Goal: Task Accomplishment & Management: Manage account settings

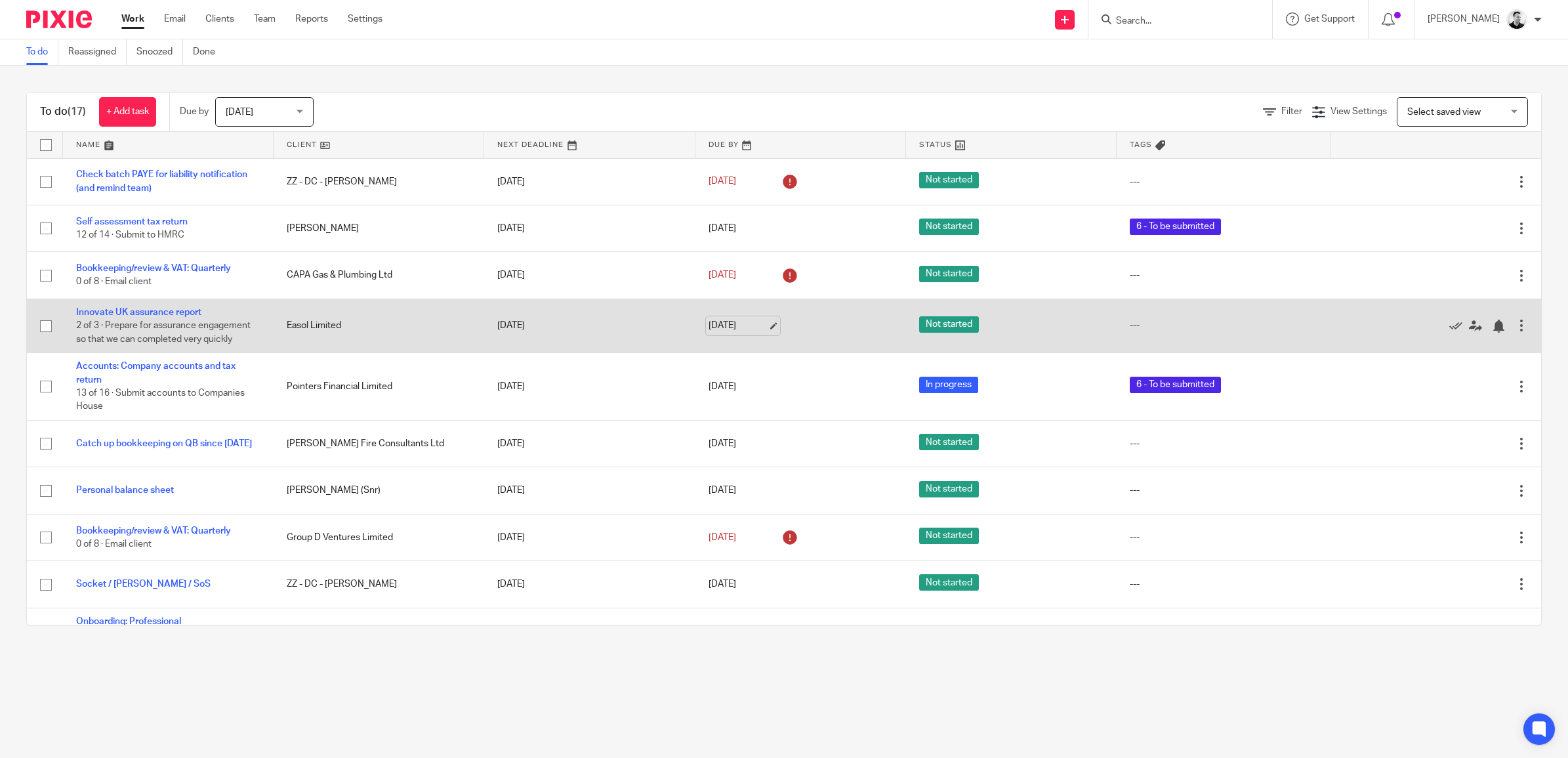
click at [723, 330] on link "13 Oct 2025" at bounding box center [738, 326] width 59 height 14
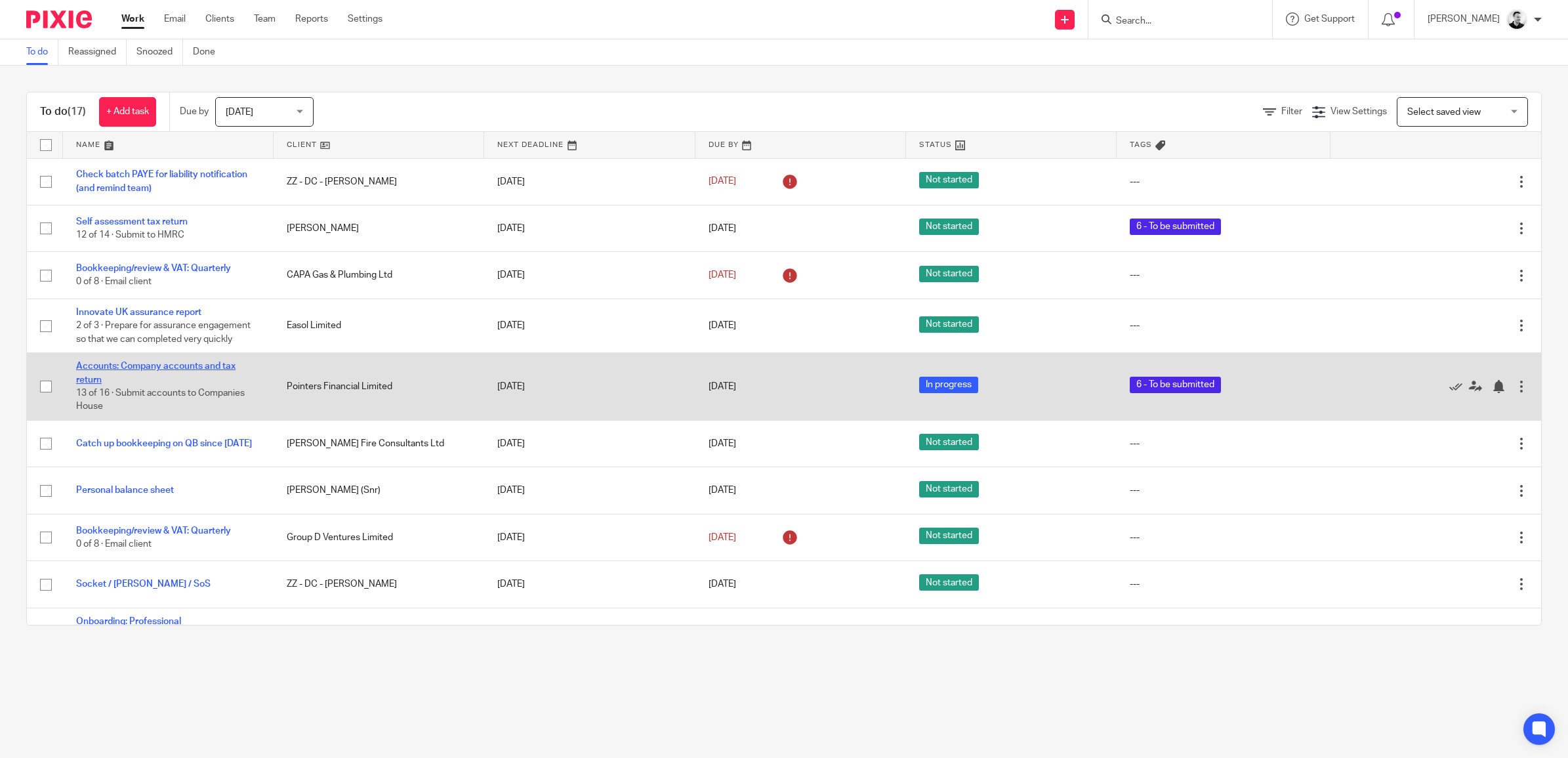
click at [210, 362] on link "Accounts: Company accounts and tax return" at bounding box center [156, 373] width 159 height 23
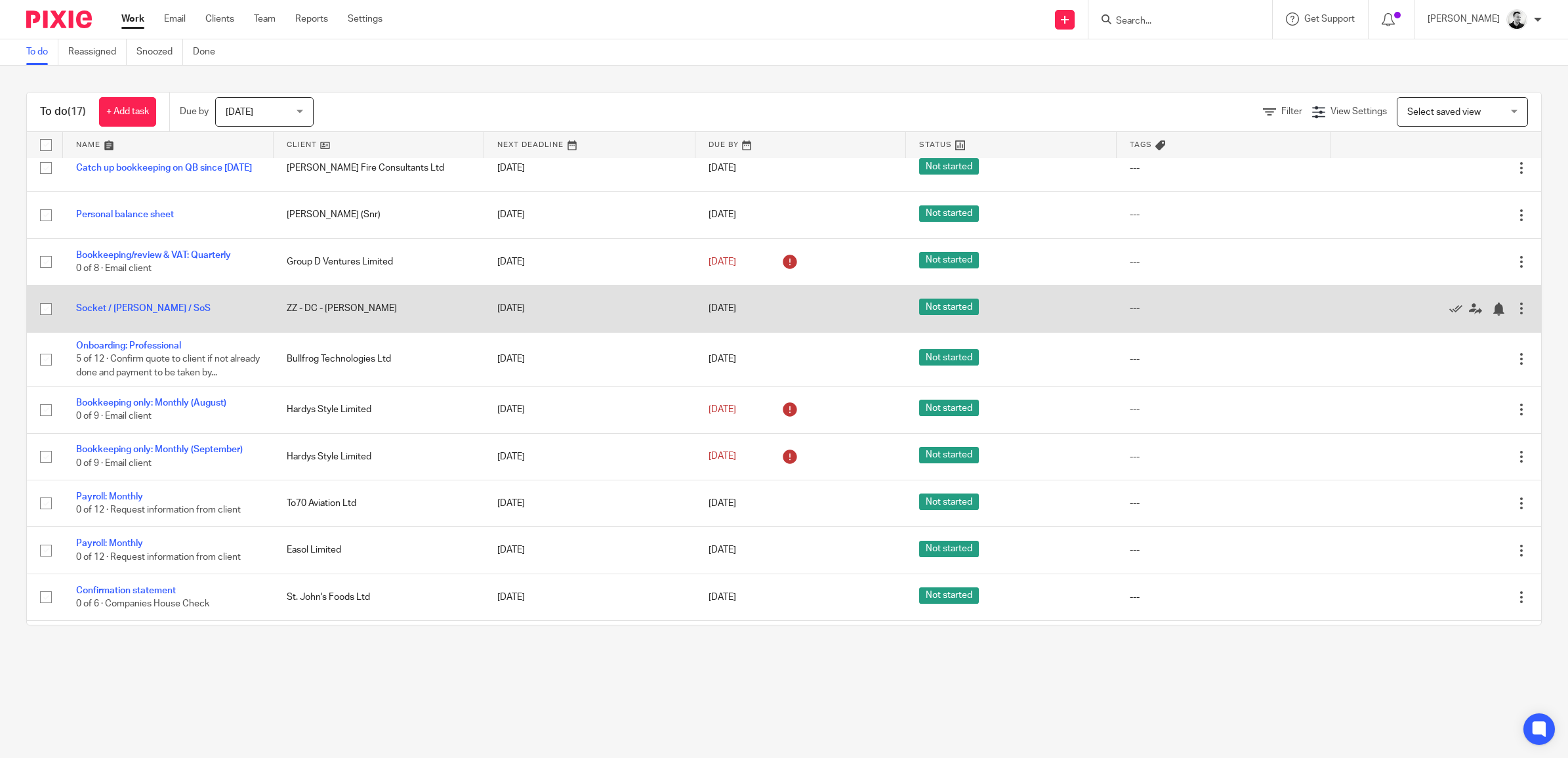
scroll to position [366, 0]
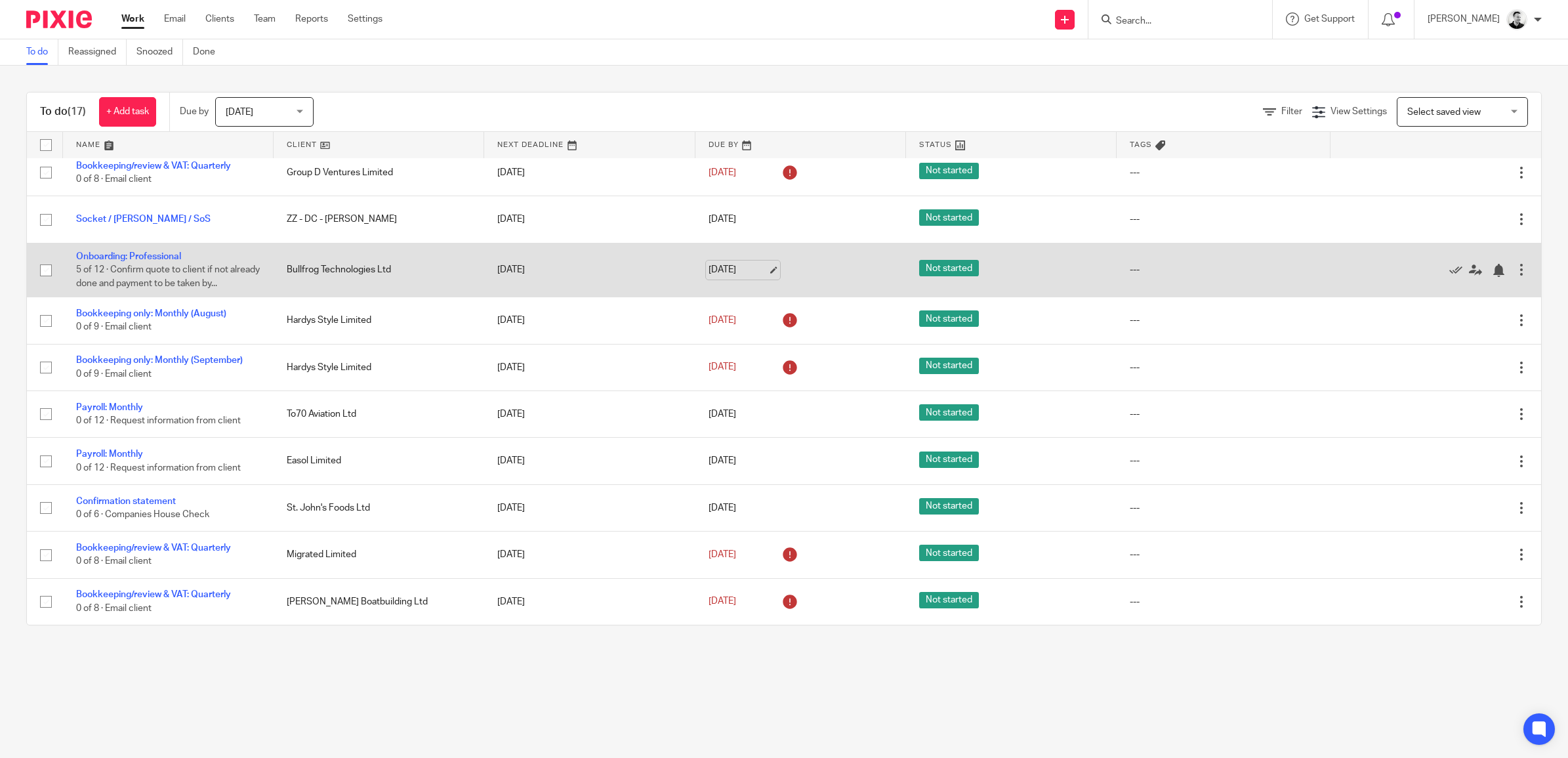
click at [723, 272] on link "[DATE]" at bounding box center [738, 270] width 59 height 14
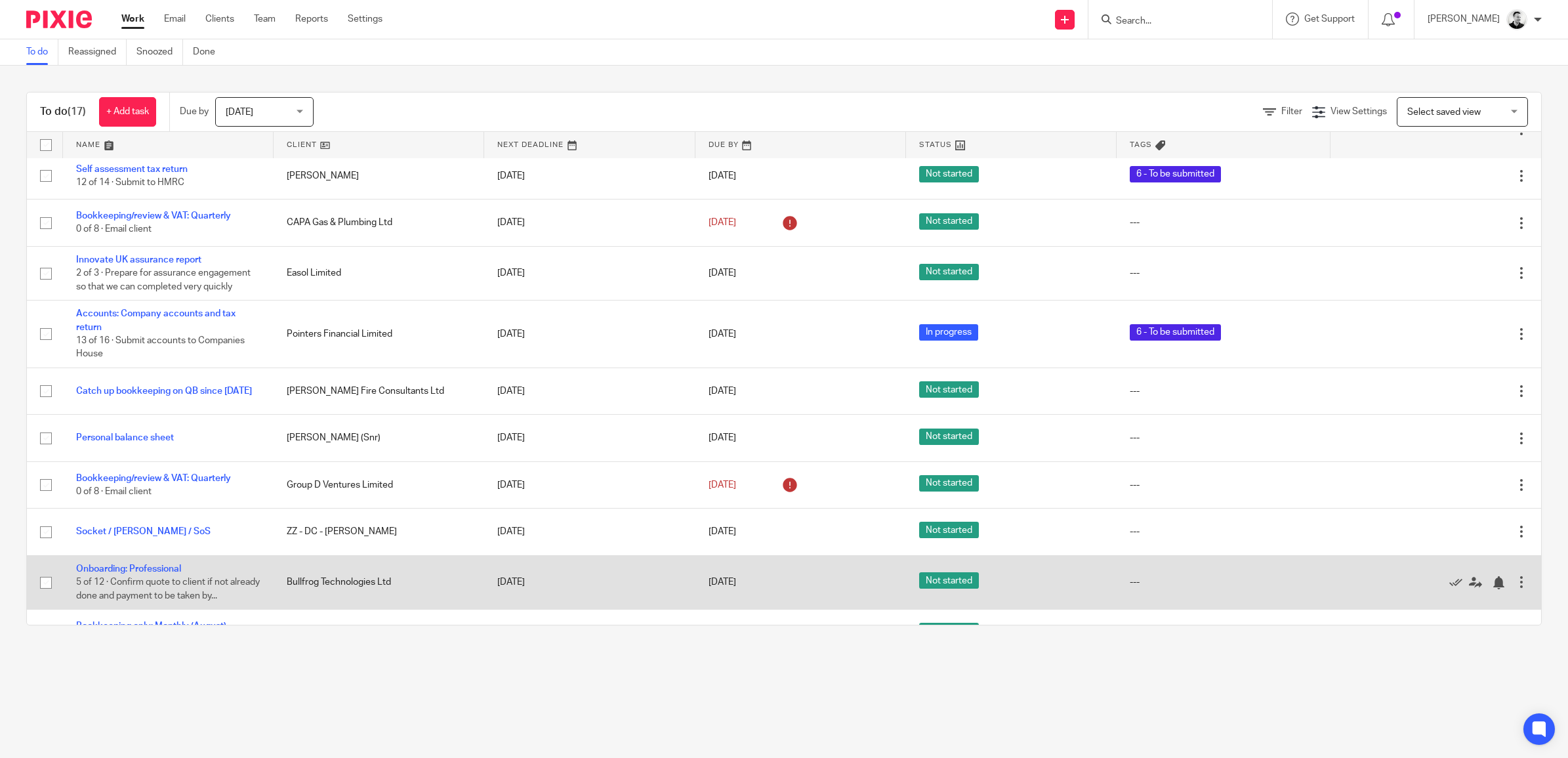
scroll to position [37, 0]
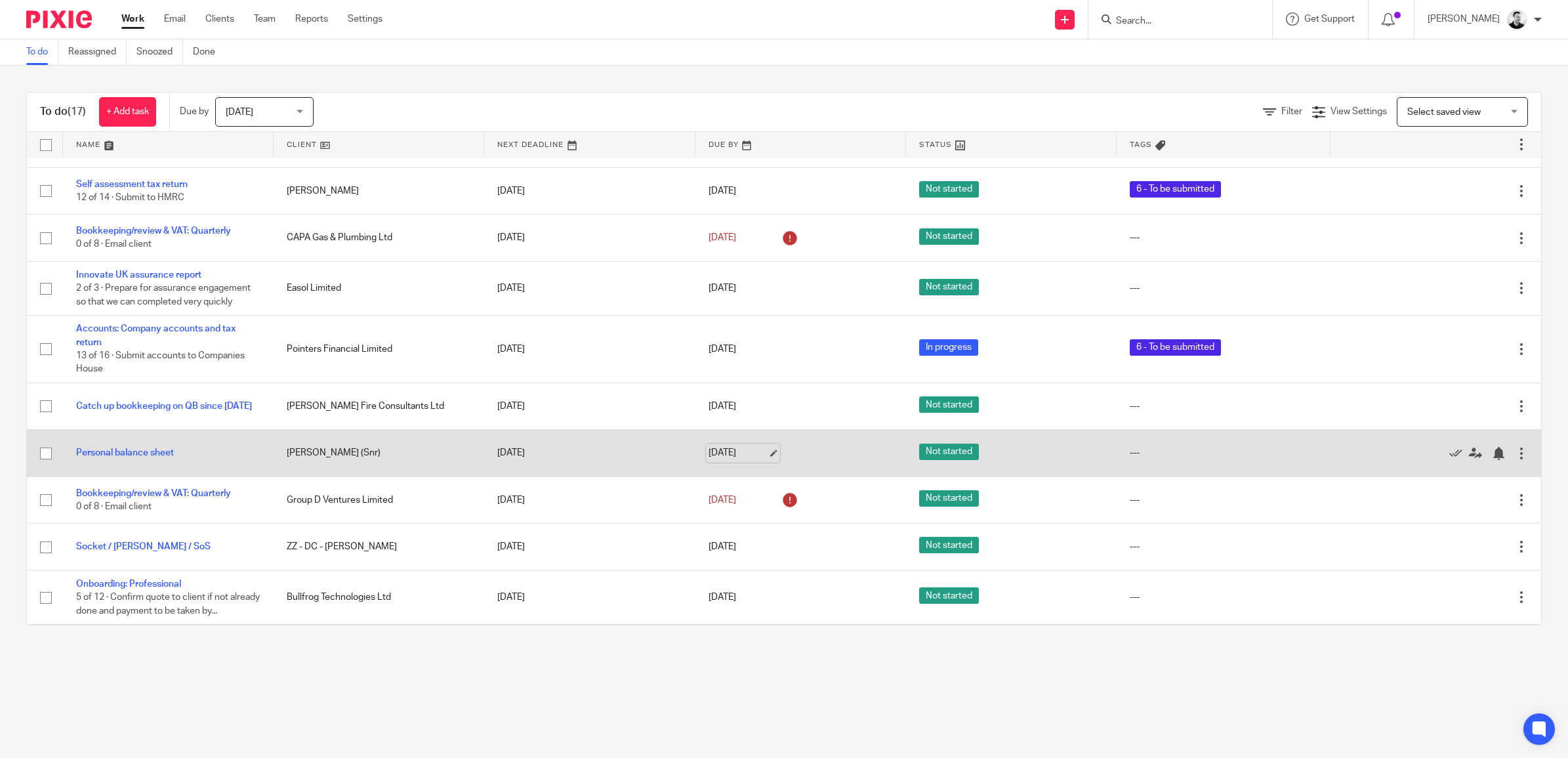
click at [716, 457] on link "[DATE]" at bounding box center [738, 453] width 59 height 14
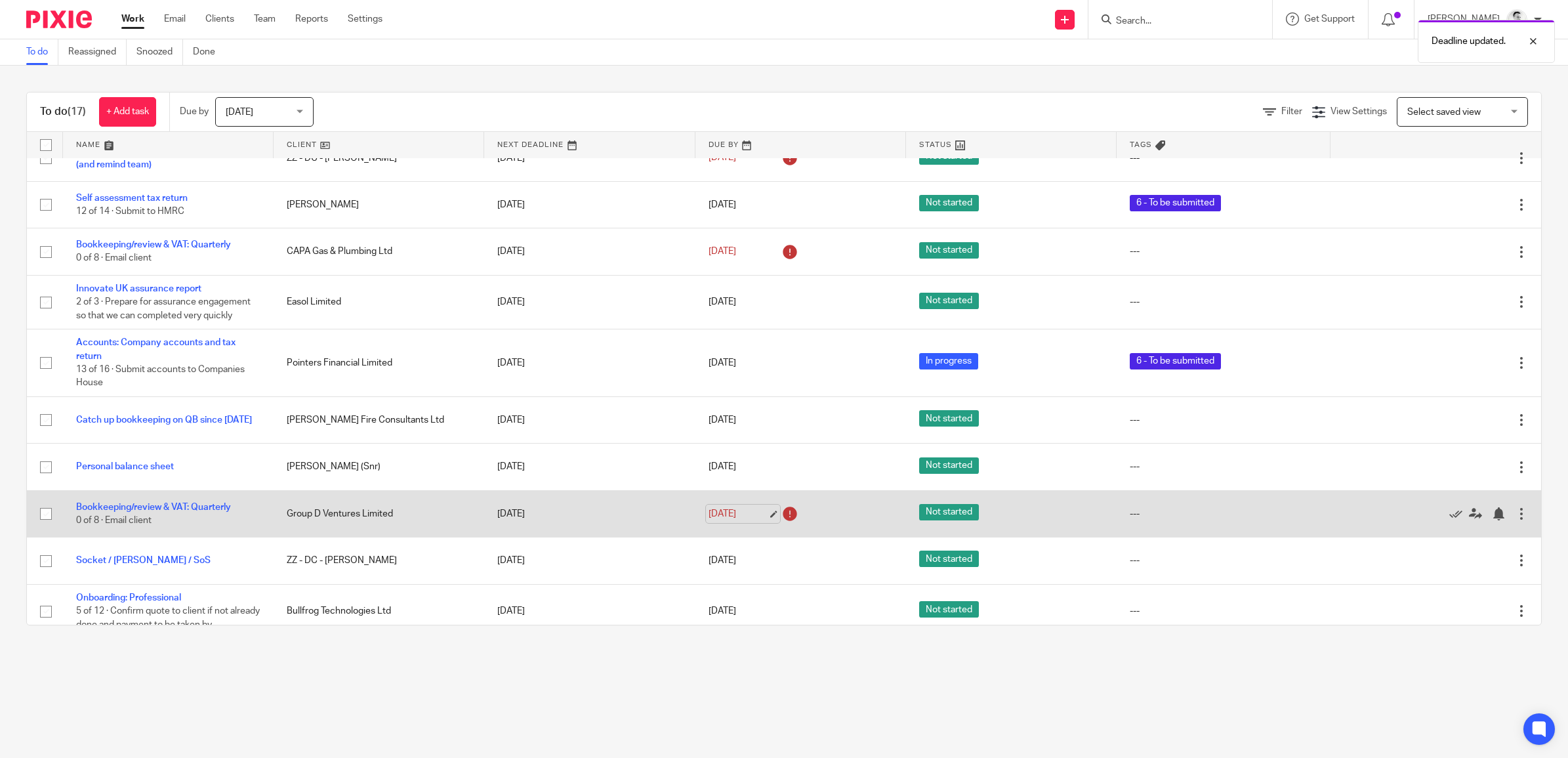
scroll to position [0, 0]
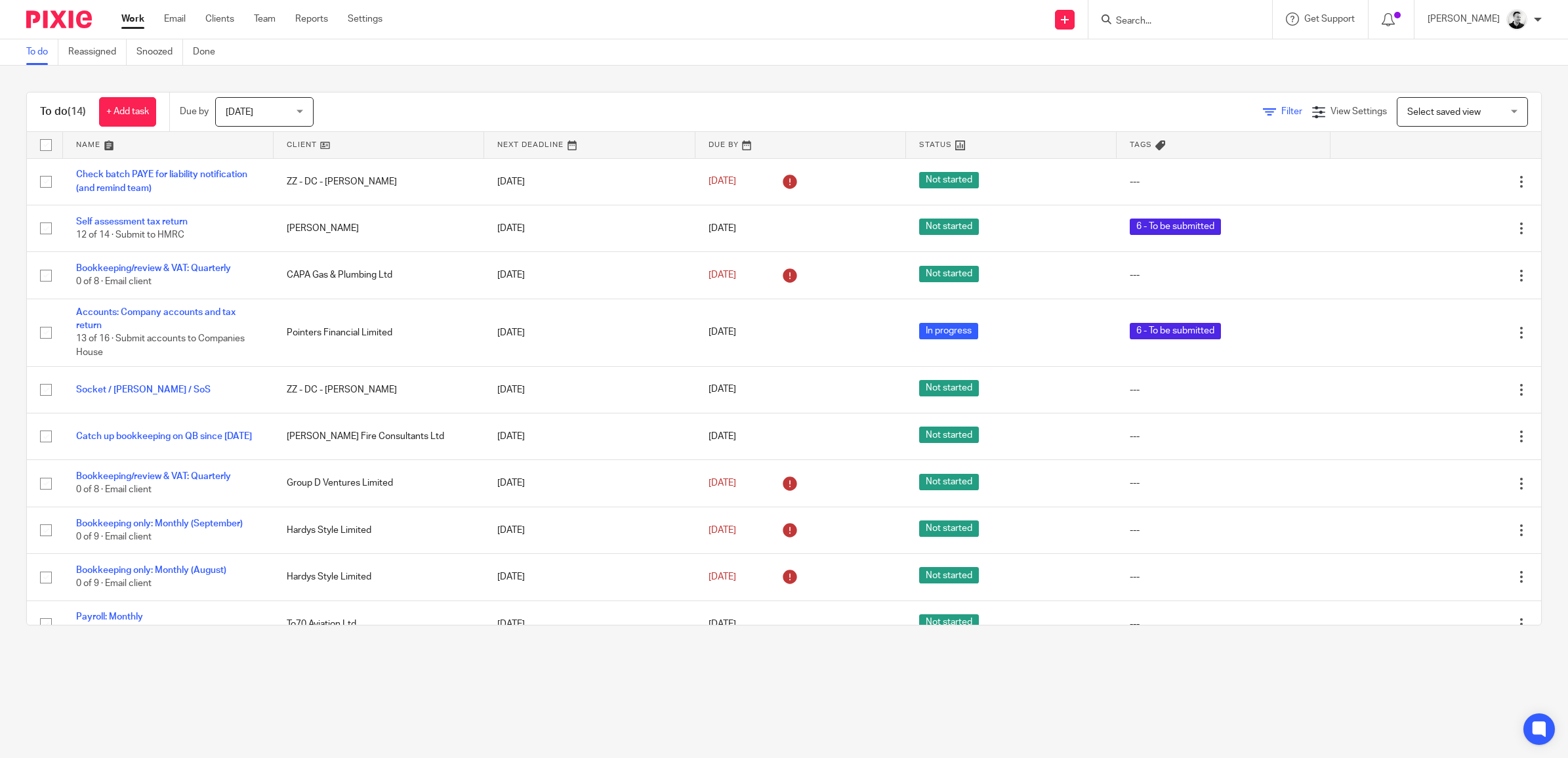
click at [1281, 107] on span "Filter" at bounding box center [1292, 111] width 21 height 9
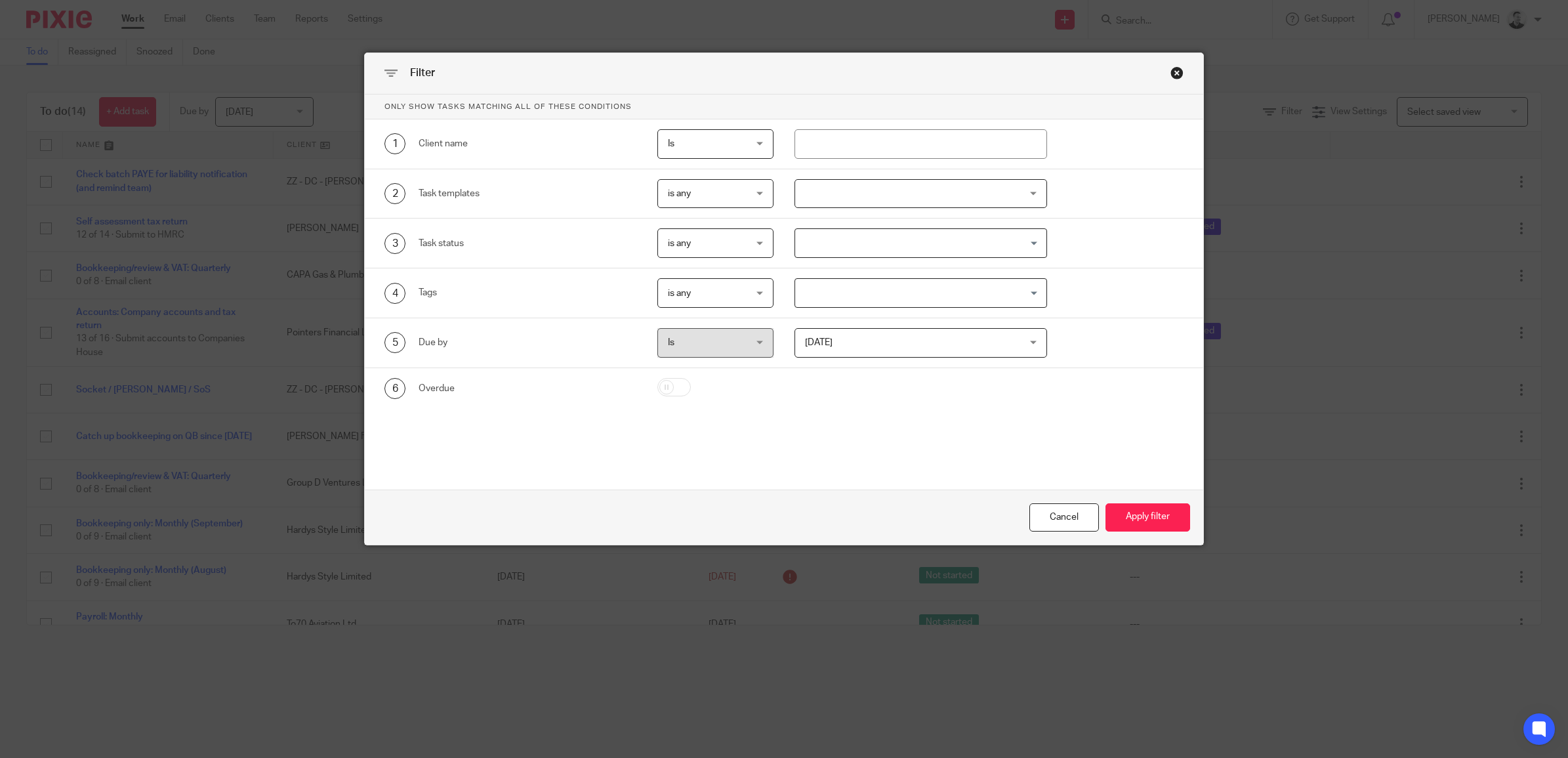
click at [812, 202] on div at bounding box center [920, 194] width 252 height 30
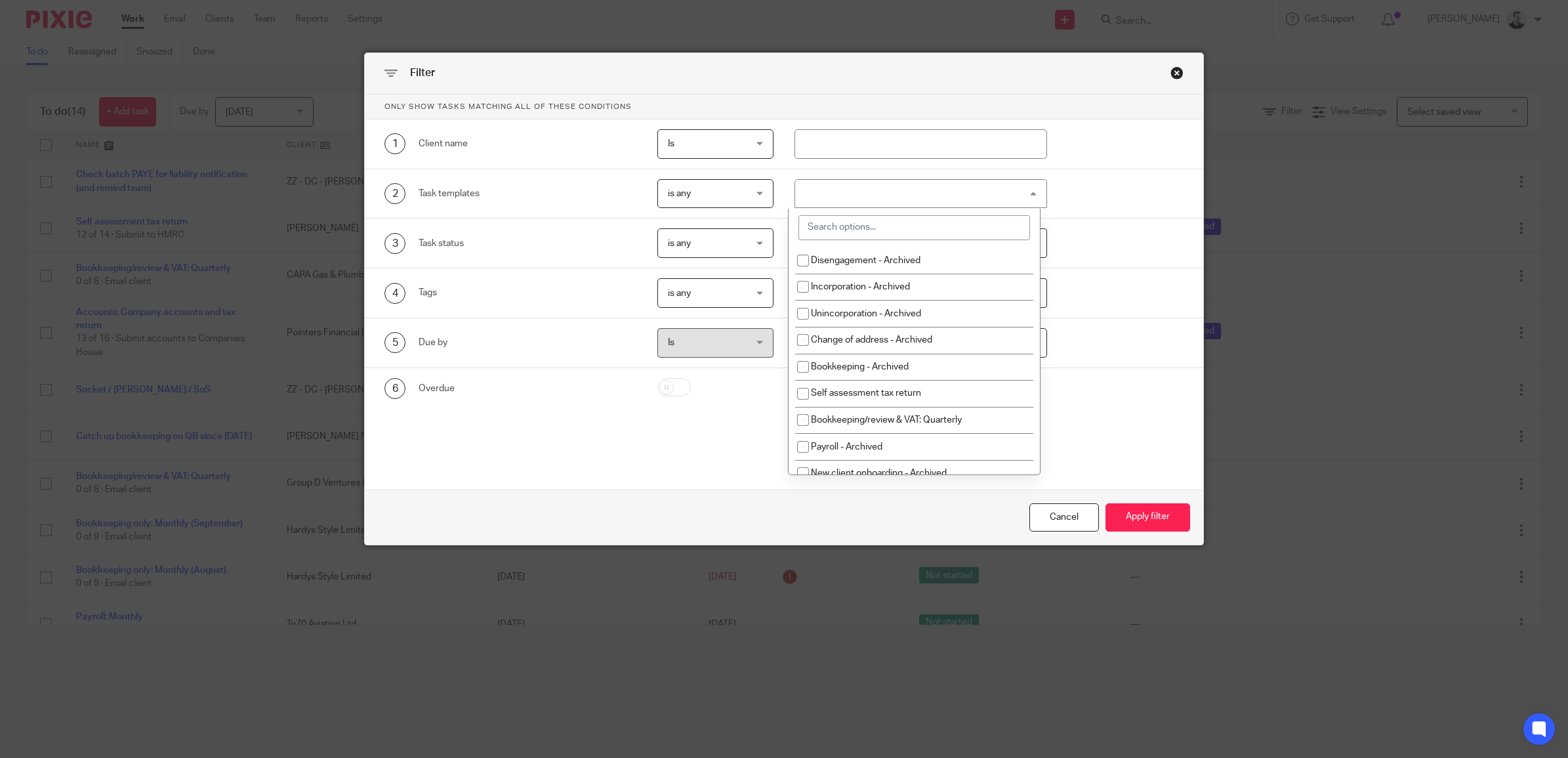
click at [856, 227] on input "search" at bounding box center [914, 227] width 232 height 25
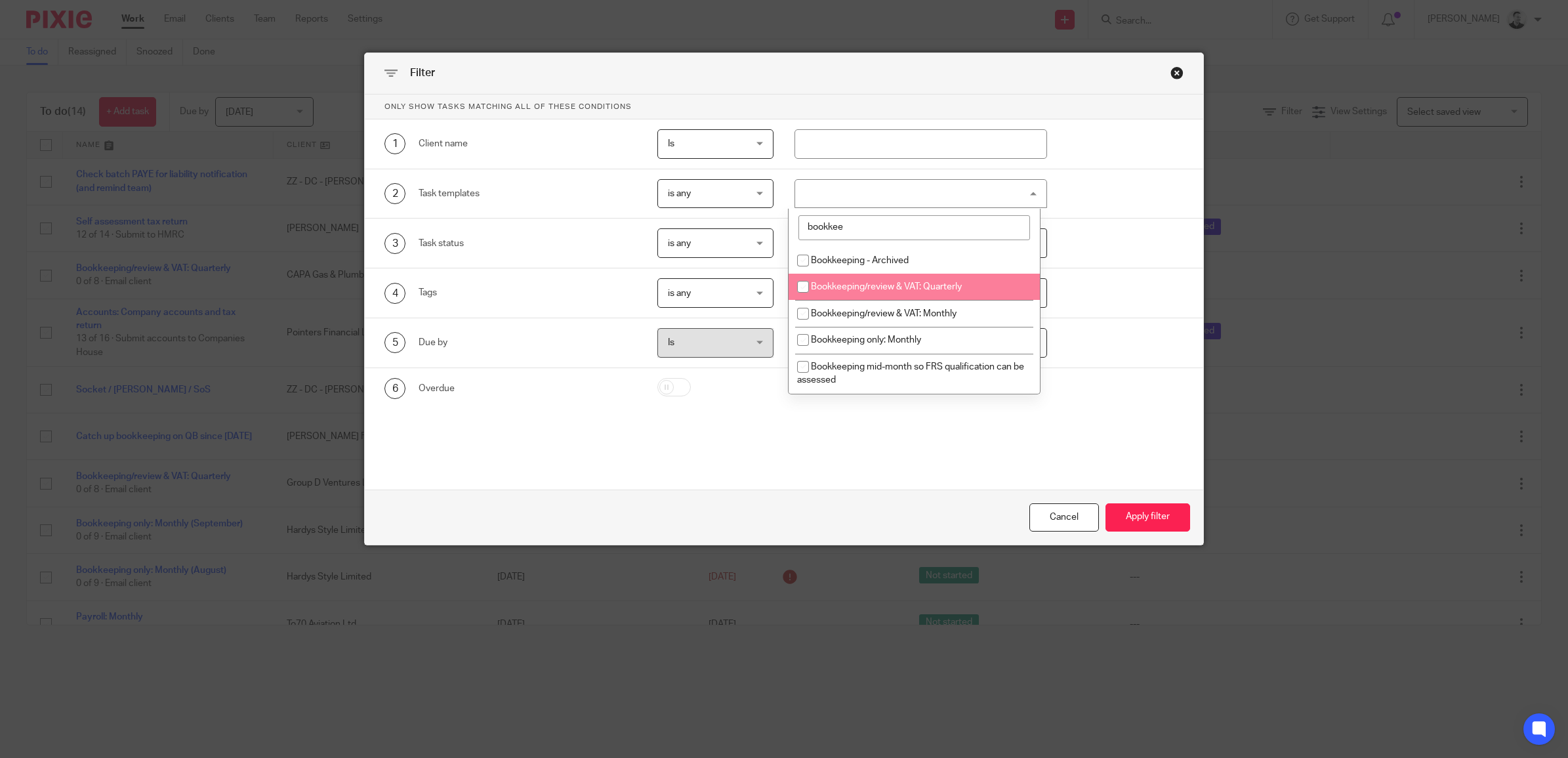
type input "bookkee"
click at [804, 288] on input "checkbox" at bounding box center [803, 286] width 25 height 25
checkbox input "true"
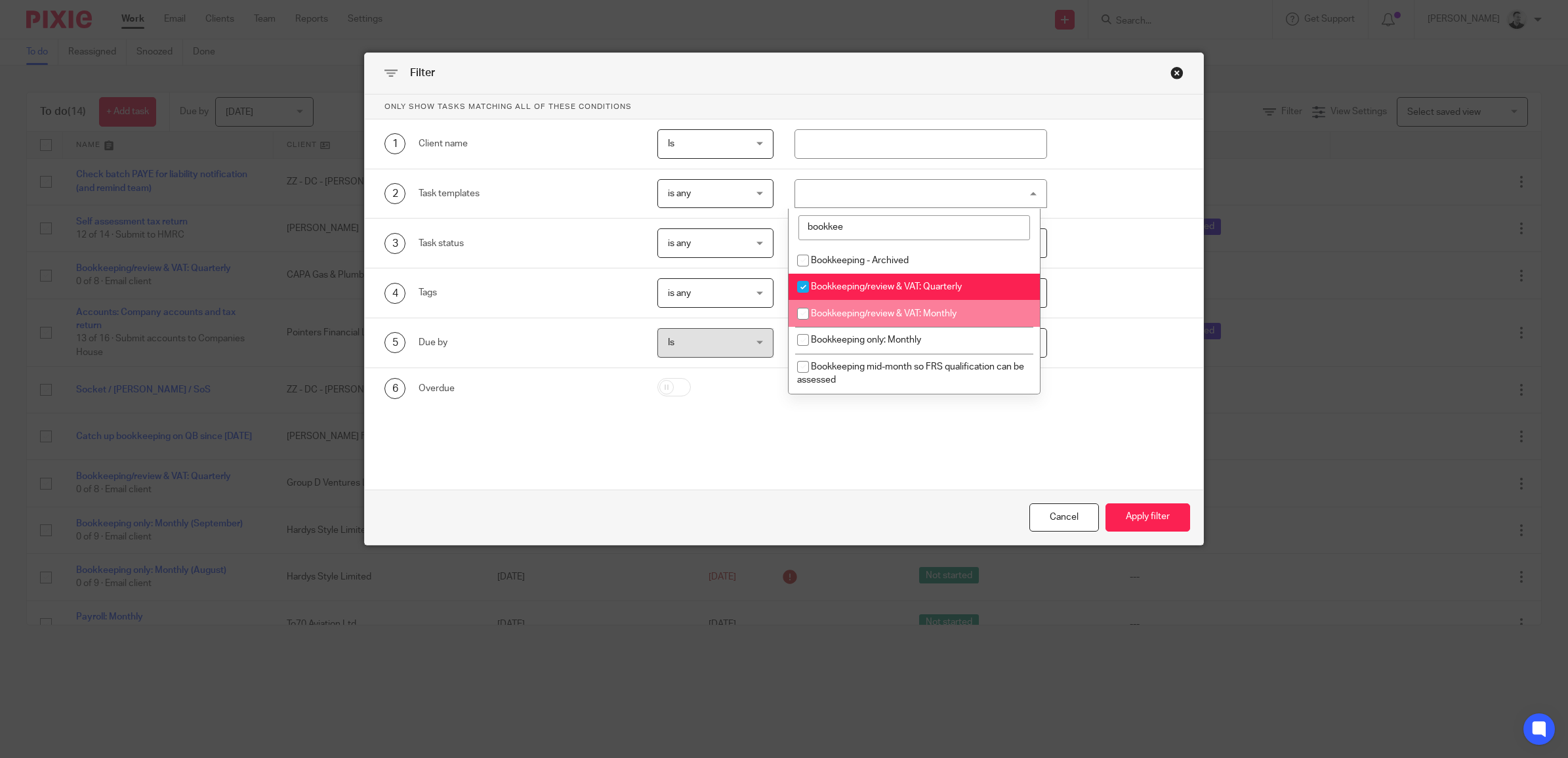
click at [805, 310] on input "checkbox" at bounding box center [803, 313] width 25 height 25
checkbox input "true"
click at [803, 341] on input "checkbox" at bounding box center [803, 340] width 25 height 25
checkbox input "true"
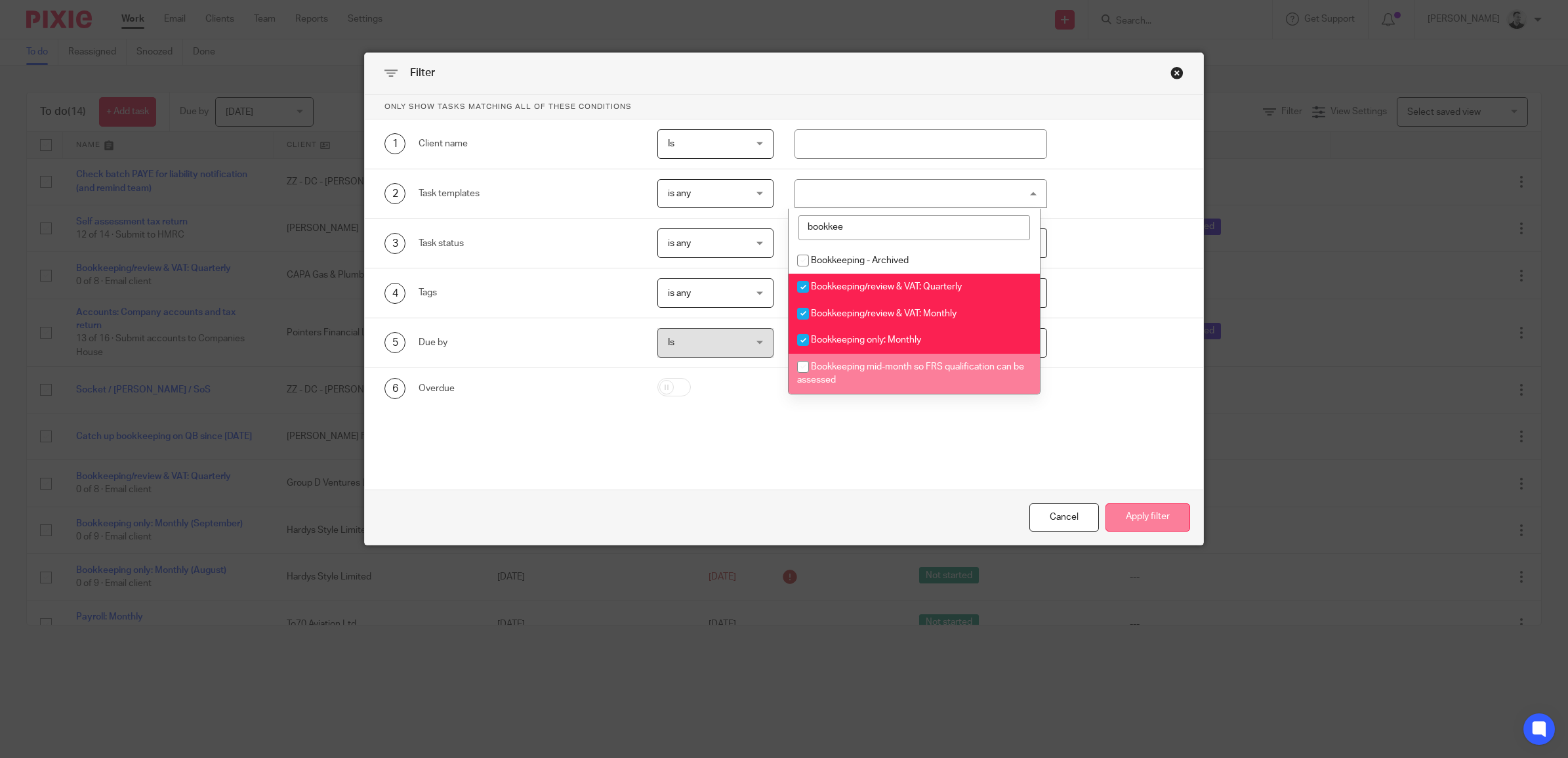
click at [1127, 514] on button "Apply filter" at bounding box center [1148, 518] width 85 height 28
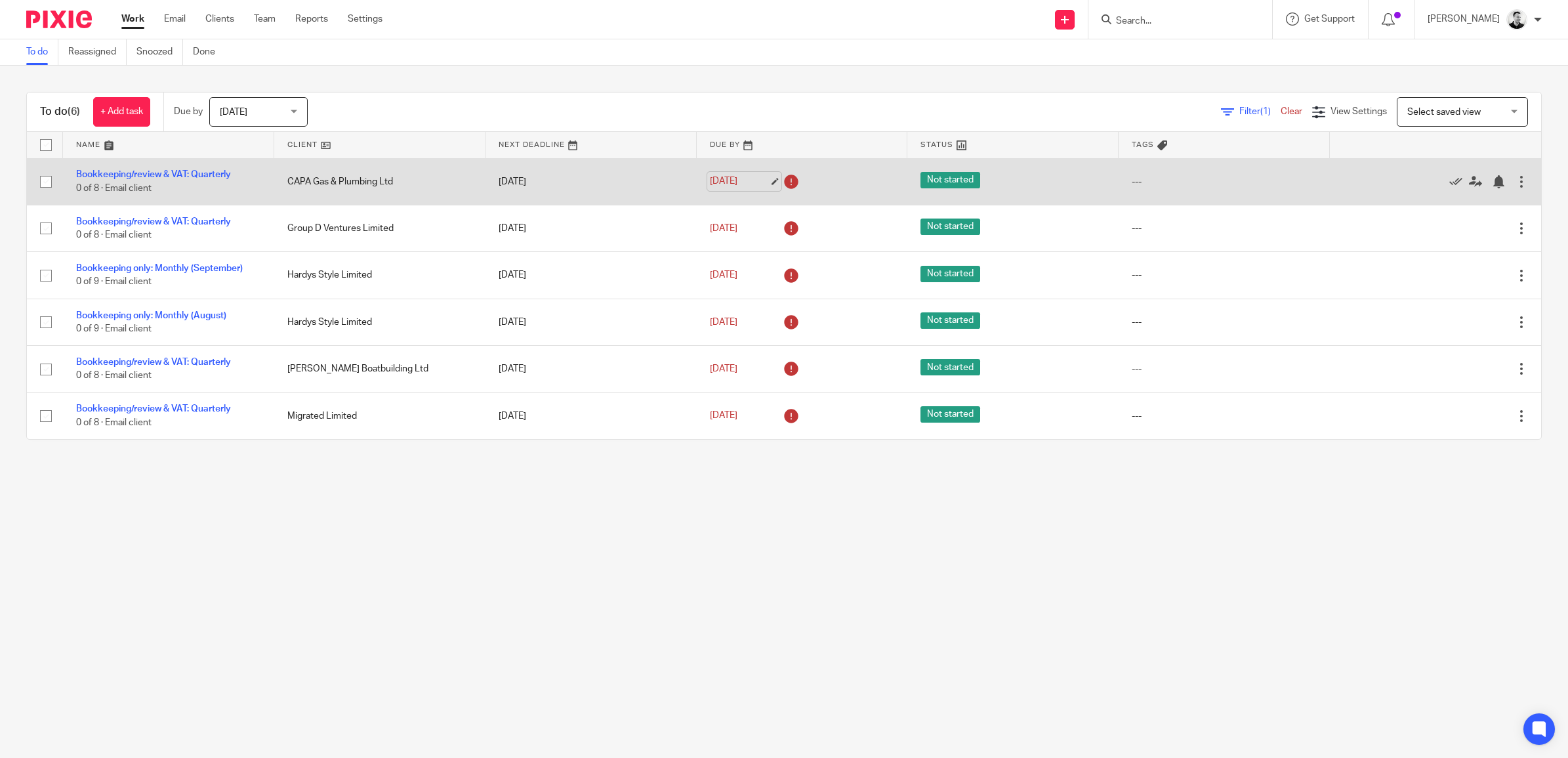
click at [736, 179] on link "13 Oct 2025" at bounding box center [739, 182] width 59 height 14
click at [1492, 184] on div at bounding box center [1498, 182] width 13 height 13
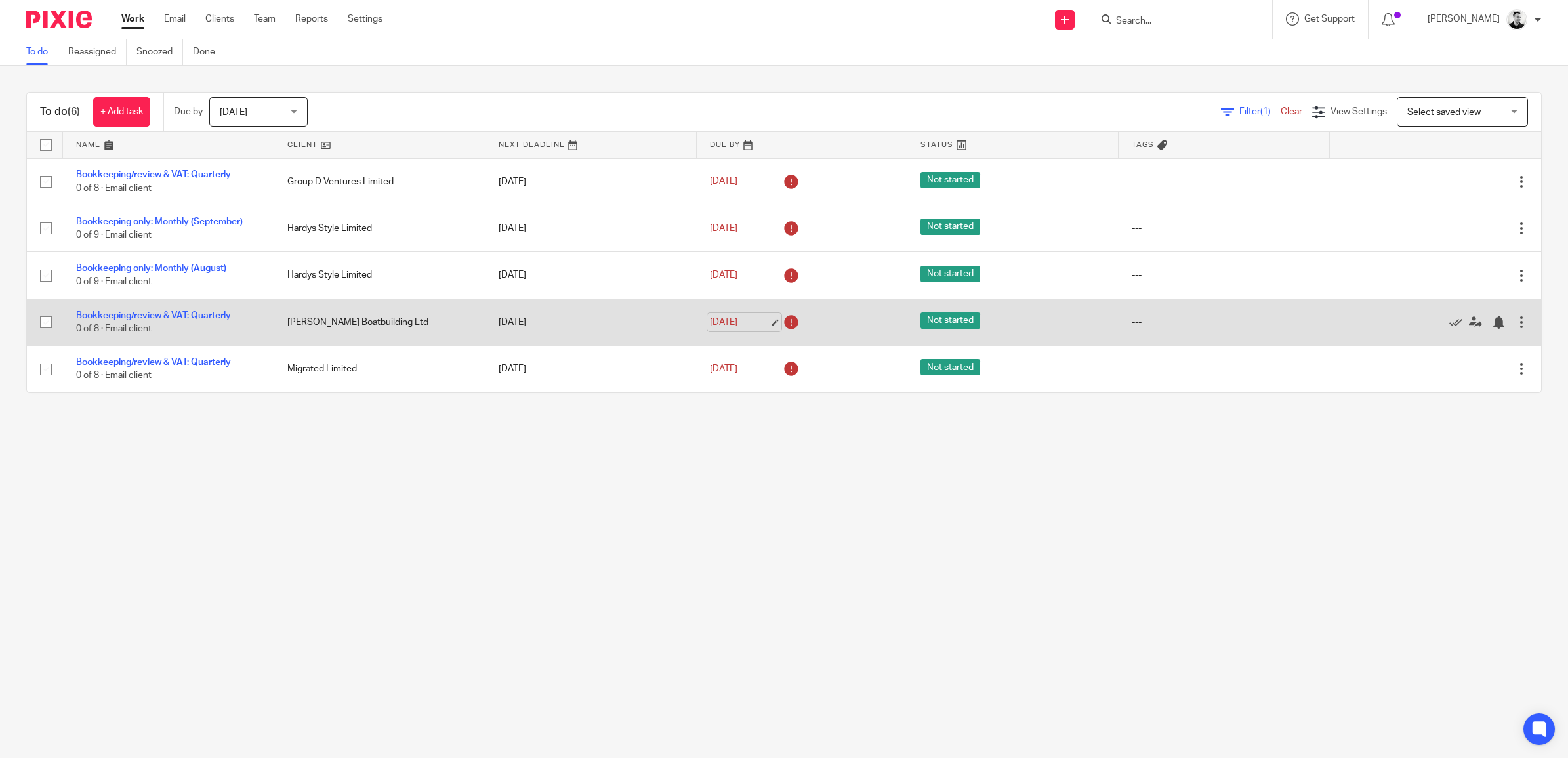
click at [724, 319] on link "7 Nov 2025" at bounding box center [739, 323] width 59 height 14
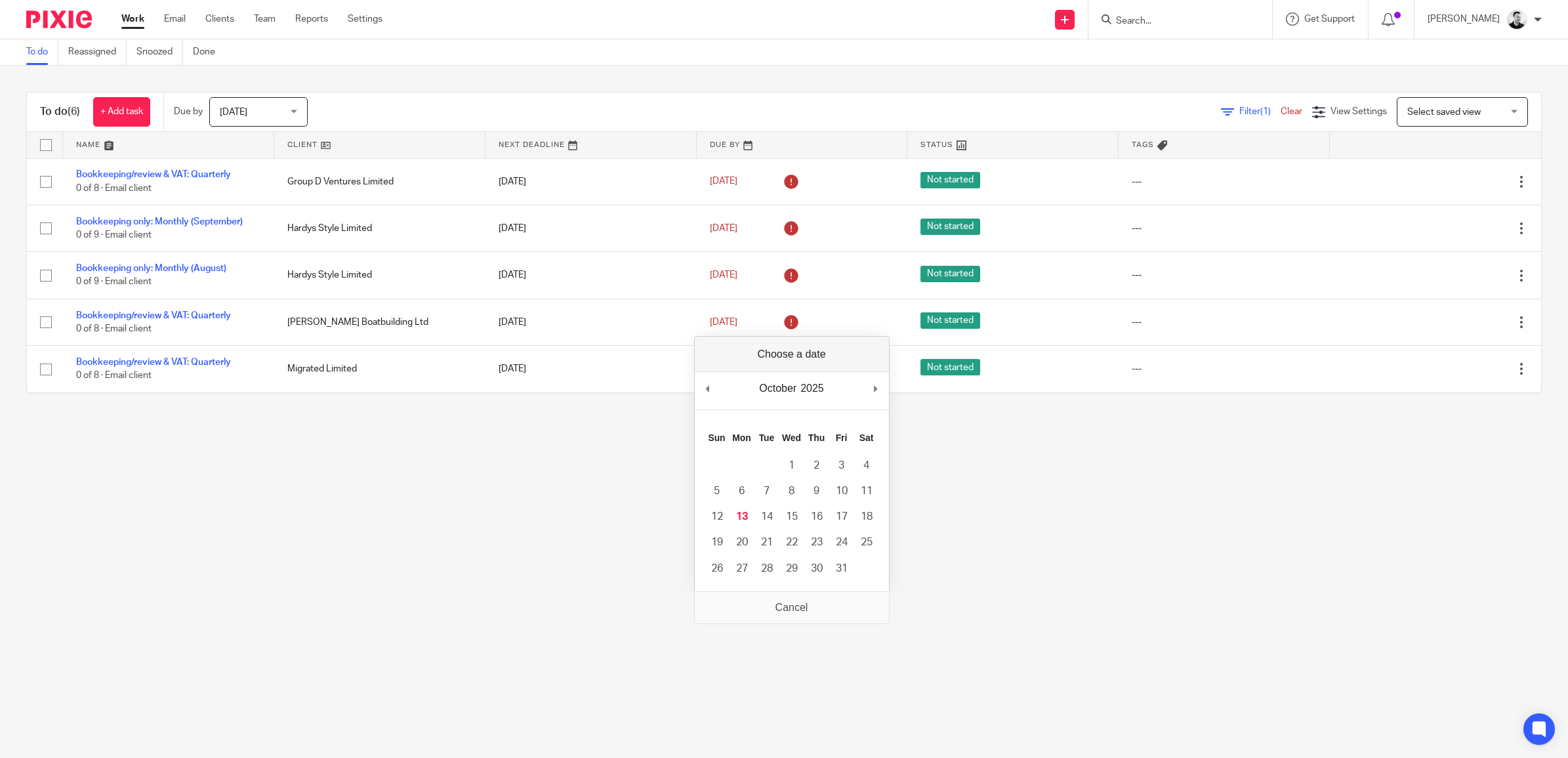
click at [479, 512] on main "To do Reassigned Snoozed Done To do (6) + Add task Due by Today Today Today Tom…" at bounding box center [784, 379] width 1568 height 758
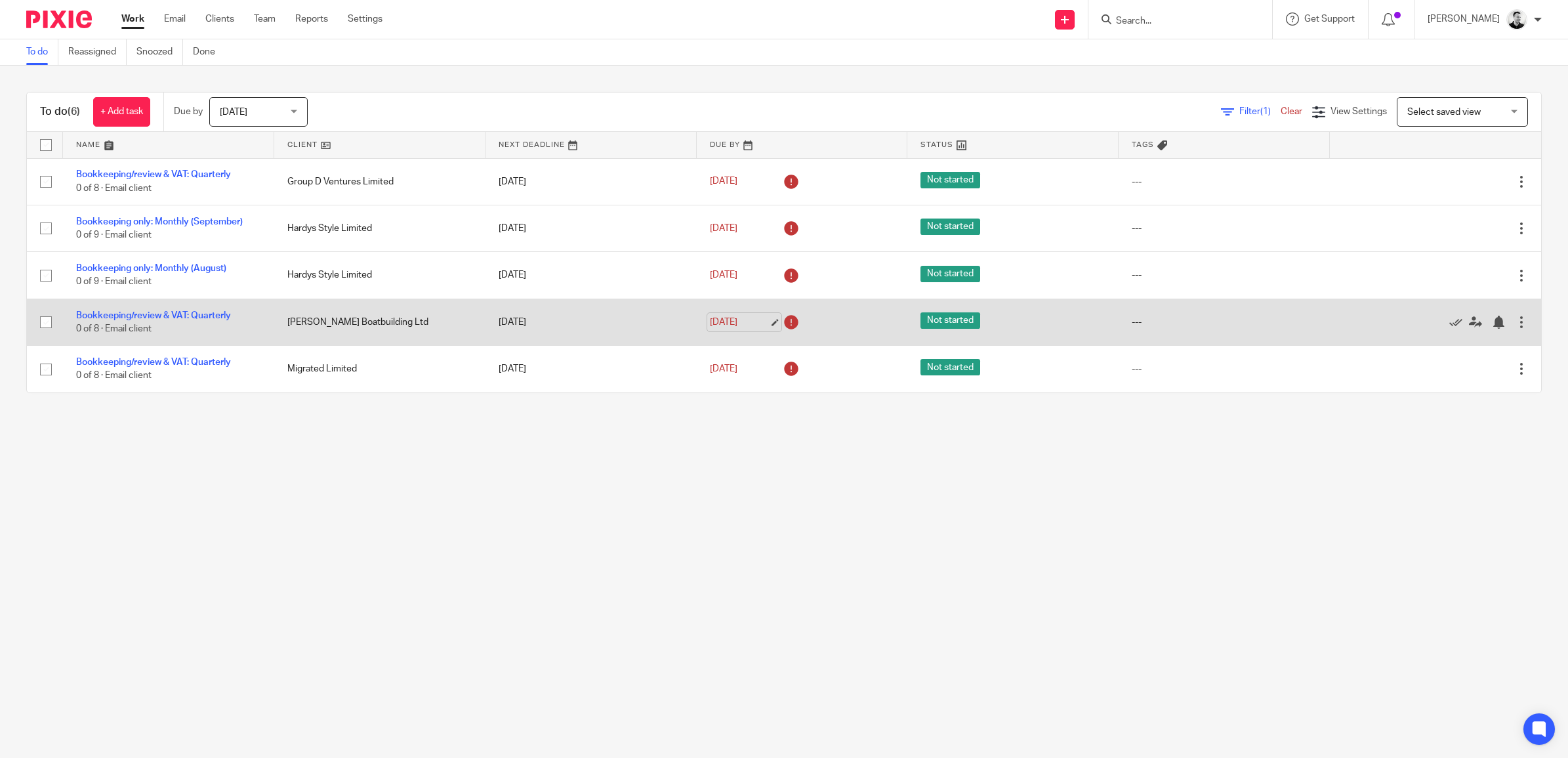
click at [729, 319] on link "7 Nov 2025" at bounding box center [739, 323] width 59 height 14
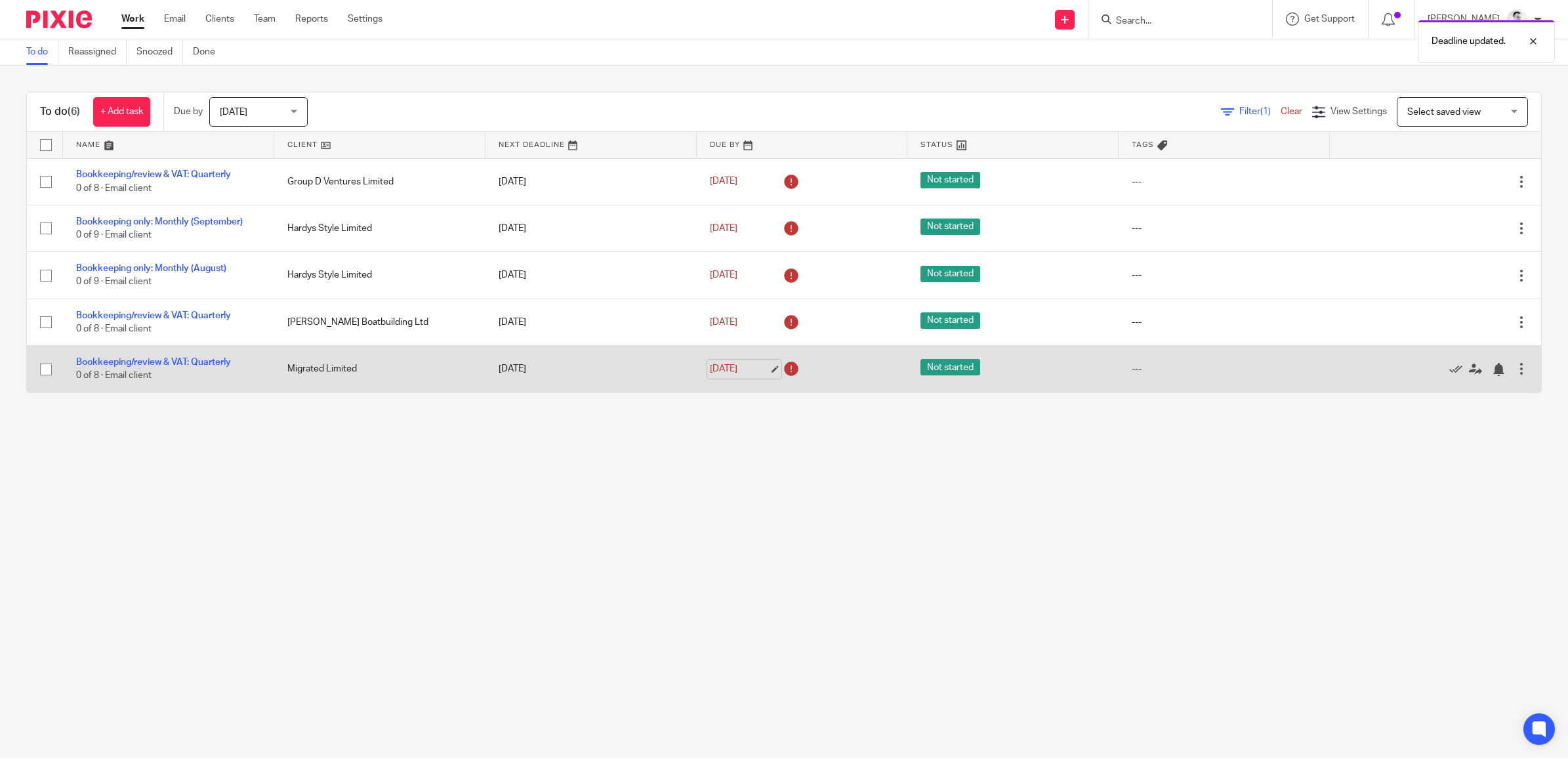
click at [729, 374] on link "7 Nov 2025" at bounding box center [739, 369] width 59 height 14
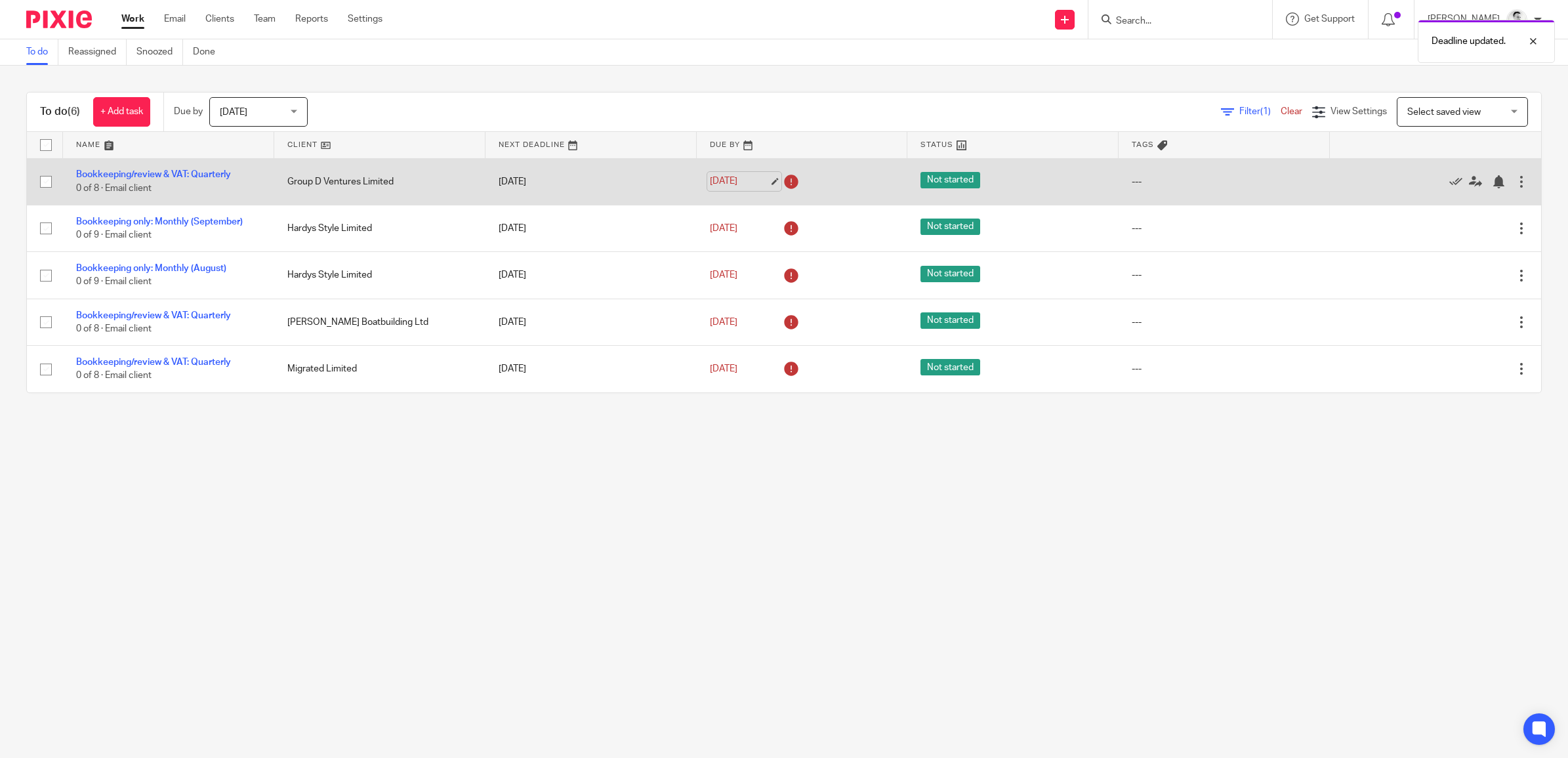
click at [715, 184] on link "13 Oct 2025" at bounding box center [739, 182] width 59 height 14
click at [730, 182] on link "[DATE]" at bounding box center [739, 182] width 59 height 14
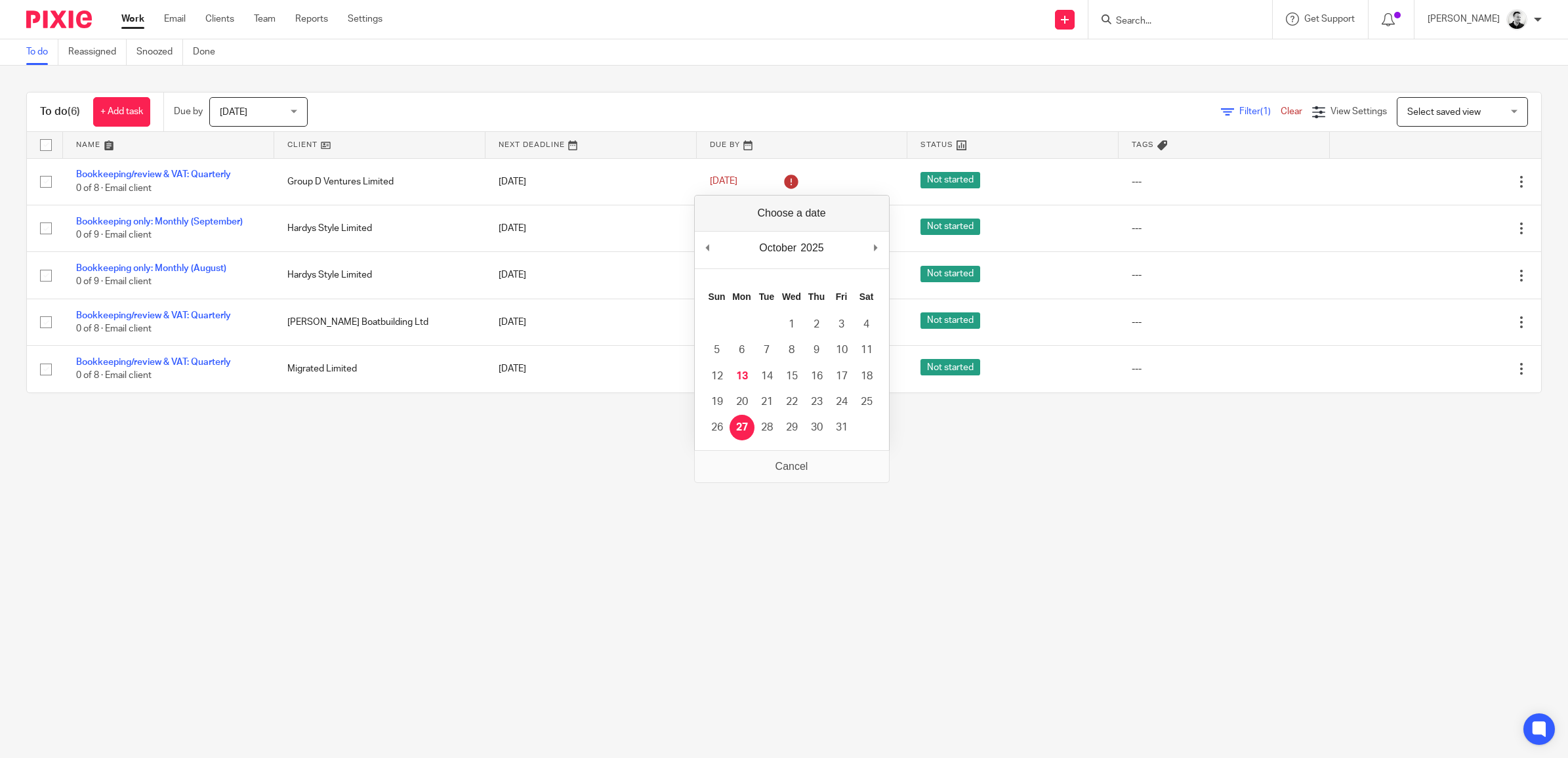
click at [638, 500] on main "To do Reassigned Snoozed Done To do (6) + Add task Due by Today Today Today Tom…" at bounding box center [784, 379] width 1568 height 758
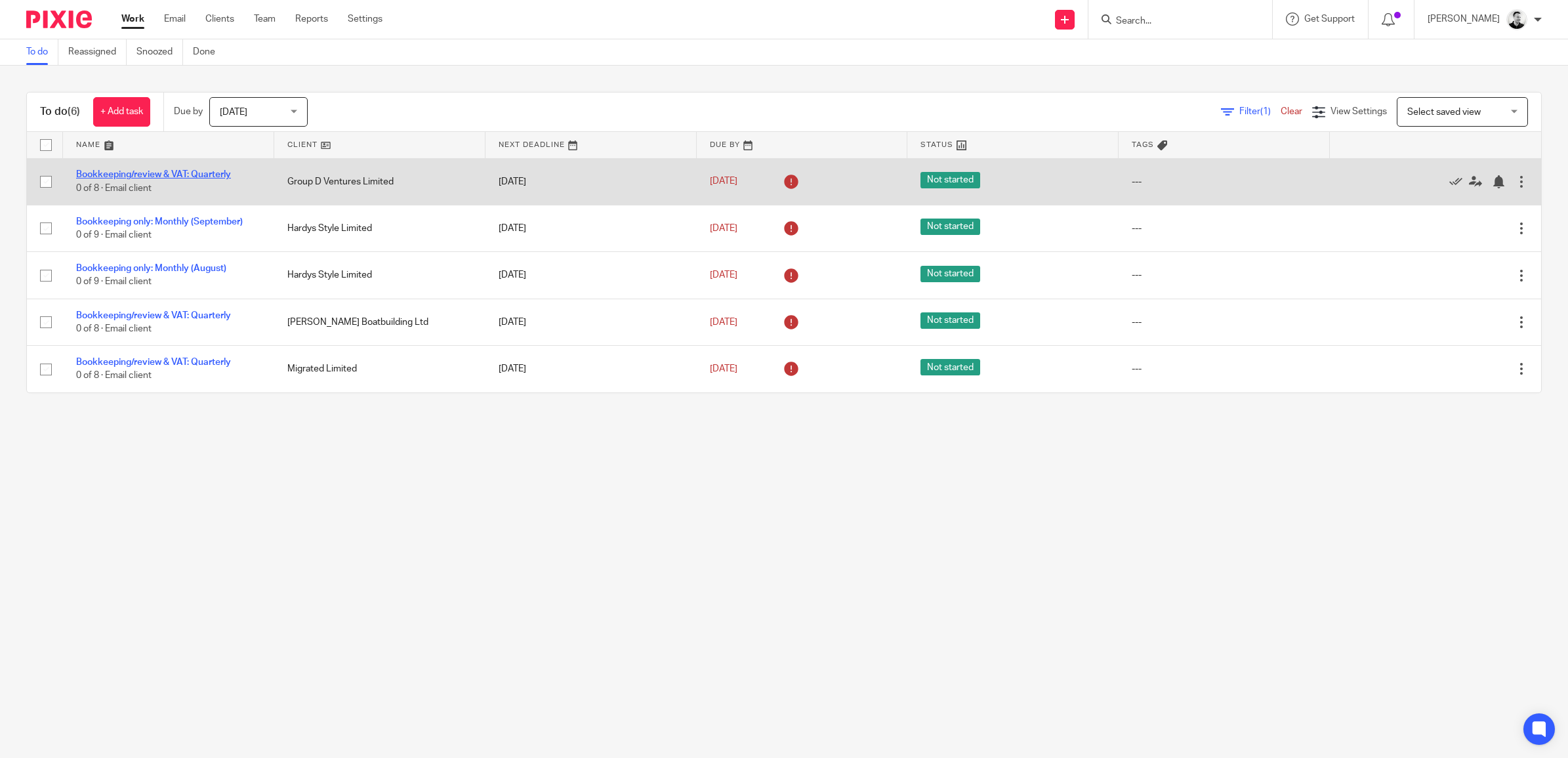
click at [167, 176] on link "Bookkeeping/review & VAT: Quarterly" at bounding box center [154, 174] width 155 height 9
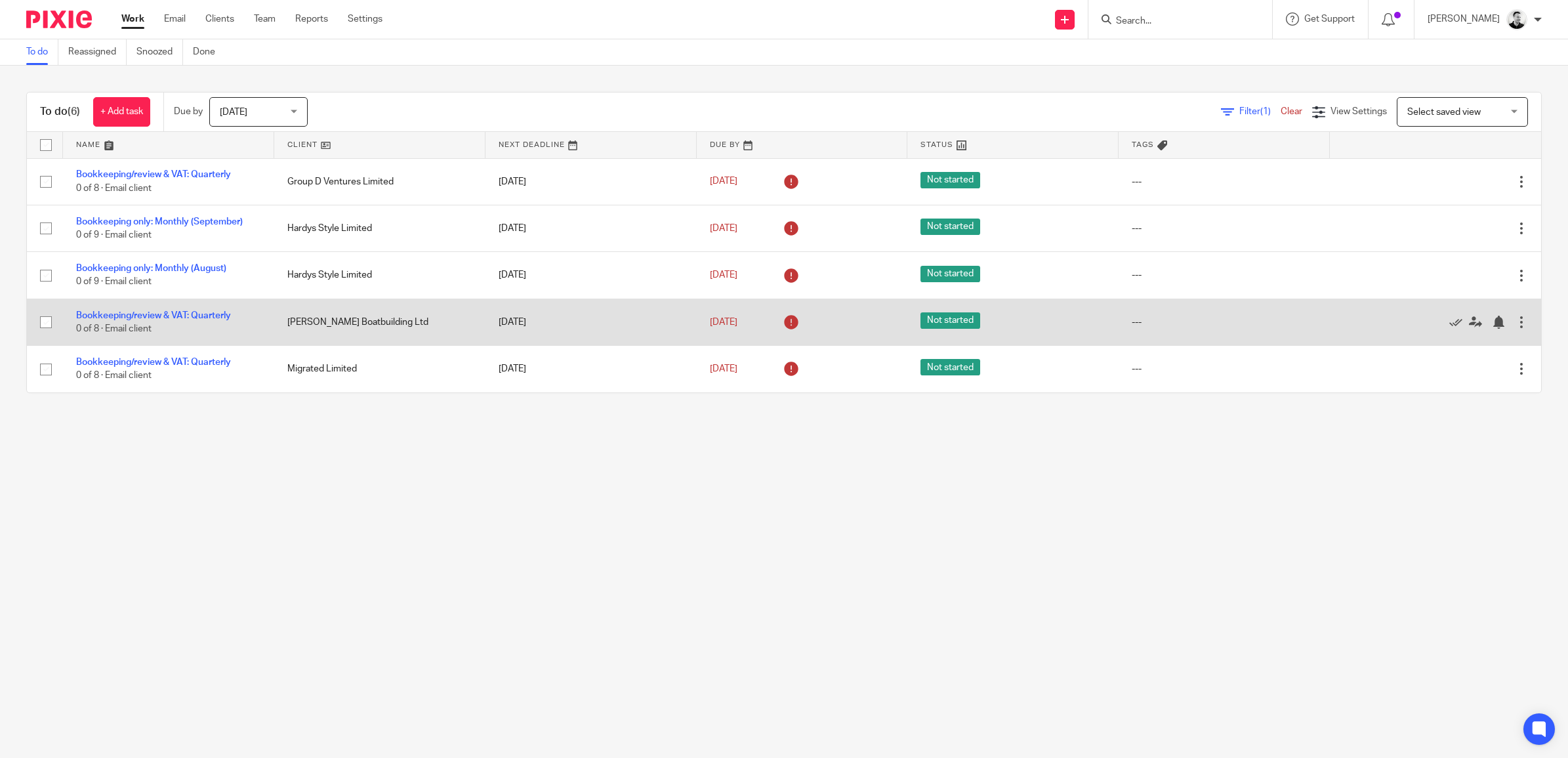
click at [172, 309] on td "Bookkeeping/review & VAT: Quarterly 0 of 8 · Email client" at bounding box center [168, 322] width 211 height 47
click at [172, 312] on link "Bookkeeping/review & VAT: Quarterly" at bounding box center [154, 315] width 155 height 9
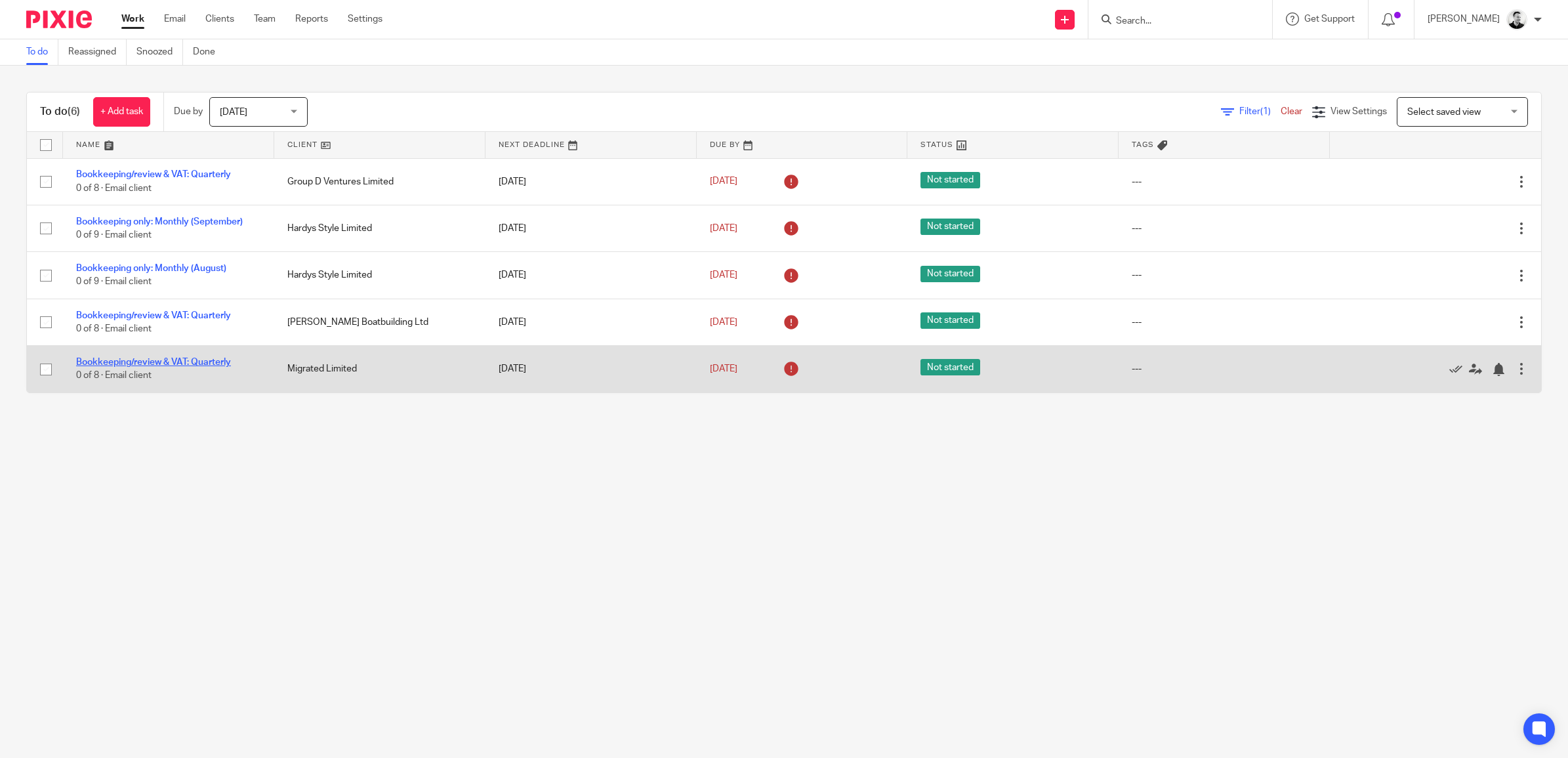
click at [175, 360] on link "Bookkeeping/review & VAT: Quarterly" at bounding box center [154, 362] width 155 height 9
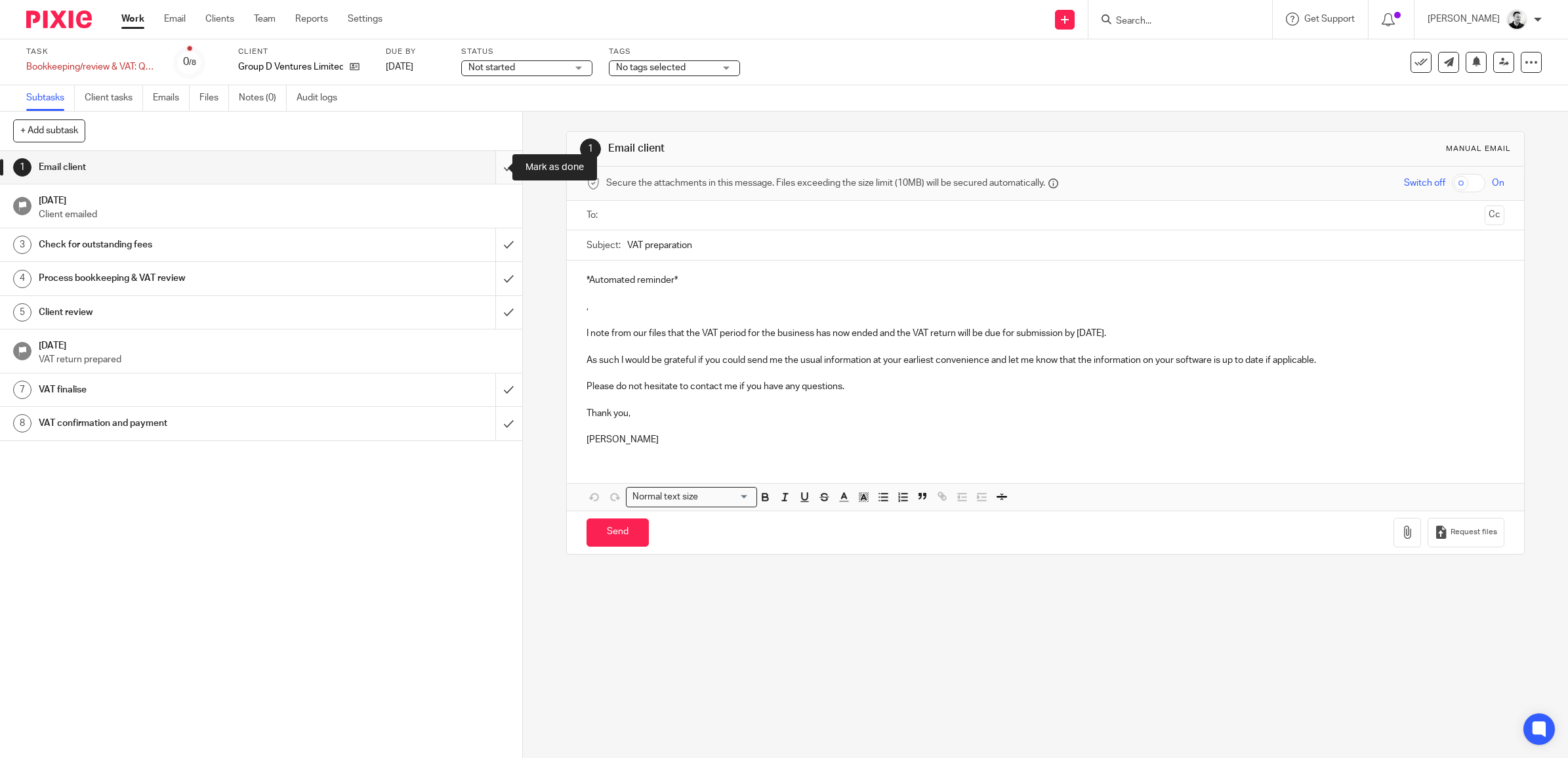
click at [490, 167] on input "submit" at bounding box center [261, 167] width 522 height 33
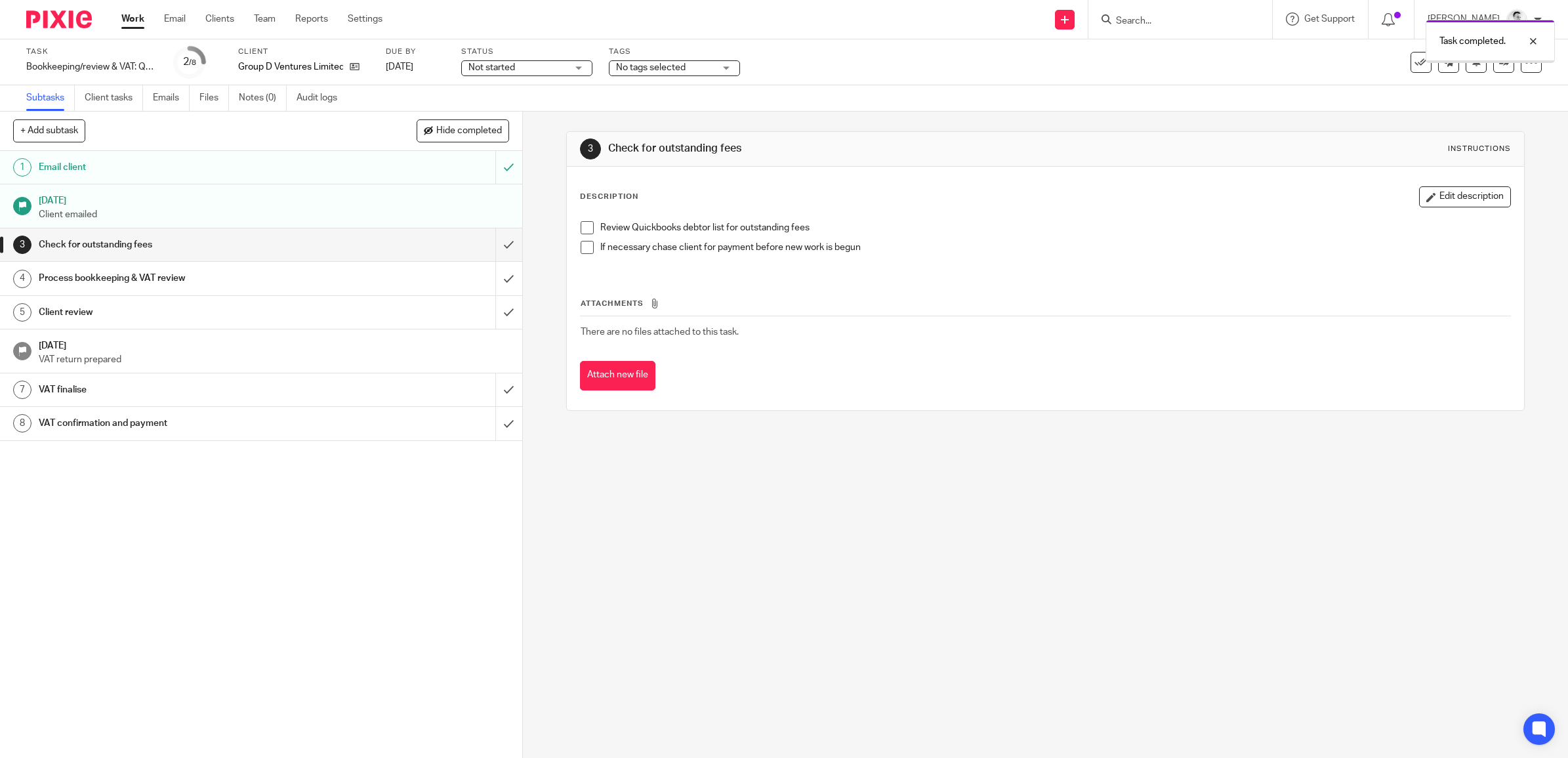
click at [493, 250] on input "submit" at bounding box center [261, 245] width 522 height 33
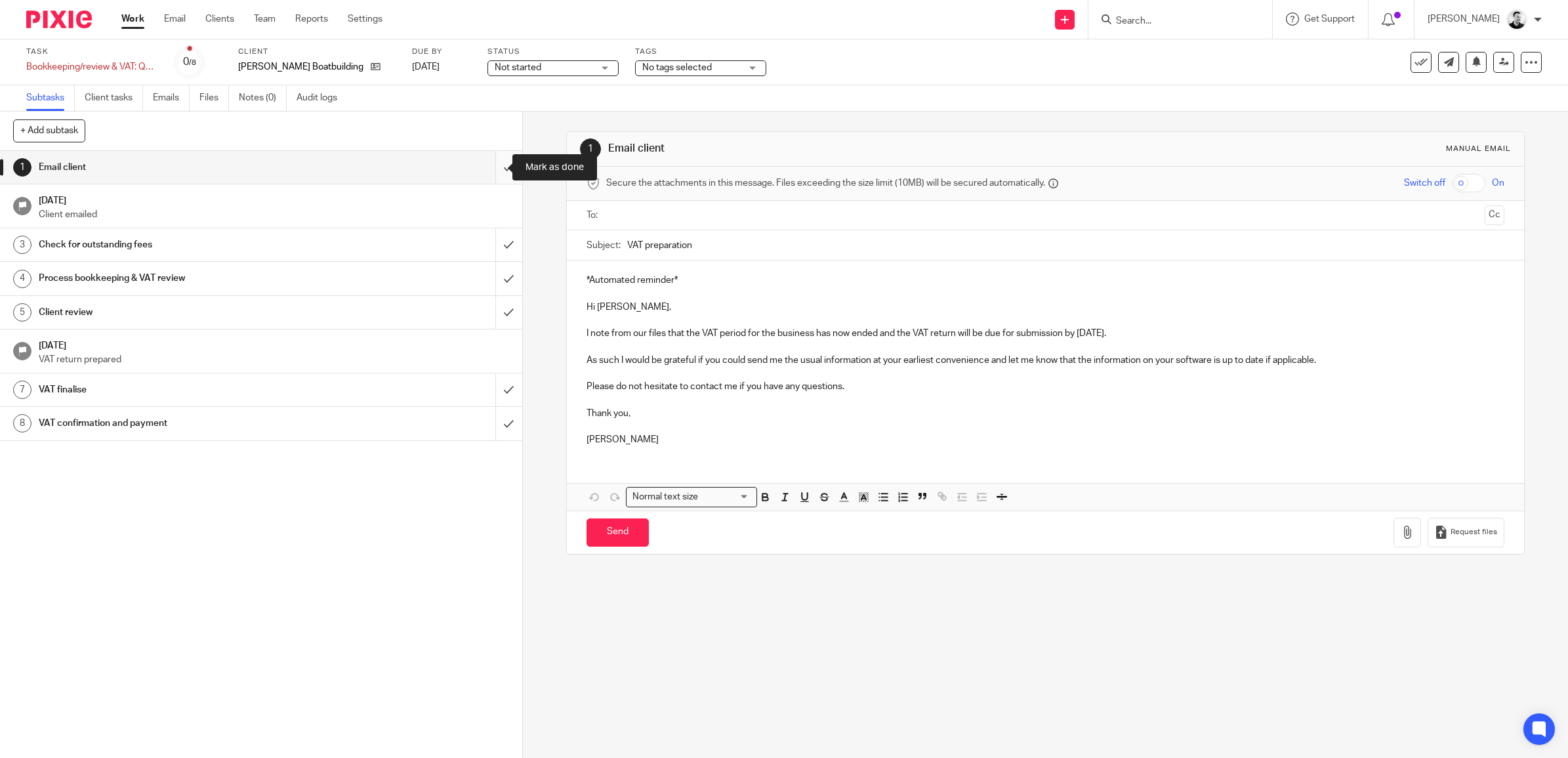
click at [493, 168] on input "submit" at bounding box center [261, 167] width 522 height 33
click at [489, 171] on input "submit" at bounding box center [261, 167] width 522 height 33
click at [488, 233] on input "submit" at bounding box center [261, 245] width 522 height 33
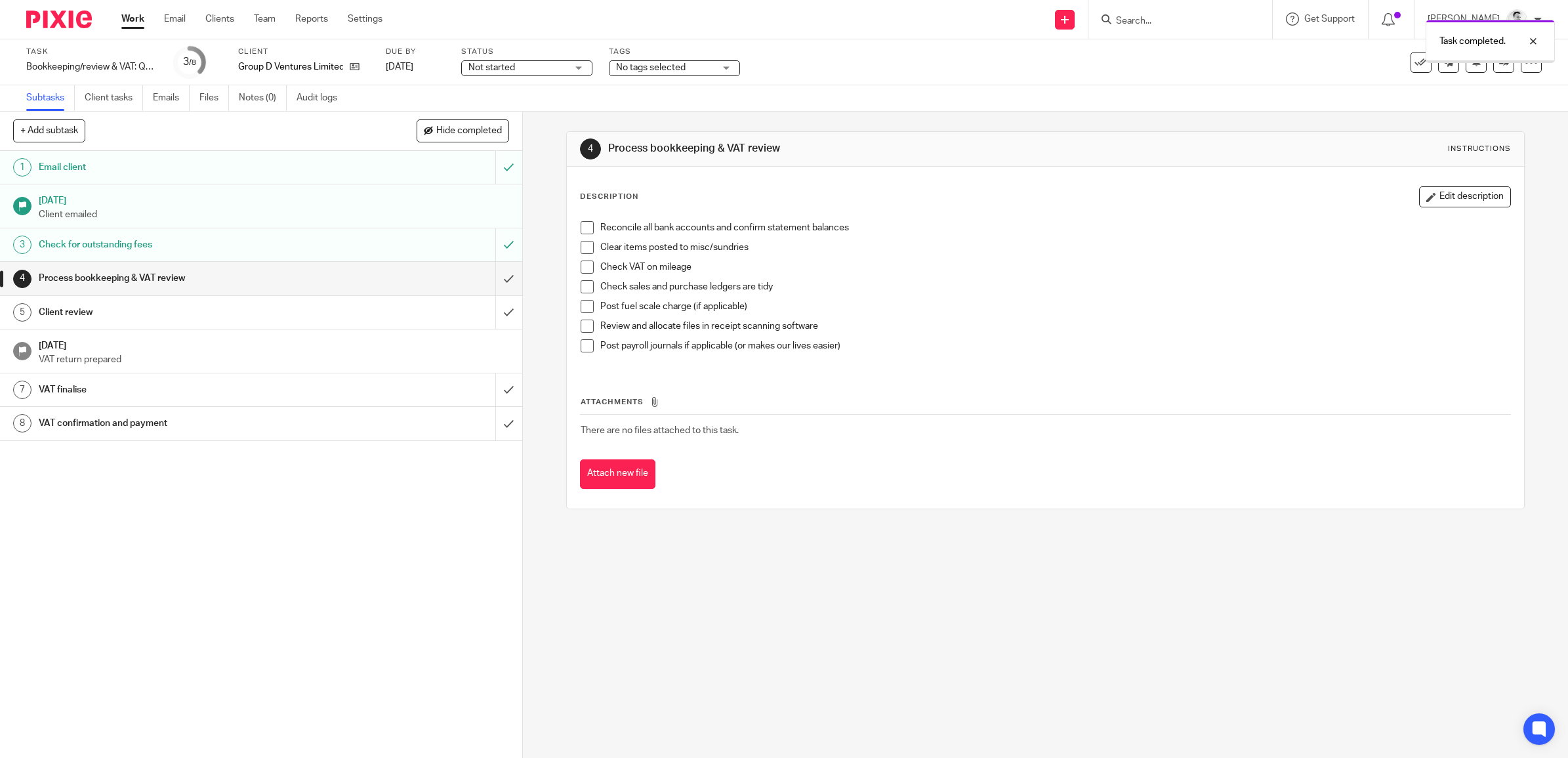
click at [667, 61] on span "No tags selected" at bounding box center [665, 68] width 99 height 14
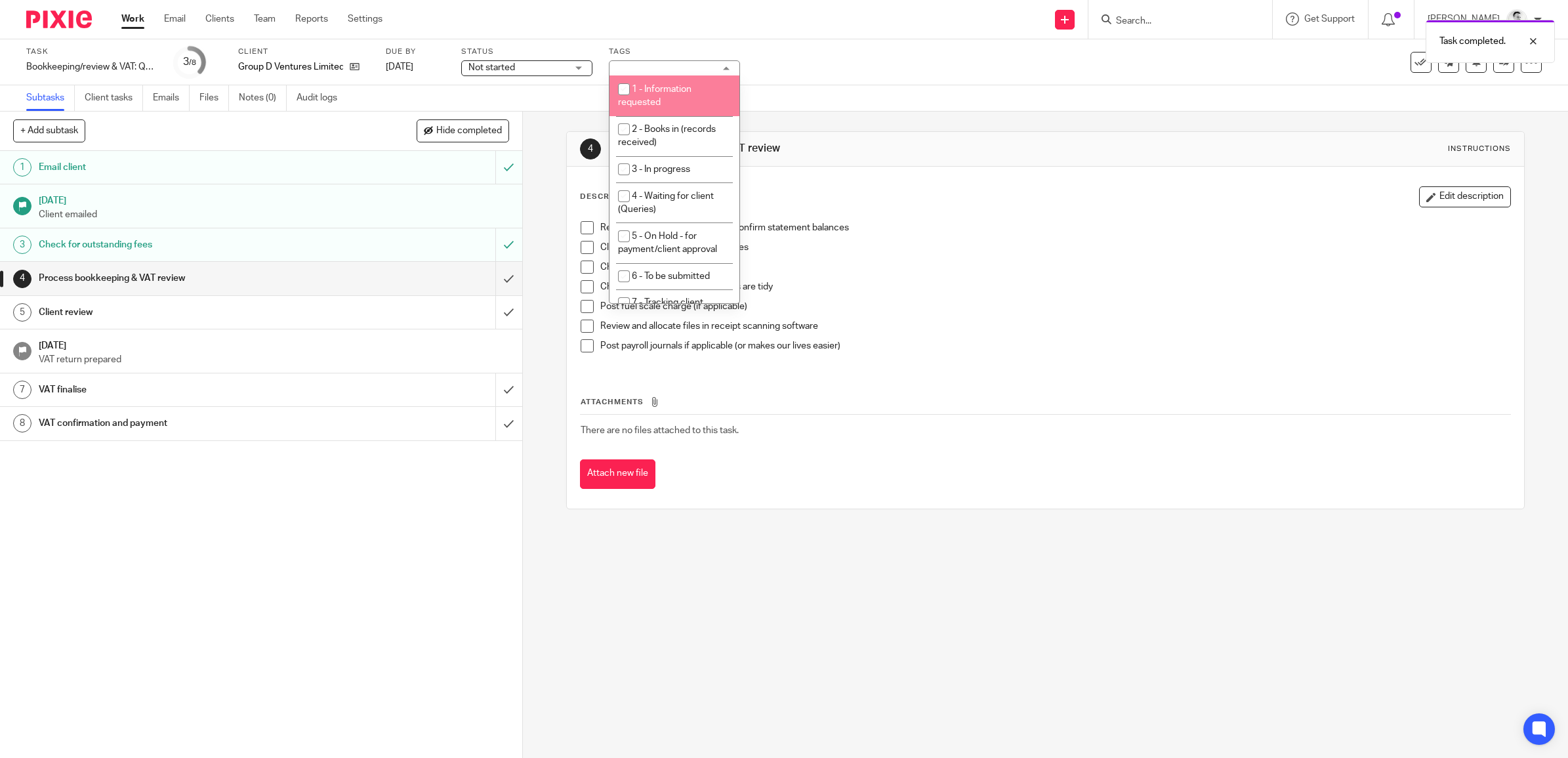
click at [672, 100] on li "1 - Information requested" at bounding box center [674, 95] width 130 height 40
checkbox input "true"
click at [808, 63] on div "Task Bookkeeping/review & VAT: Quarterly Save Bookkeeping/review & VAT: Quarter…" at bounding box center [658, 62] width 1263 height 32
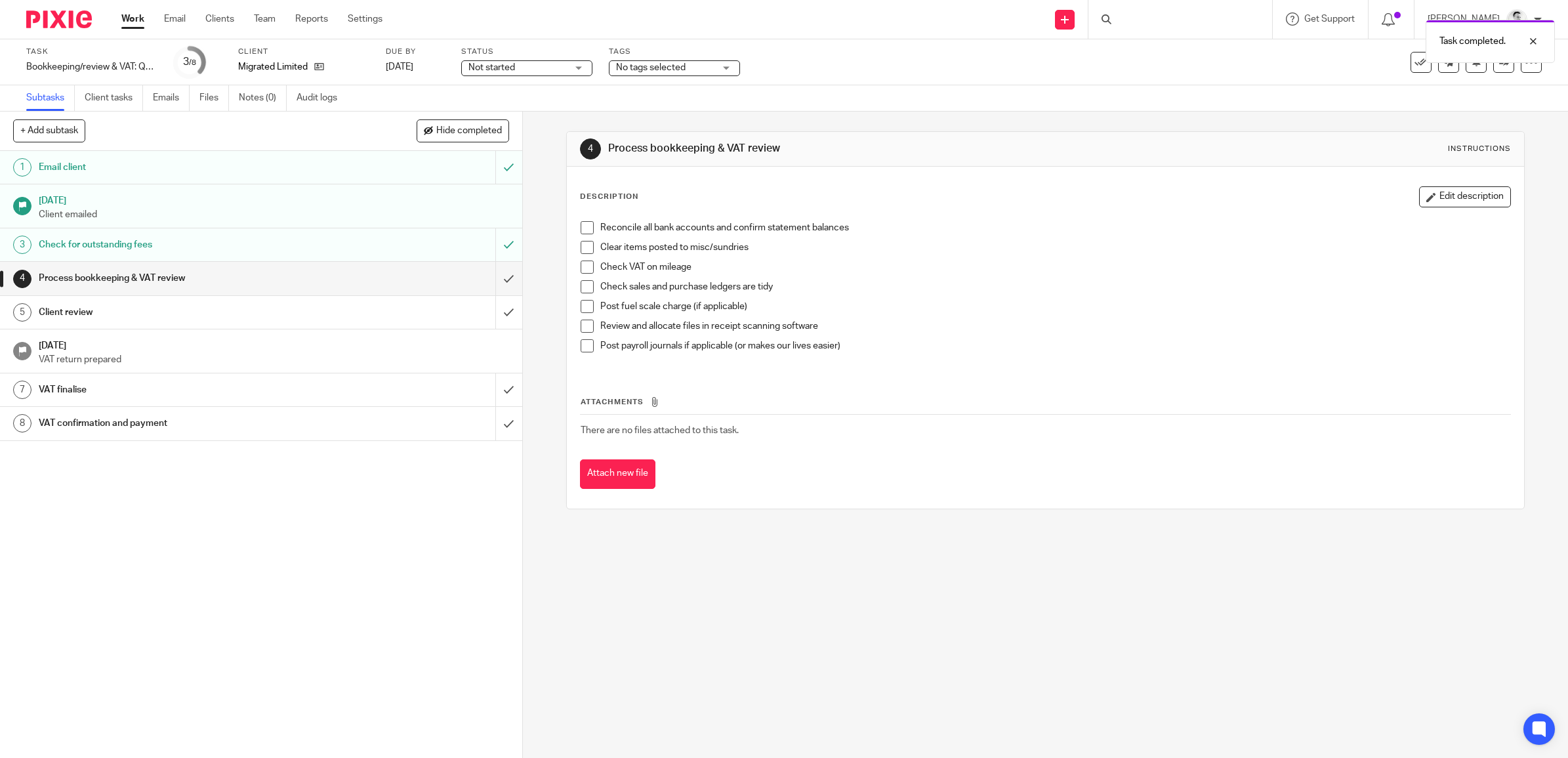
click at [700, 64] on span "No tags selected" at bounding box center [665, 68] width 99 height 14
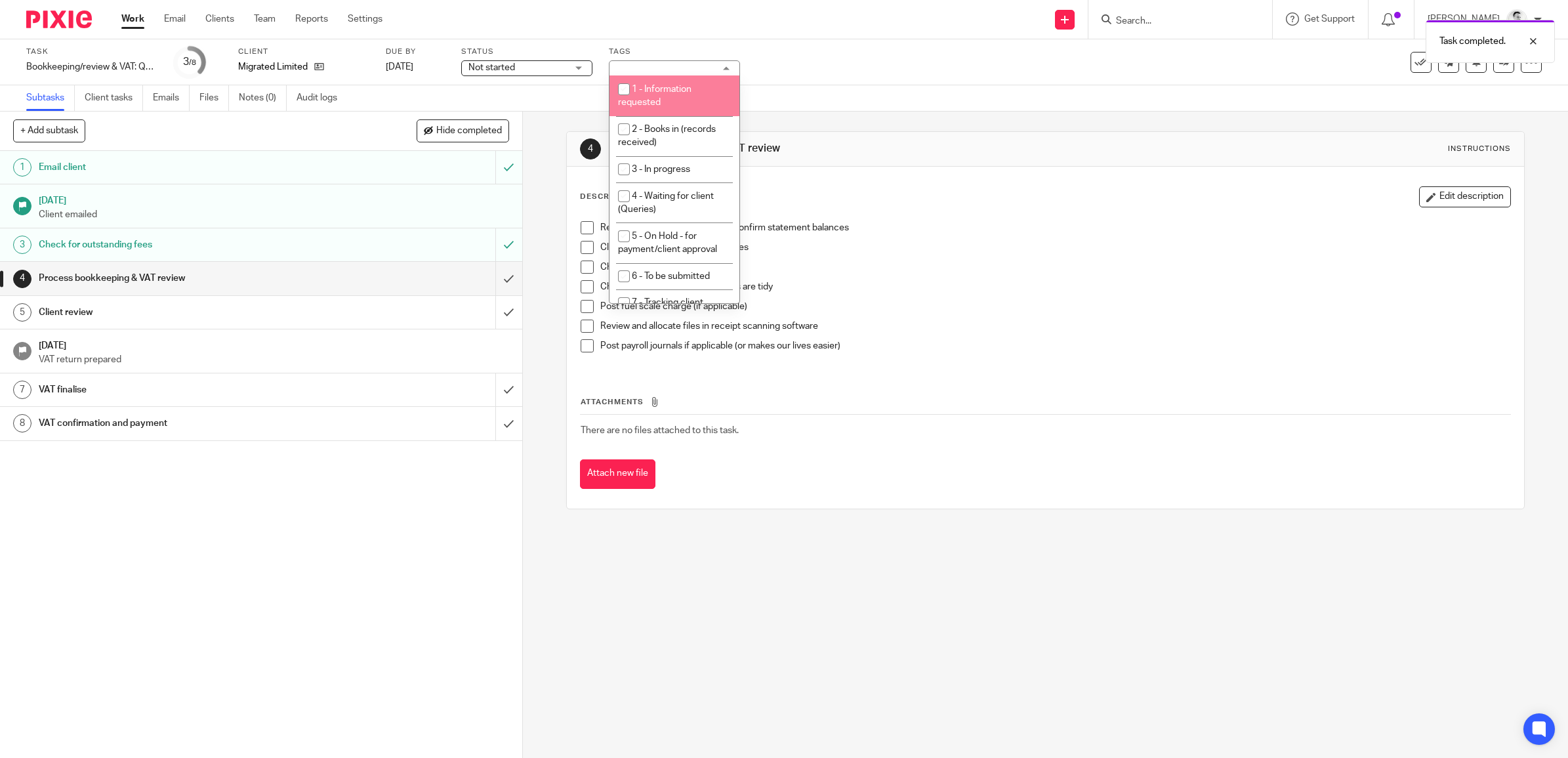
click at [683, 103] on li "1 - Information requested" at bounding box center [674, 95] width 130 height 40
checkbox input "true"
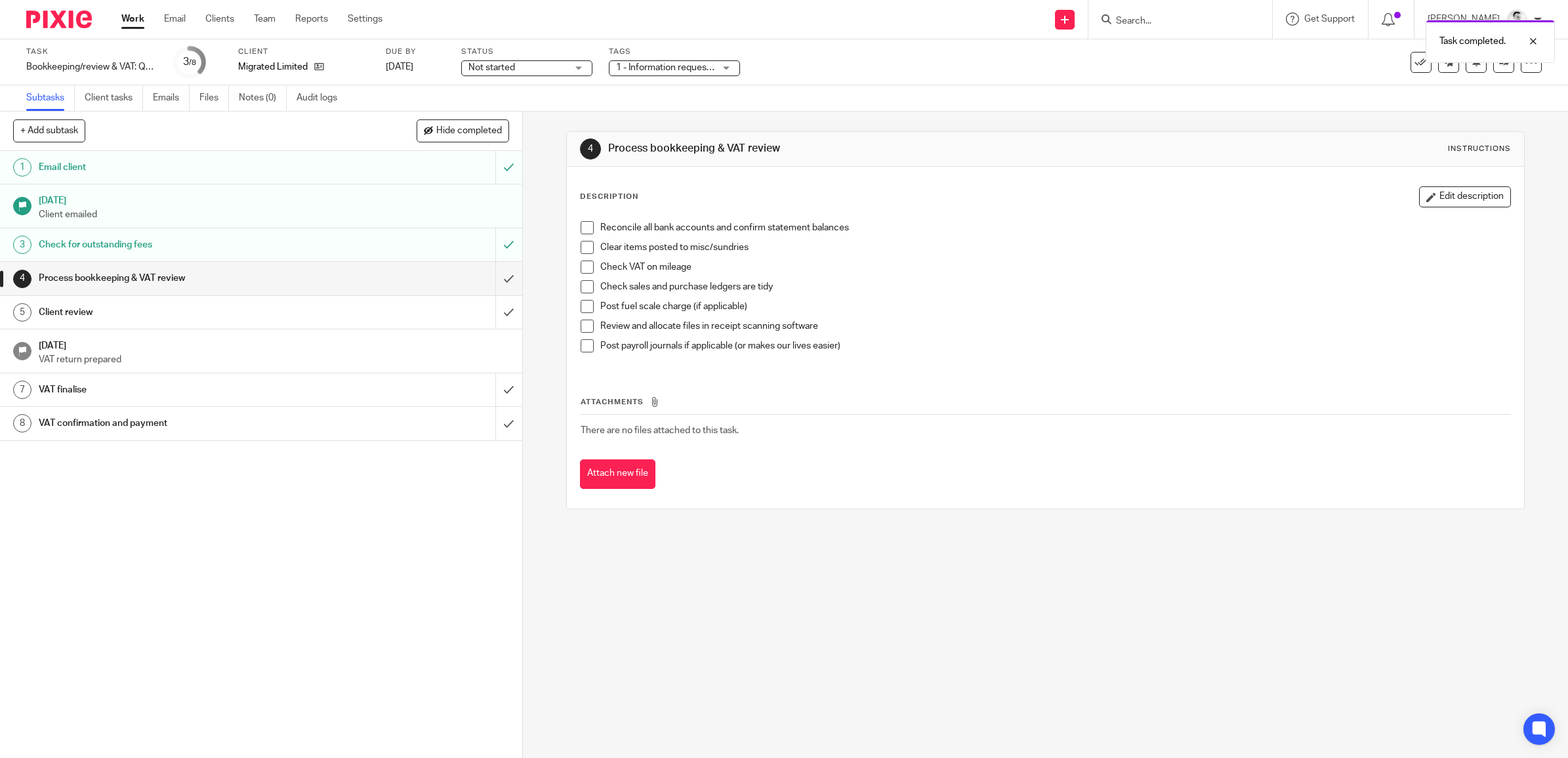
click at [841, 83] on div "Task Bookkeeping/review & VAT: Quarterly Save Bookkeeping/review & VAT: Quarter…" at bounding box center [784, 62] width 1568 height 46
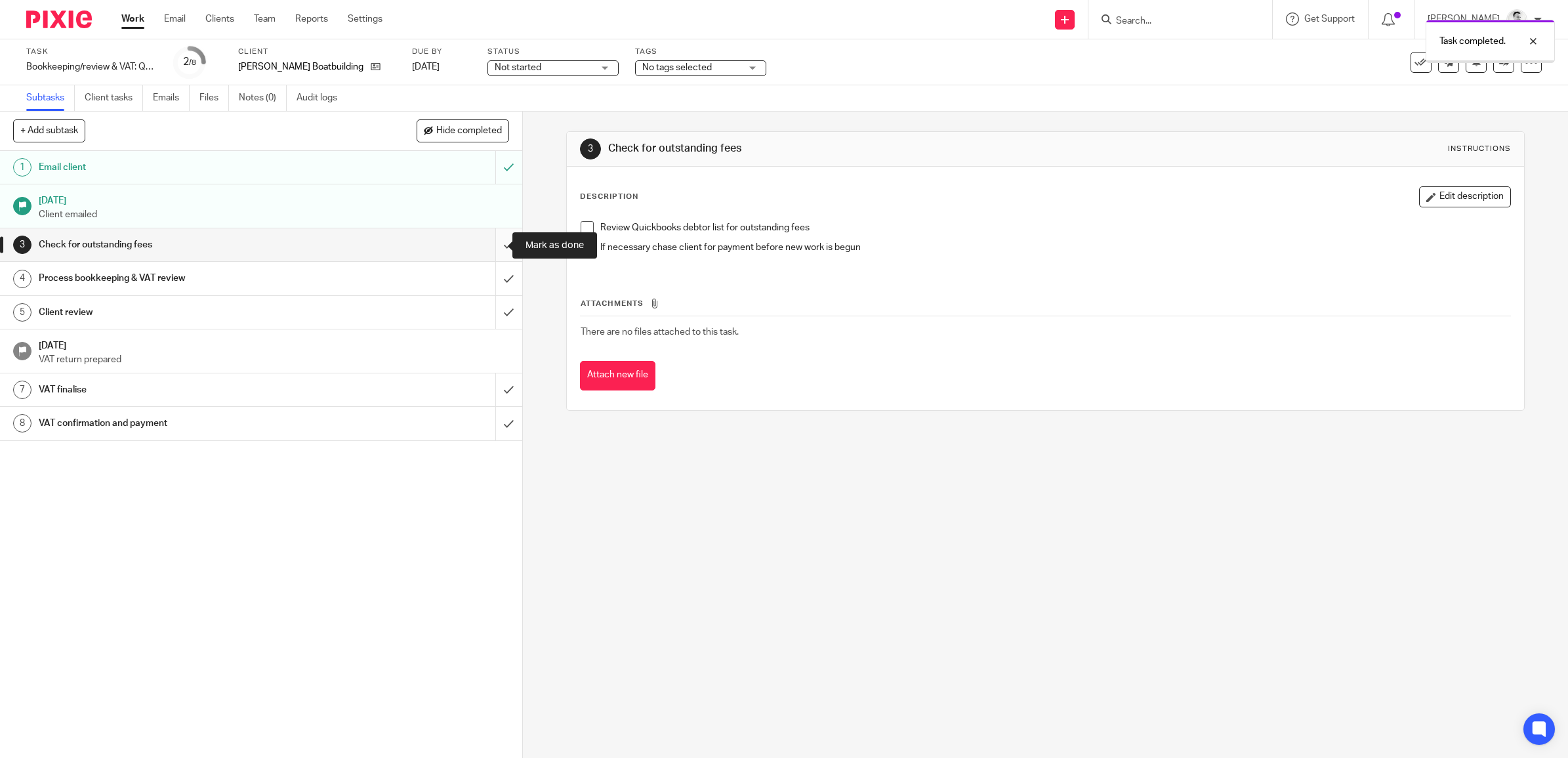
click at [499, 243] on input "submit" at bounding box center [261, 245] width 522 height 33
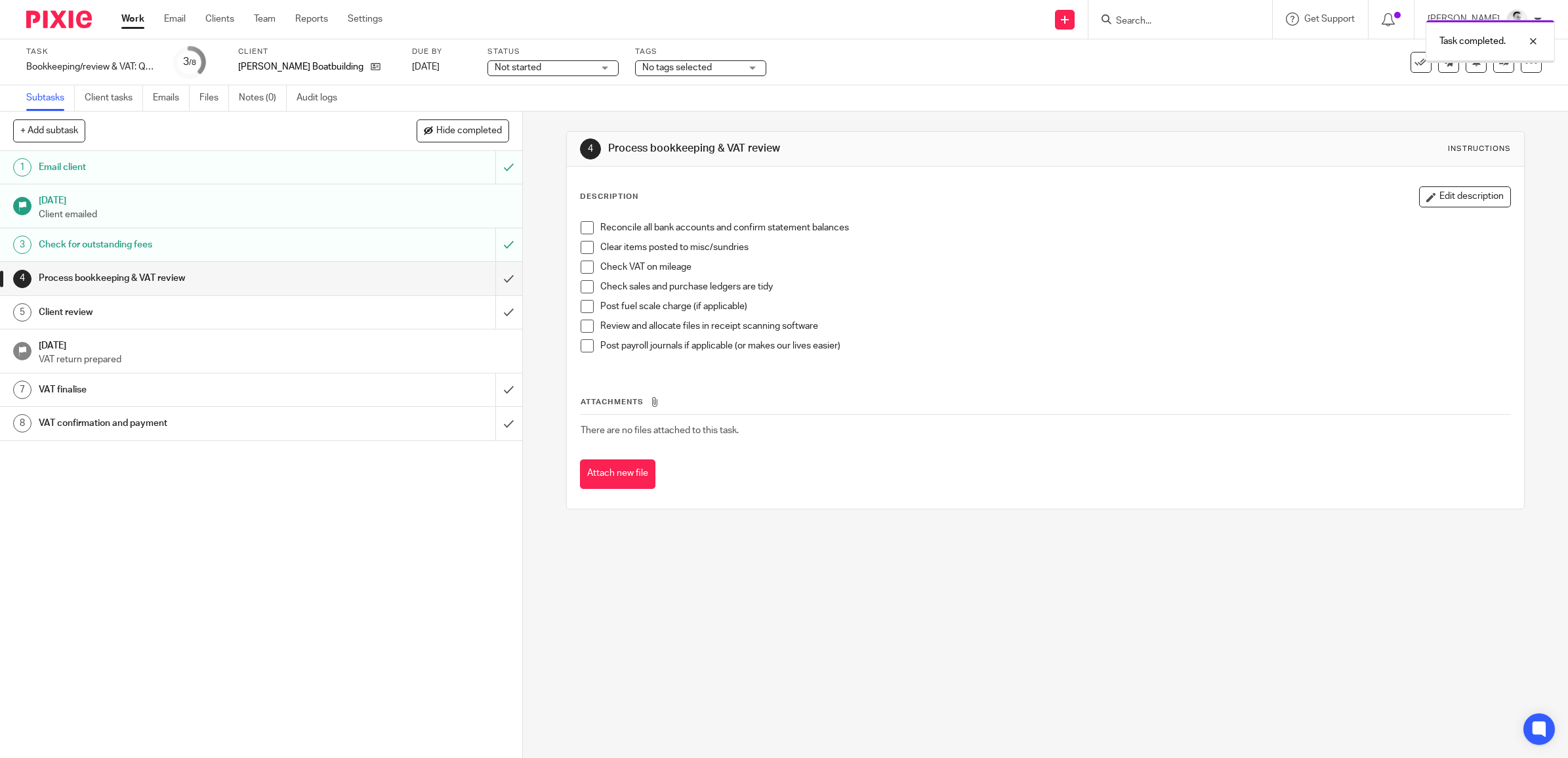
click at [661, 70] on span "No tags selected" at bounding box center [677, 67] width 70 height 9
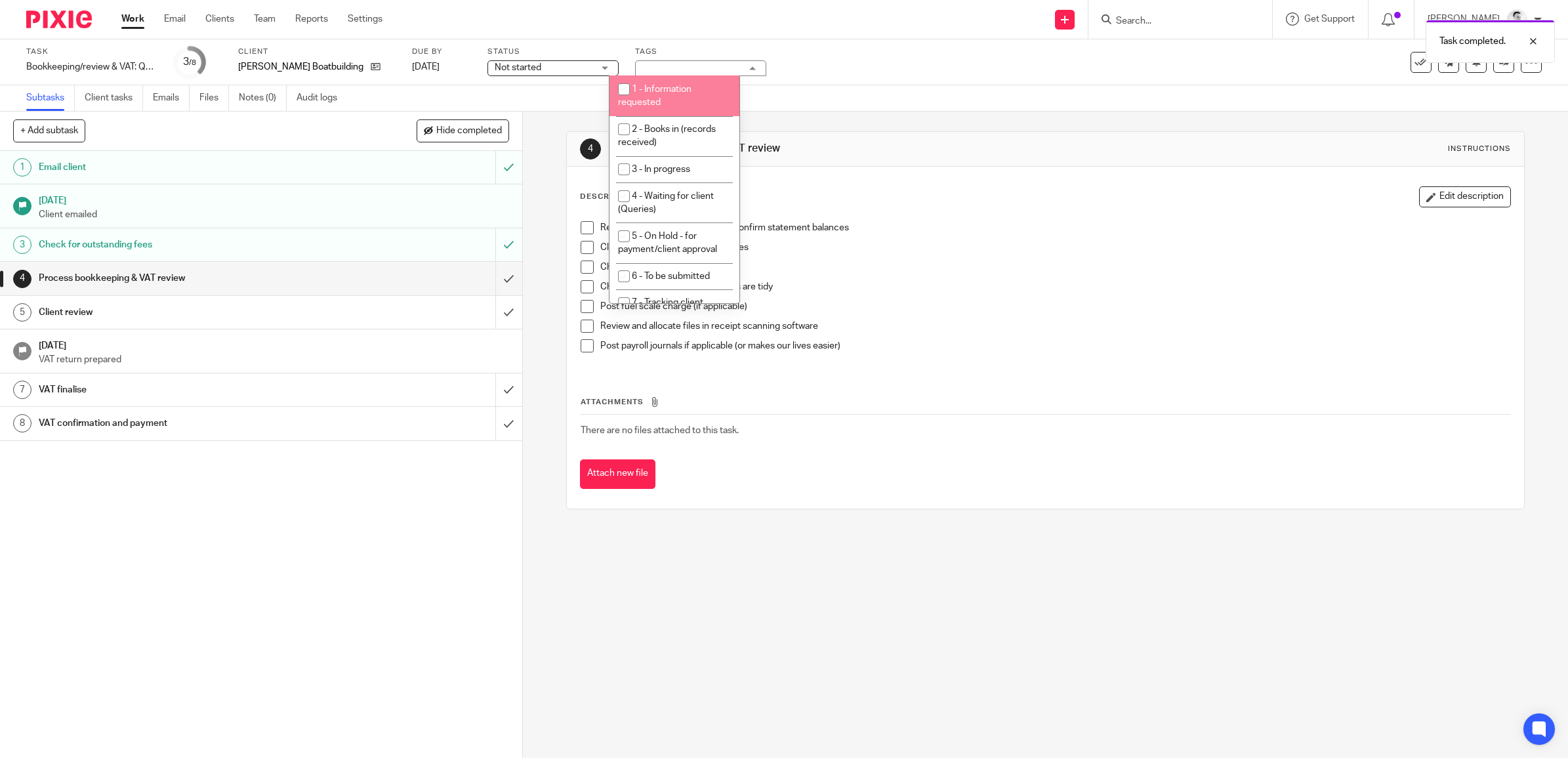
click at [663, 102] on li "1 - Information requested" at bounding box center [674, 95] width 130 height 40
checkbox input "true"
click at [798, 80] on div "Task Bookkeeping/review & VAT: Quarterly Save Bookkeeping/review & VAT: Quarter…" at bounding box center [784, 62] width 1568 height 46
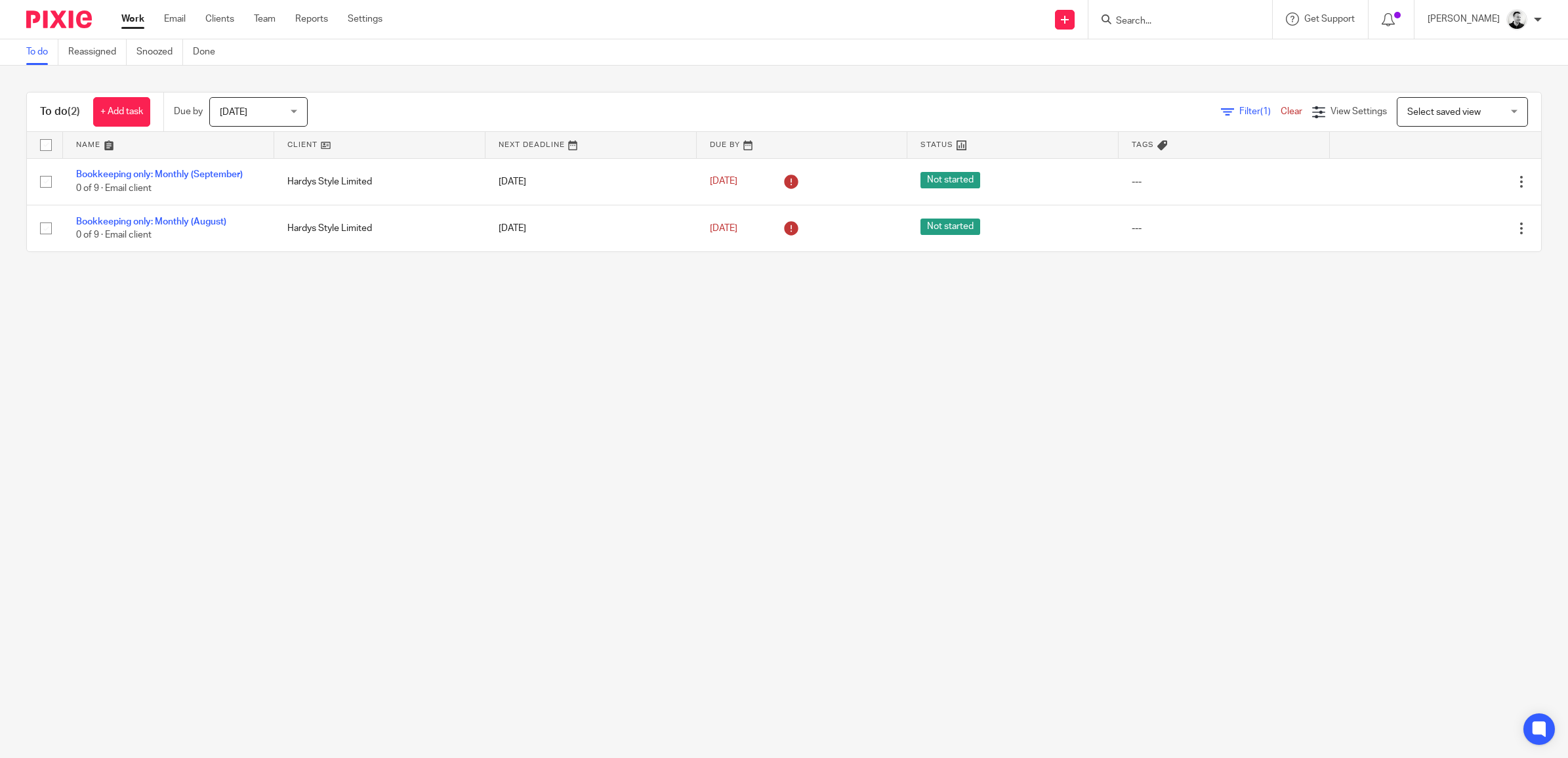
click at [1280, 115] on link "Clear" at bounding box center [1291, 111] width 22 height 9
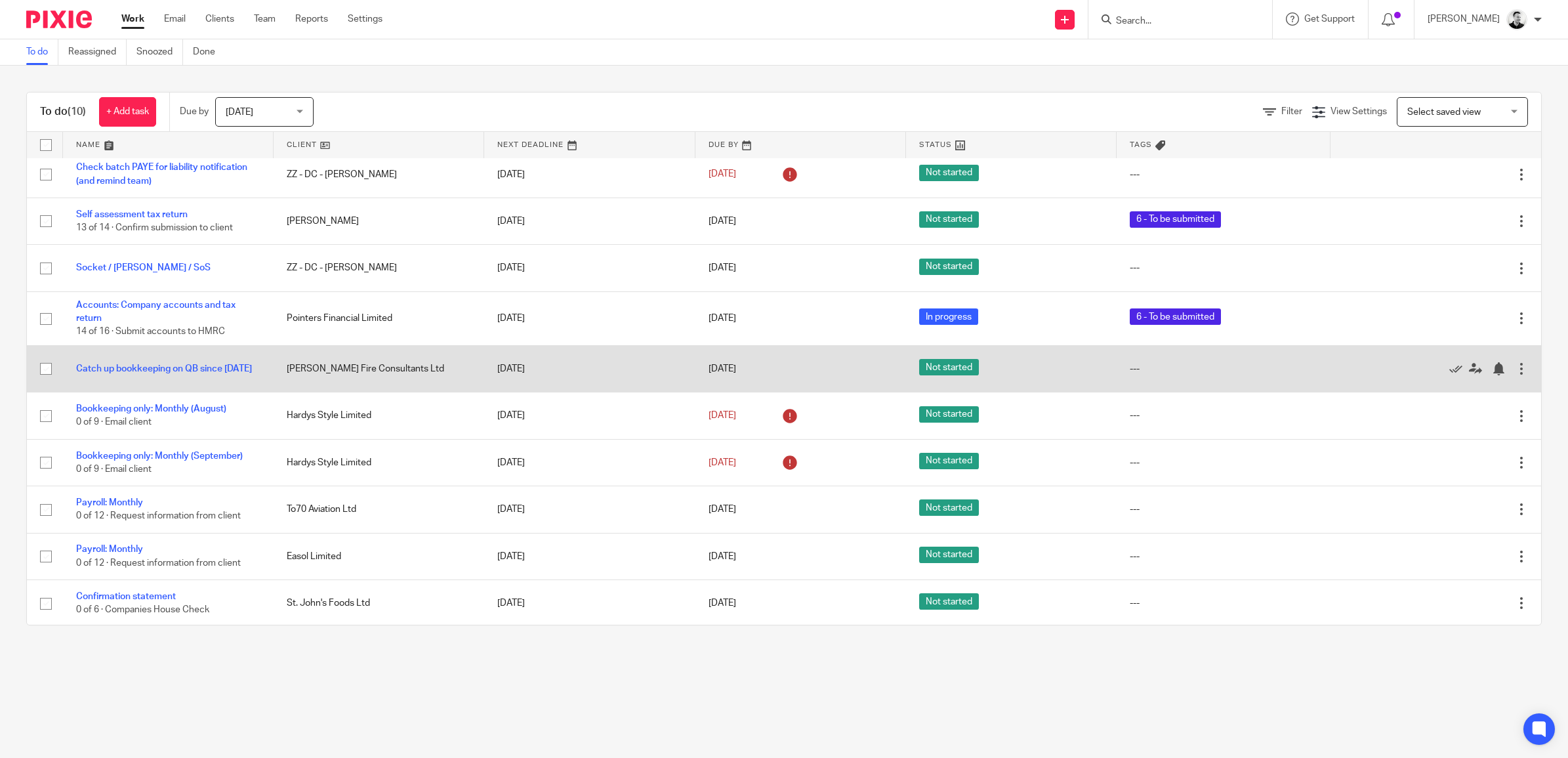
scroll to position [10, 0]
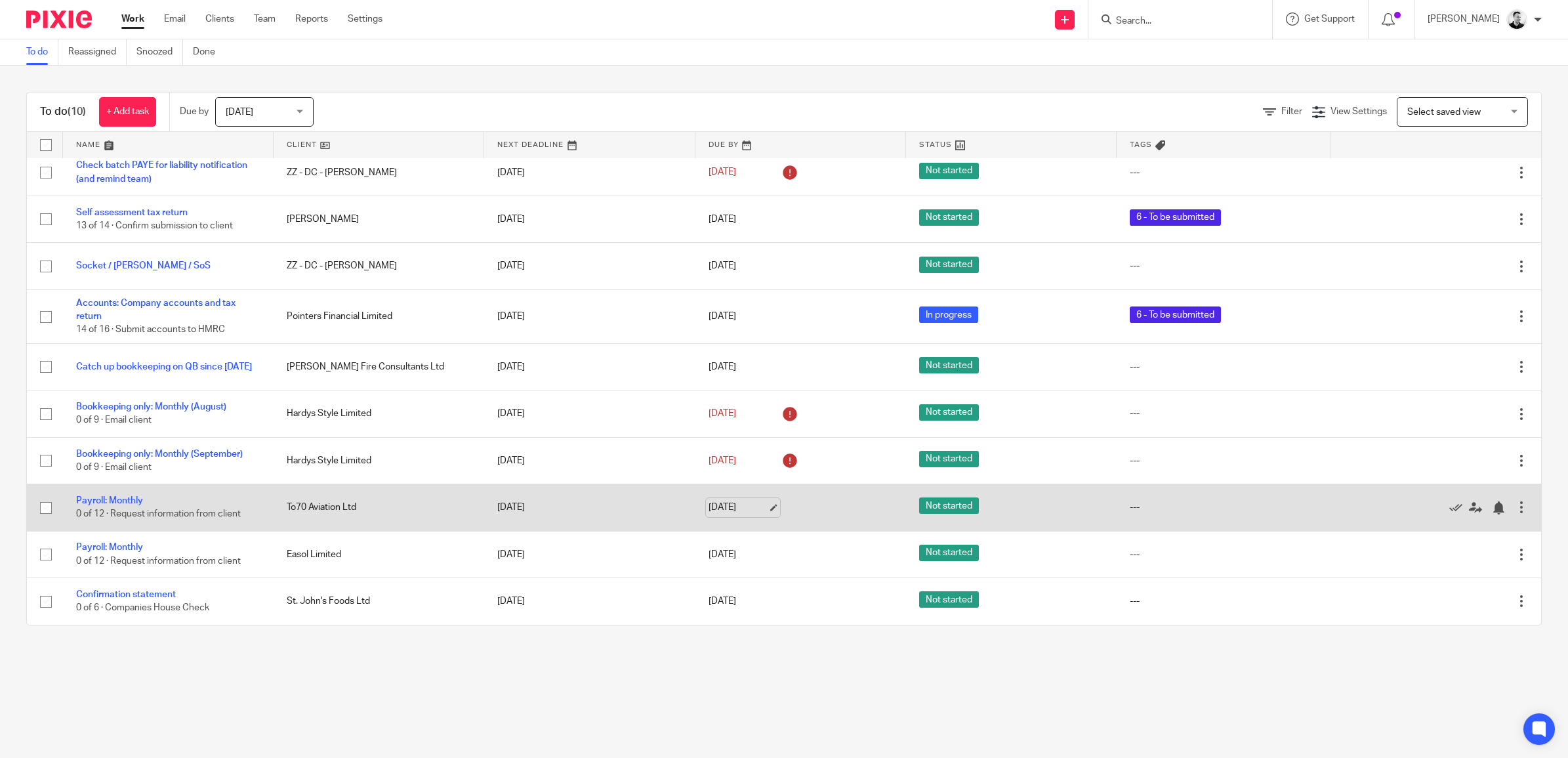
click at [730, 503] on link "[DATE]" at bounding box center [738, 508] width 59 height 14
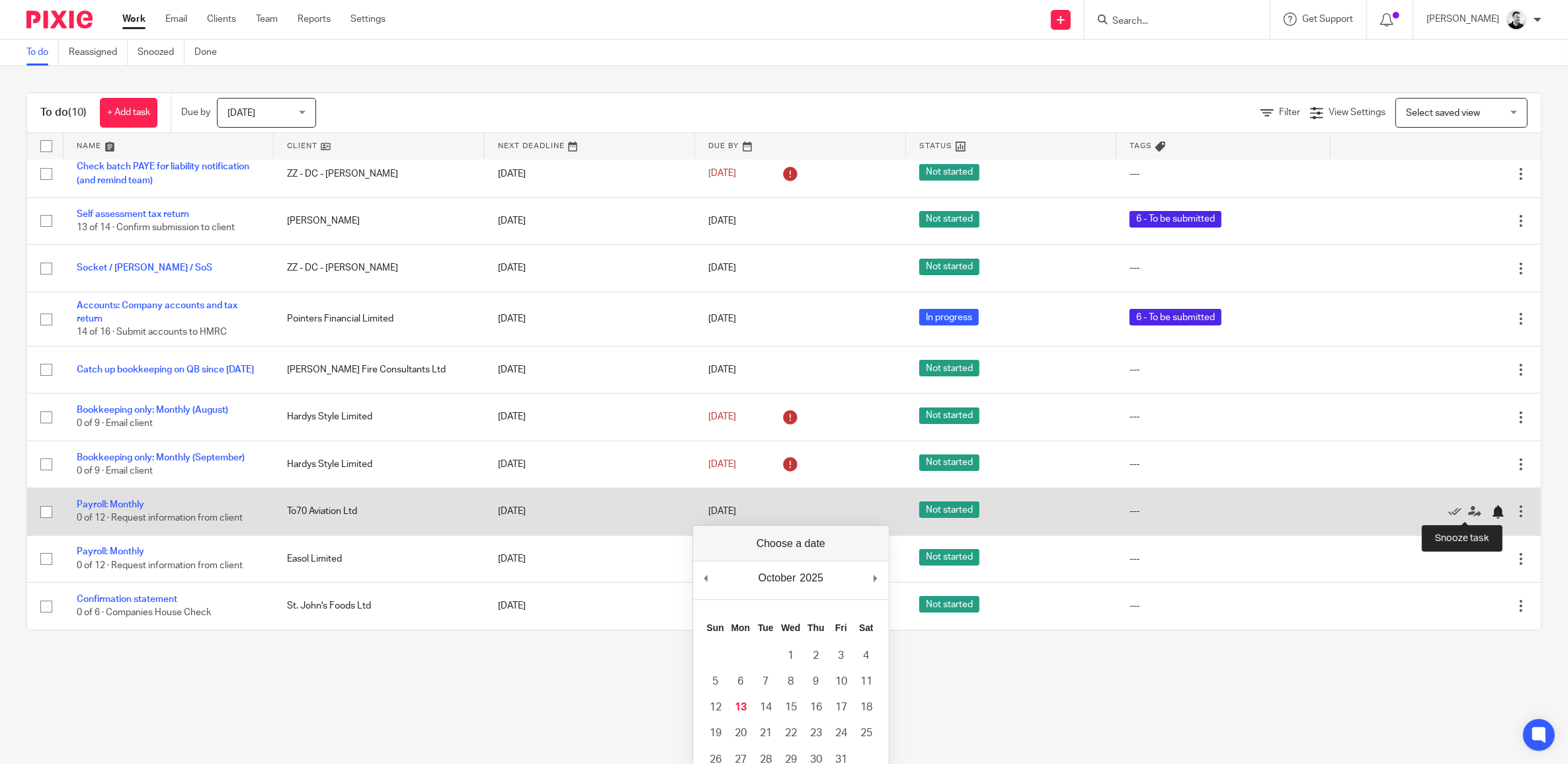
click at [1491, 507] on div at bounding box center [1498, 512] width 13 height 14
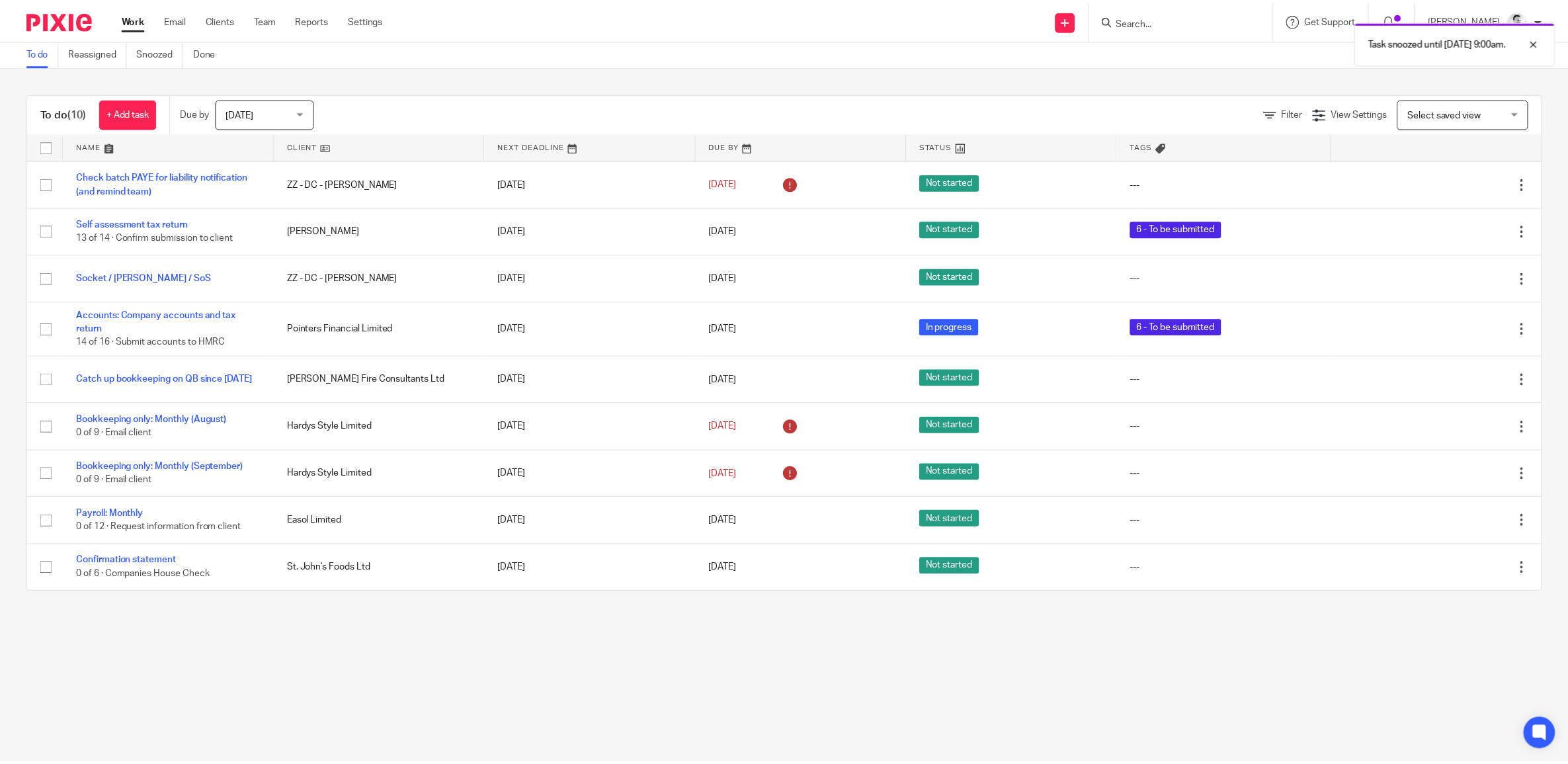
scroll to position [0, 0]
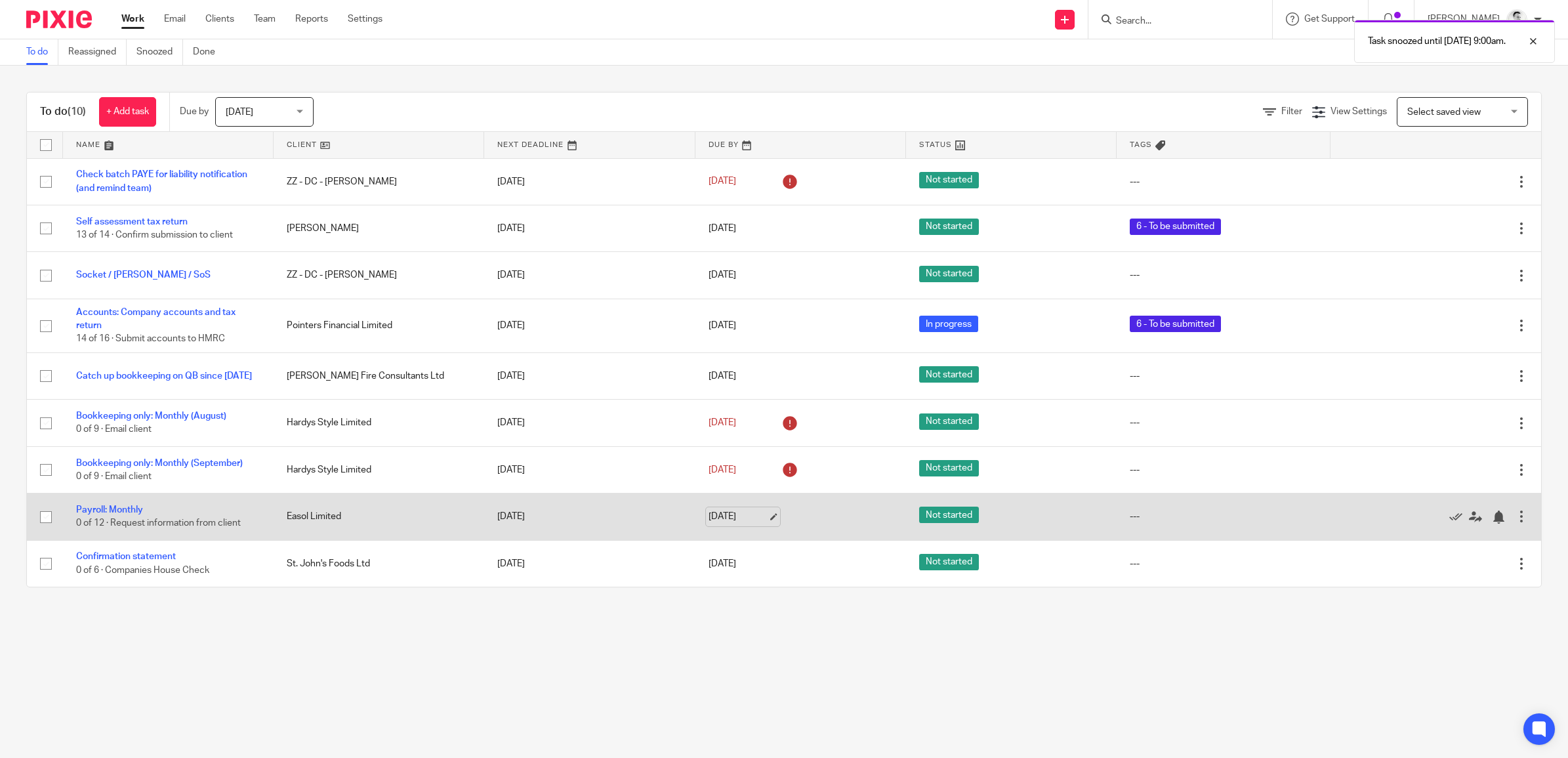
click at [710, 513] on link "21 Oct 2025" at bounding box center [738, 517] width 59 height 14
click at [1492, 516] on div at bounding box center [1498, 517] width 13 height 13
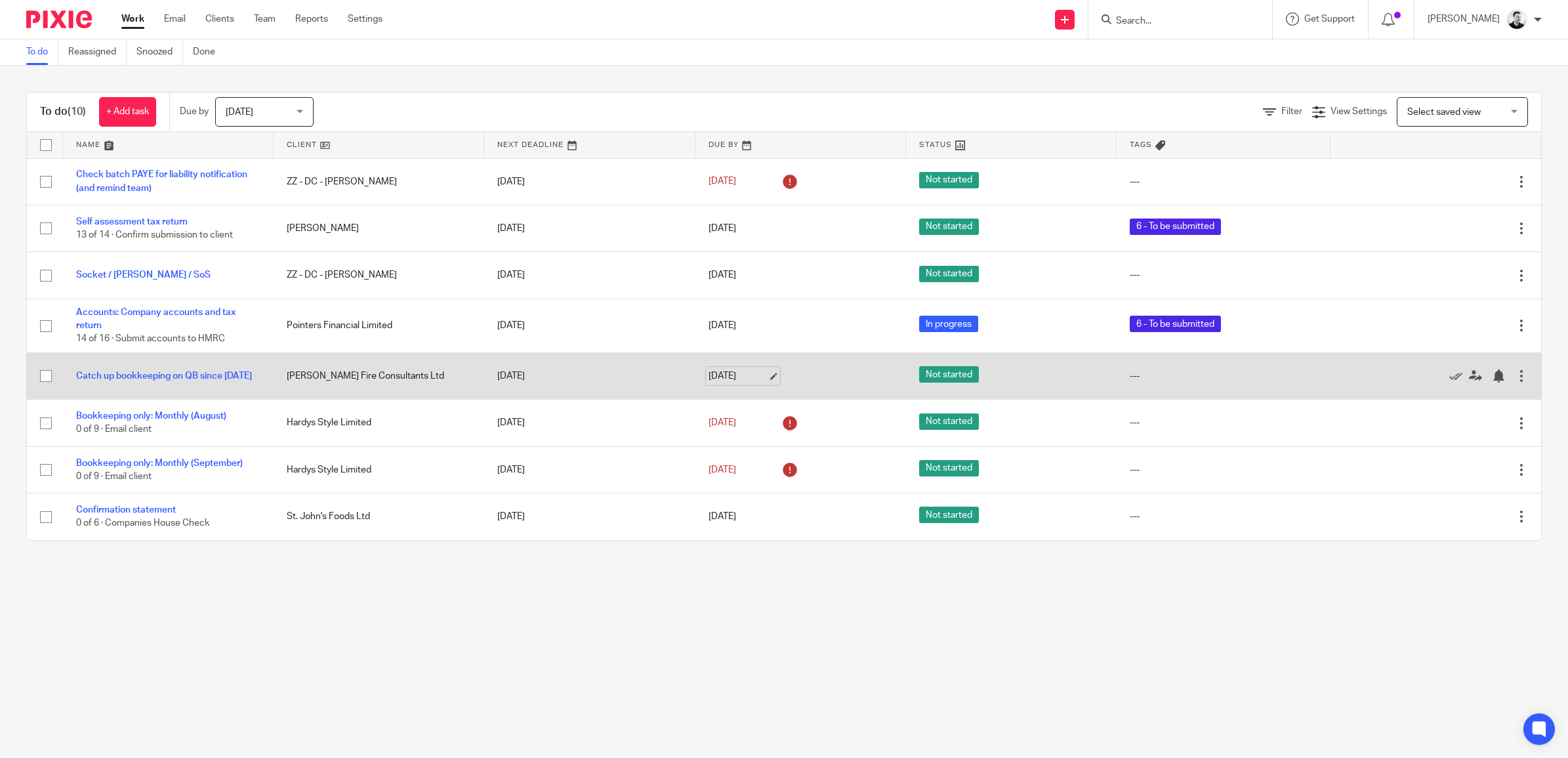
click at [724, 377] on link "[DATE]" at bounding box center [738, 377] width 59 height 14
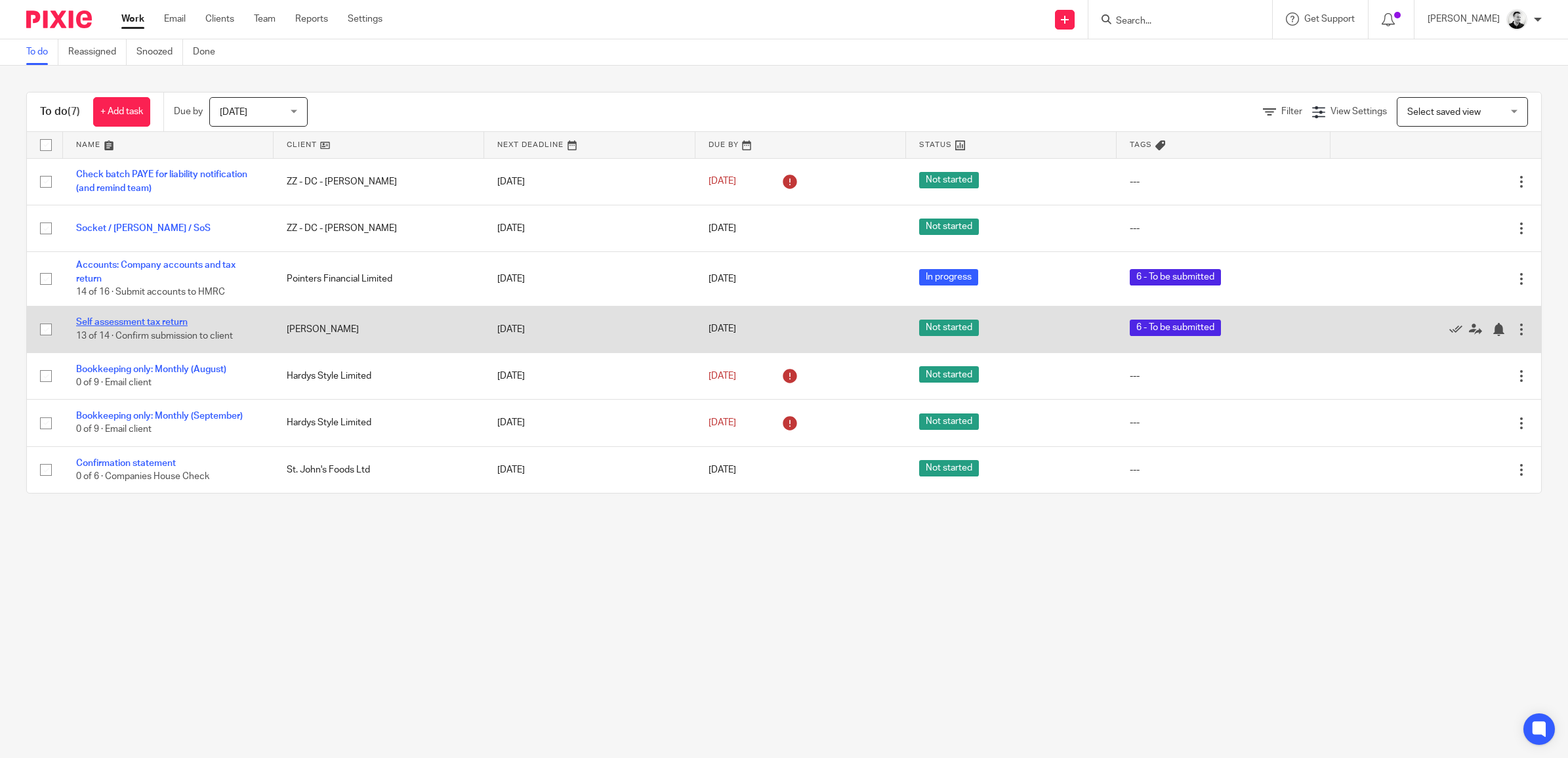
click at [158, 319] on link "Self assessment tax return" at bounding box center [132, 322] width 111 height 9
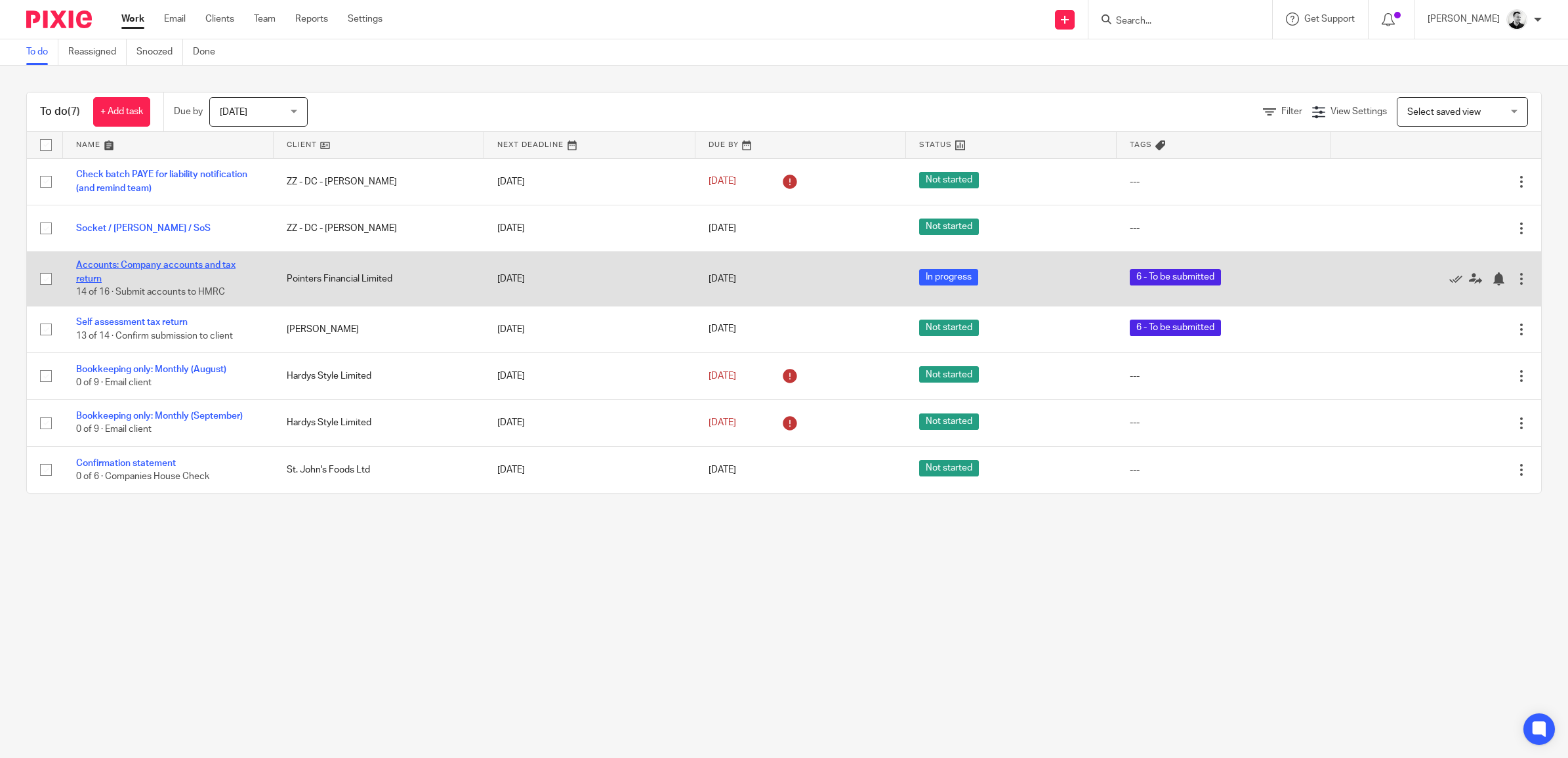
click at [216, 261] on link "Accounts: Company accounts and tax return" at bounding box center [156, 272] width 159 height 23
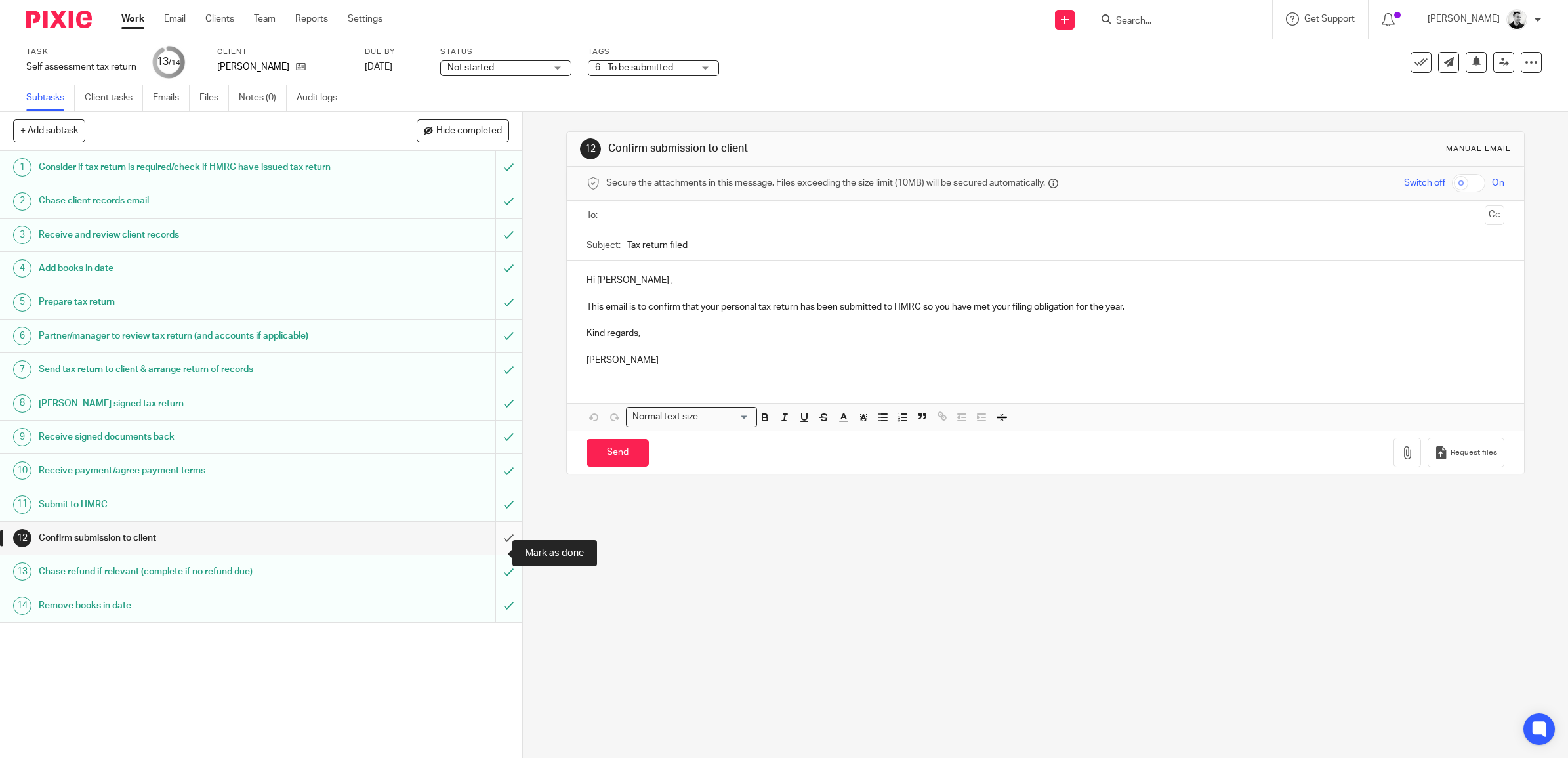
click at [492, 549] on input "submit" at bounding box center [261, 538] width 522 height 33
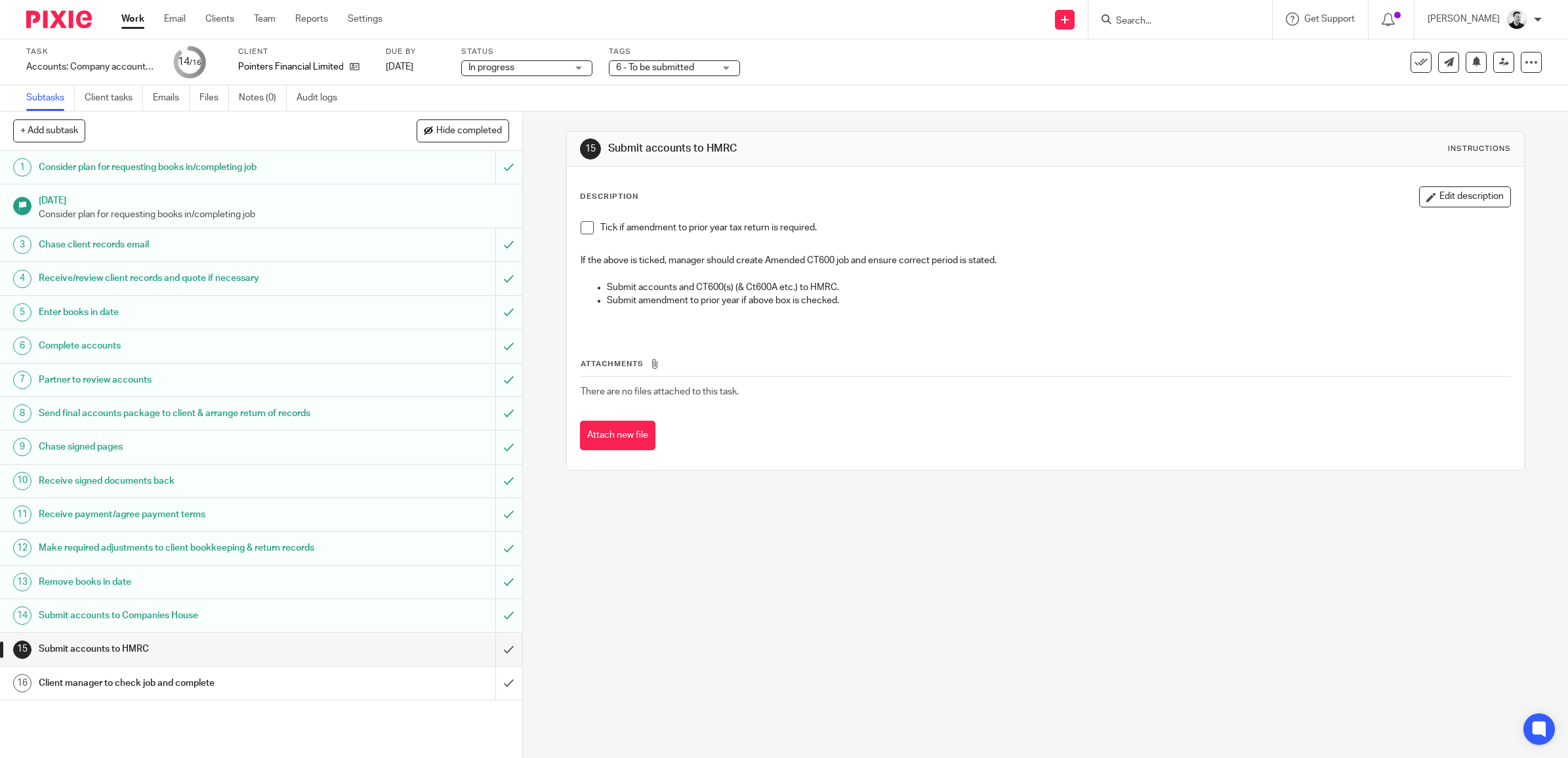
click at [650, 68] on span "6 - To be submitted" at bounding box center [655, 67] width 78 height 9
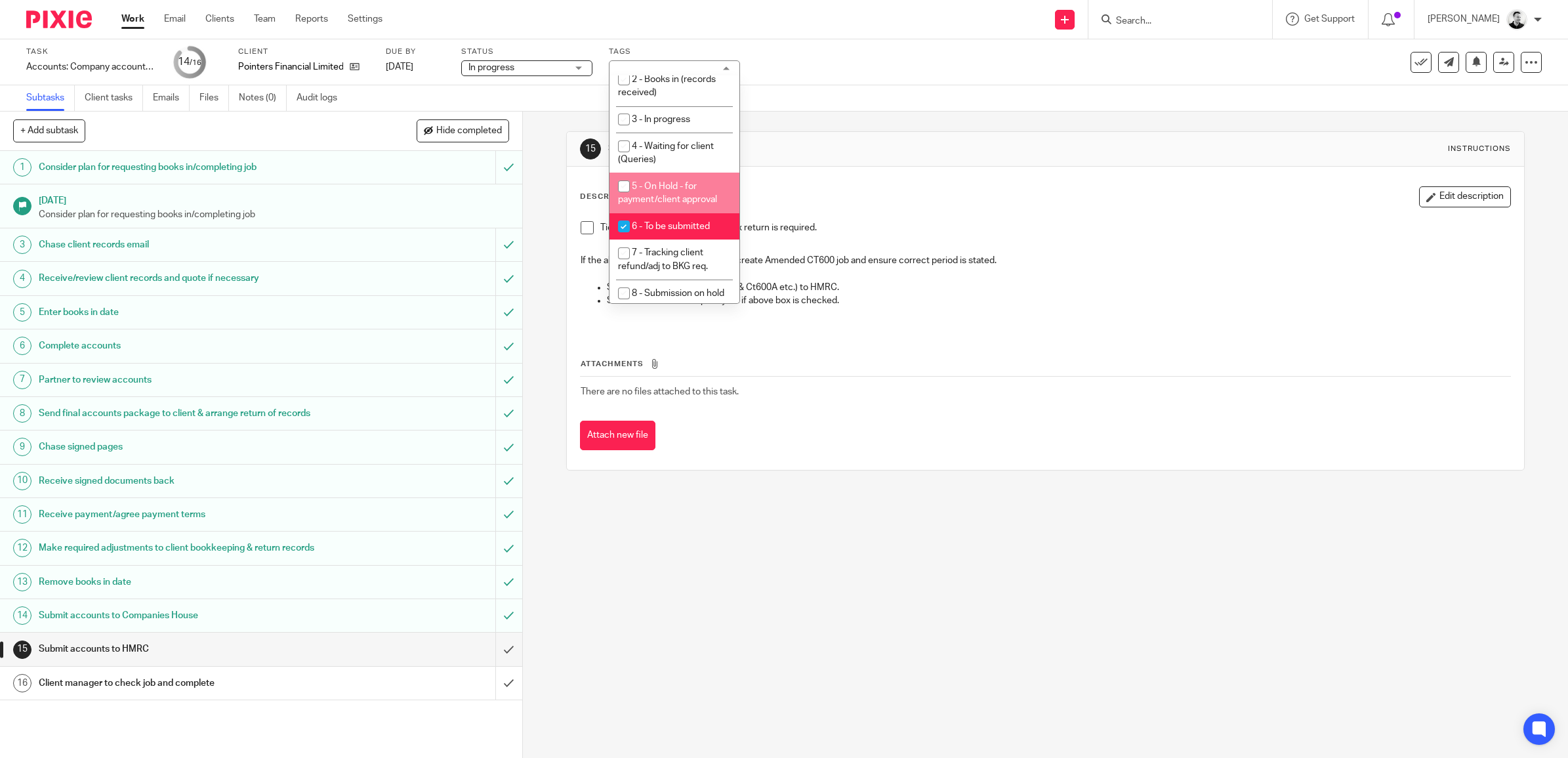
scroll to position [143, 0]
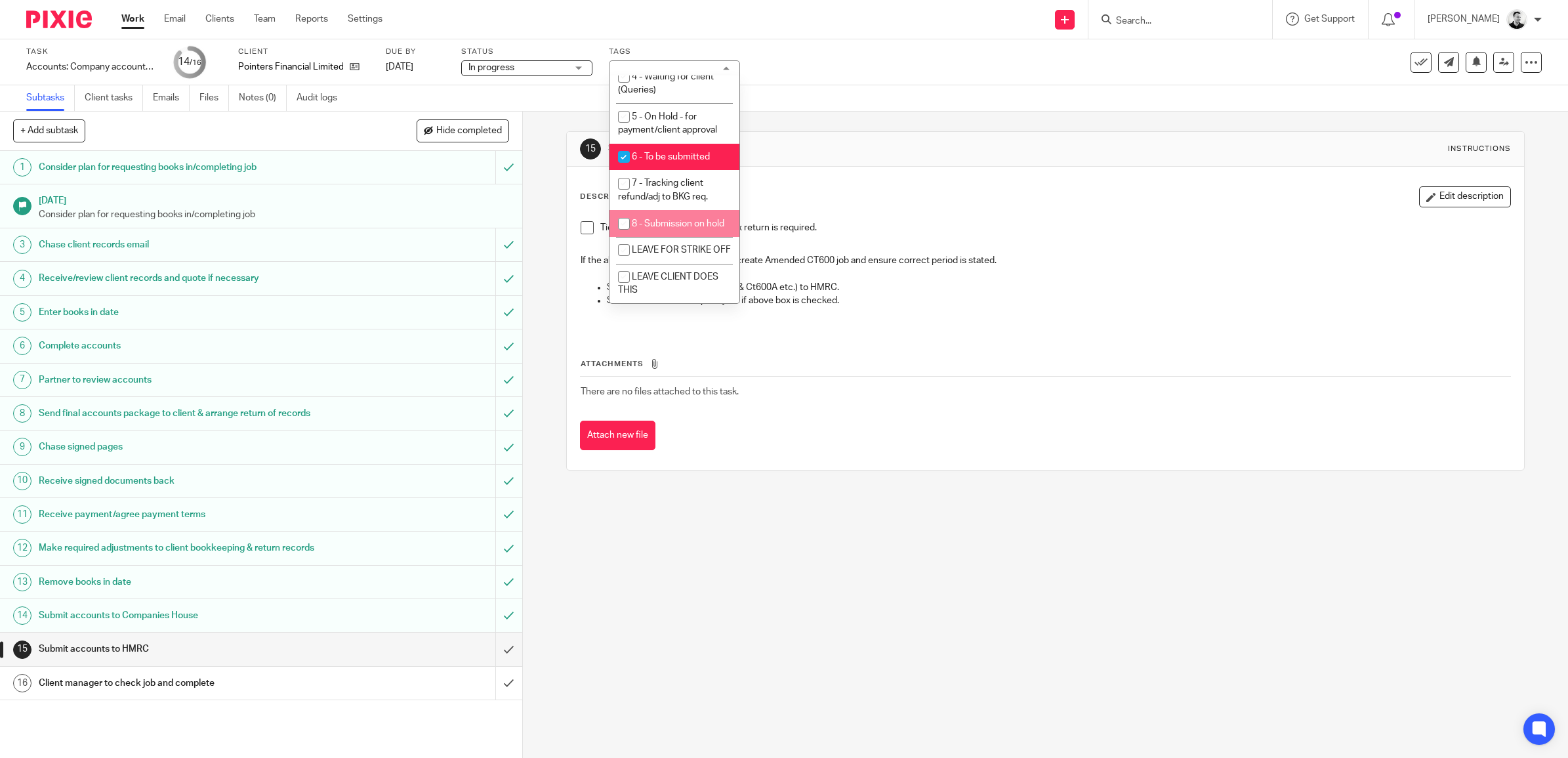
click at [653, 210] on li "8 - Submission on hold" at bounding box center [674, 224] width 130 height 27
checkbox input "true"
click at [663, 144] on li "6 - To be submitted" at bounding box center [674, 157] width 130 height 27
checkbox input "false"
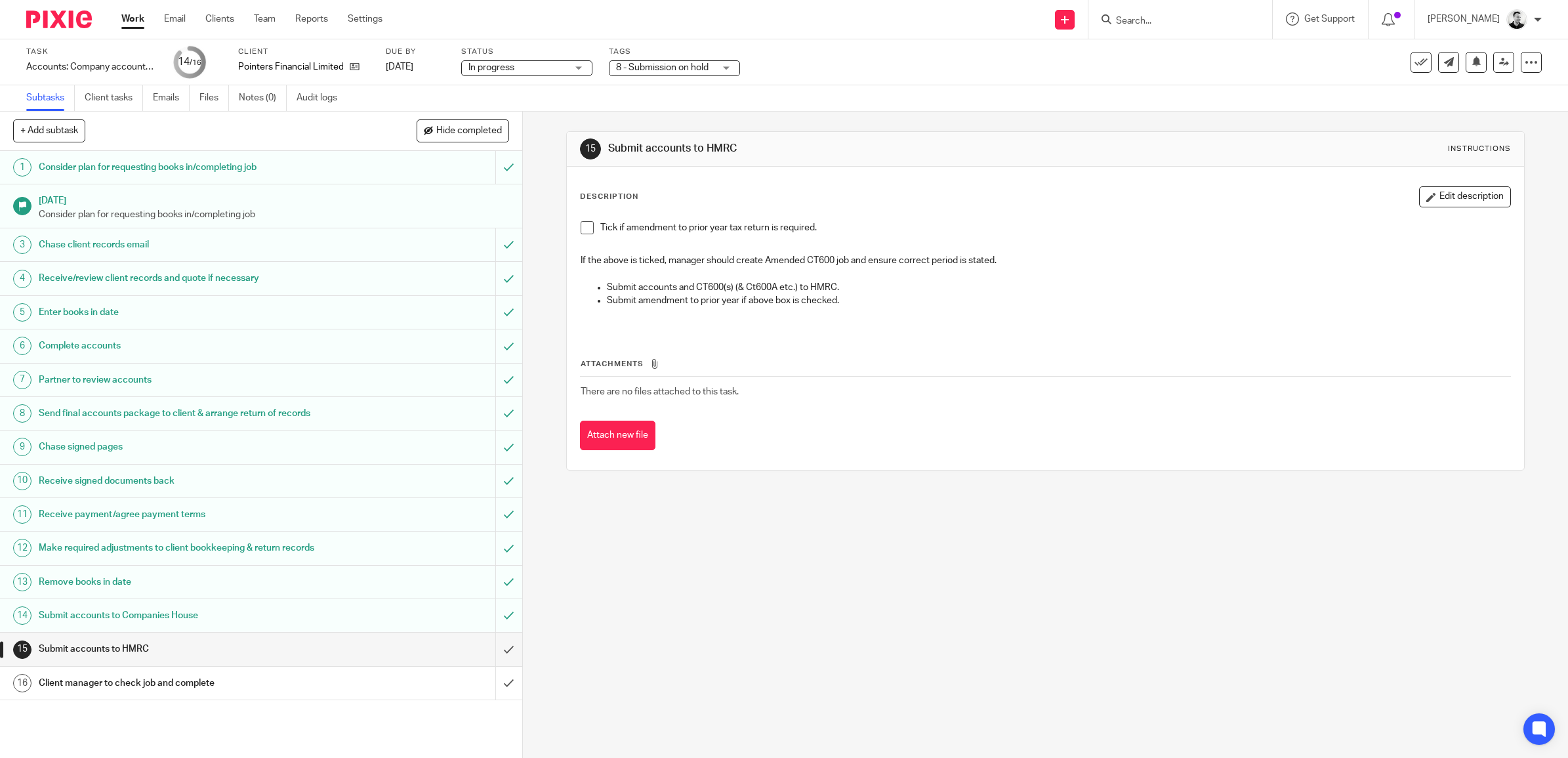
click at [822, 116] on div "15 Submit accounts to HMRC Instructions Description Edit description Tick if am…" at bounding box center [1045, 300] width 958 height 379
click at [421, 61] on link "[DATE]" at bounding box center [415, 68] width 59 height 14
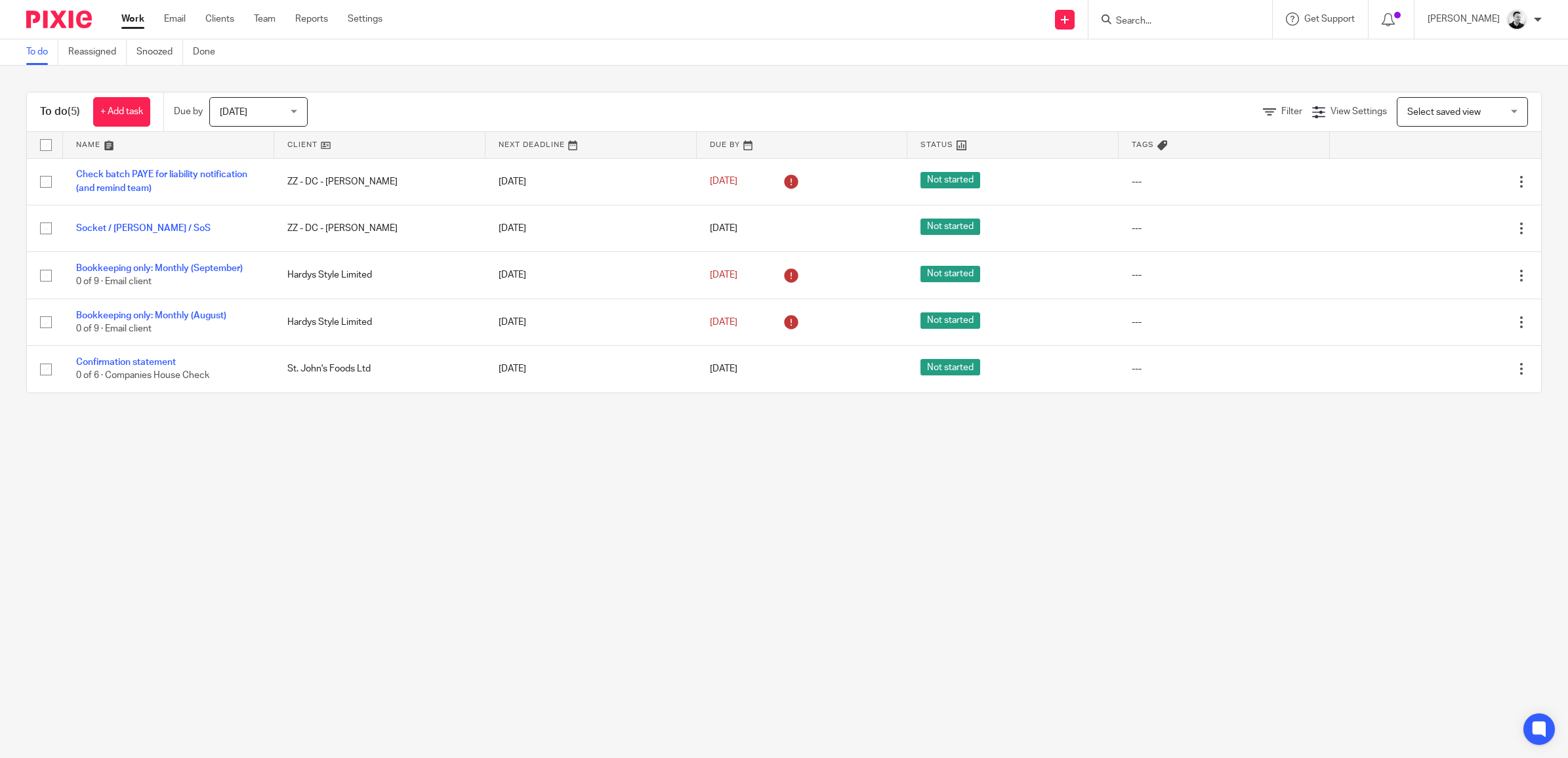
click at [1162, 18] on input "Search" at bounding box center [1174, 21] width 118 height 12
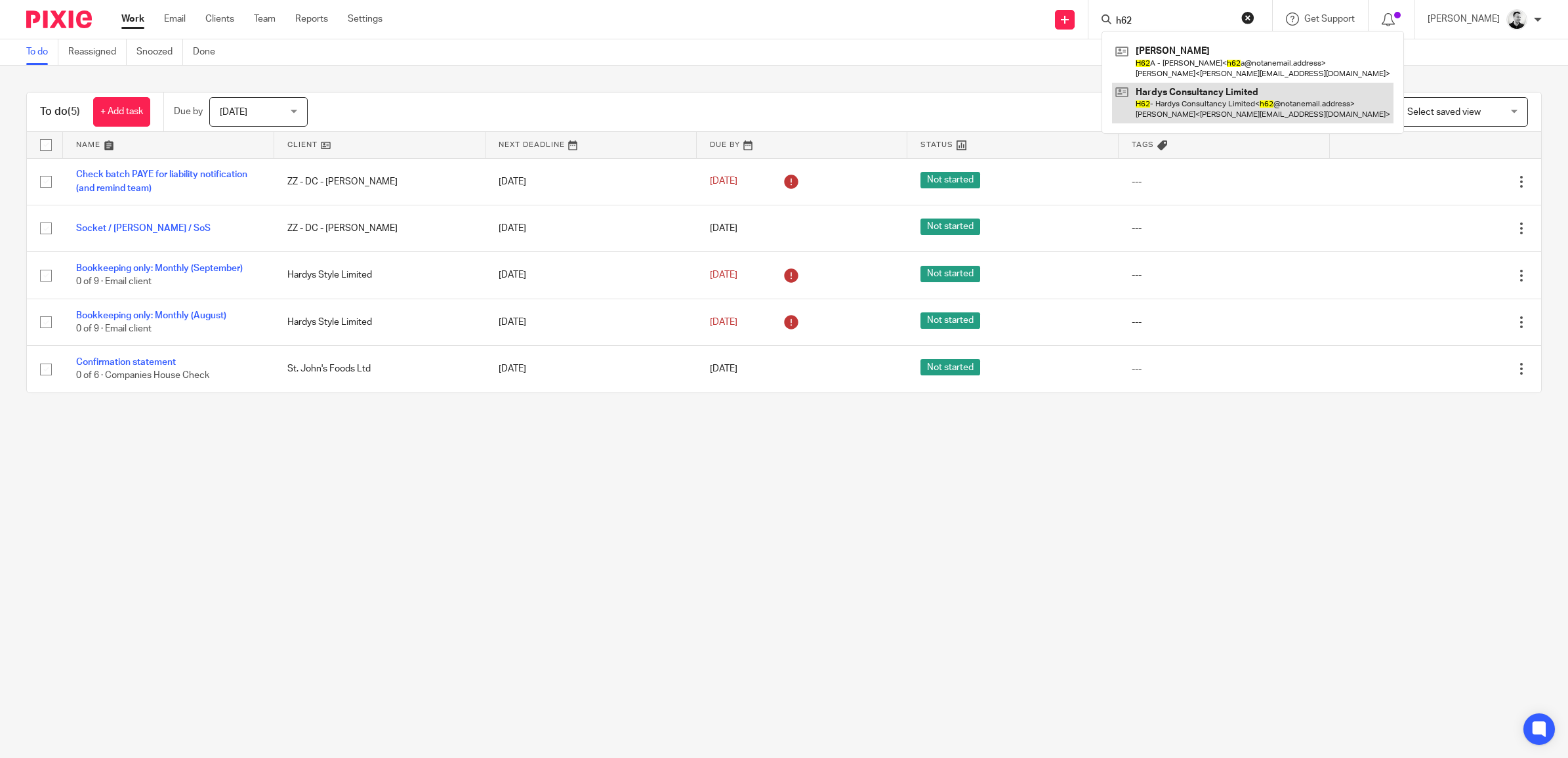
type input "h62"
click at [1183, 100] on link at bounding box center [1252, 103] width 281 height 41
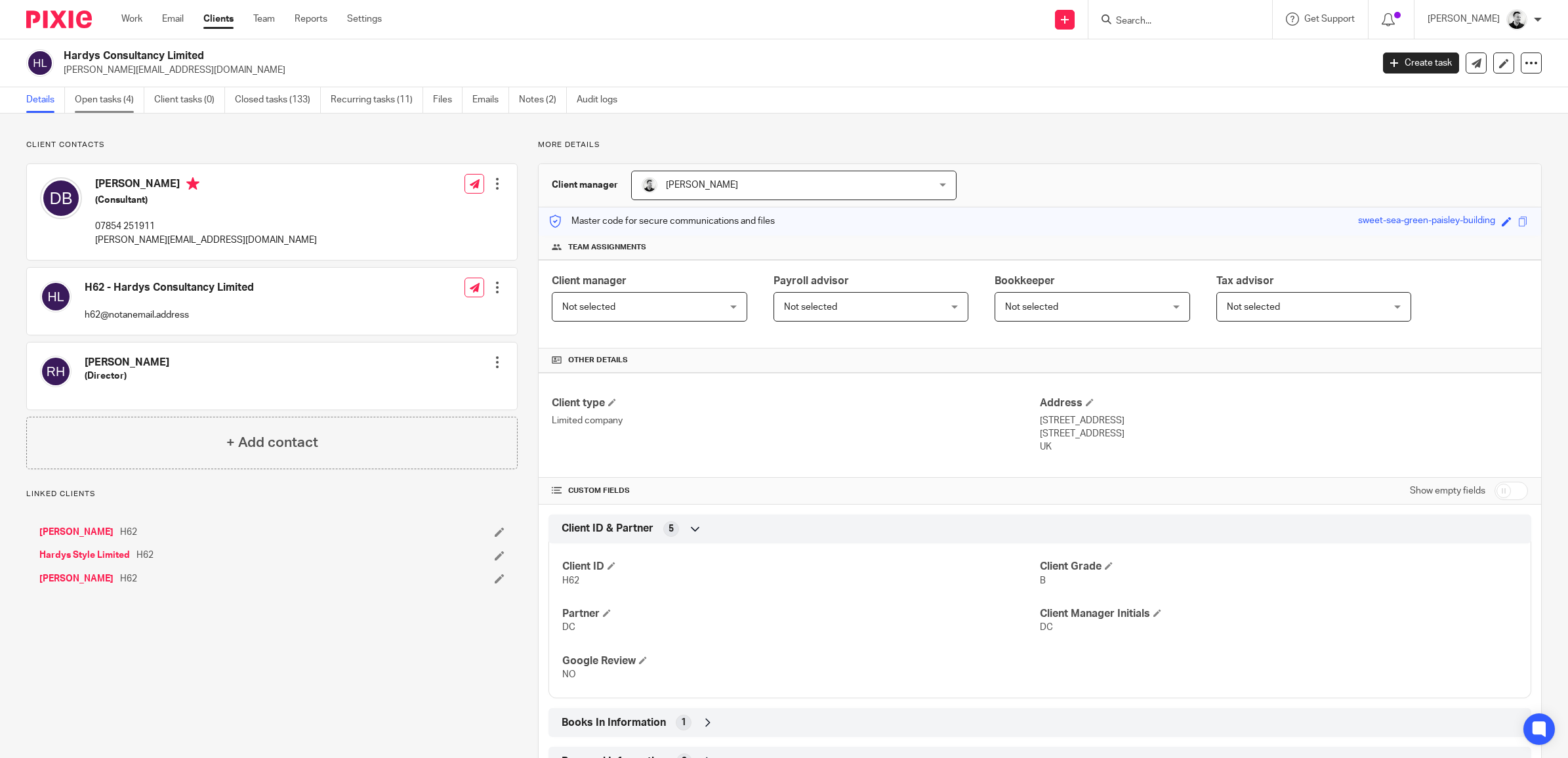
click at [113, 92] on link "Open tasks (4)" at bounding box center [109, 100] width 70 height 25
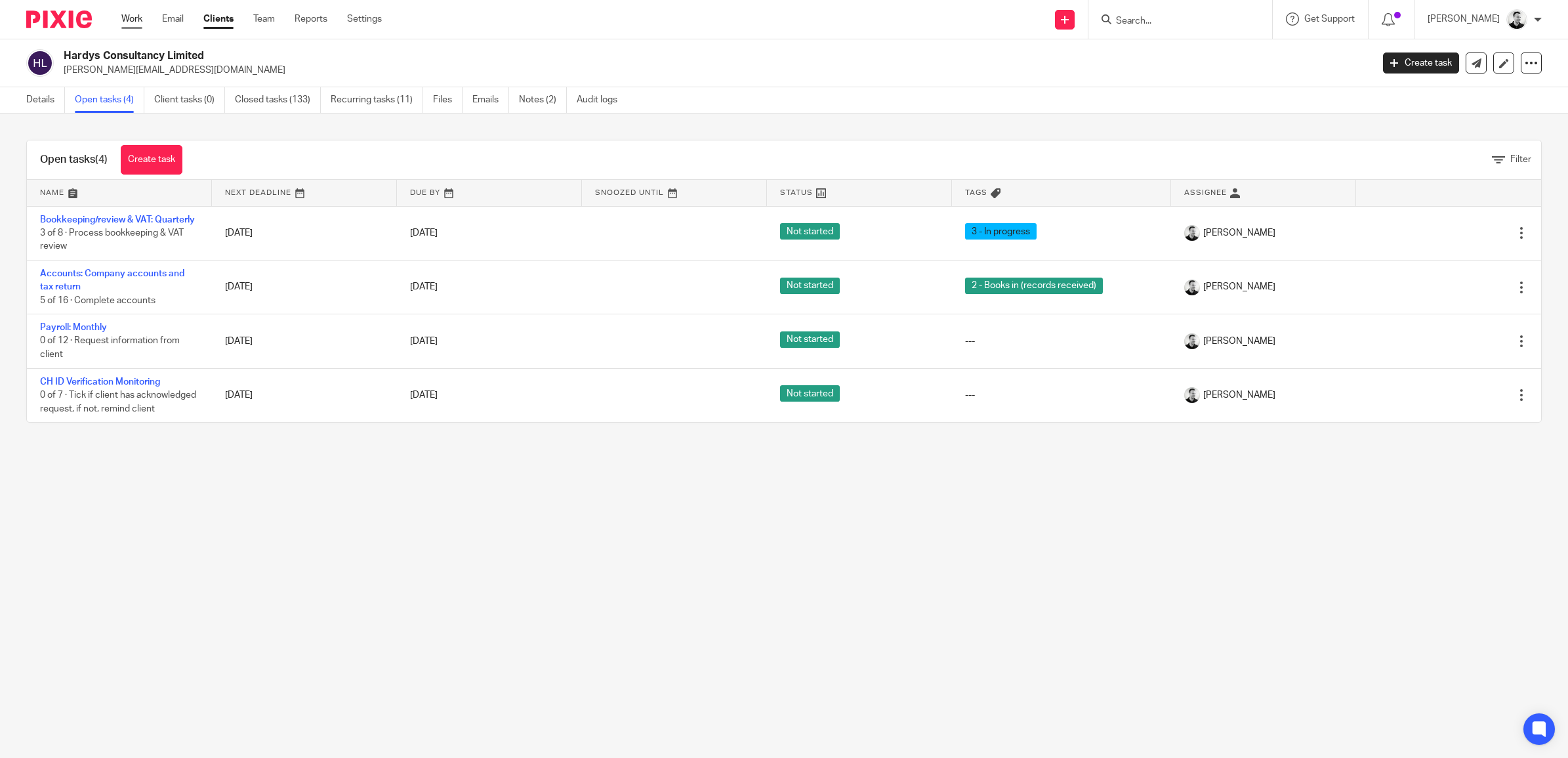
click at [126, 14] on link "Work" at bounding box center [132, 19] width 21 height 13
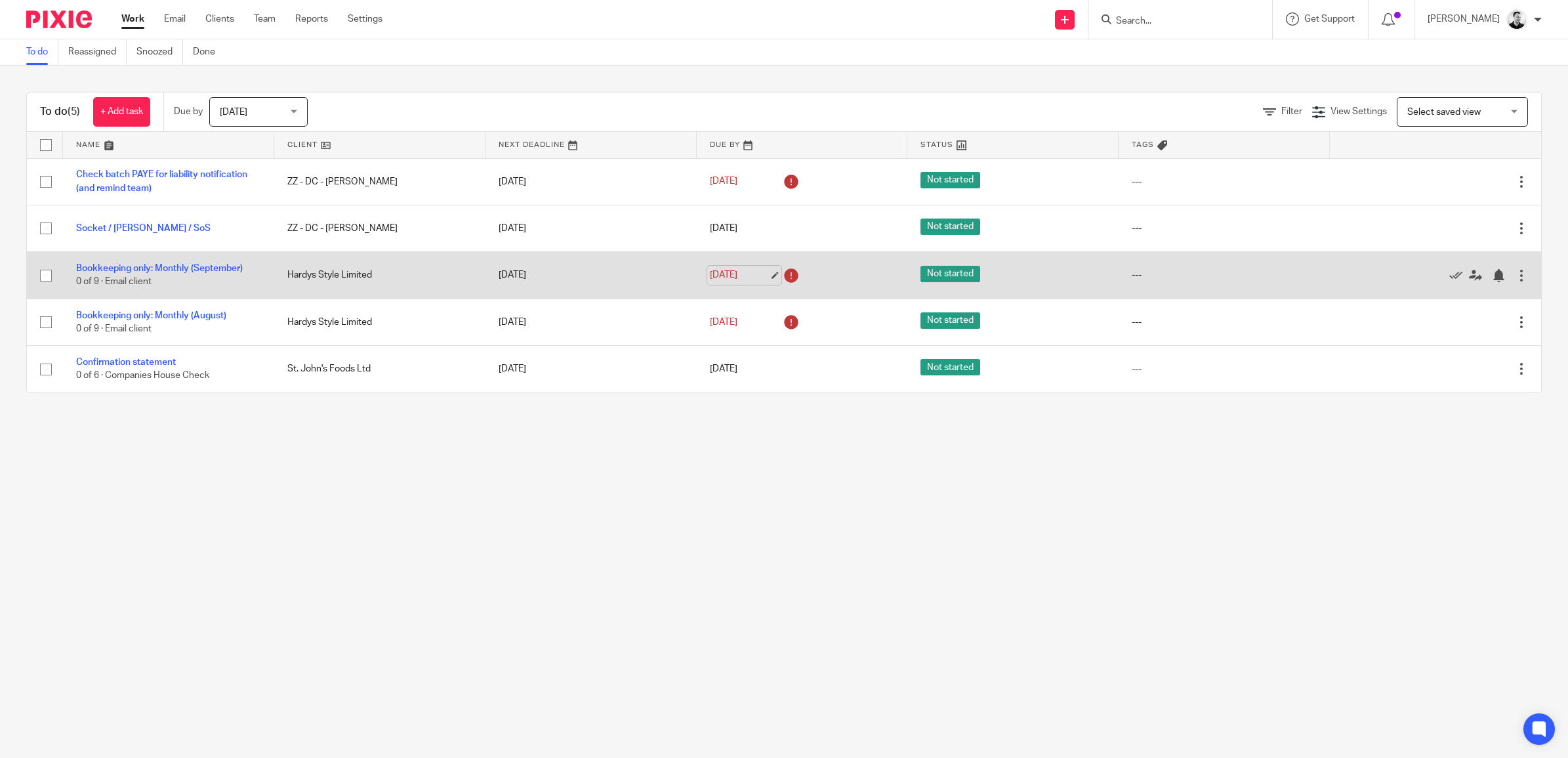
click at [725, 274] on link "16 Oct 2025" at bounding box center [739, 276] width 59 height 14
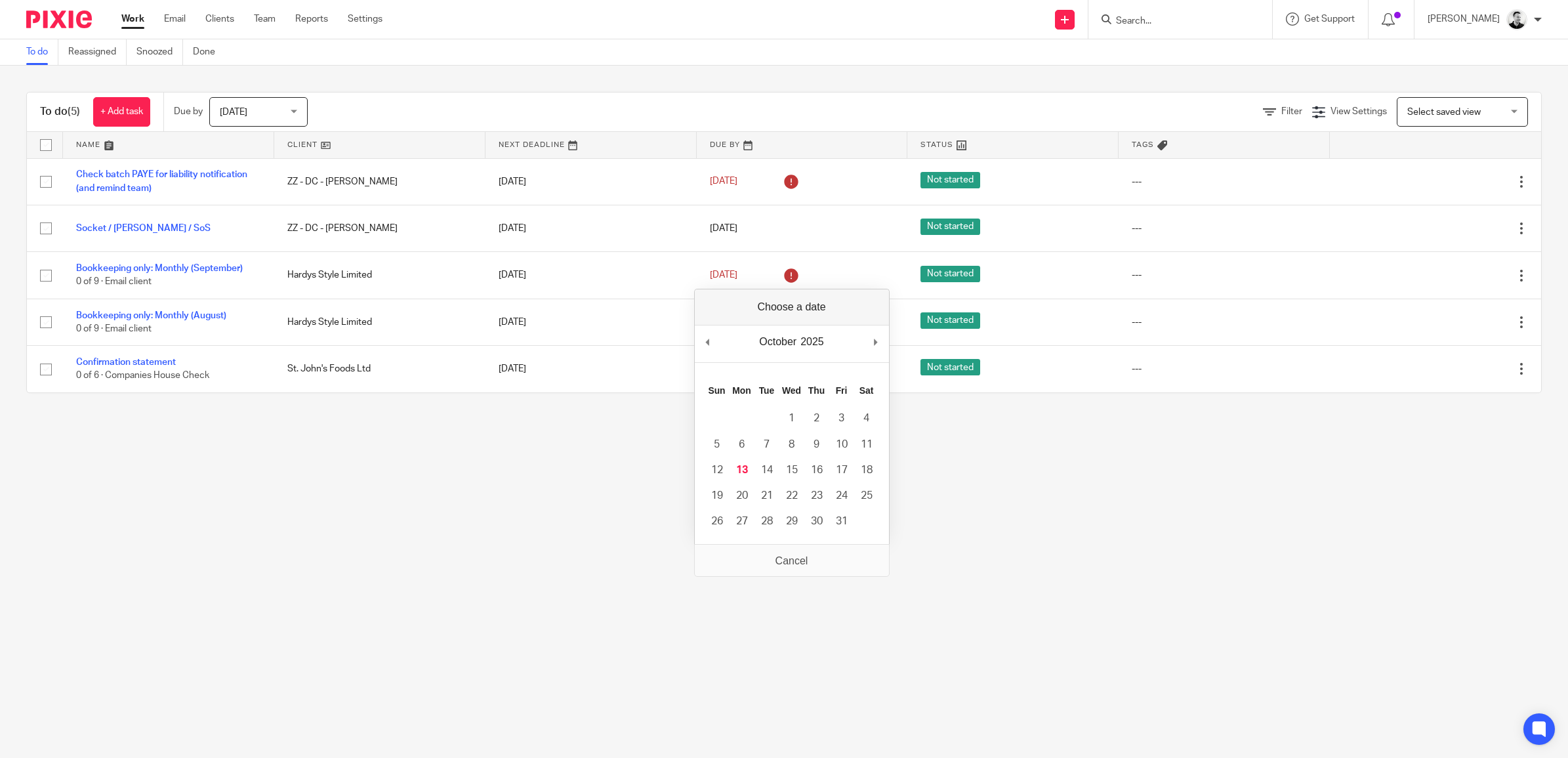
click at [1267, 522] on main "To do Reassigned Snoozed Done To do (5) + Add task Due by Today Today Today Tom…" at bounding box center [784, 379] width 1568 height 758
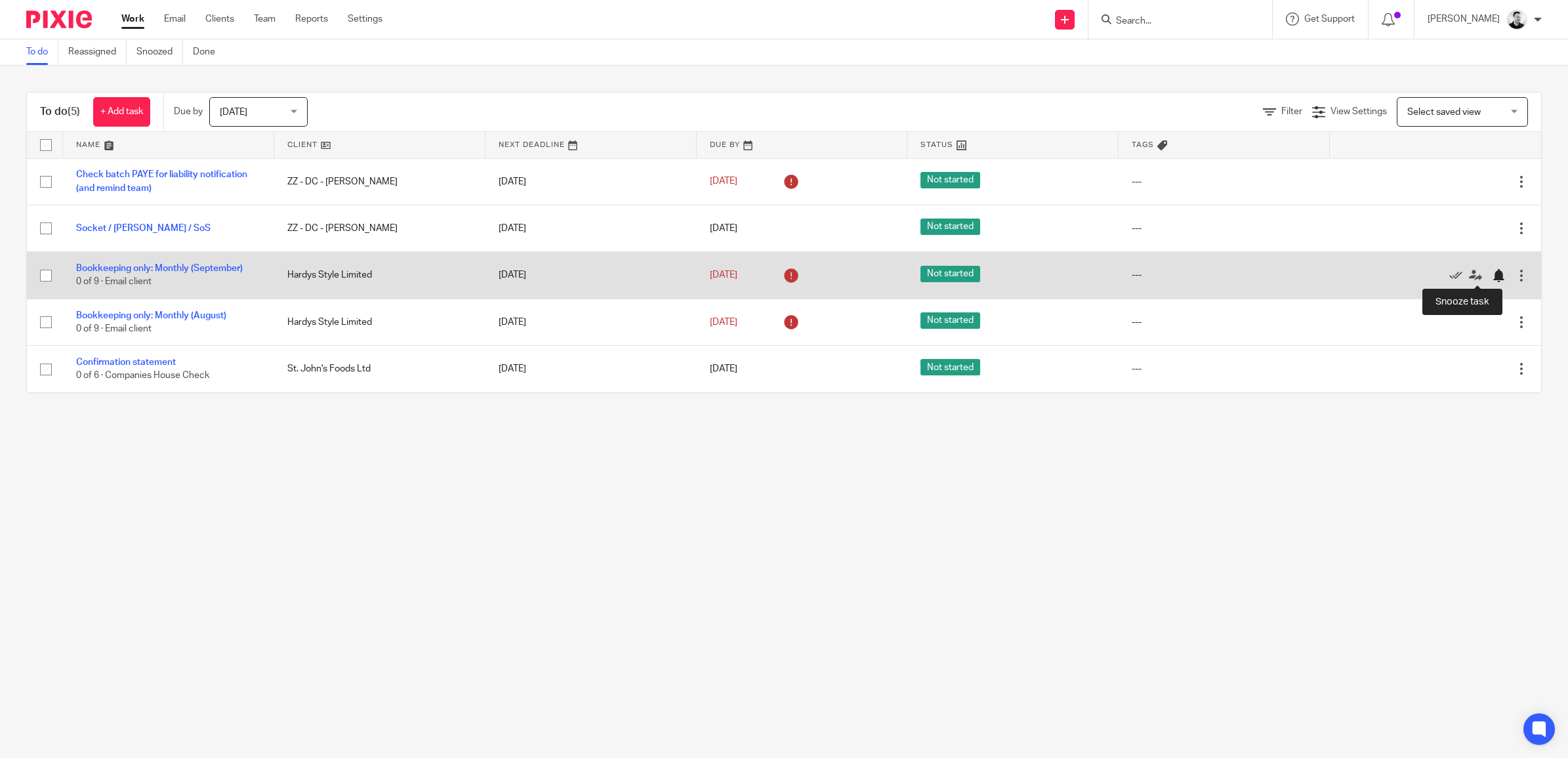
click at [1492, 274] on div at bounding box center [1498, 276] width 13 height 13
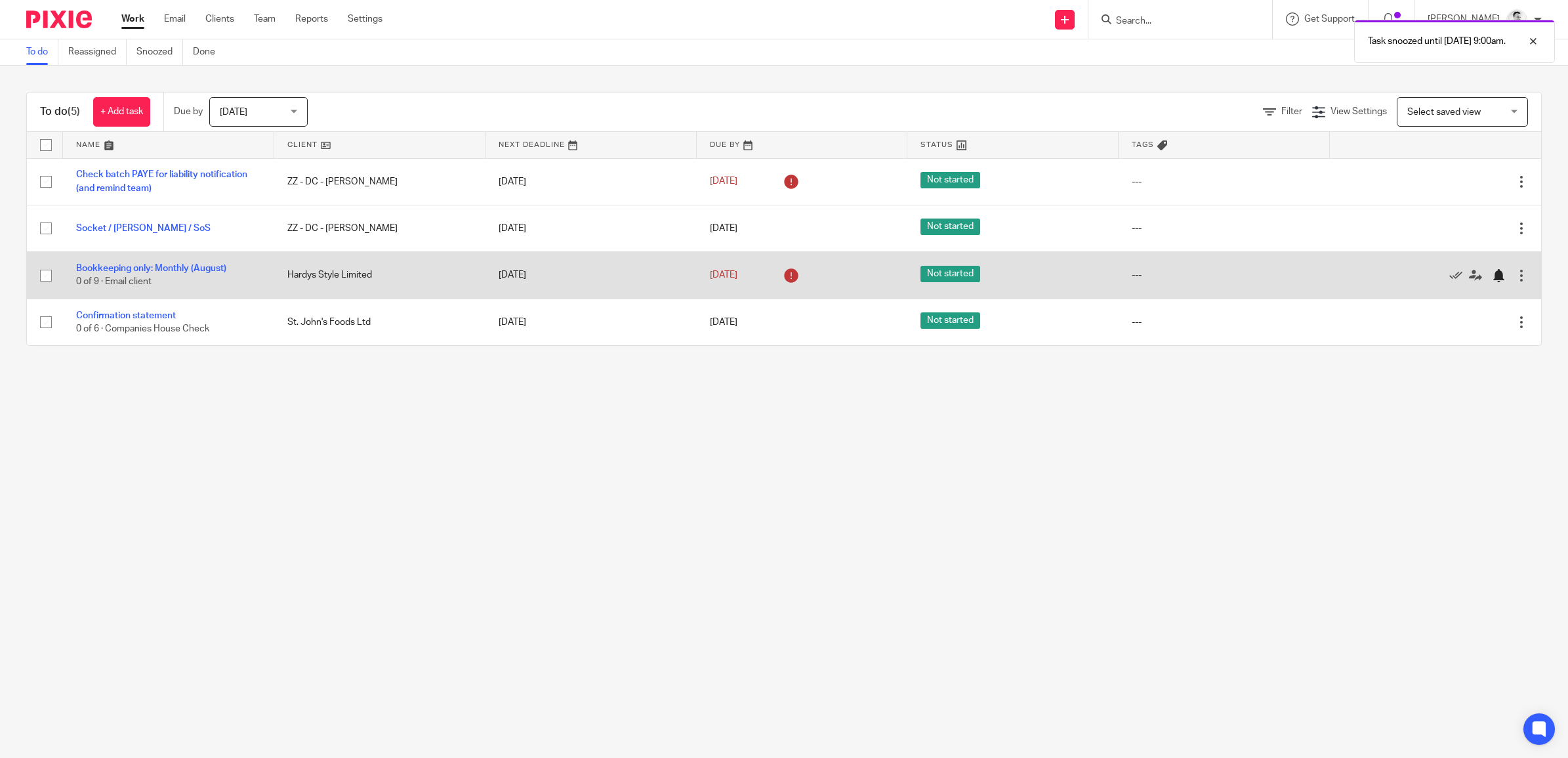
click at [1492, 276] on div at bounding box center [1498, 276] width 13 height 13
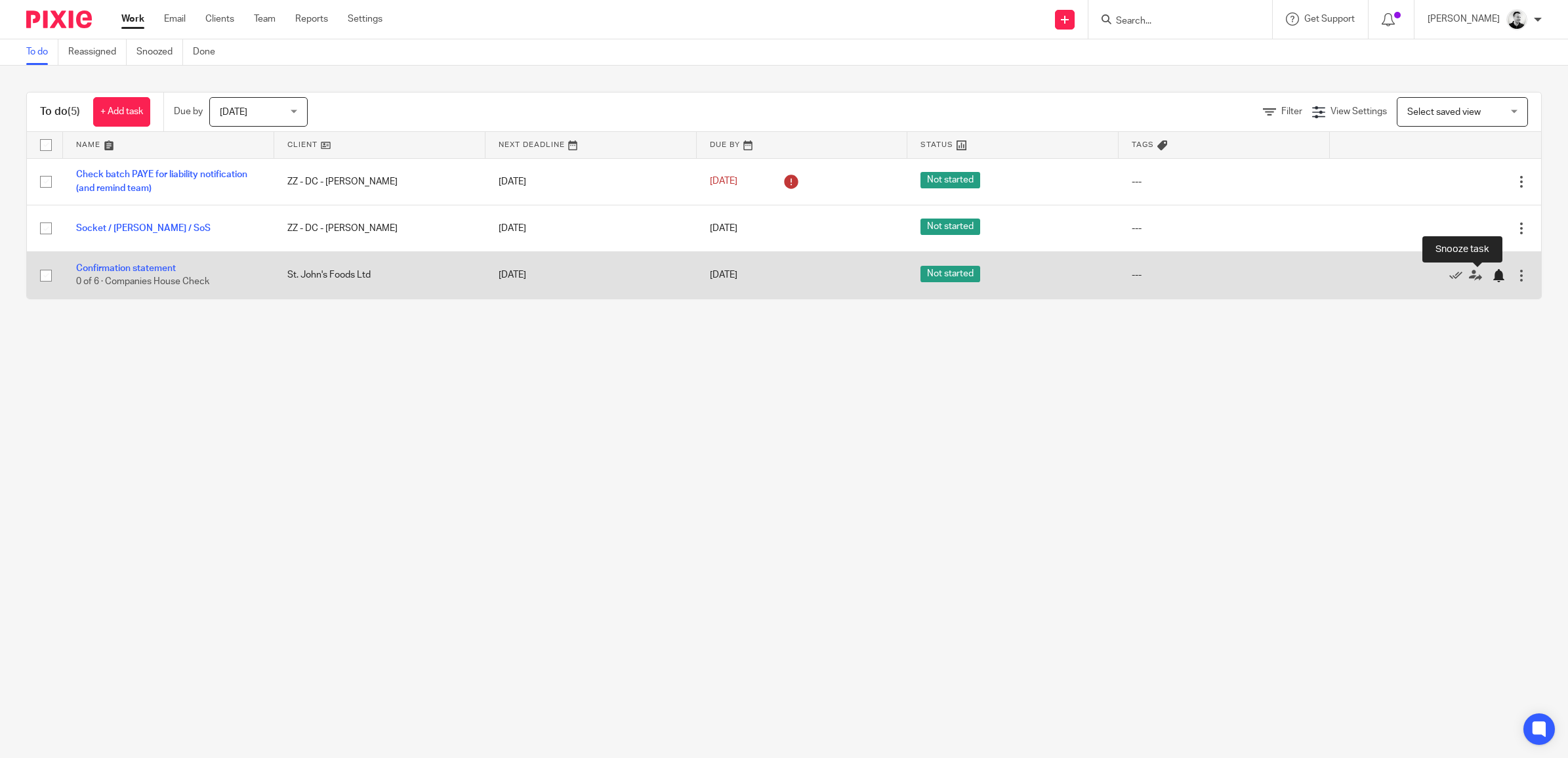
click at [1492, 276] on div at bounding box center [1498, 276] width 13 height 13
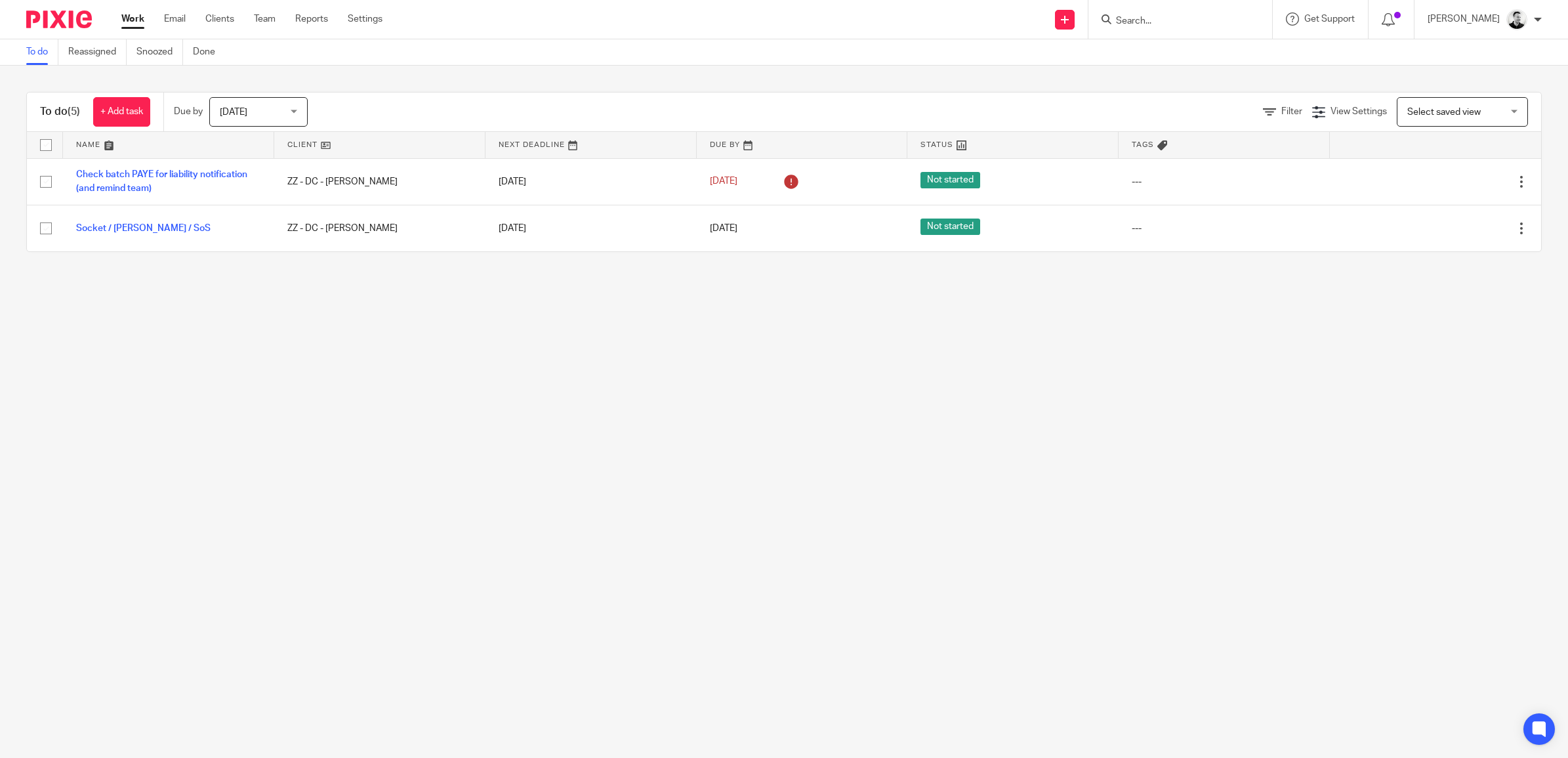
click at [264, 120] on span "[DATE]" at bounding box center [254, 111] width 70 height 27
click at [254, 157] on li "Tomorrow" at bounding box center [261, 167] width 97 height 27
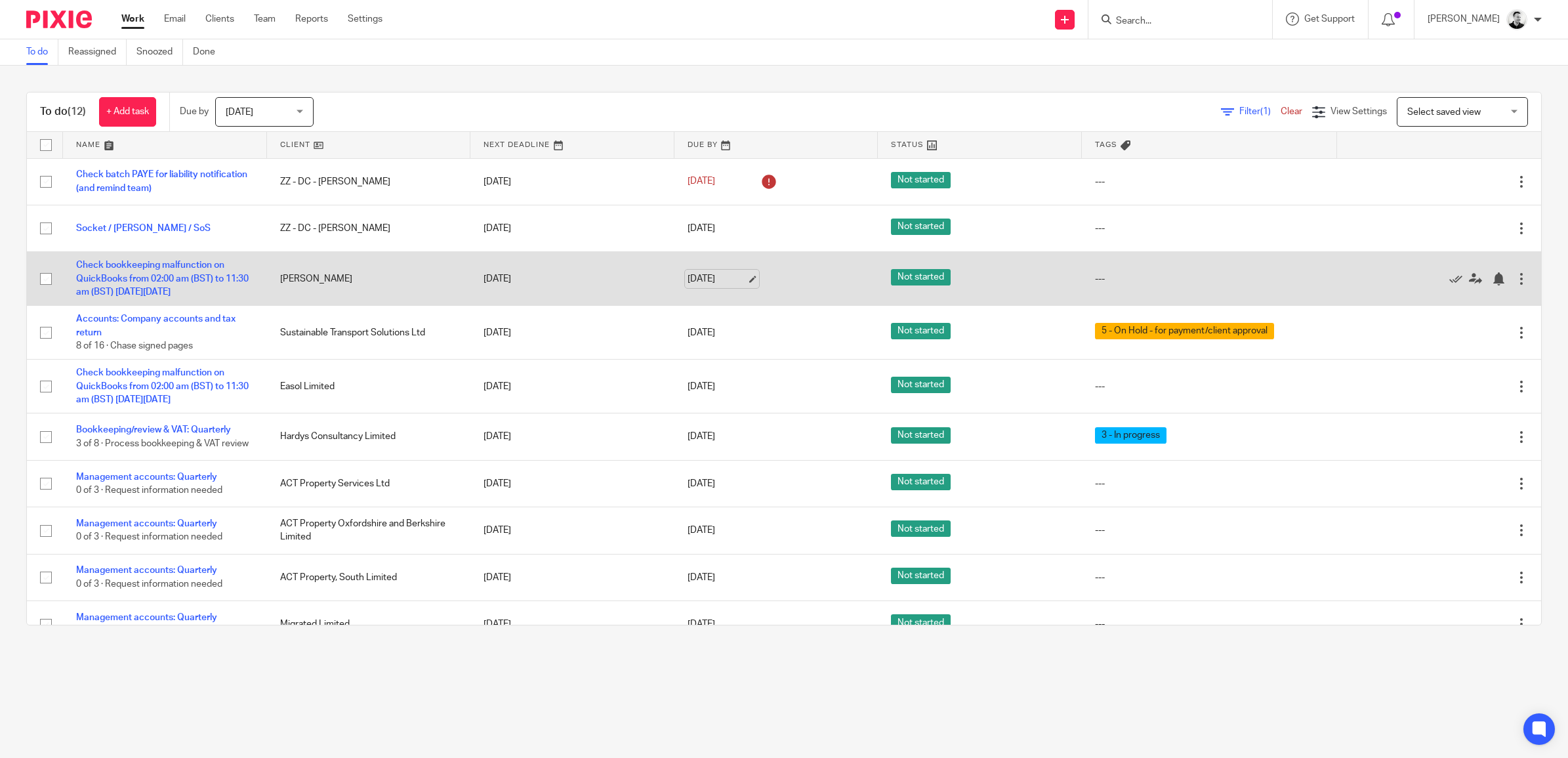
click at [703, 274] on link "[DATE]" at bounding box center [717, 279] width 59 height 14
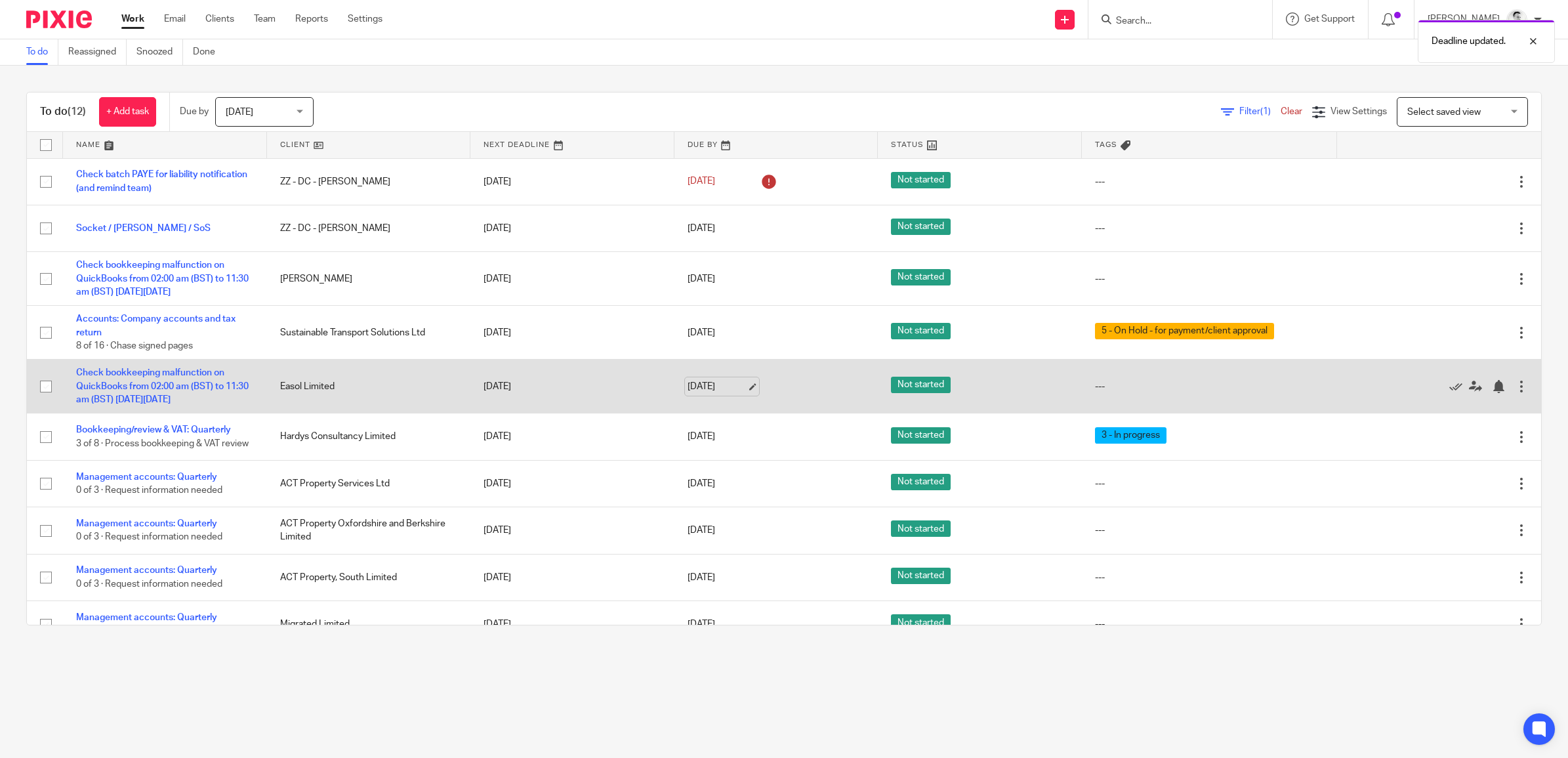
click at [688, 386] on link "14 Oct 2025" at bounding box center [717, 387] width 59 height 14
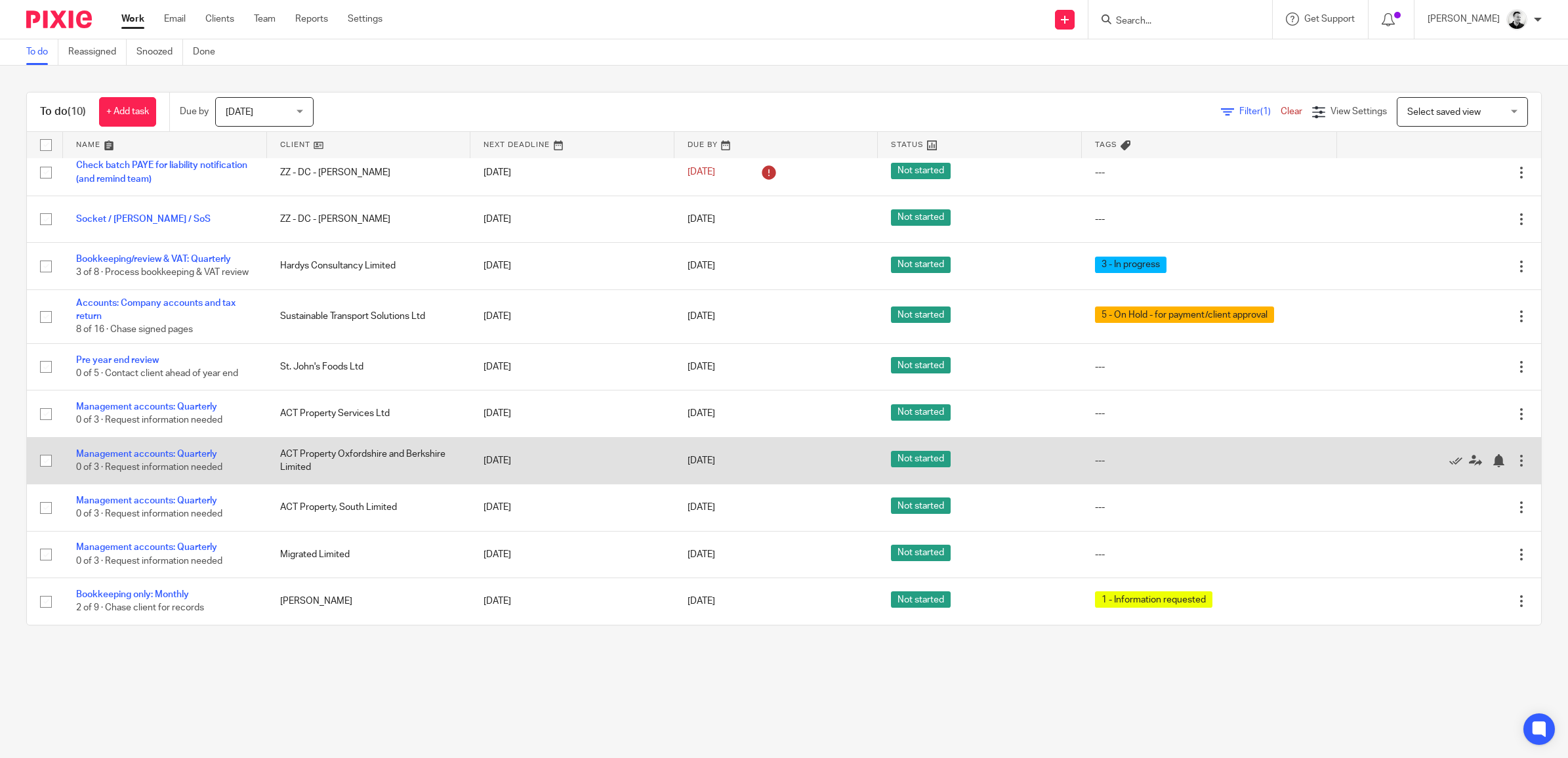
scroll to position [16, 0]
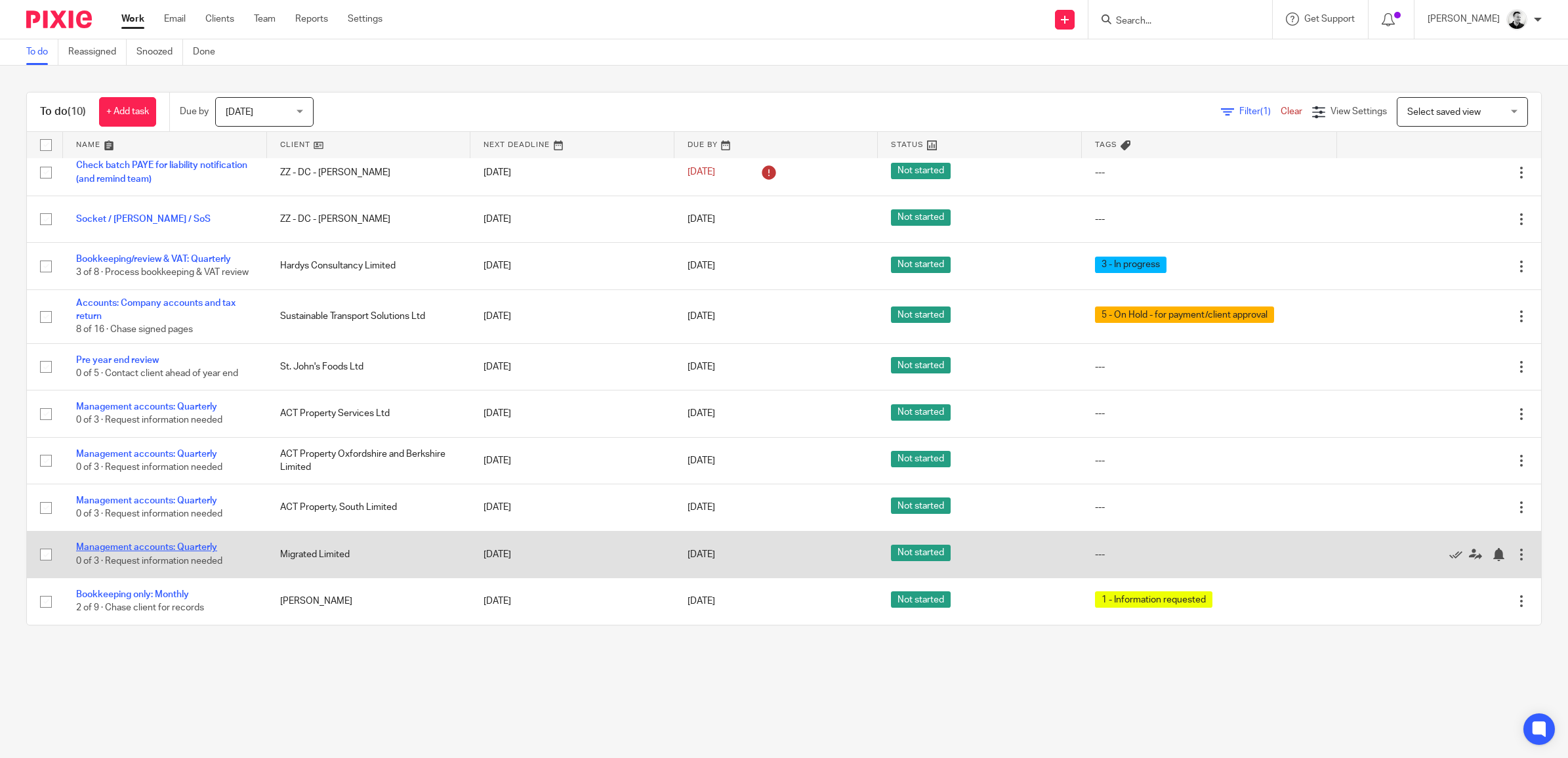
click at [192, 549] on link "Management accounts: Quarterly" at bounding box center [147, 547] width 141 height 9
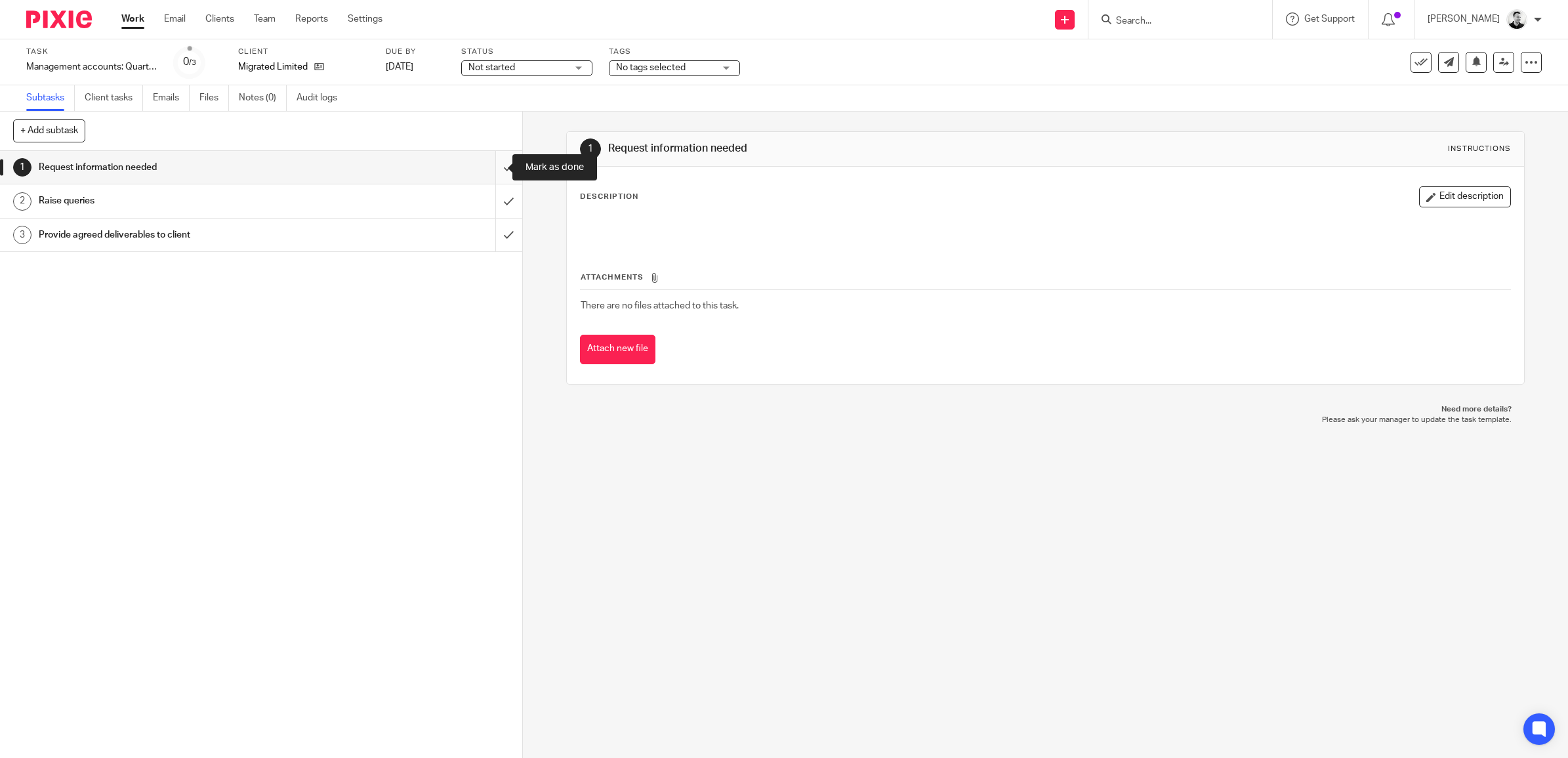
click at [489, 165] on input "submit" at bounding box center [261, 167] width 522 height 33
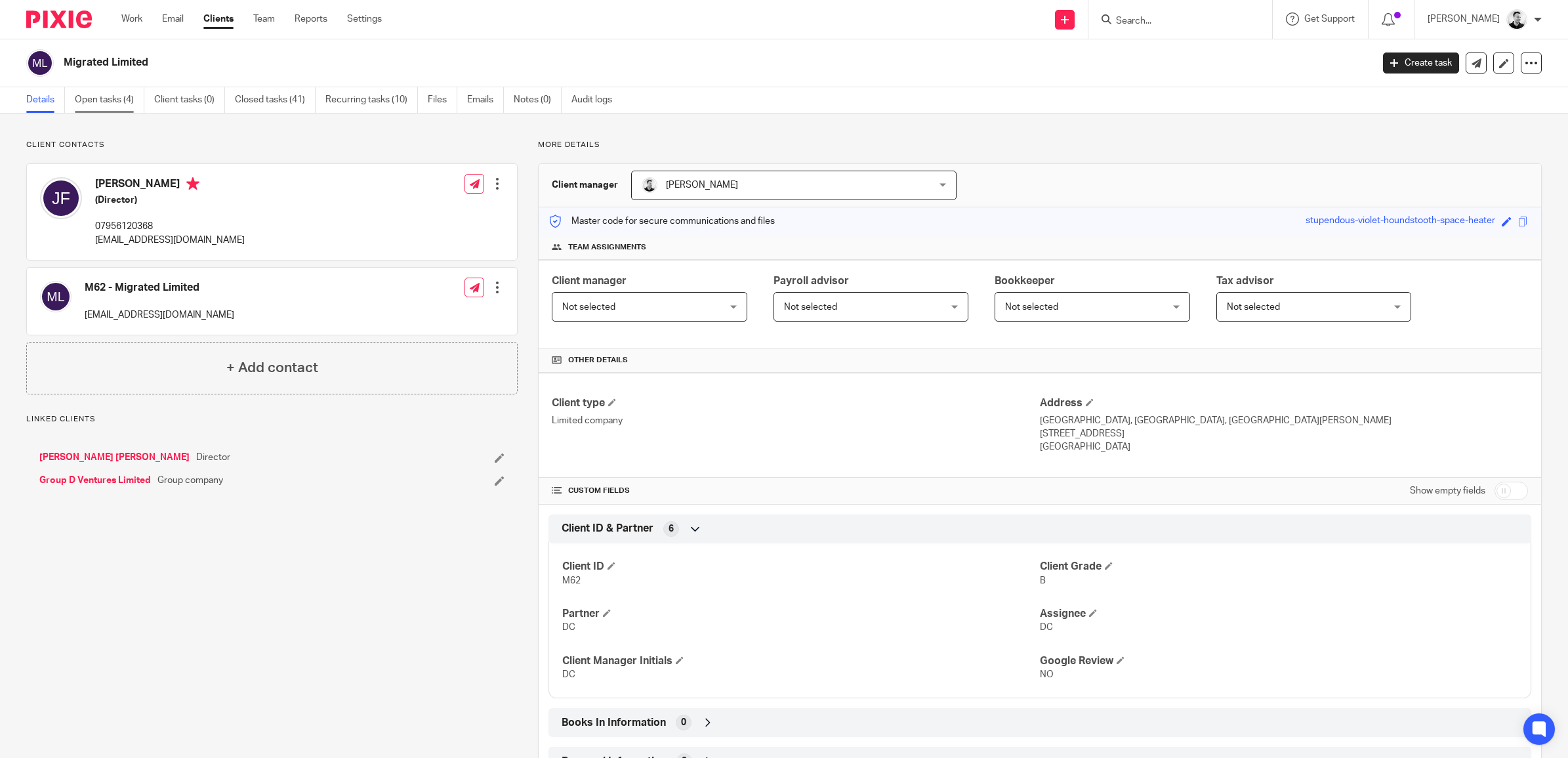
click at [103, 102] on link "Open tasks (4)" at bounding box center [109, 100] width 70 height 25
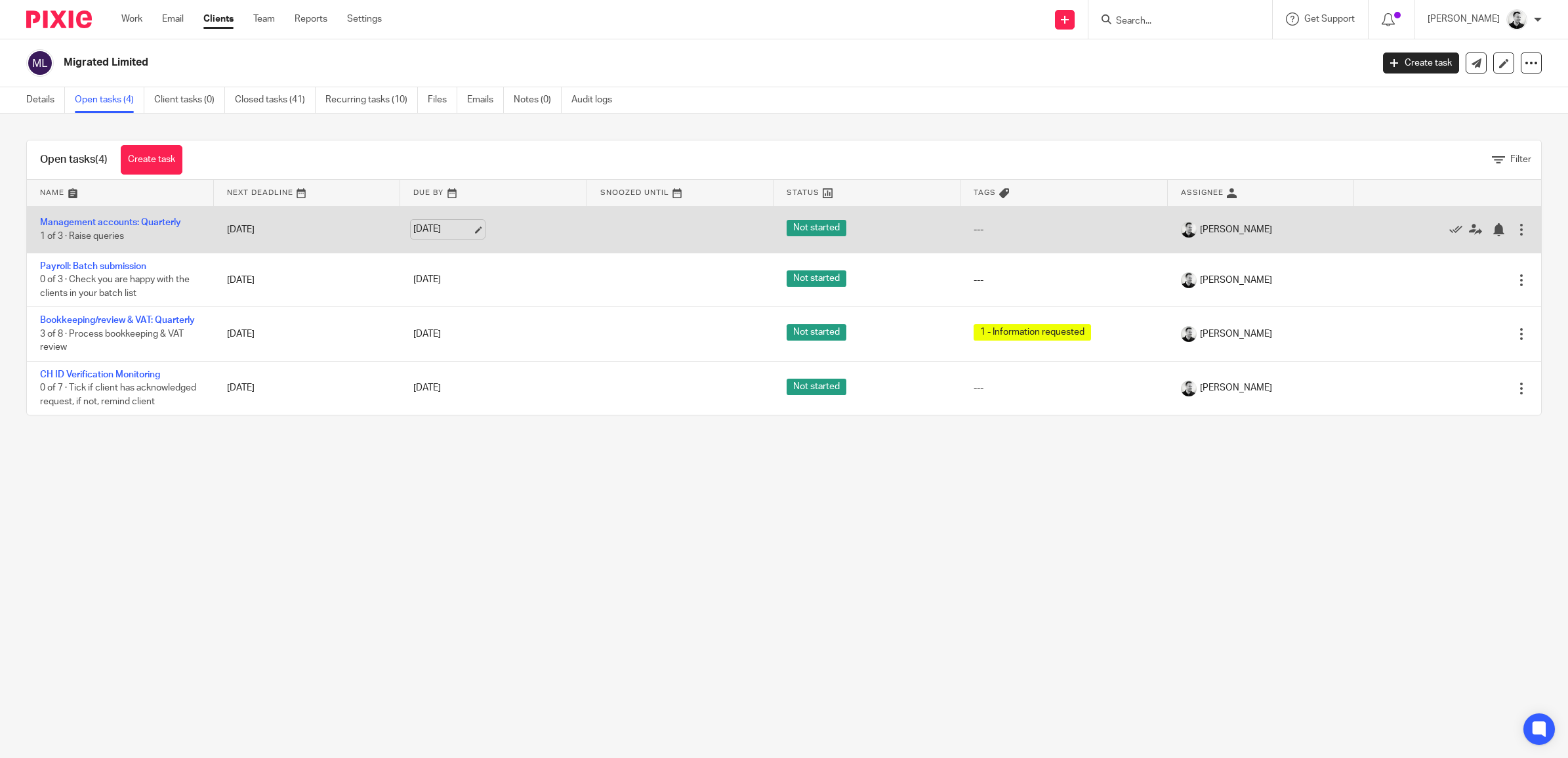
click at [434, 233] on link "[DATE]" at bounding box center [443, 230] width 59 height 14
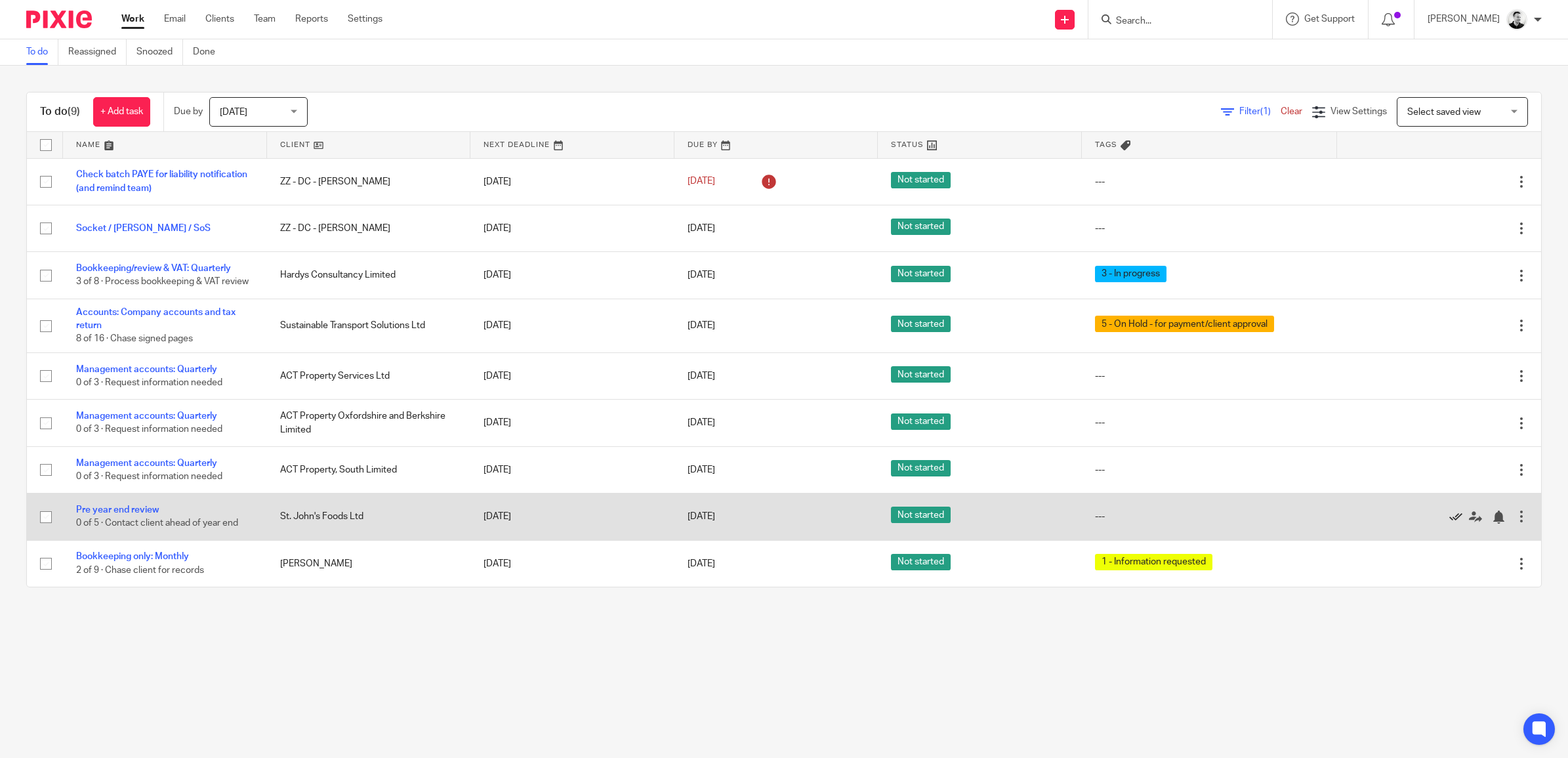
click at [1449, 524] on icon at bounding box center [1455, 517] width 13 height 13
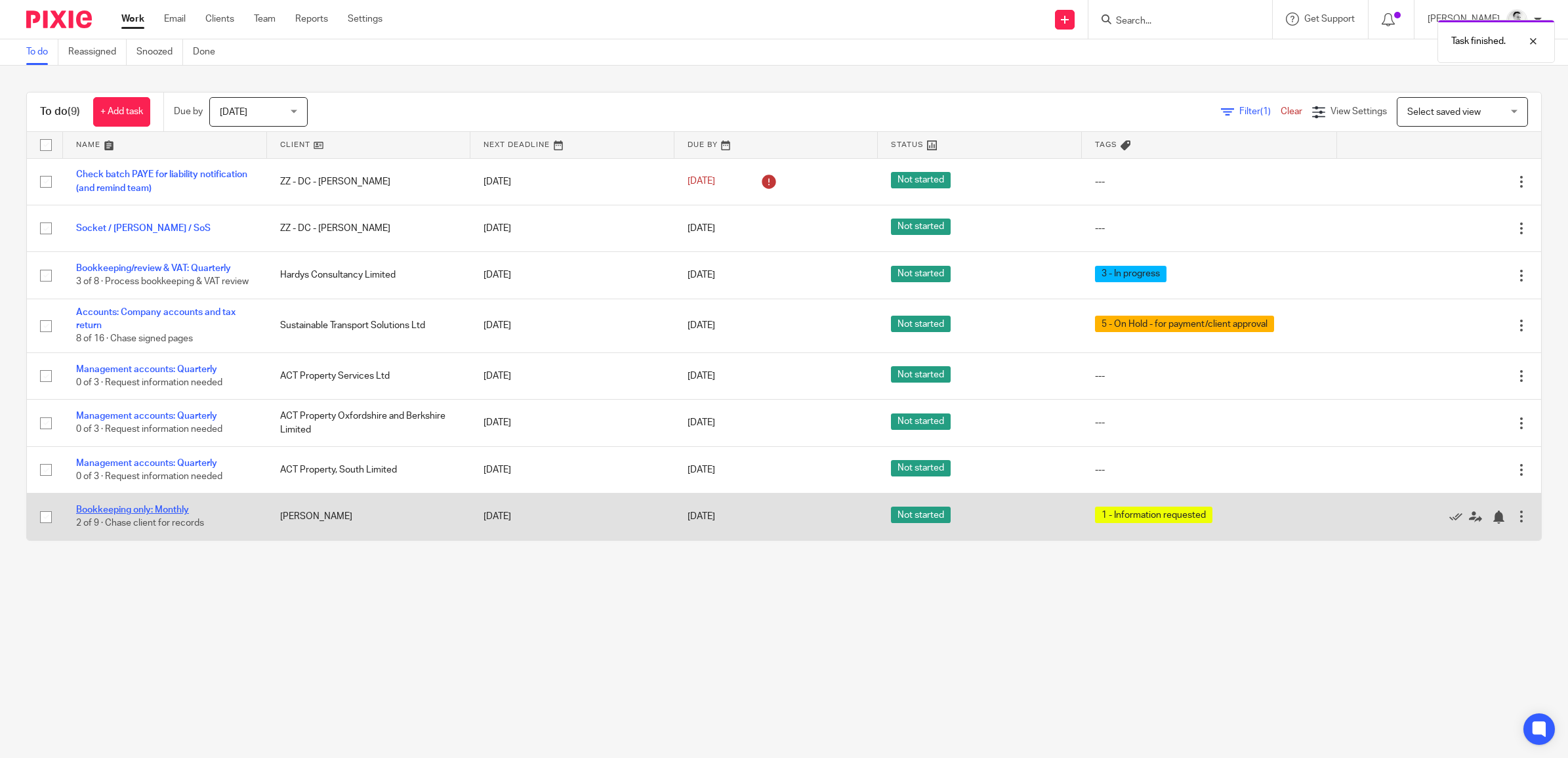
click at [166, 513] on link "Bookkeeping only: Monthly" at bounding box center [132, 510] width 113 height 9
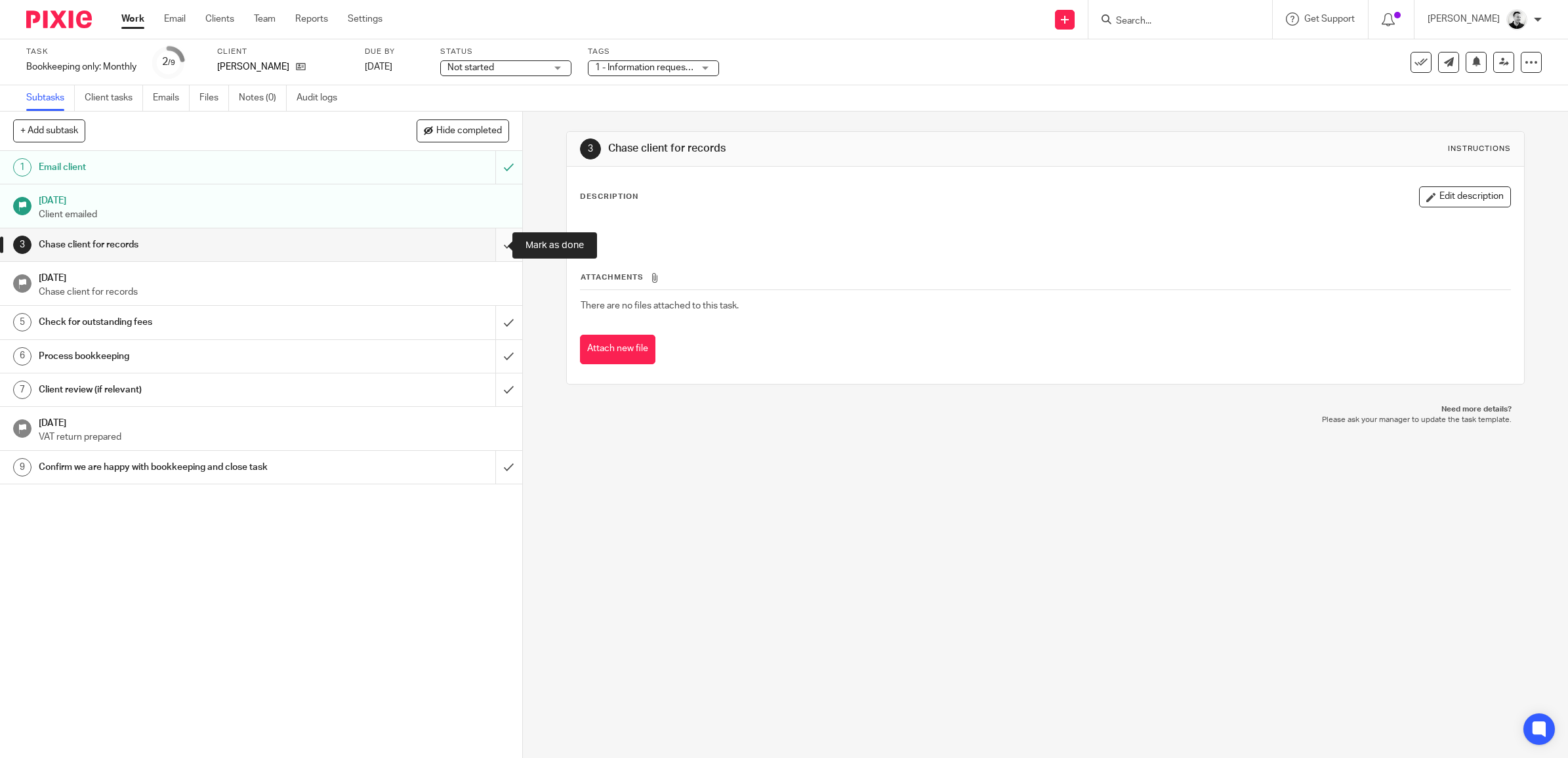
click at [497, 251] on input "submit" at bounding box center [261, 245] width 522 height 33
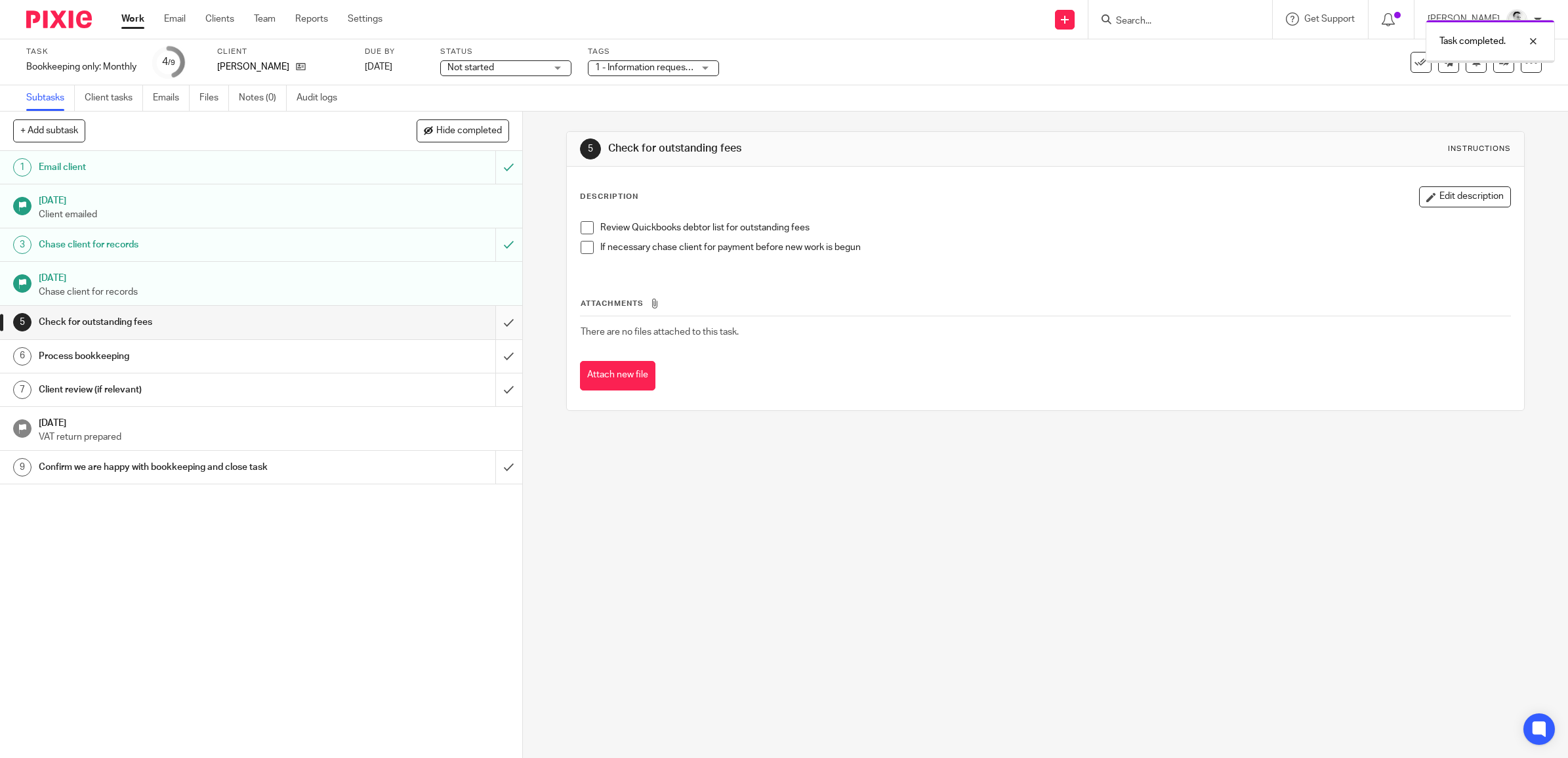
click at [488, 319] on input "submit" at bounding box center [261, 322] width 522 height 33
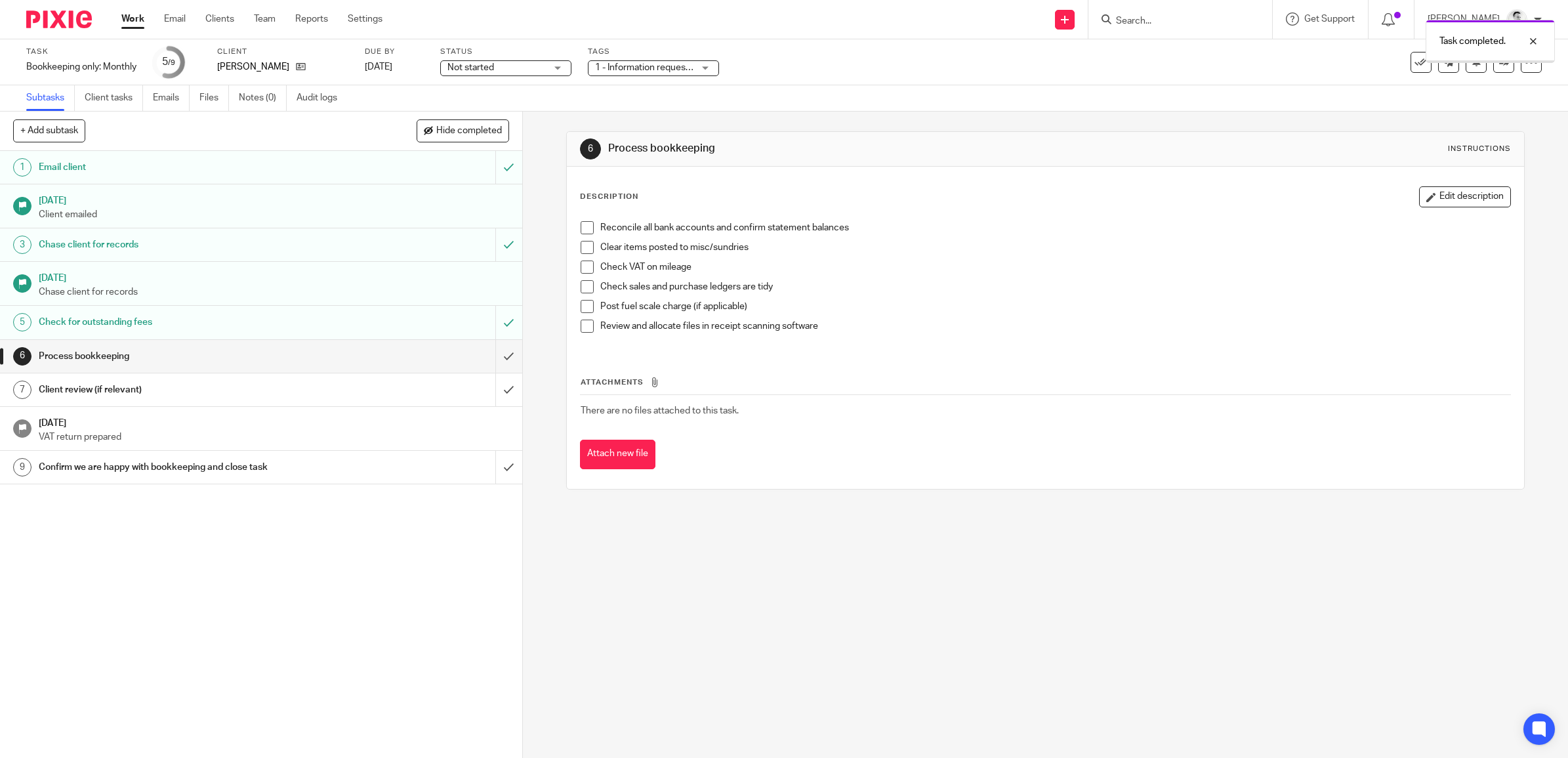
click at [670, 63] on span "1 - Information requested" at bounding box center [647, 67] width 104 height 9
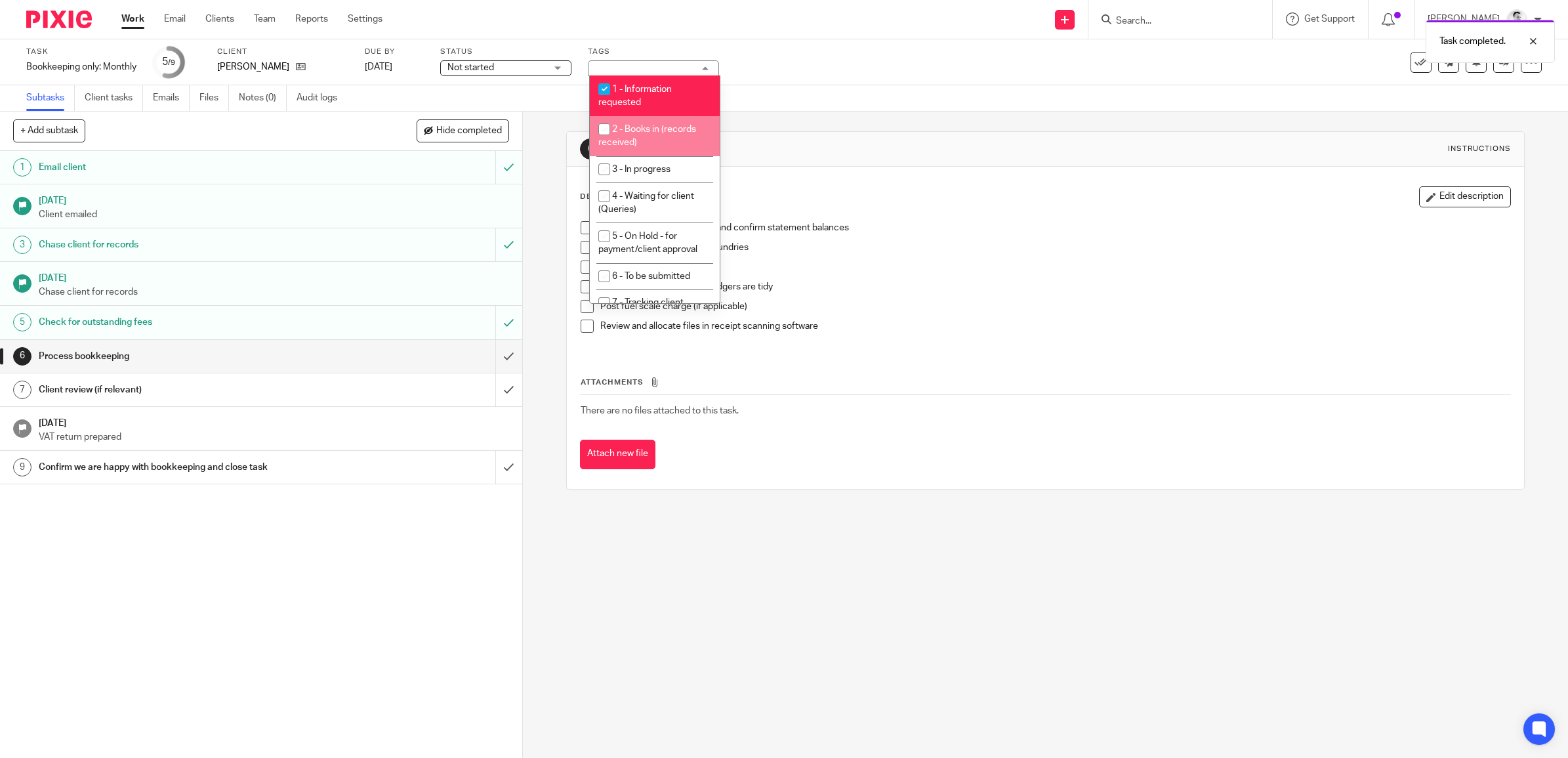
click at [658, 140] on li "2 - Books in (records received)" at bounding box center [655, 136] width 130 height 40
checkbox input "true"
click at [670, 90] on span "1 - Information requested" at bounding box center [635, 96] width 73 height 23
checkbox input "false"
drag, startPoint x: 774, startPoint y: 80, endPoint x: 829, endPoint y: 80, distance: 55.0
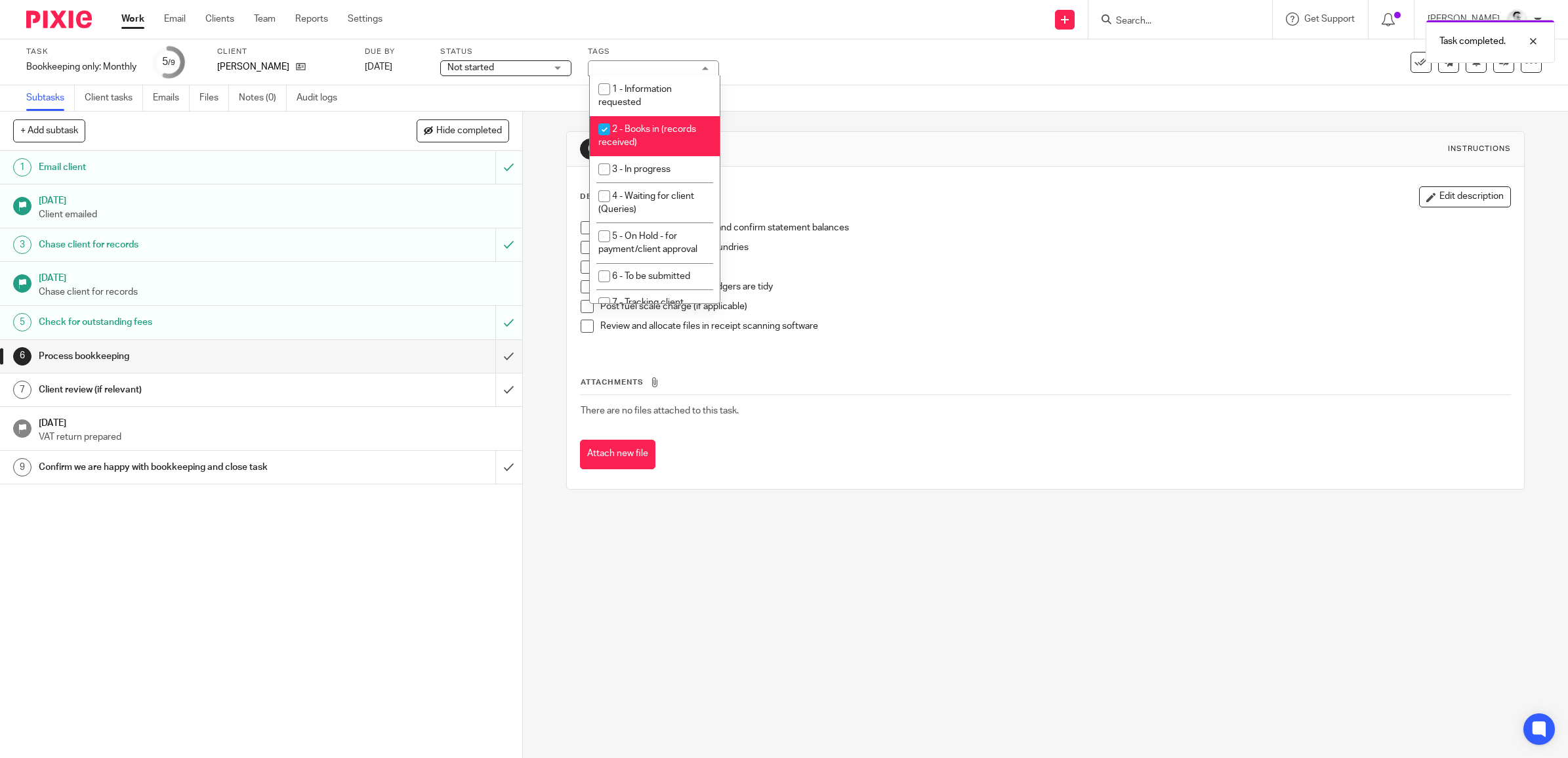
click at [774, 80] on div "Task Bookkeeping only: Monthly Save Bookkeeping only: Monthly 5 /9 Client Paul …" at bounding box center [784, 62] width 1568 height 46
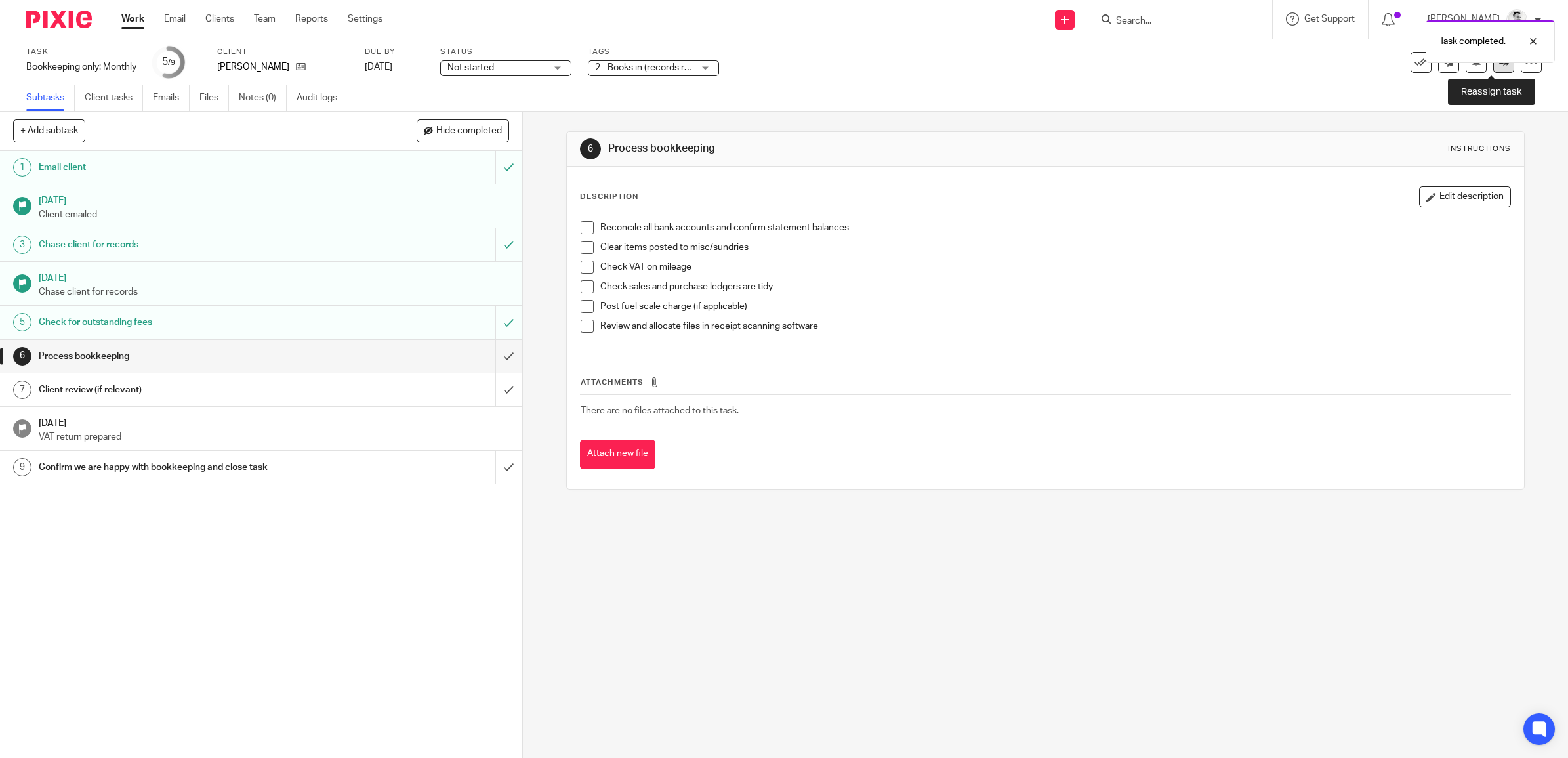
click at [1499, 66] on icon at bounding box center [1504, 62] width 10 height 10
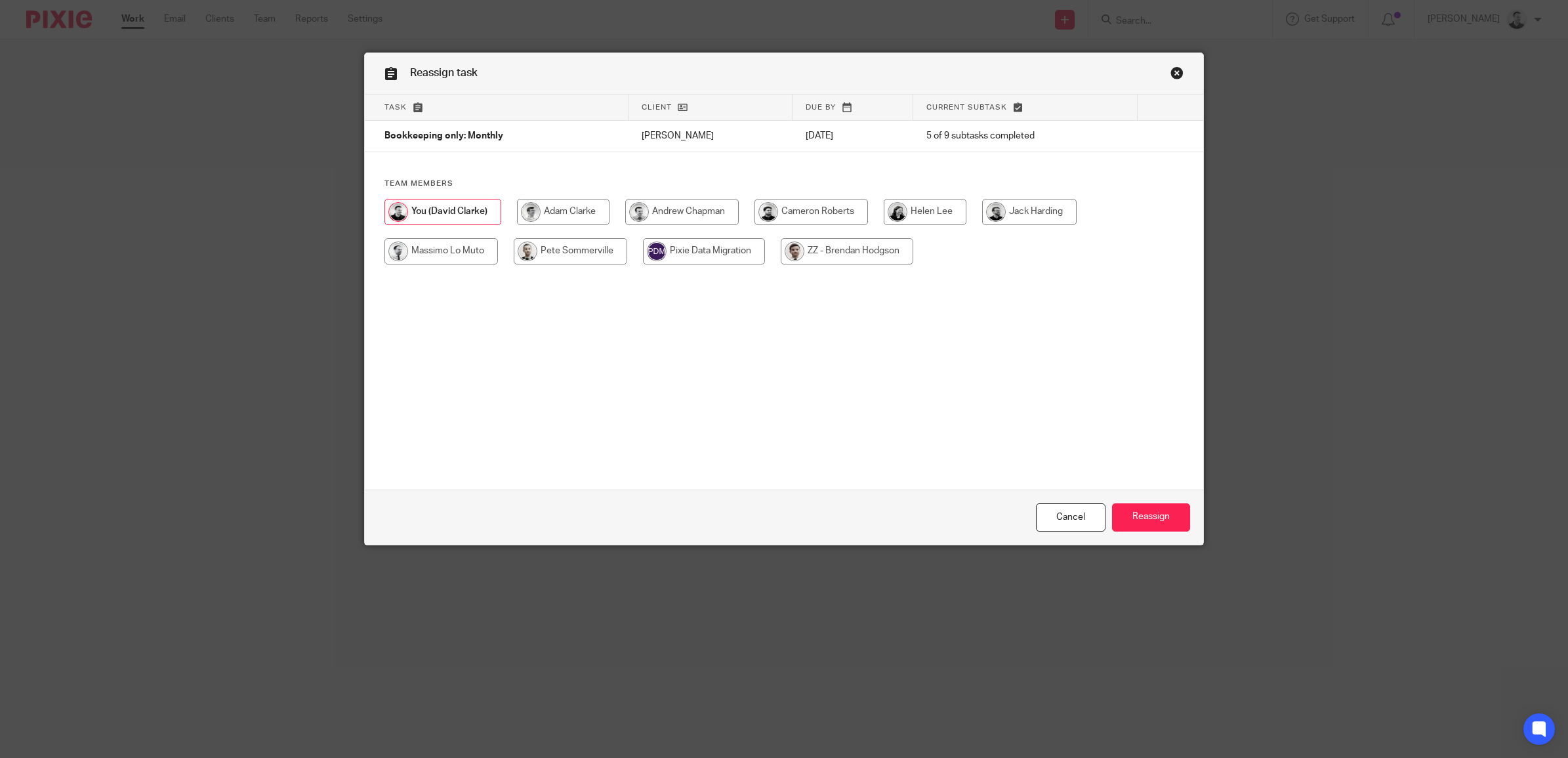
click at [586, 209] on input "radio" at bounding box center [563, 212] width 92 height 26
radio input "true"
click at [1149, 506] on input "Reassign" at bounding box center [1151, 518] width 78 height 28
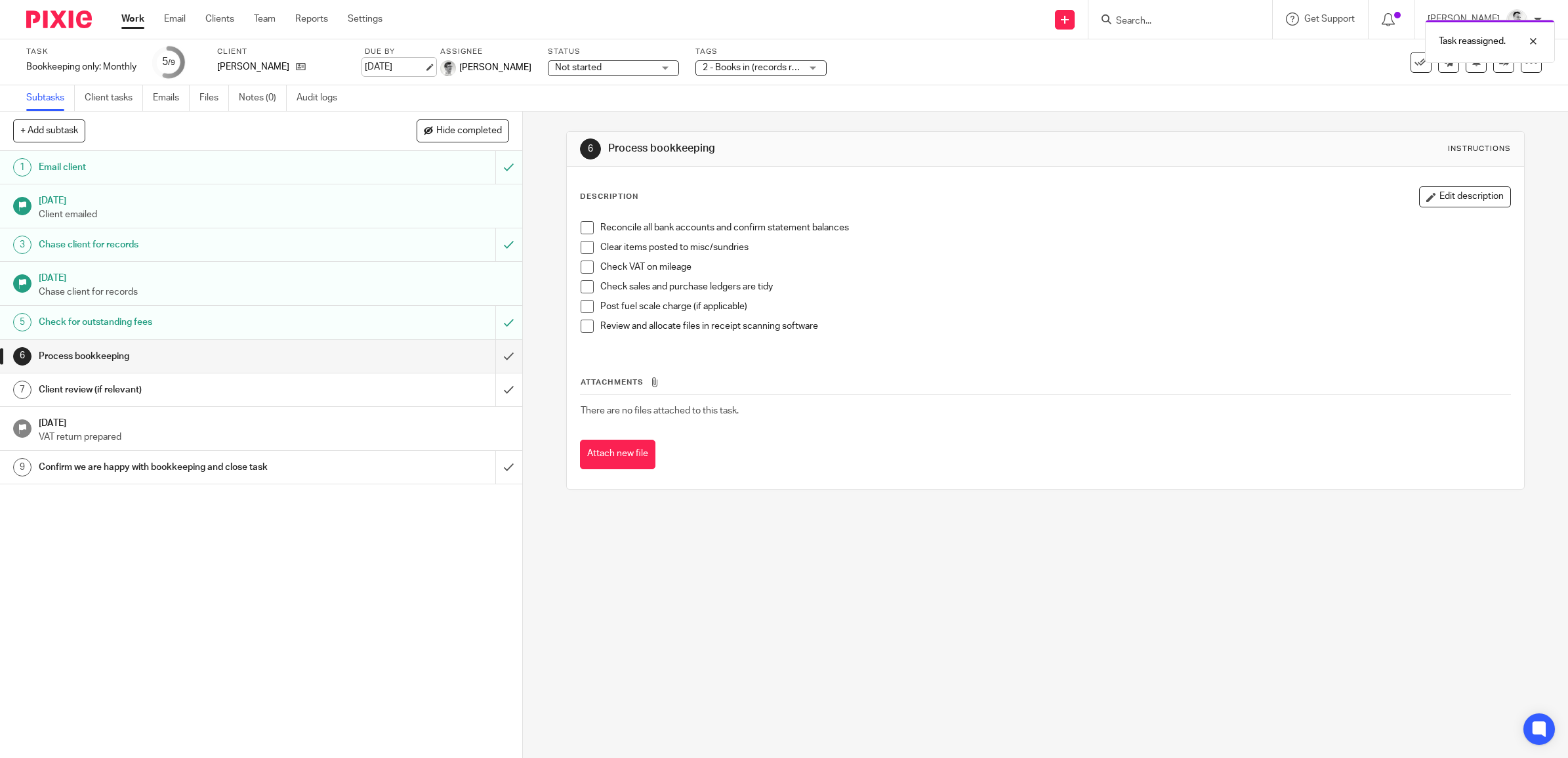
click at [390, 68] on link "15 Oct 2025" at bounding box center [395, 68] width 59 height 14
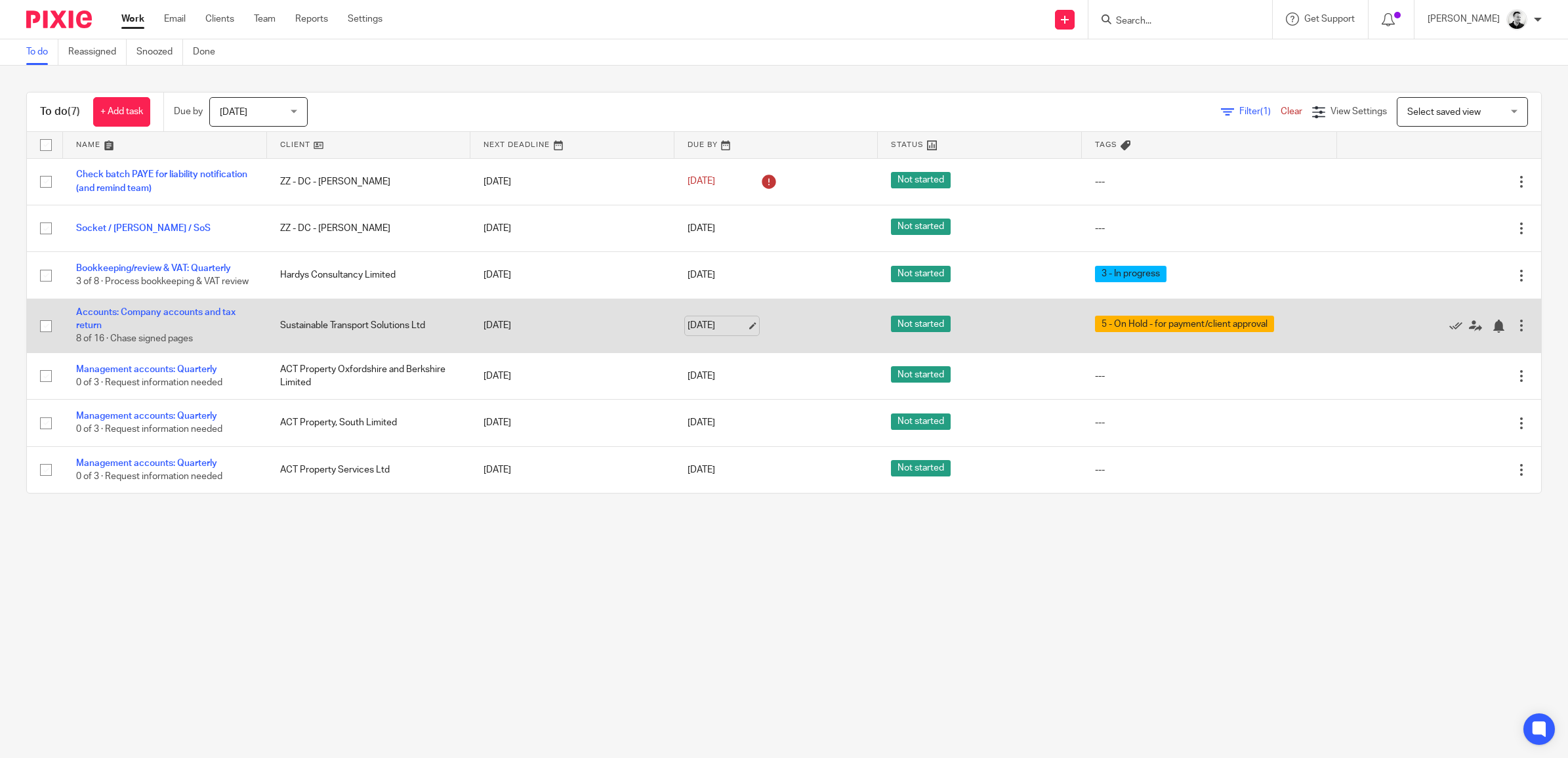
click at [688, 333] on link "[DATE]" at bounding box center [717, 326] width 59 height 14
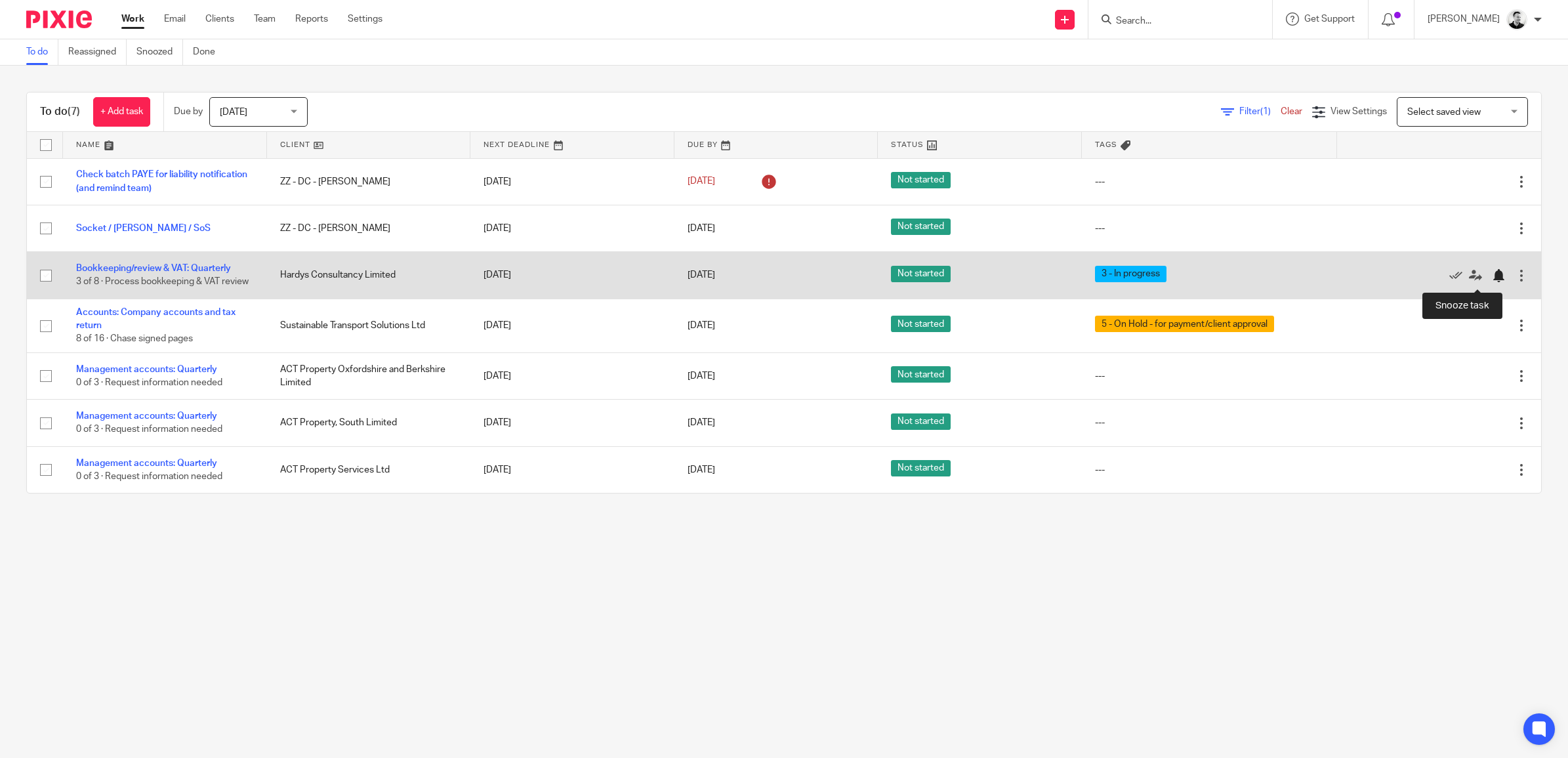
click at [1492, 281] on div at bounding box center [1498, 276] width 13 height 13
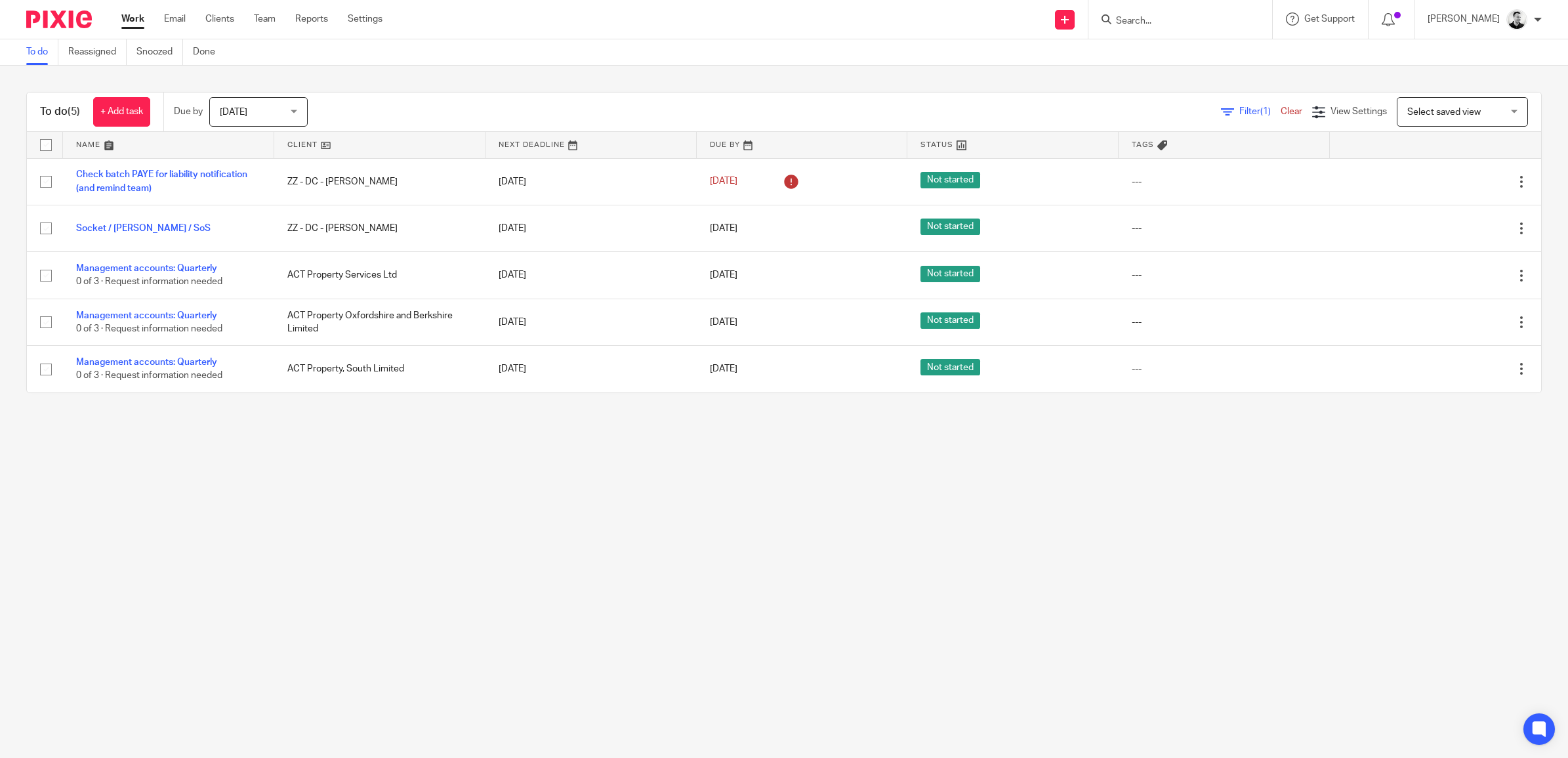
click at [1163, 22] on input "Search" at bounding box center [1174, 21] width 118 height 12
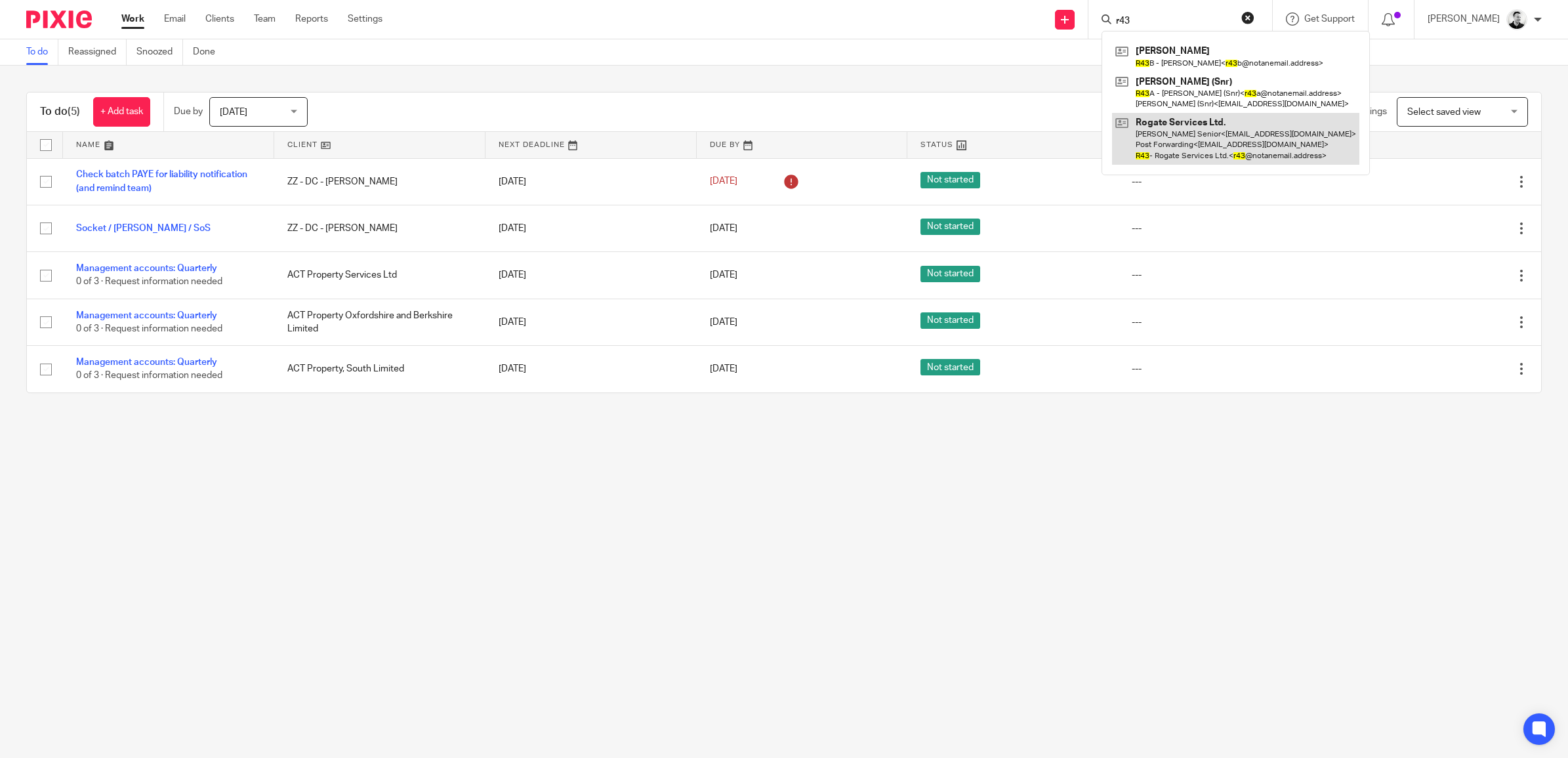
type input "r43"
click at [1187, 142] on link at bounding box center [1235, 139] width 247 height 52
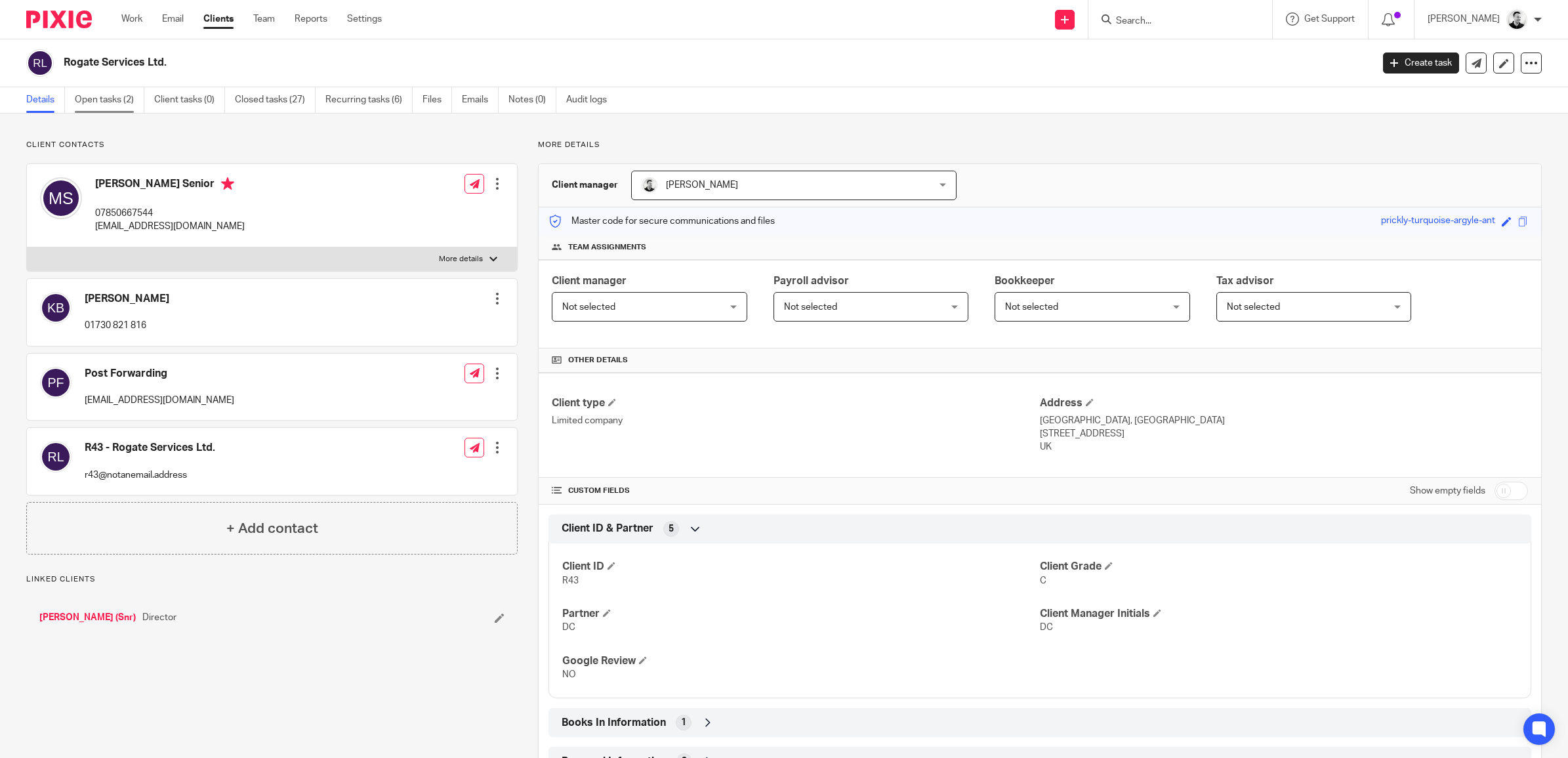
click at [102, 96] on link "Open tasks (2)" at bounding box center [109, 100] width 70 height 25
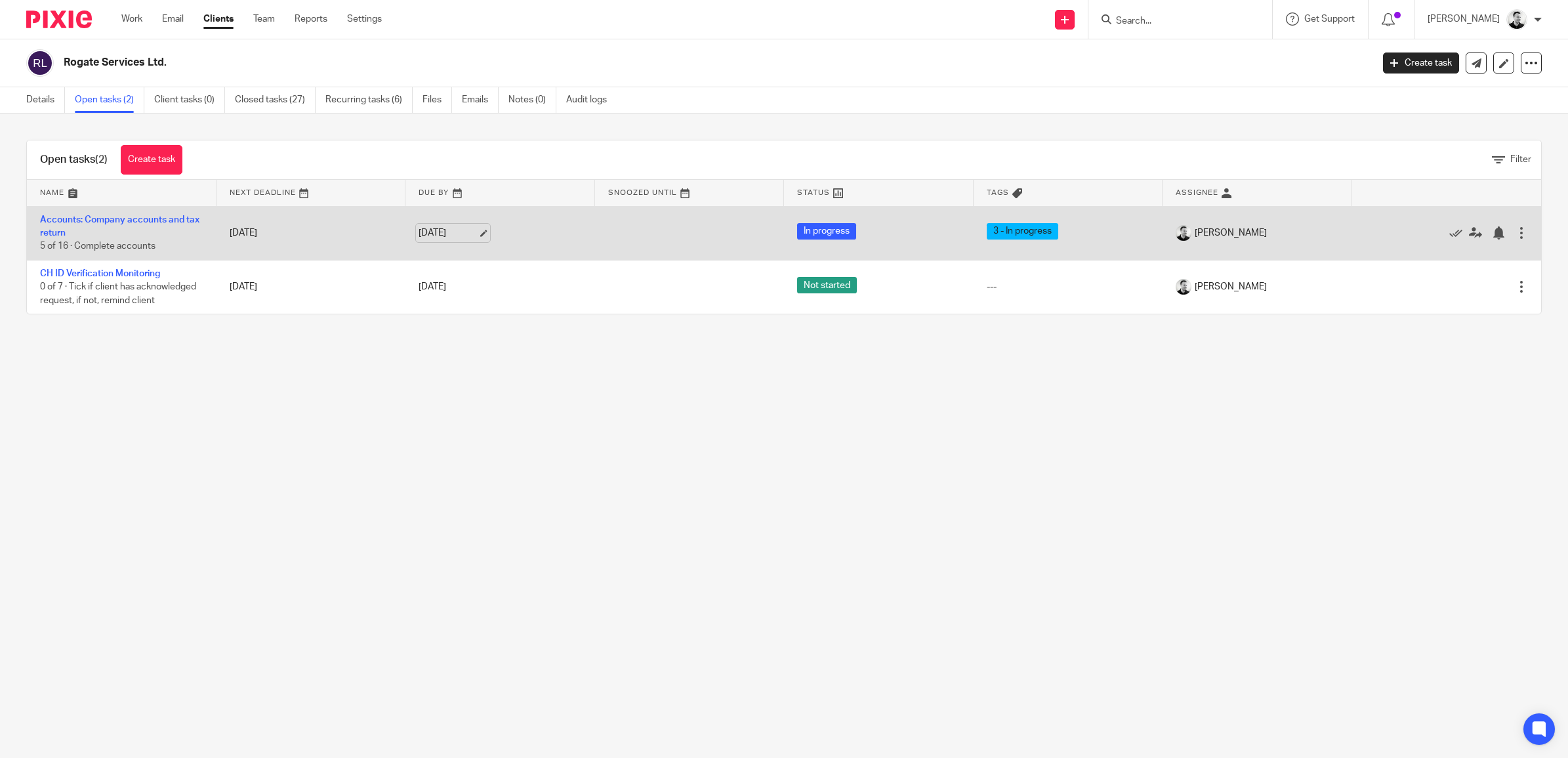
click at [441, 228] on link "16 Oct 2025" at bounding box center [448, 233] width 59 height 14
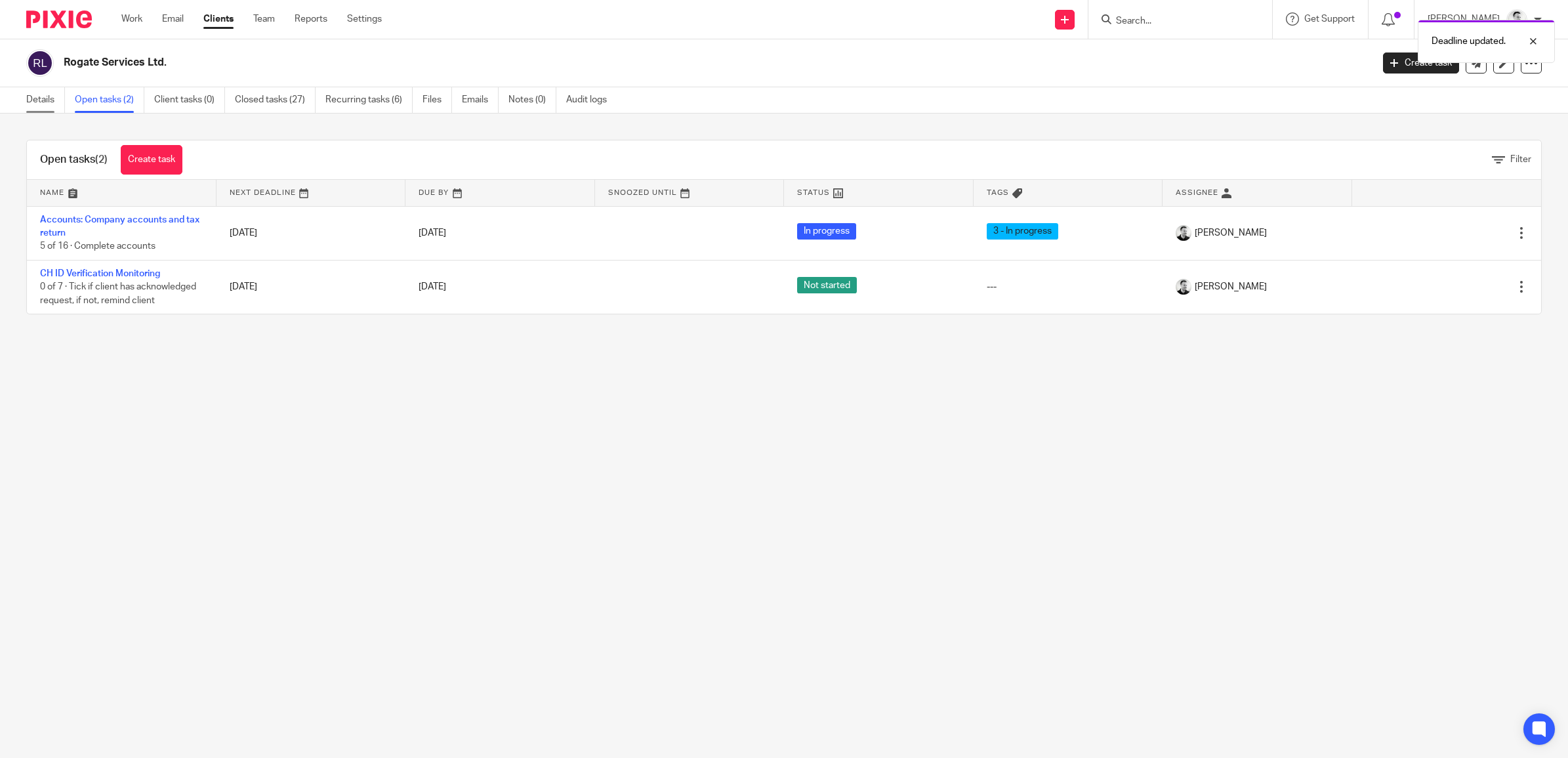
click at [47, 97] on link "Details" at bounding box center [45, 100] width 39 height 25
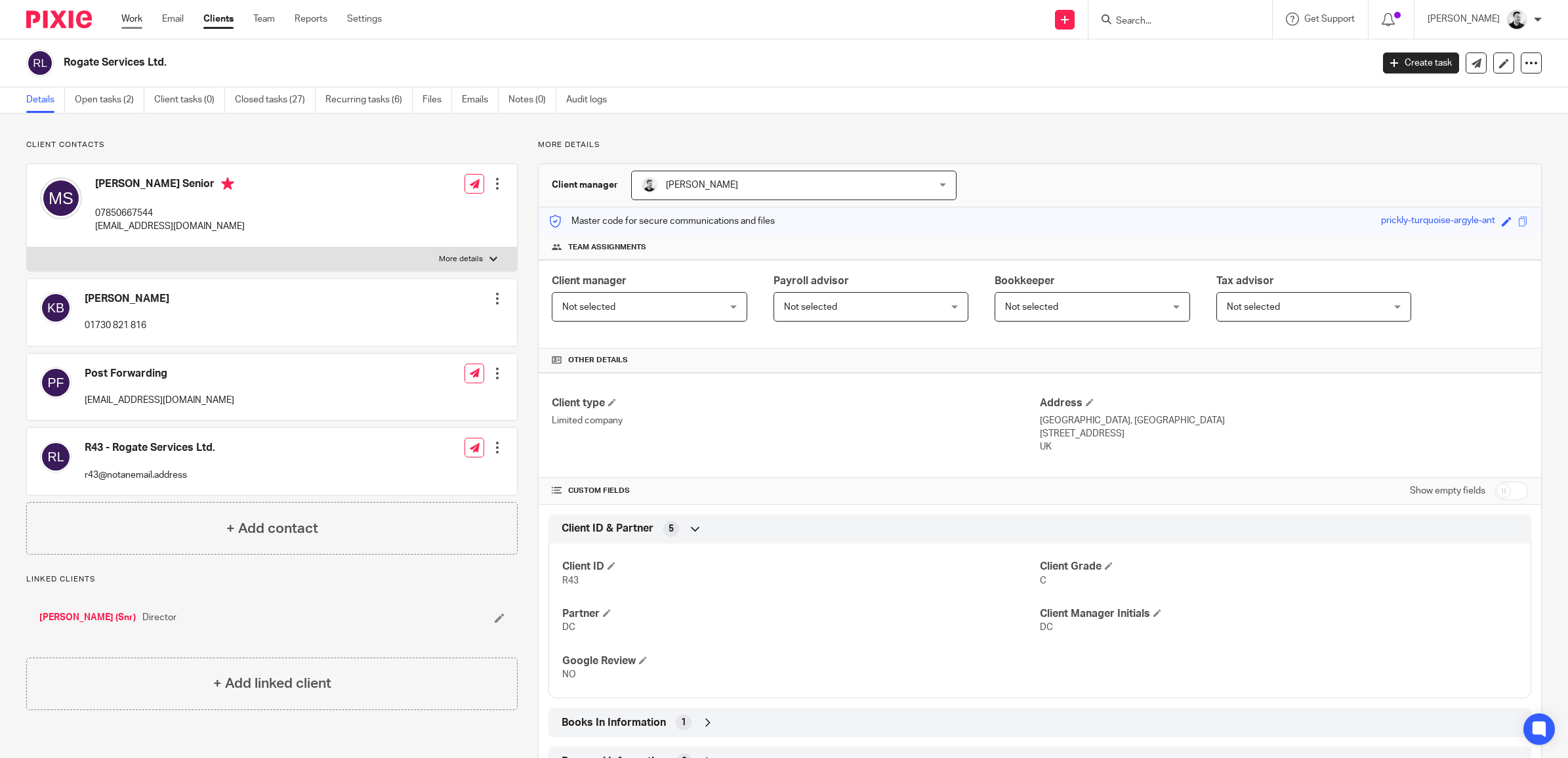
click at [125, 18] on link "Work" at bounding box center [132, 19] width 21 height 13
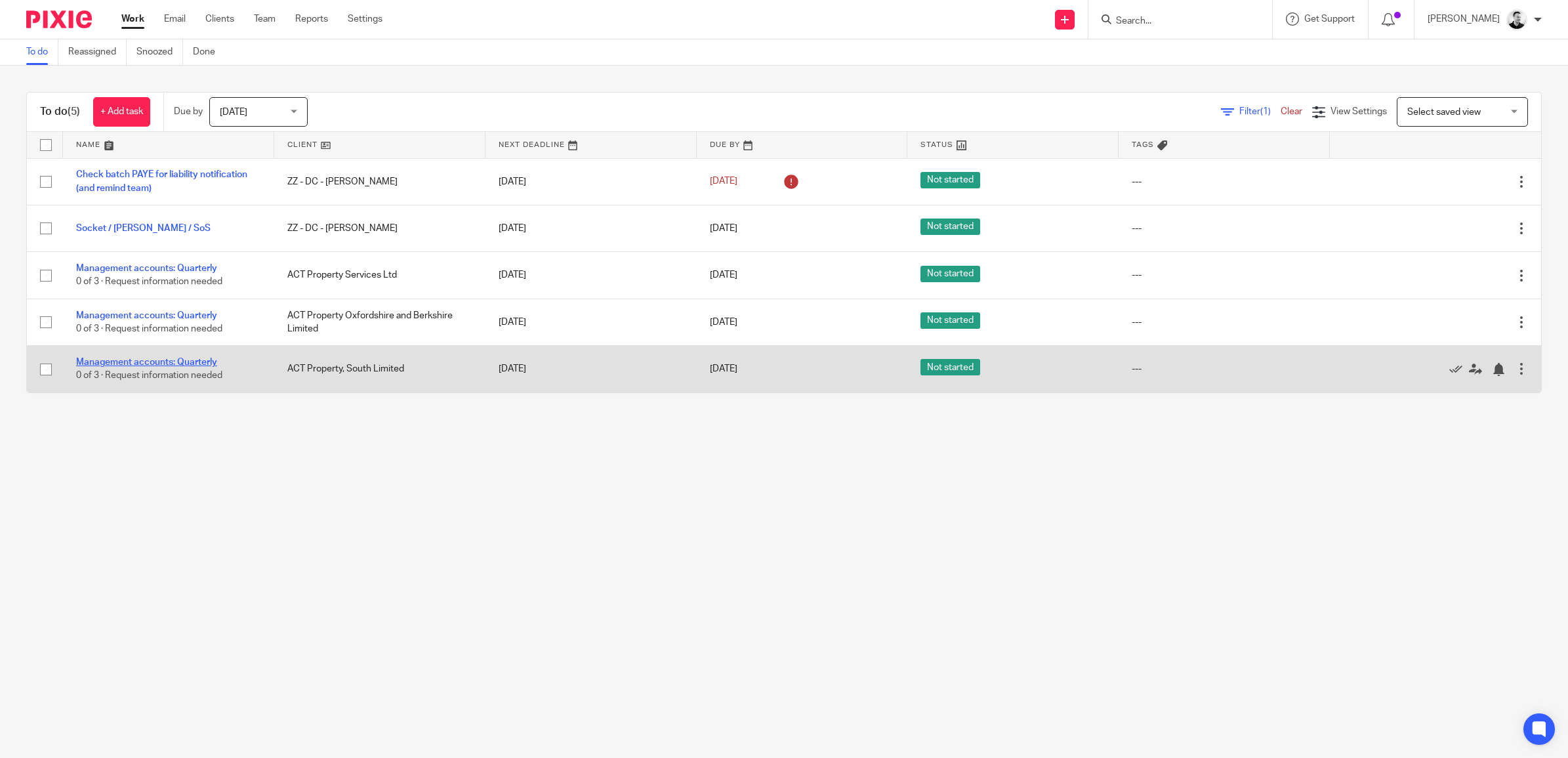
click at [173, 361] on link "Management accounts: Quarterly" at bounding box center [147, 362] width 141 height 9
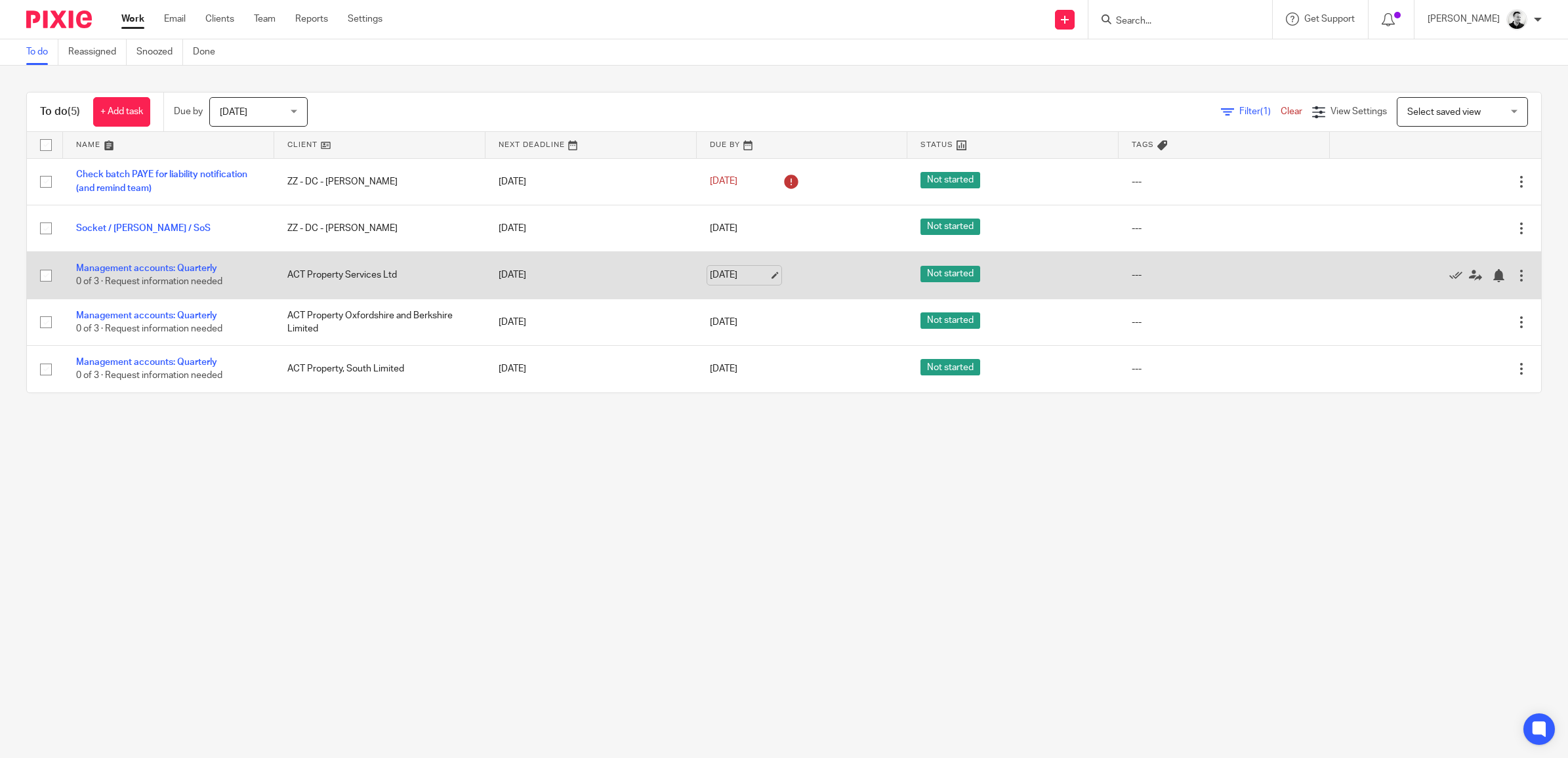
click at [729, 274] on link "14 Oct 2025" at bounding box center [739, 276] width 59 height 14
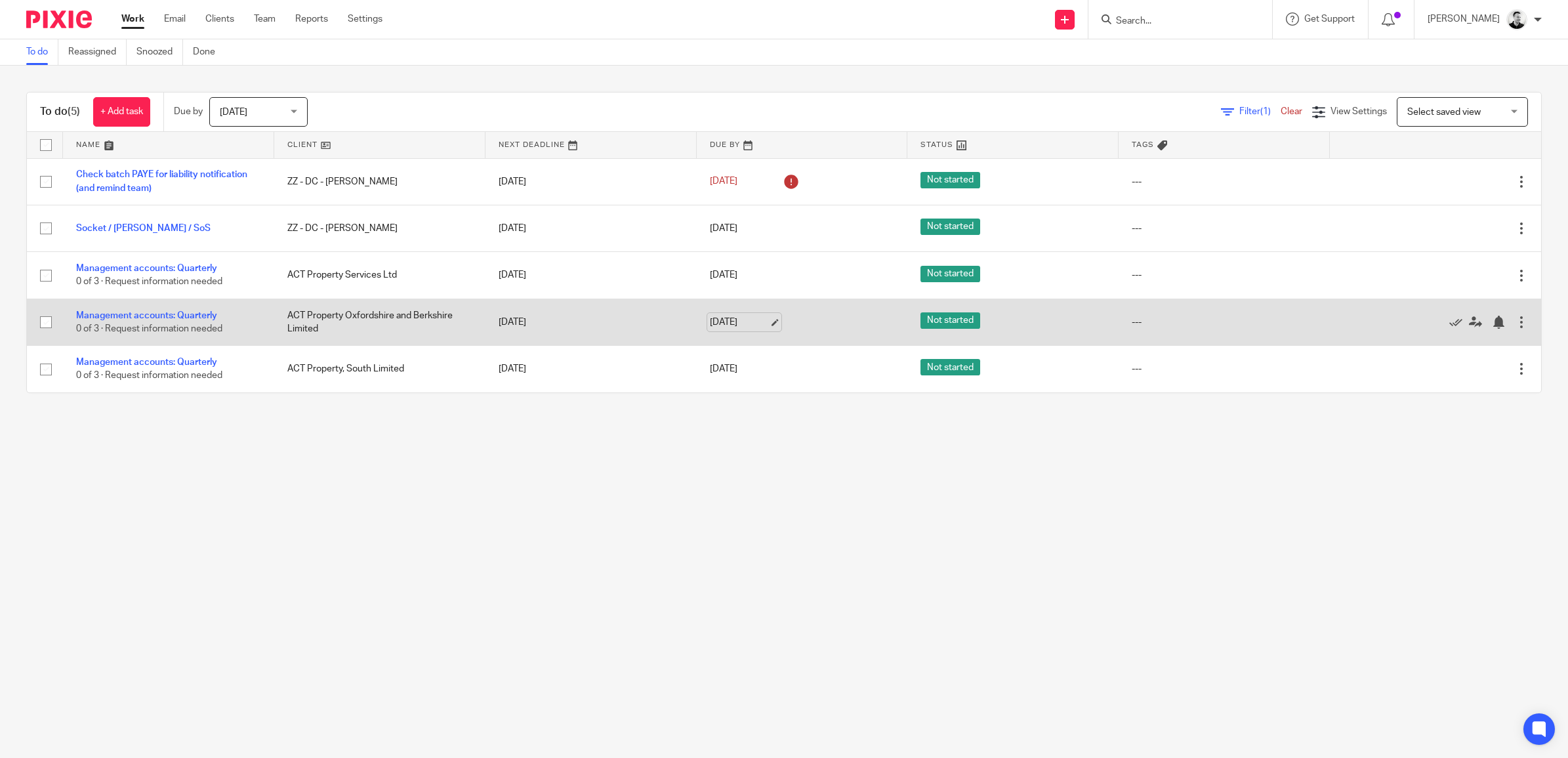
click at [736, 327] on link "14 Oct 2025" at bounding box center [739, 323] width 59 height 14
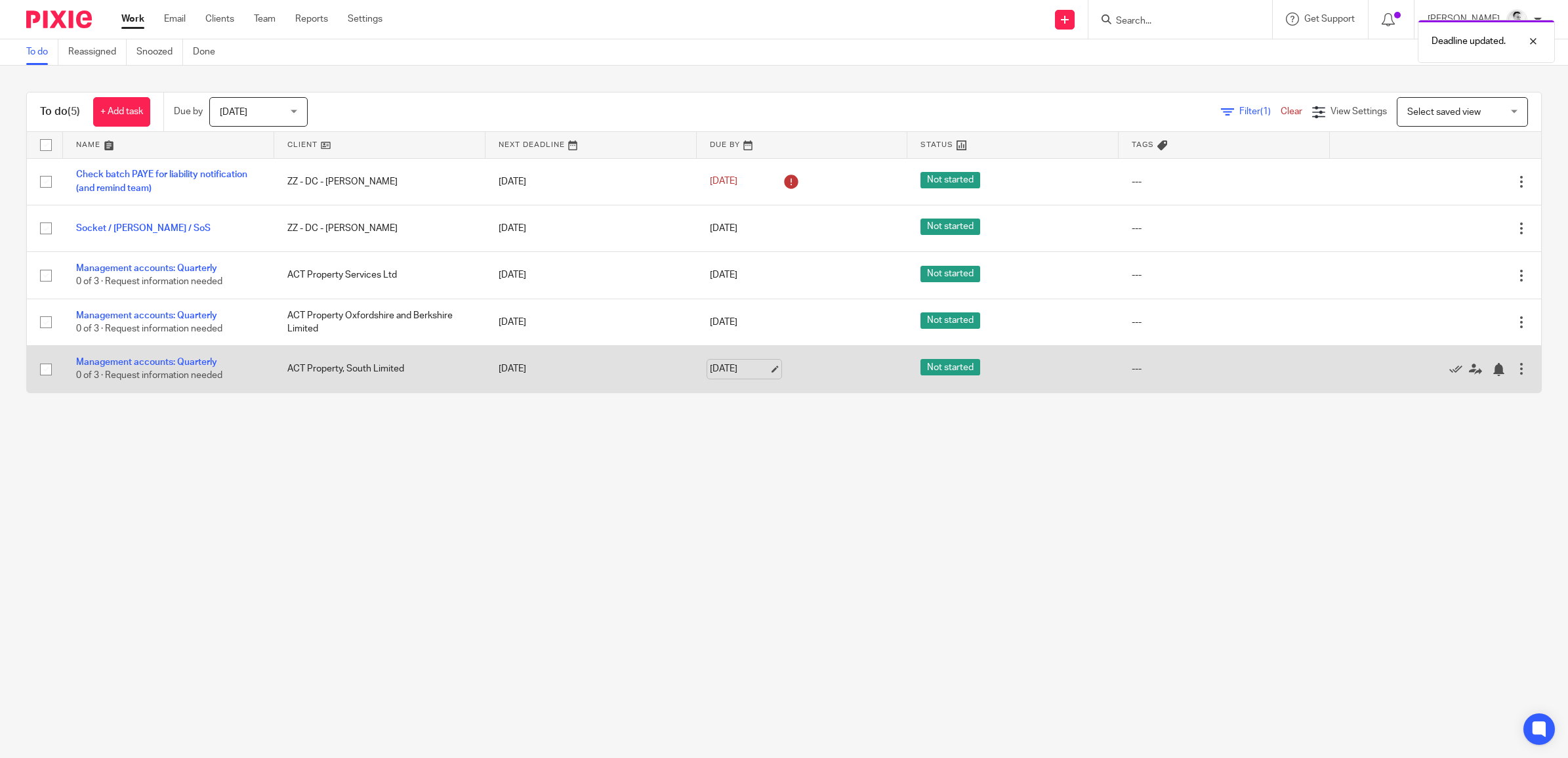
click at [740, 372] on link "14 Oct 2025" at bounding box center [739, 369] width 59 height 14
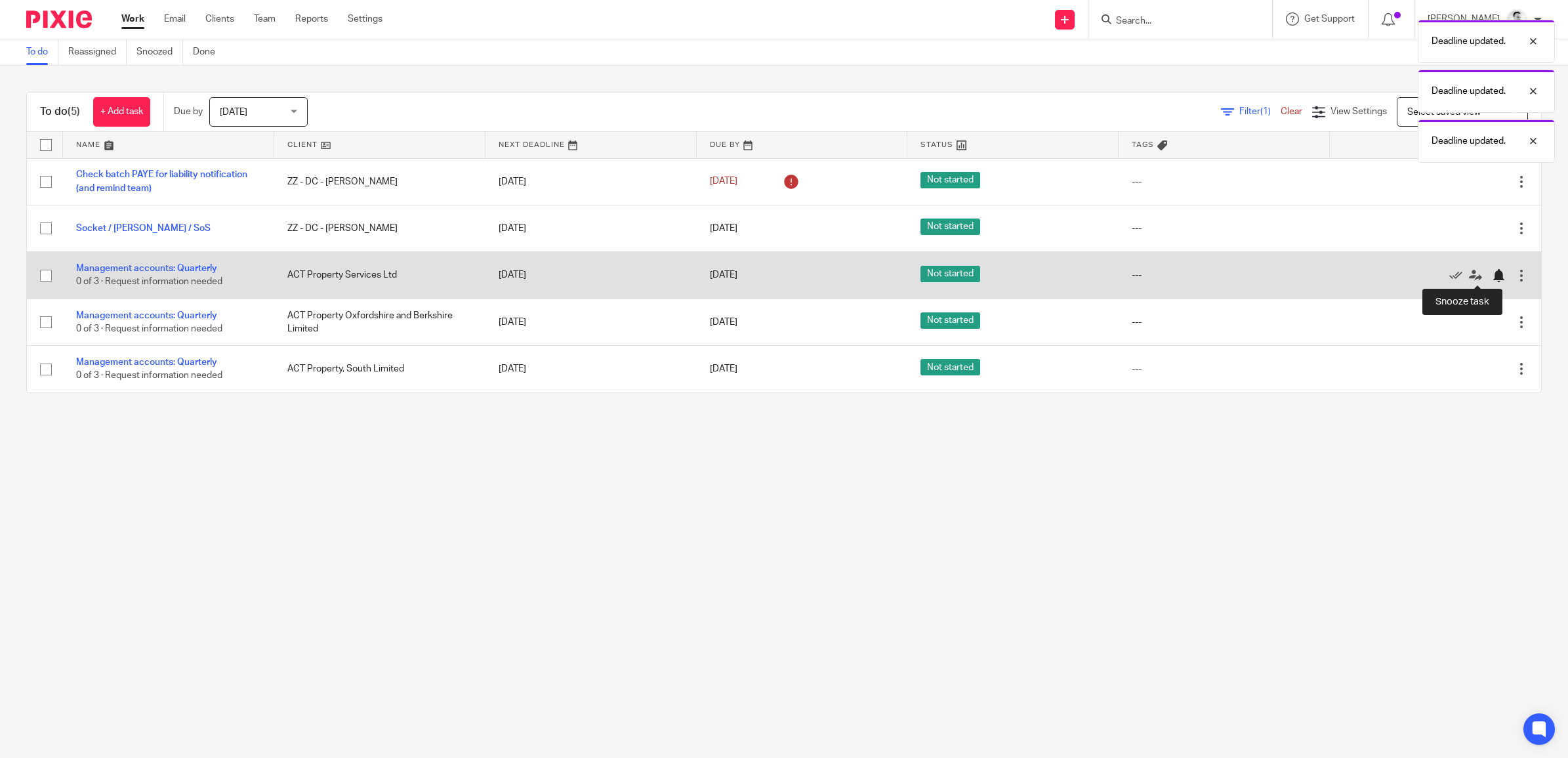
click at [1492, 273] on div at bounding box center [1498, 276] width 13 height 13
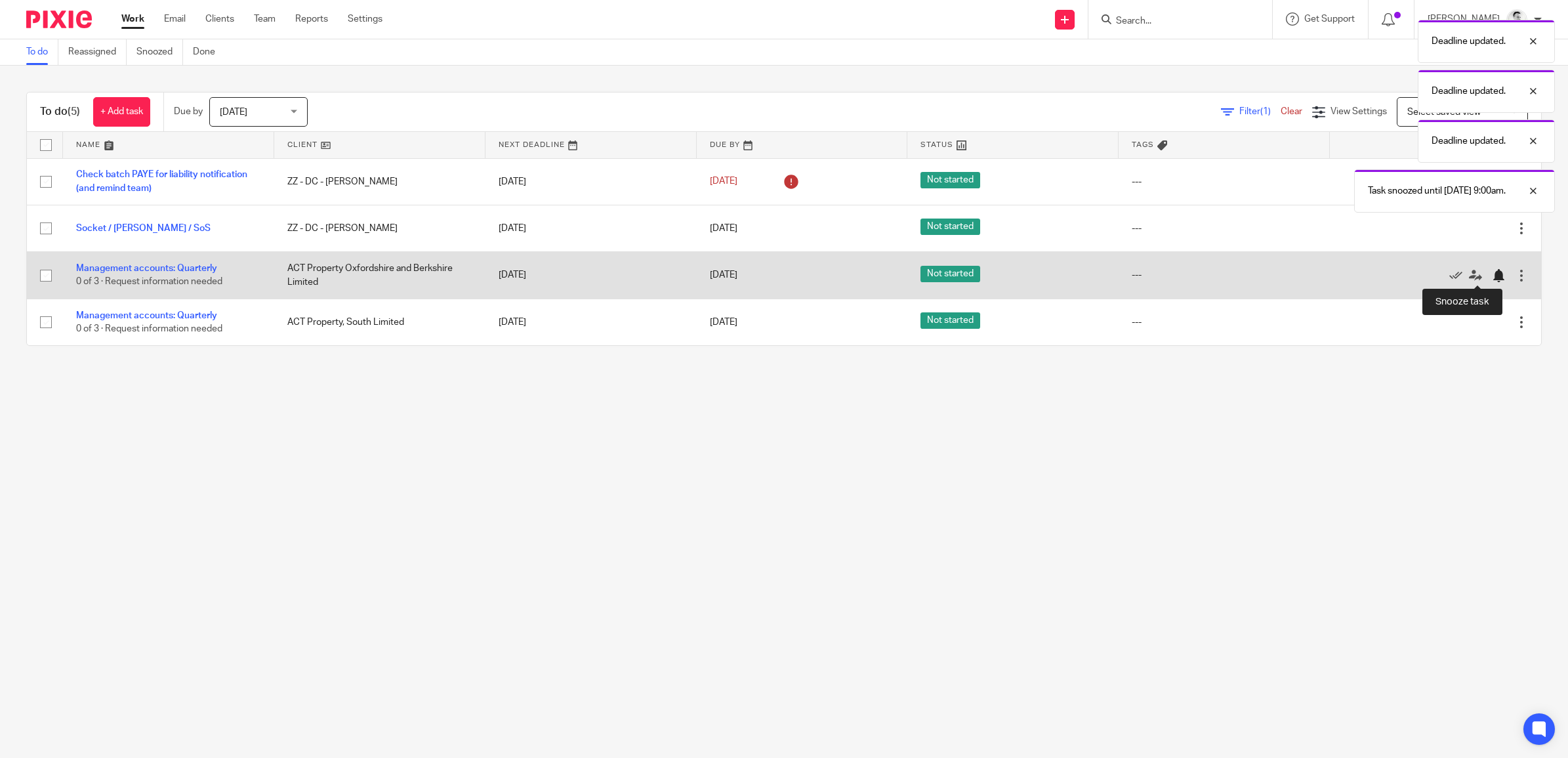
click at [1492, 272] on div at bounding box center [1498, 276] width 13 height 13
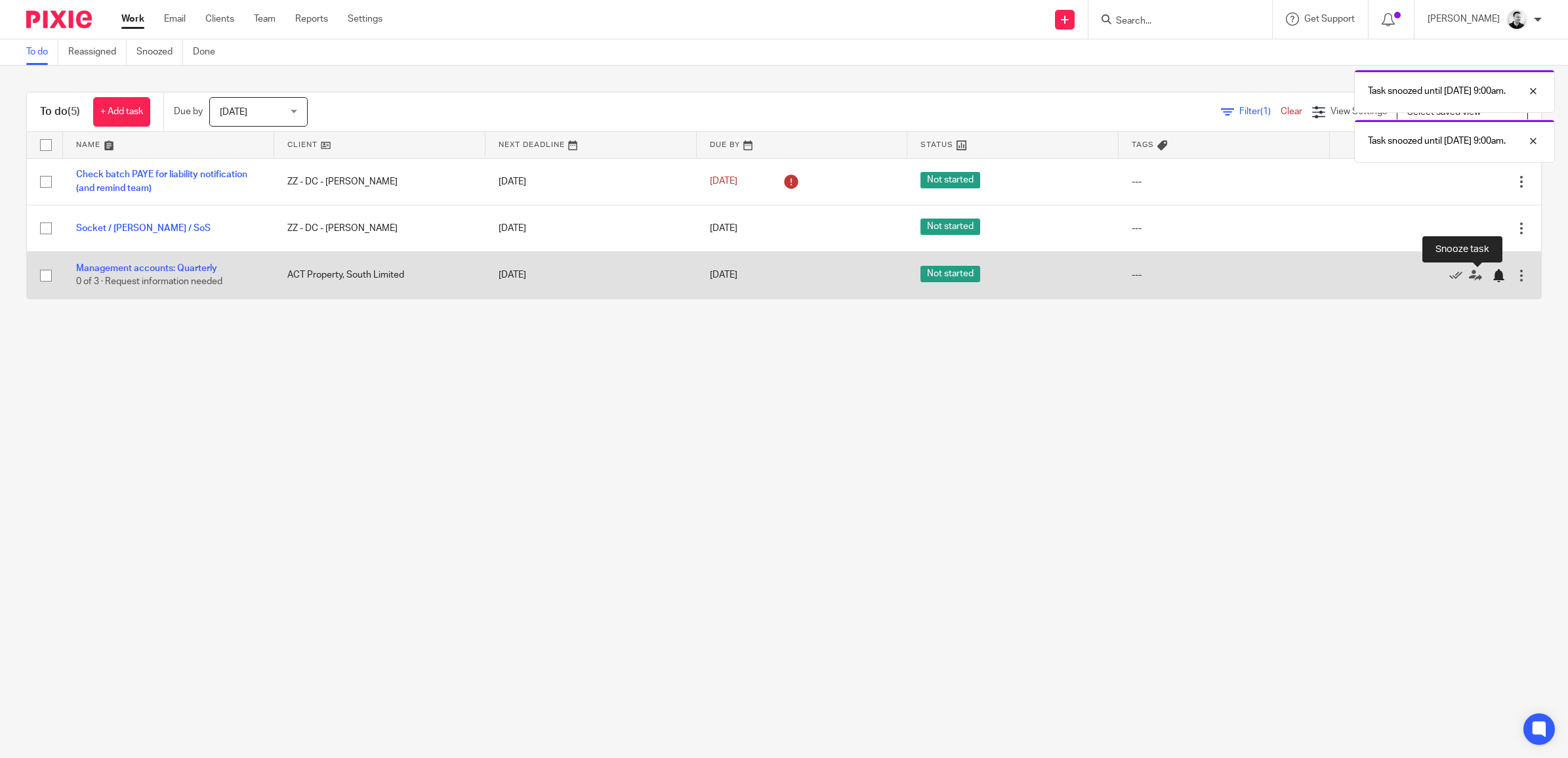
click at [1492, 279] on div at bounding box center [1498, 276] width 13 height 13
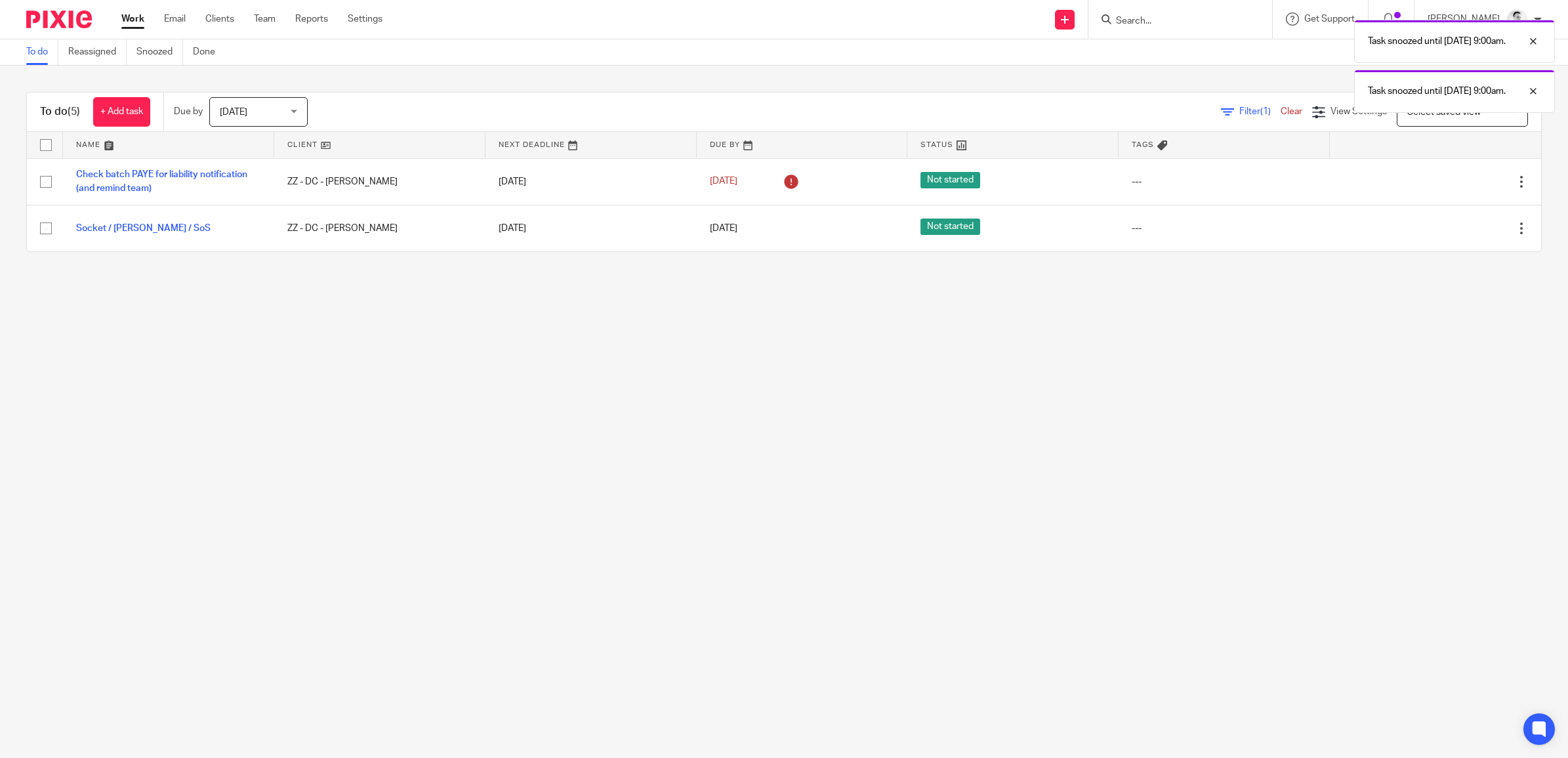
click at [247, 110] on span "Tomorrow" at bounding box center [233, 112] width 27 height 9
click at [245, 185] on li "This week" at bounding box center [261, 193] width 97 height 27
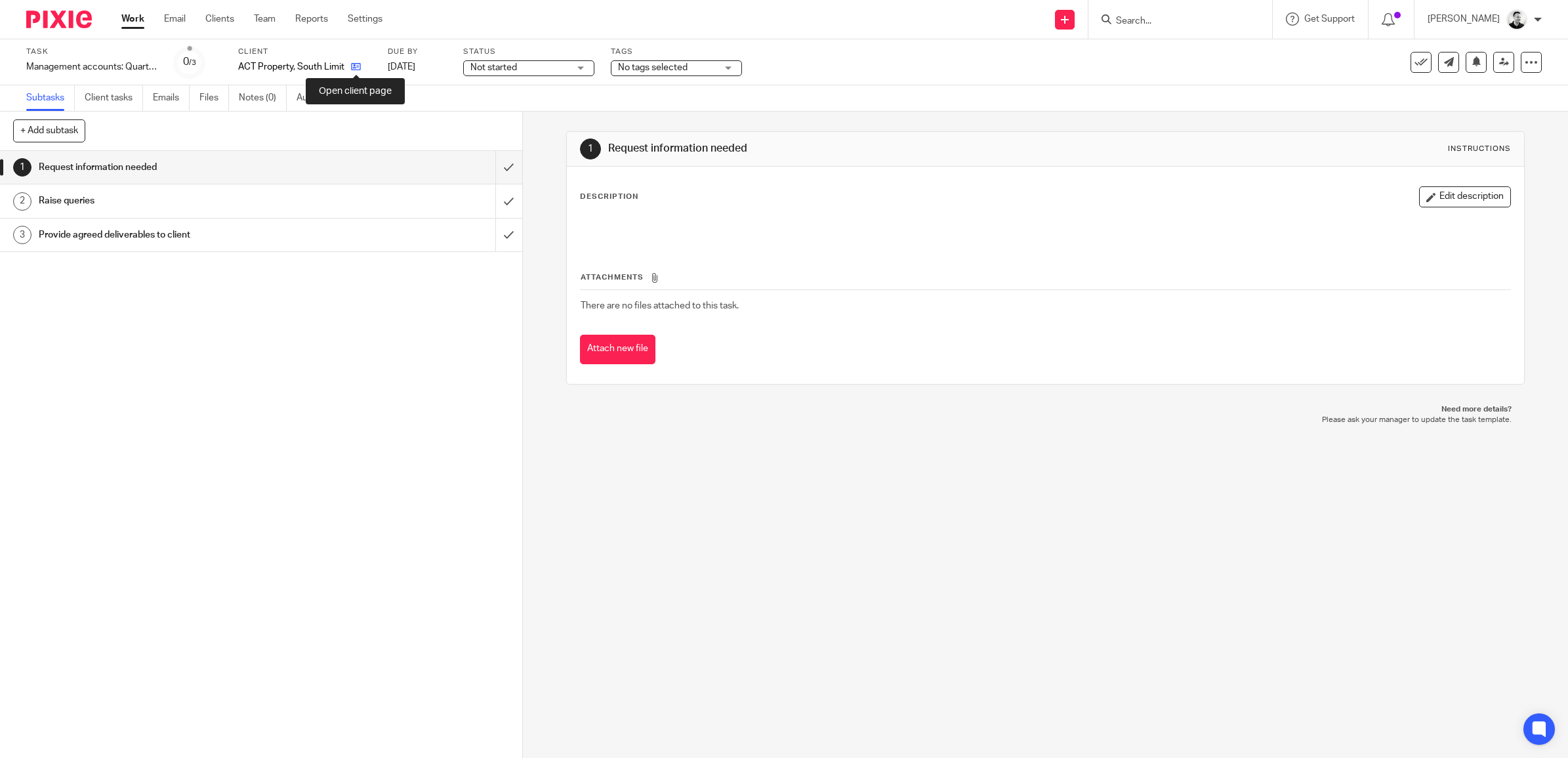
click at [359, 61] on link at bounding box center [352, 67] width 16 height 13
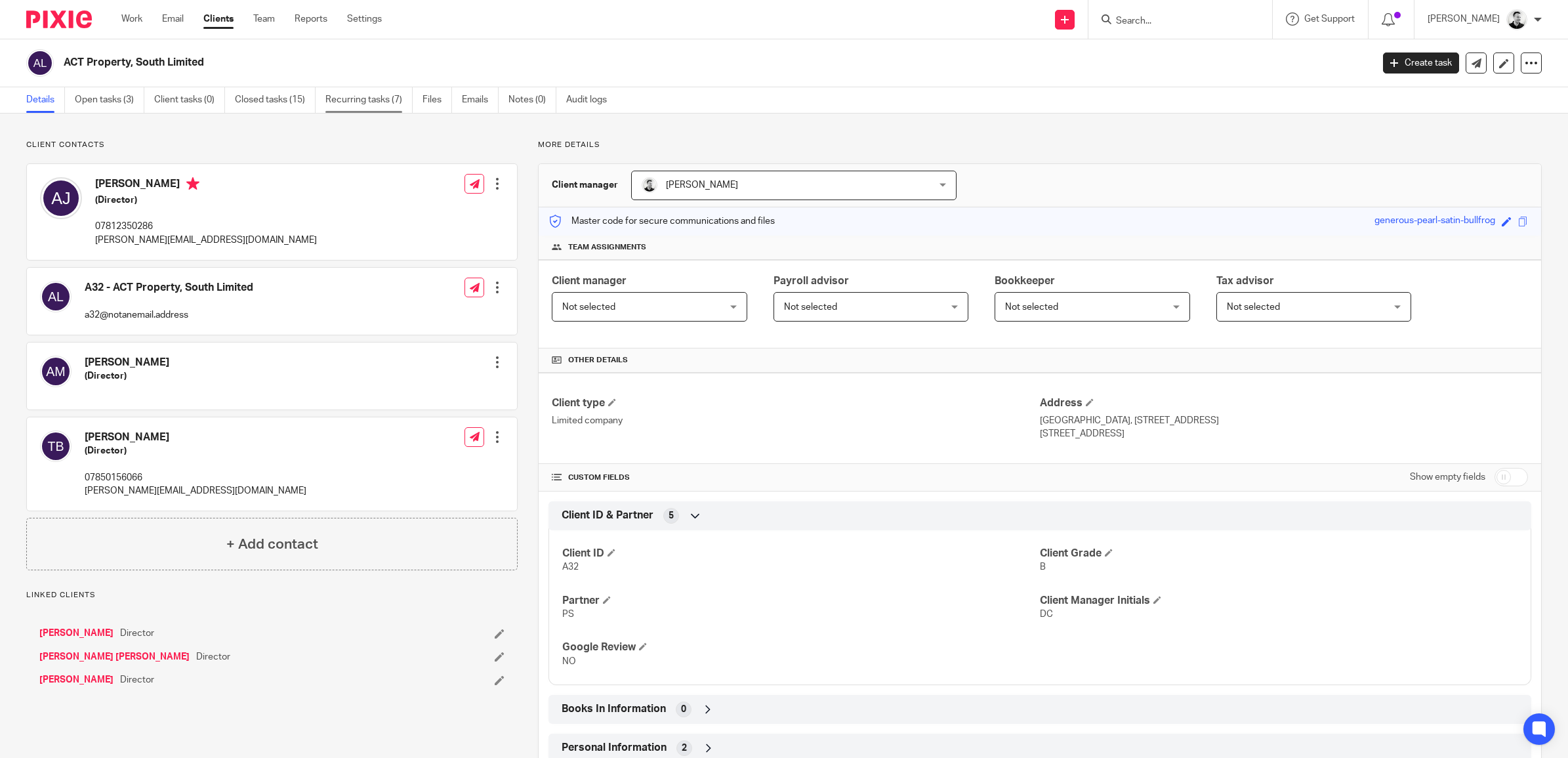
click at [369, 97] on link "Recurring tasks (7)" at bounding box center [369, 100] width 87 height 25
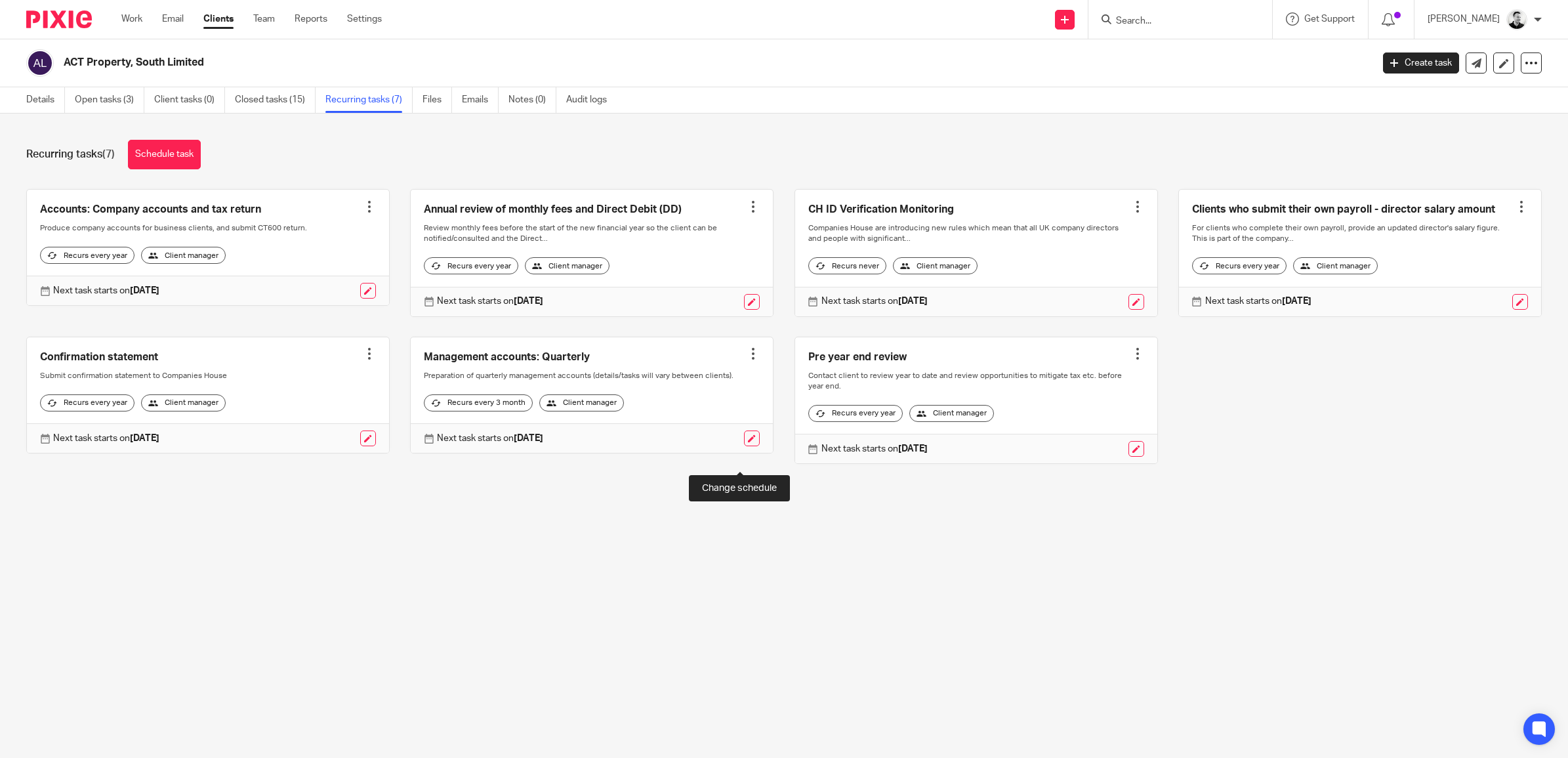
click at [744, 446] on link at bounding box center [752, 439] width 16 height 16
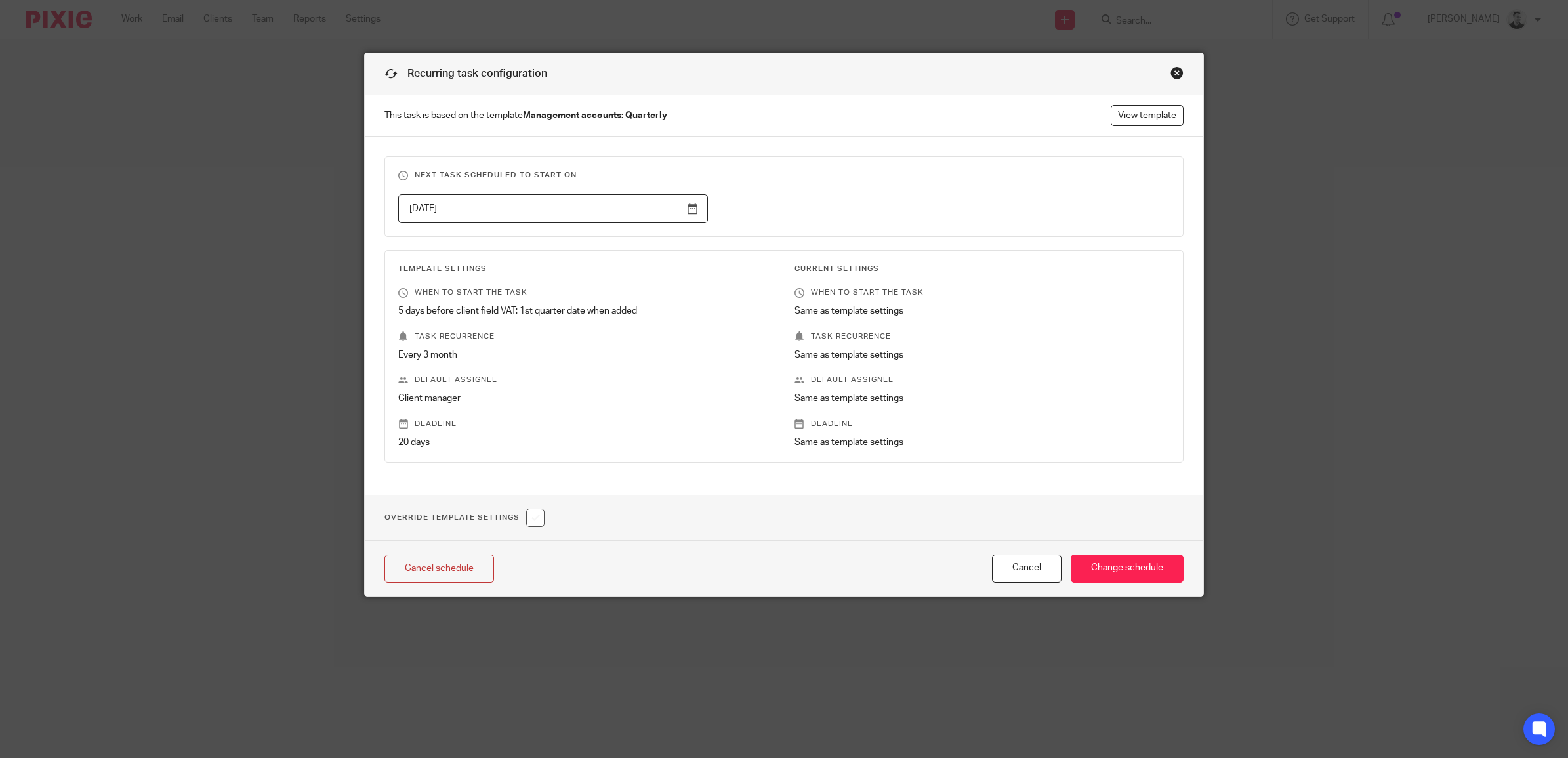
click at [533, 525] on input "checkbox" at bounding box center [536, 518] width 18 height 18
checkbox input "true"
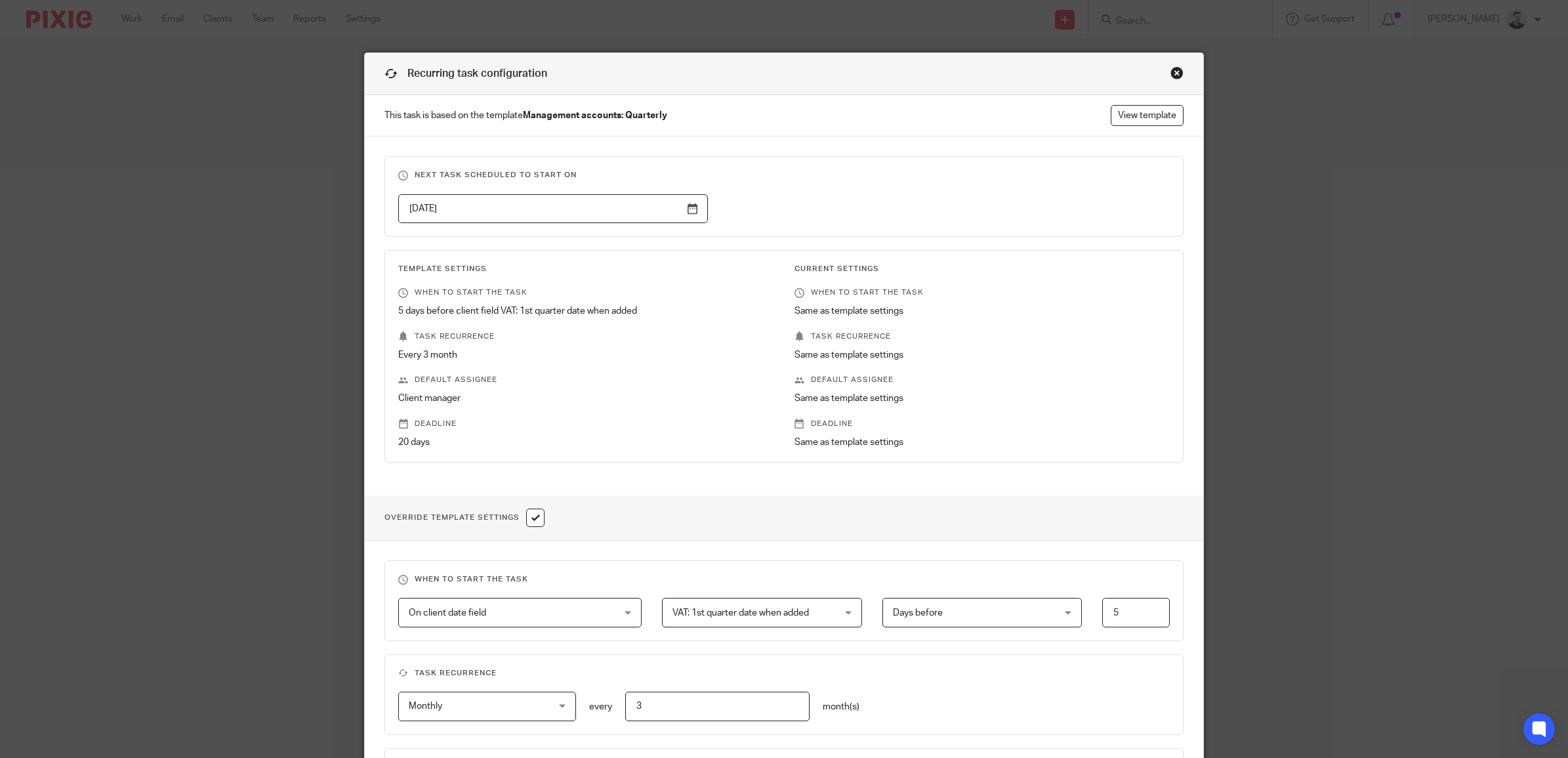
click at [1171, 72] on div "Close this dialog window" at bounding box center [1177, 73] width 13 height 13
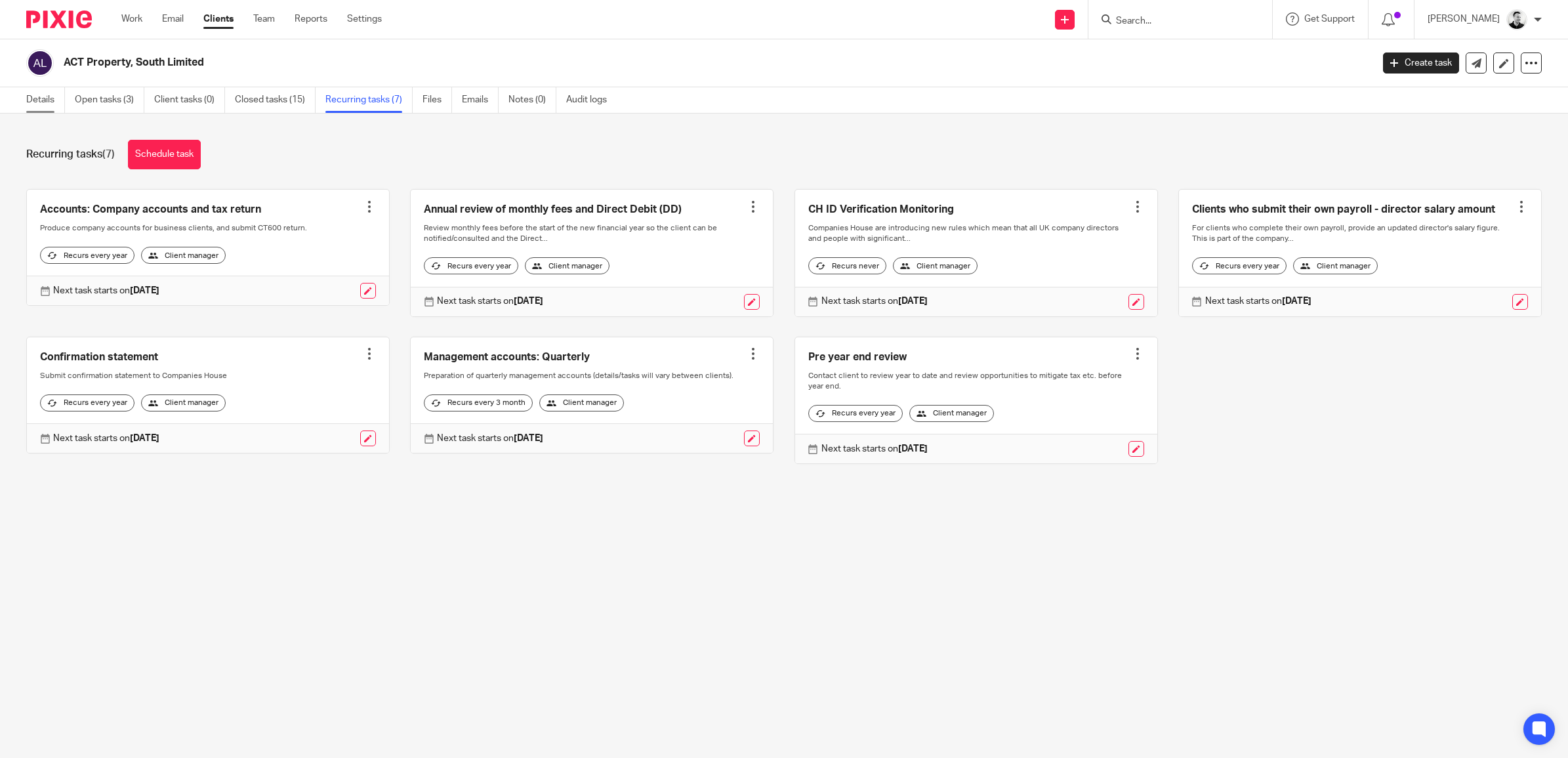
click at [51, 97] on link "Details" at bounding box center [45, 100] width 39 height 25
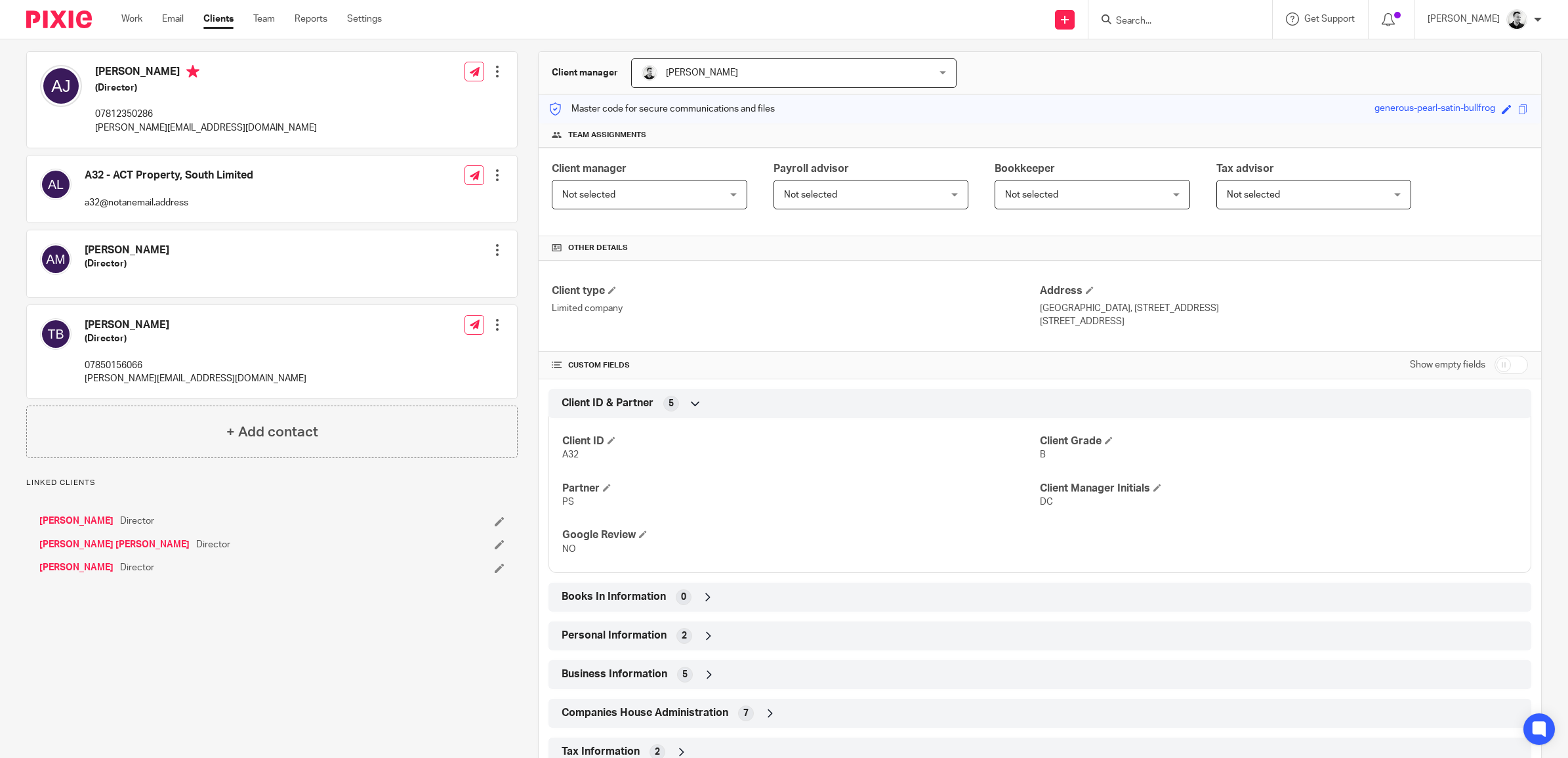
scroll to position [276, 0]
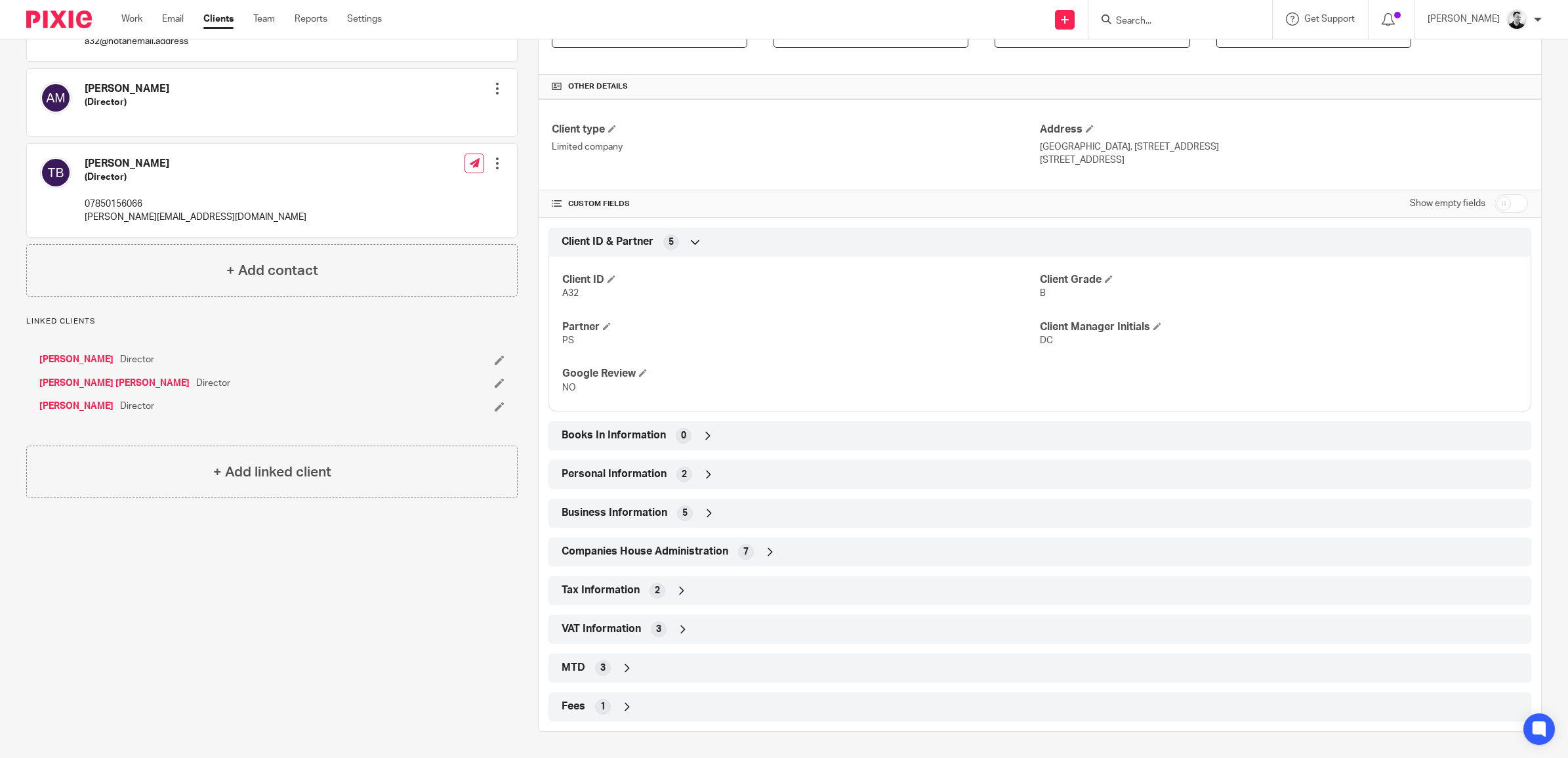
click at [1495, 204] on input "checkbox" at bounding box center [1511, 204] width 33 height 18
checkbox input "true"
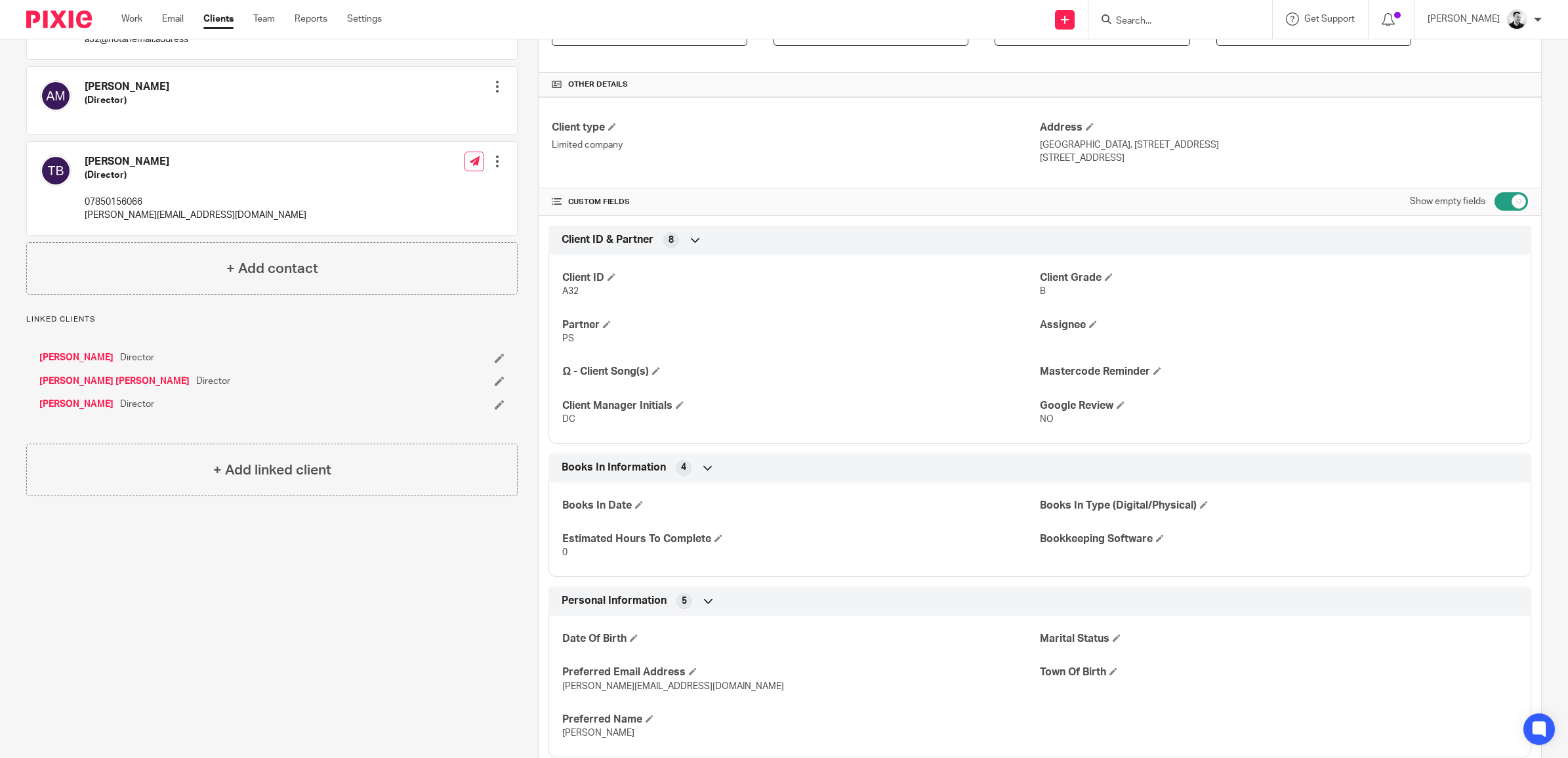
scroll to position [0, 0]
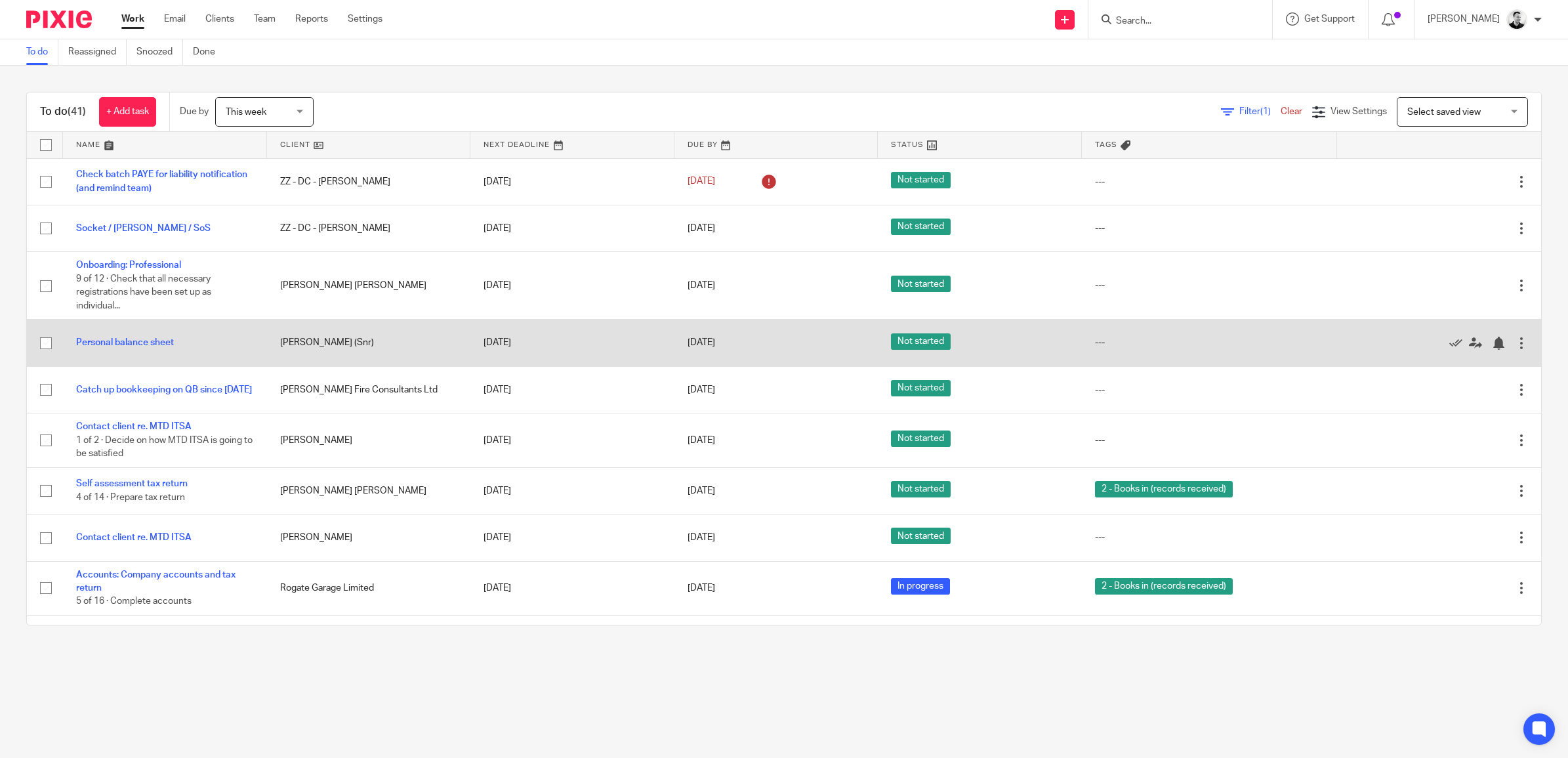
scroll to position [82, 0]
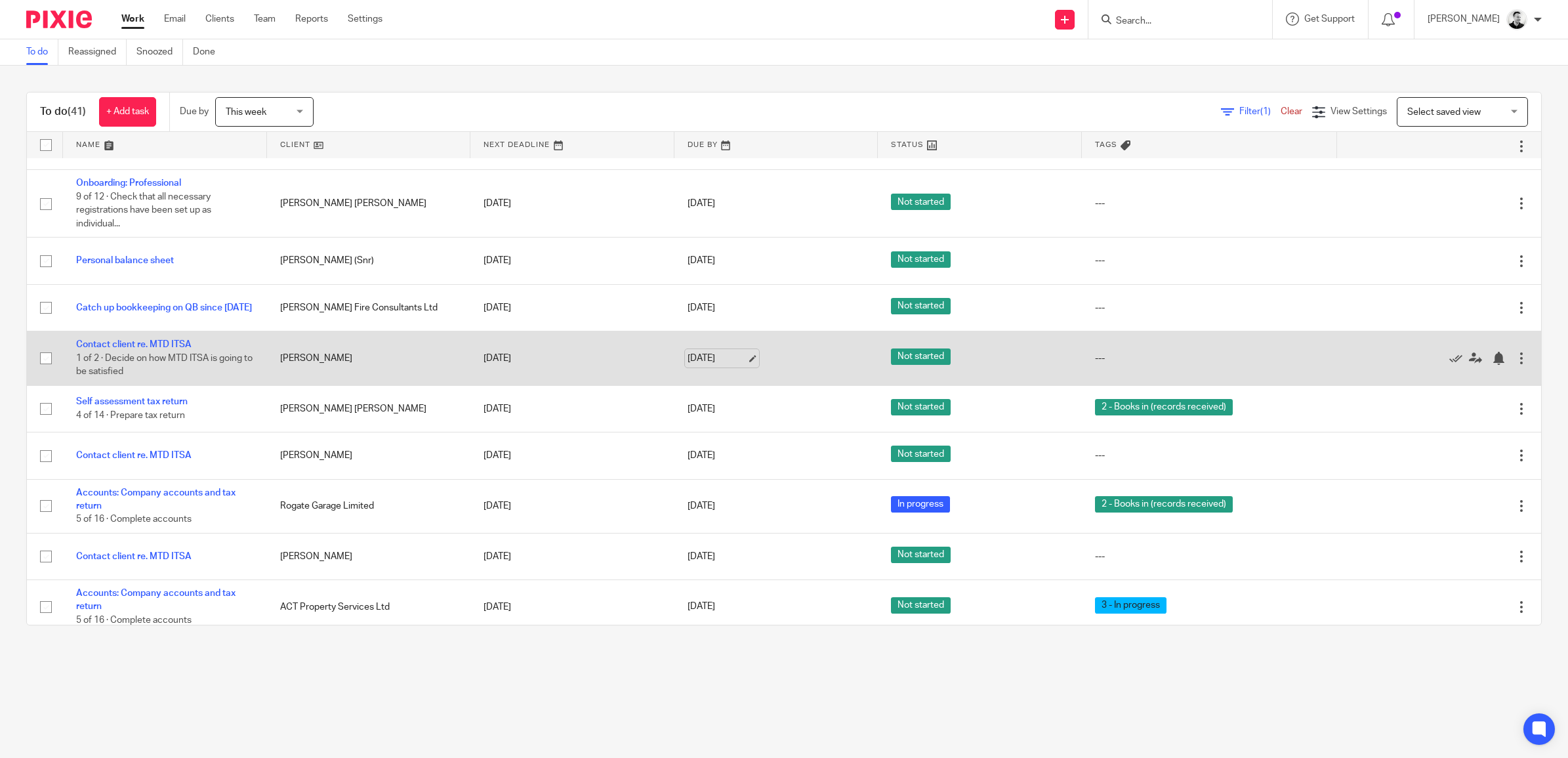
click at [696, 360] on link "15 Oct 2025" at bounding box center [717, 359] width 59 height 14
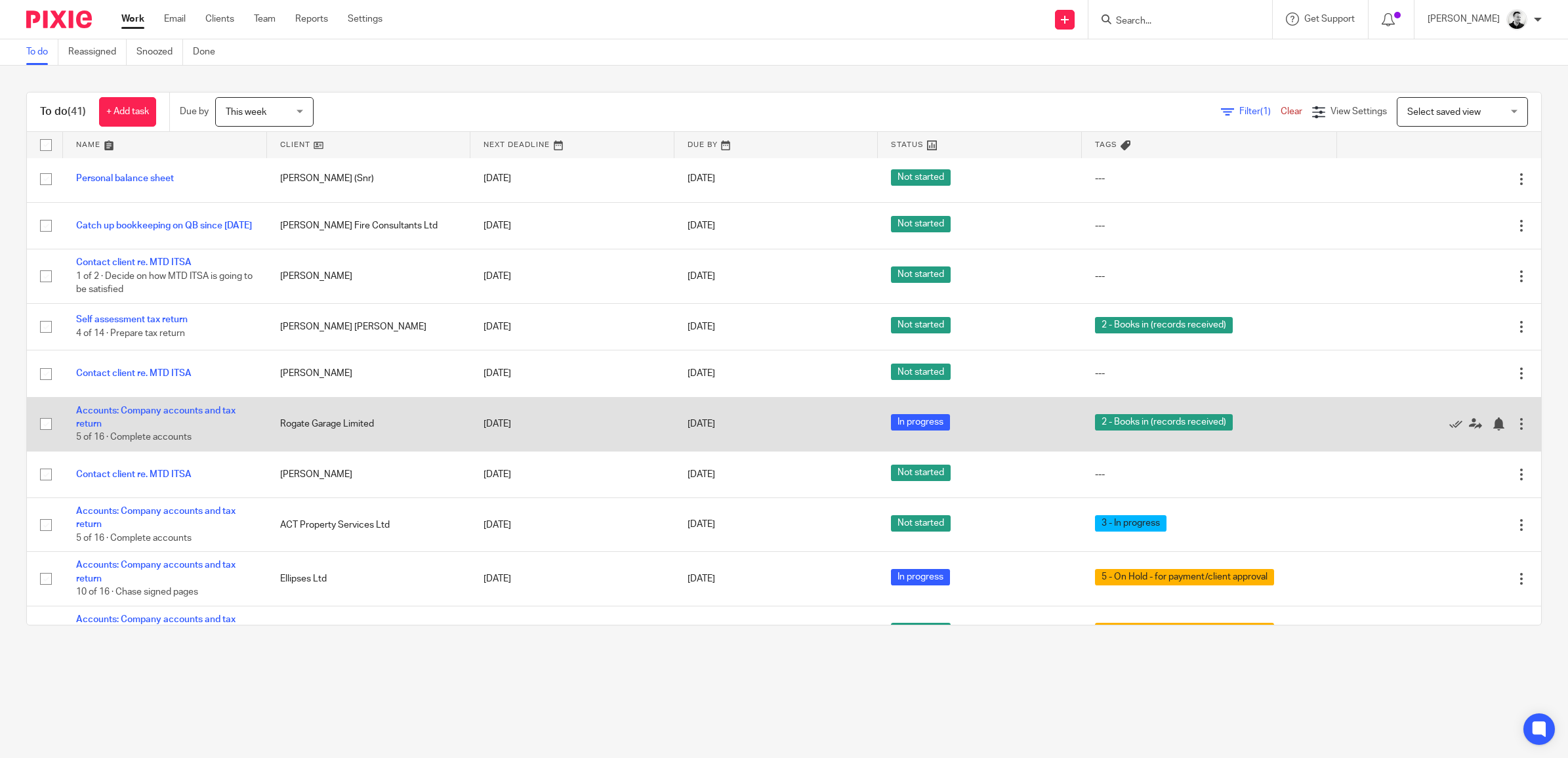
scroll to position [246, 0]
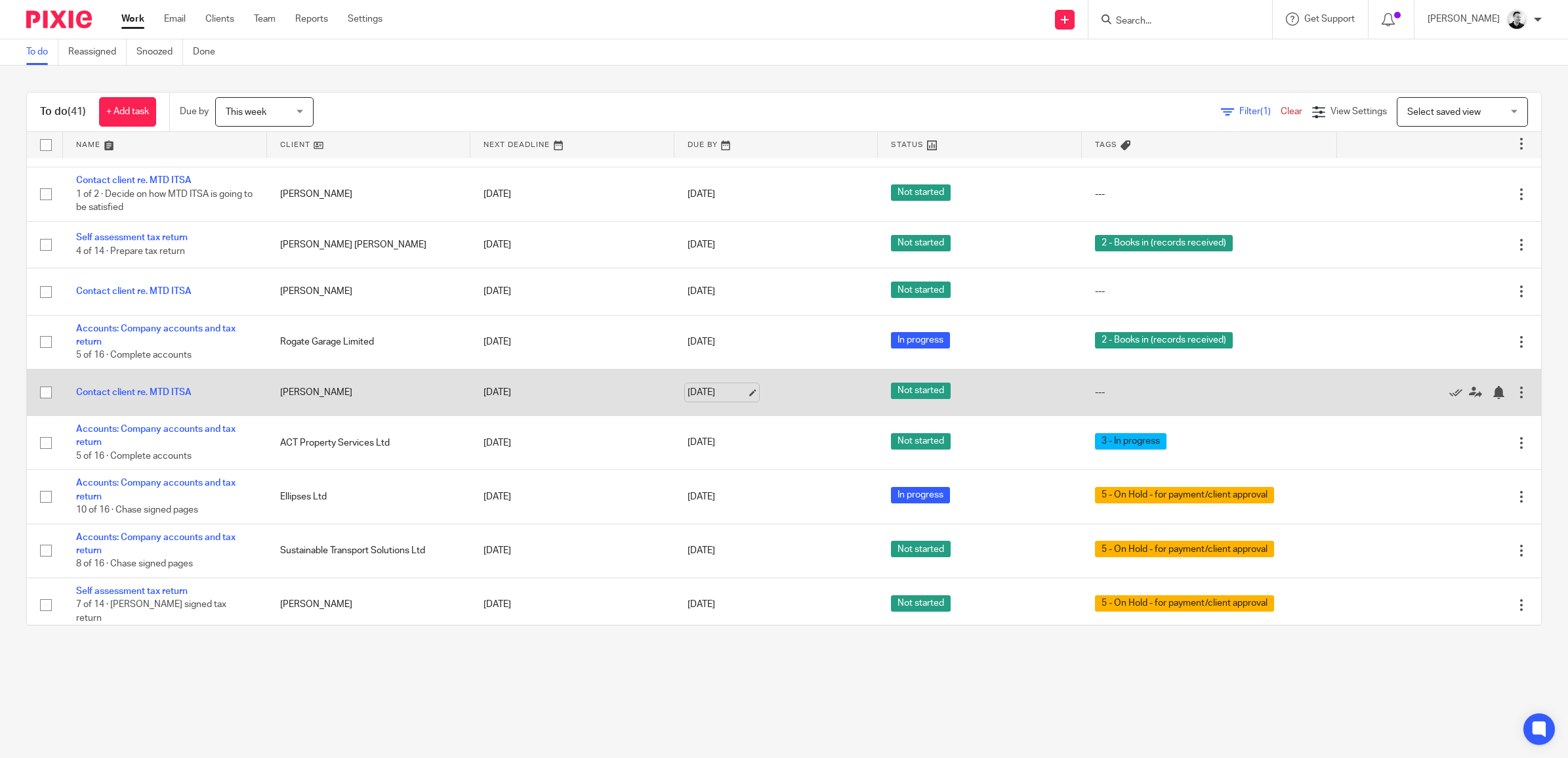
click at [694, 392] on link "16 Oct 2025" at bounding box center [717, 393] width 59 height 14
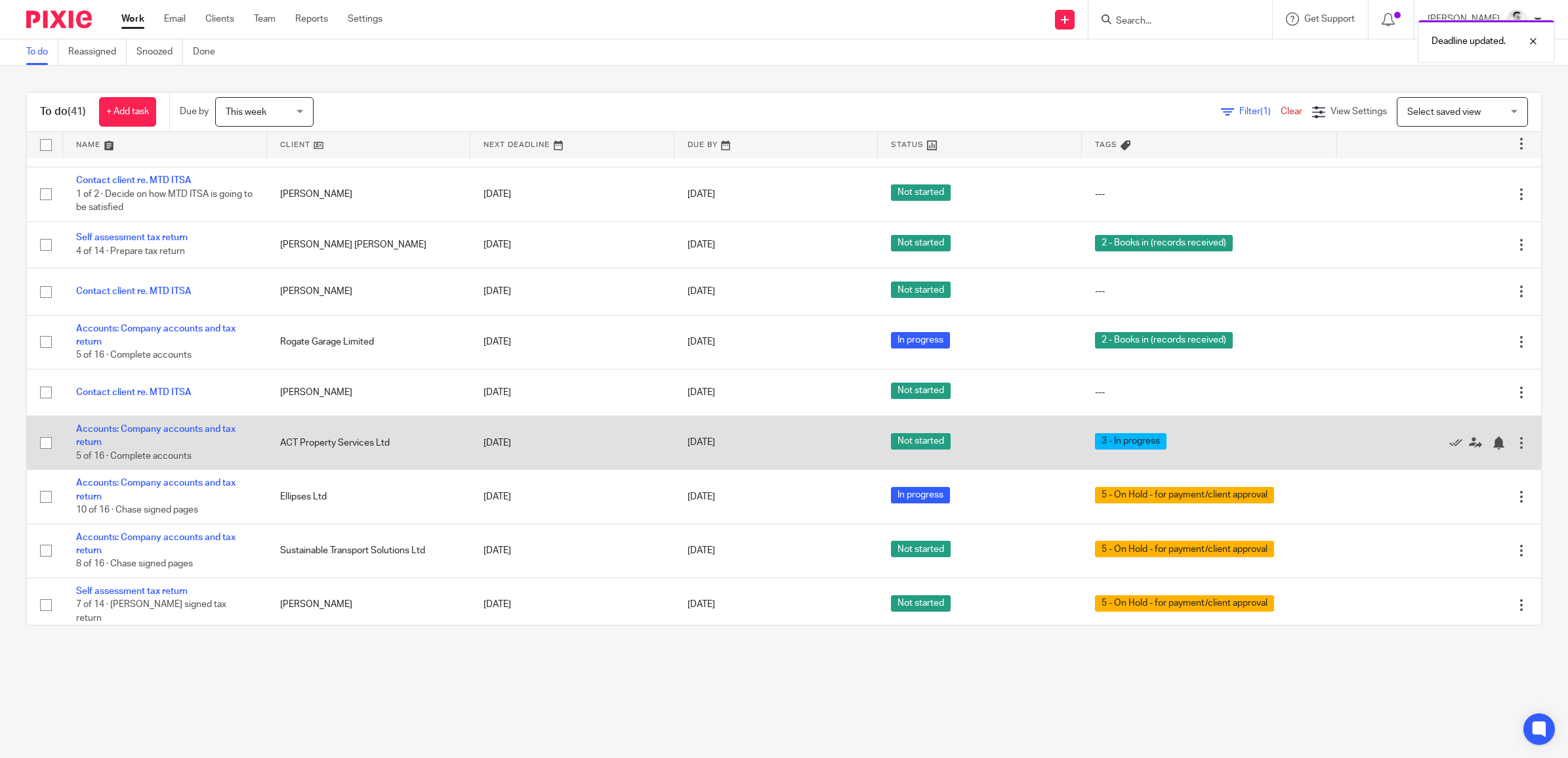
scroll to position [328, 0]
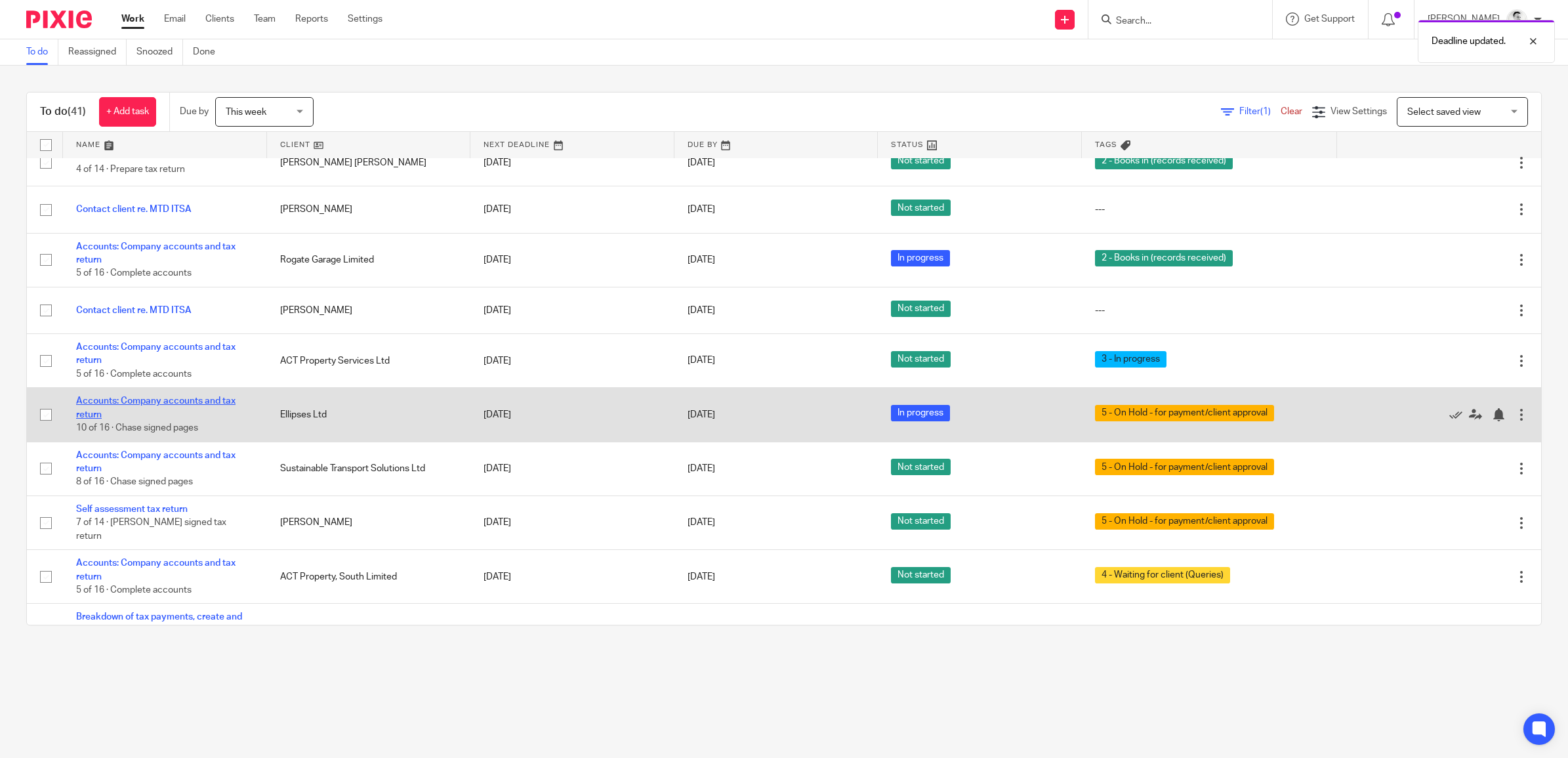
click at [214, 403] on link "Accounts: Company accounts and tax return" at bounding box center [156, 408] width 159 height 23
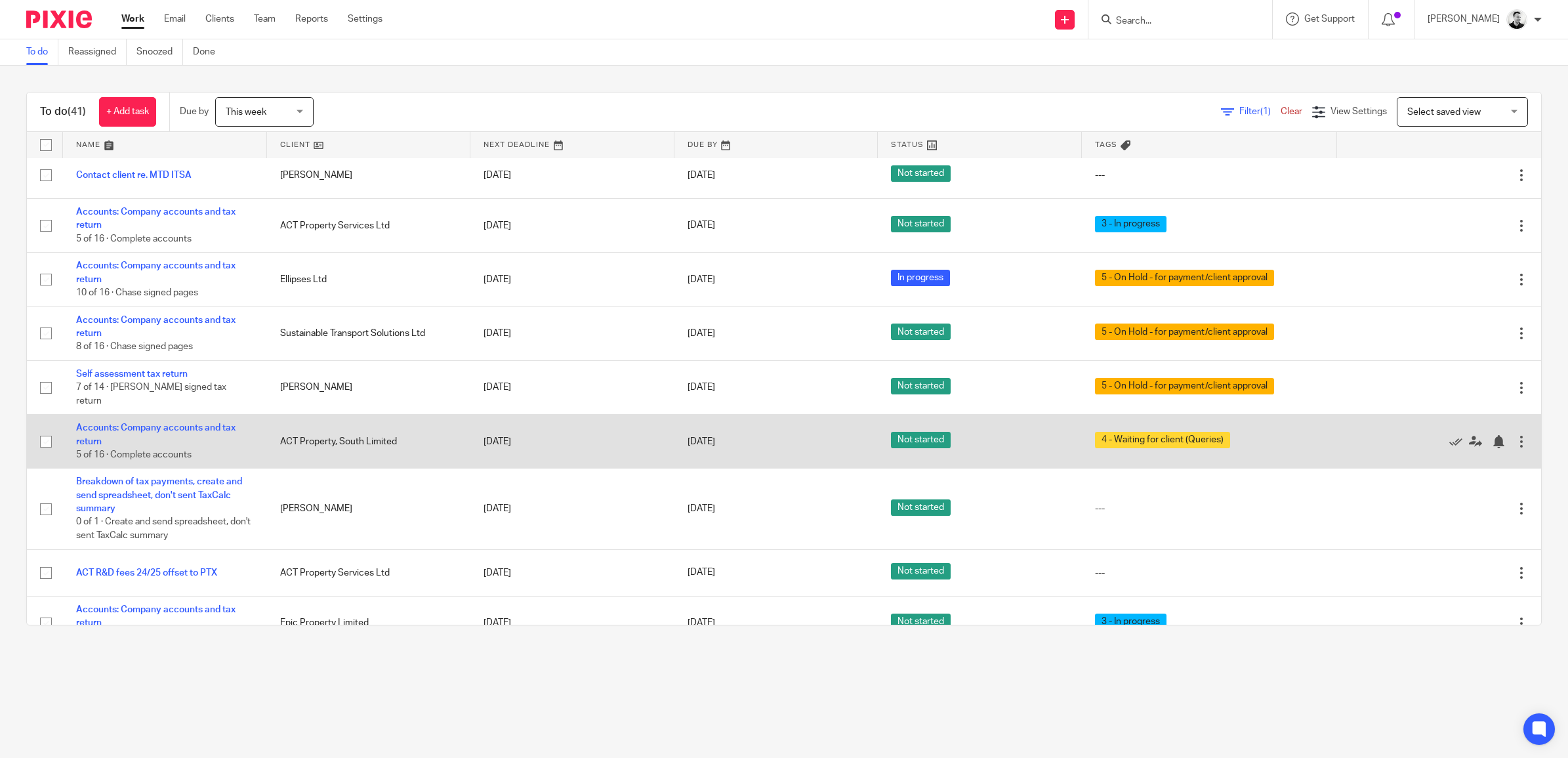
scroll to position [492, 0]
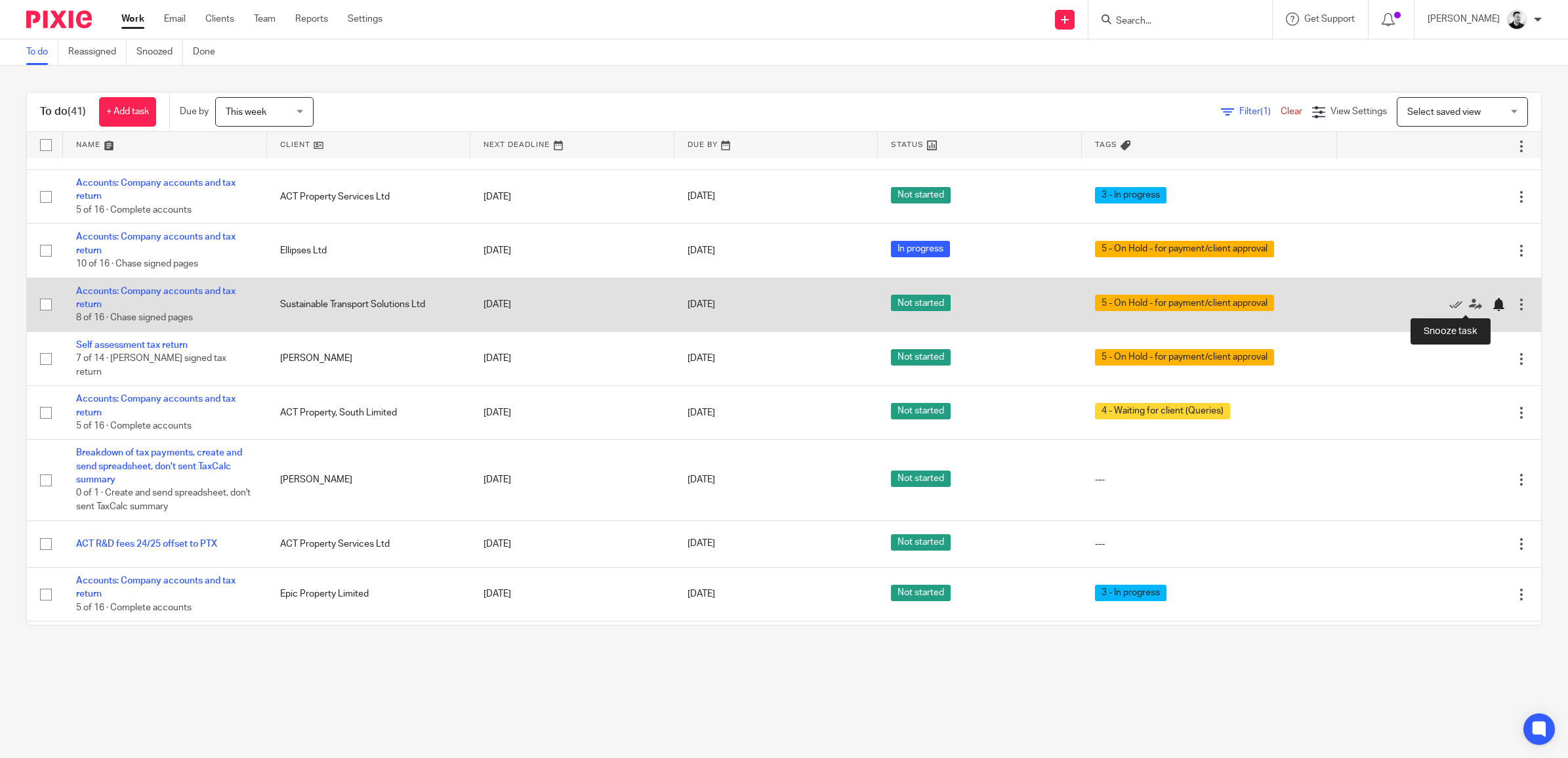
click at [1492, 302] on div at bounding box center [1498, 305] width 13 height 13
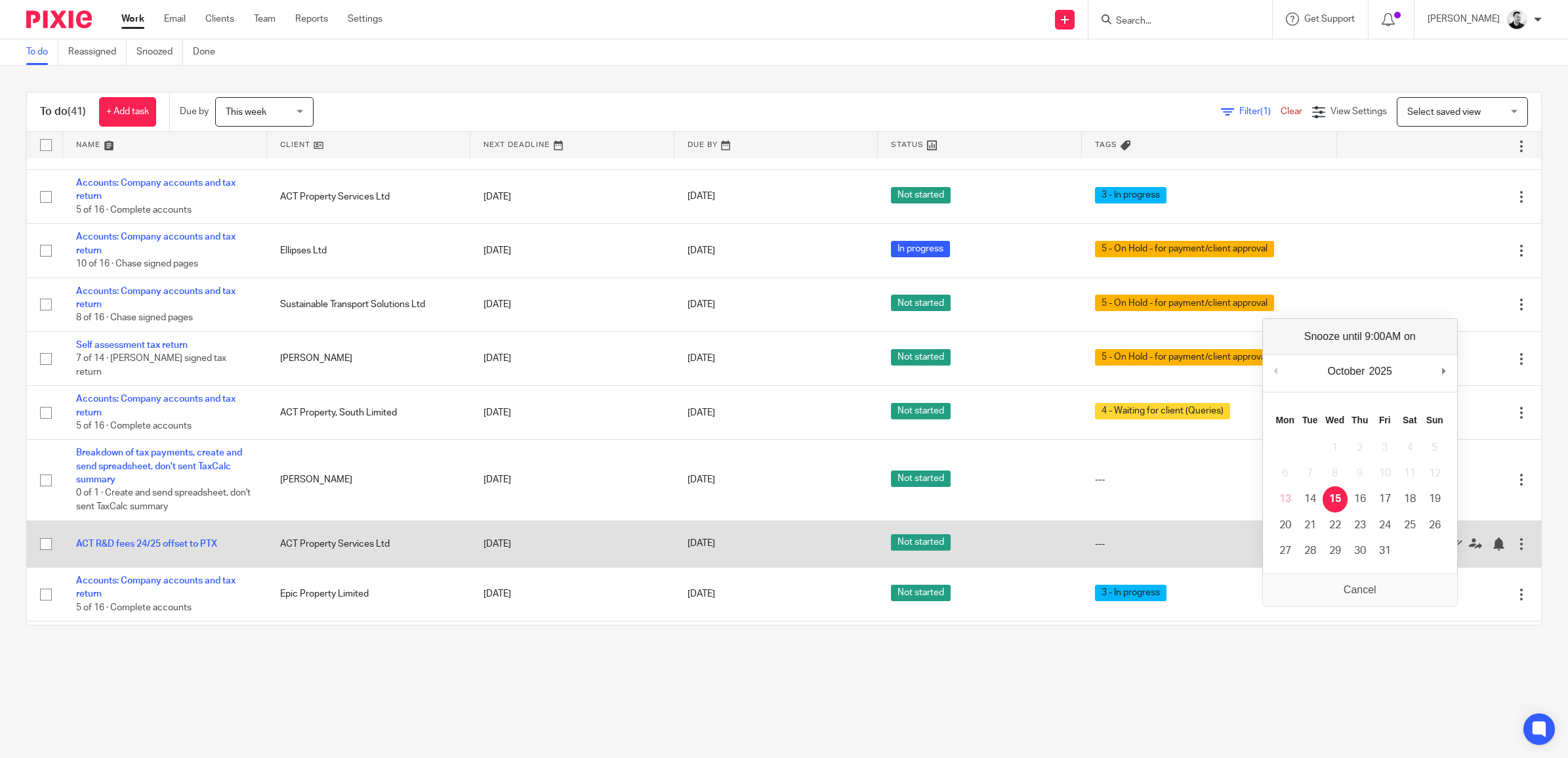
drag, startPoint x: 1332, startPoint y: 501, endPoint x: 1333, endPoint y: 494, distance: 7.1
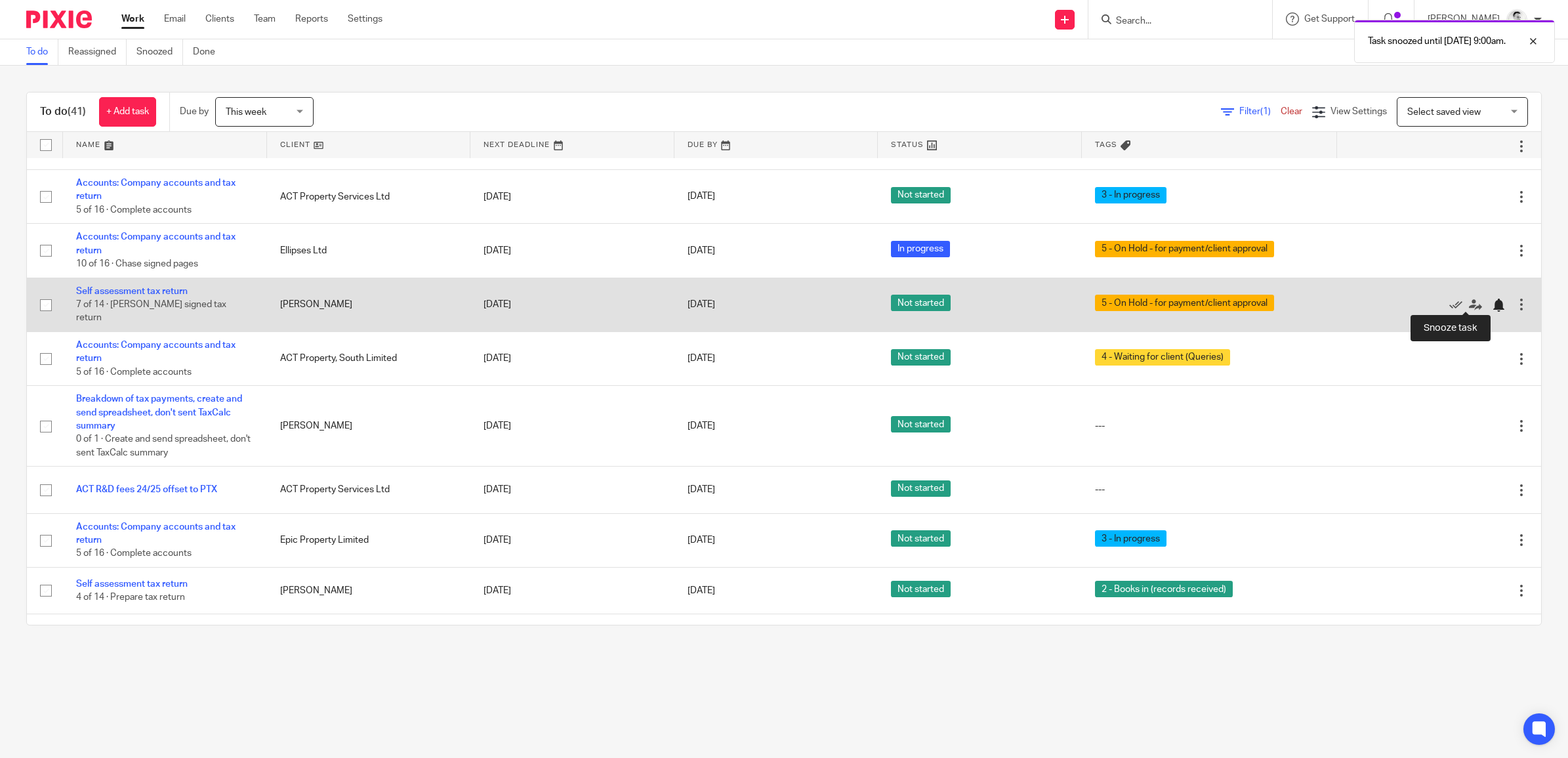
click at [1492, 300] on div at bounding box center [1498, 305] width 13 height 13
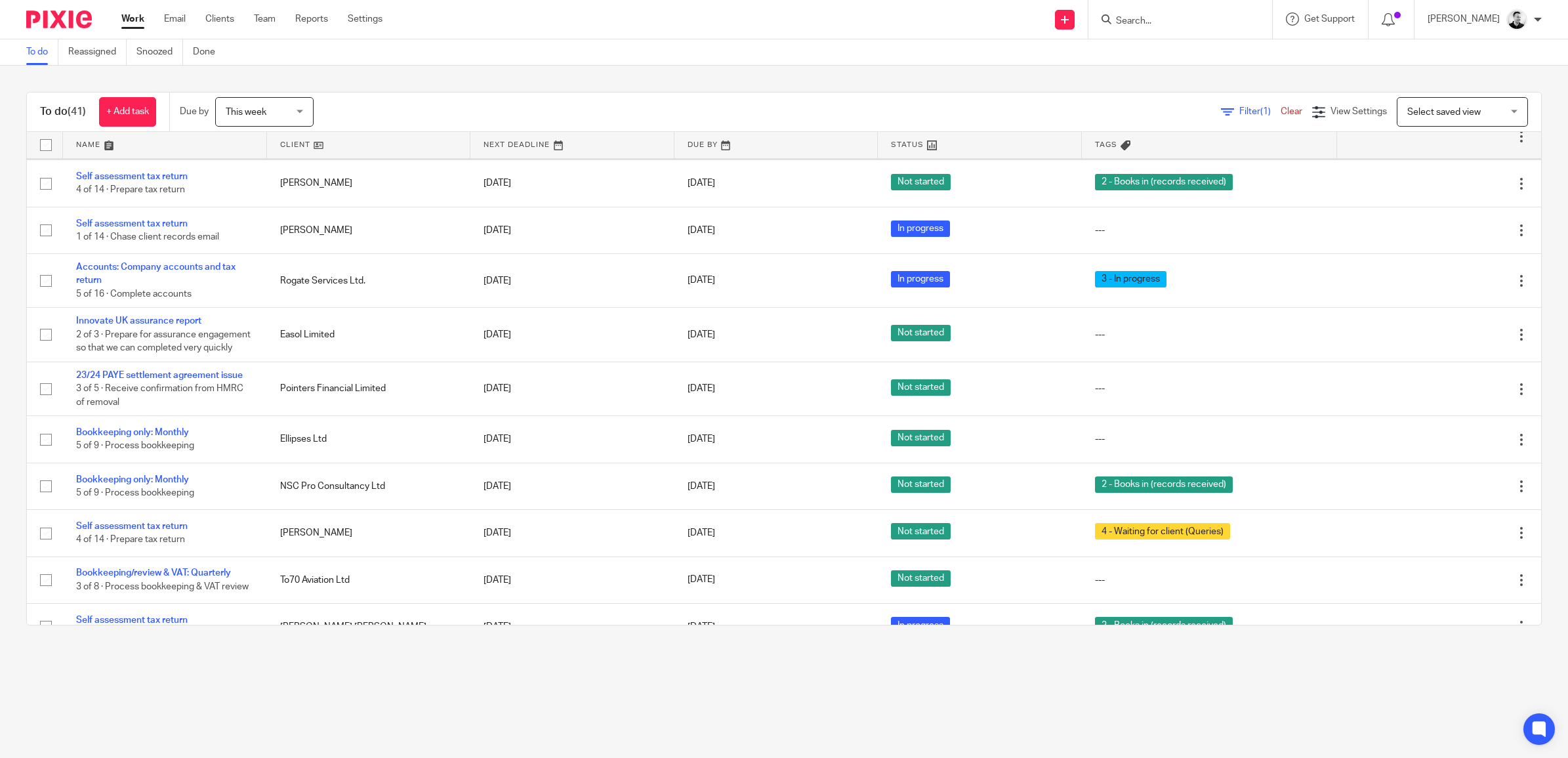
scroll to position [1149, 0]
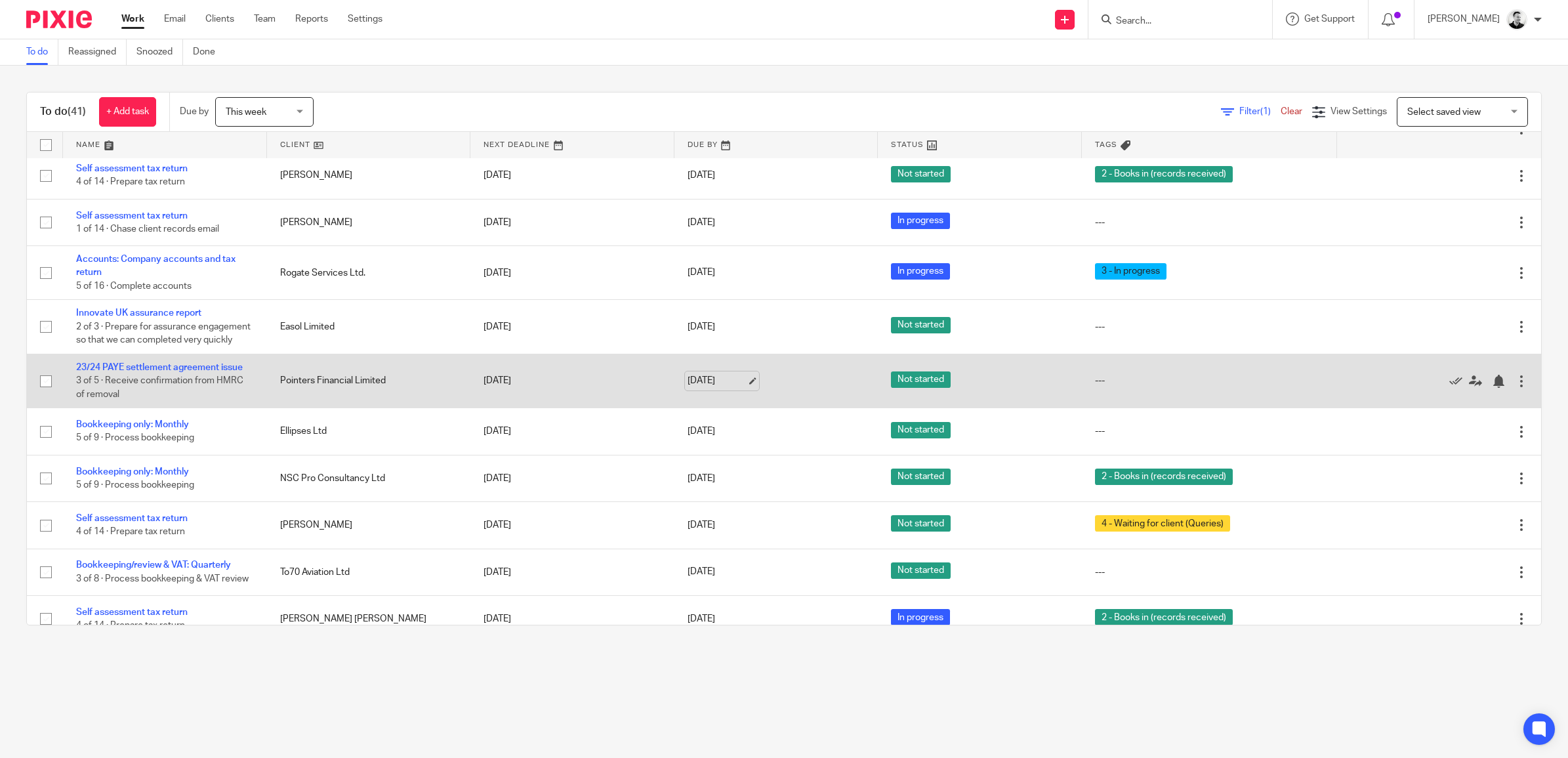
click at [698, 388] on link "17 Oct 2025" at bounding box center [717, 381] width 59 height 14
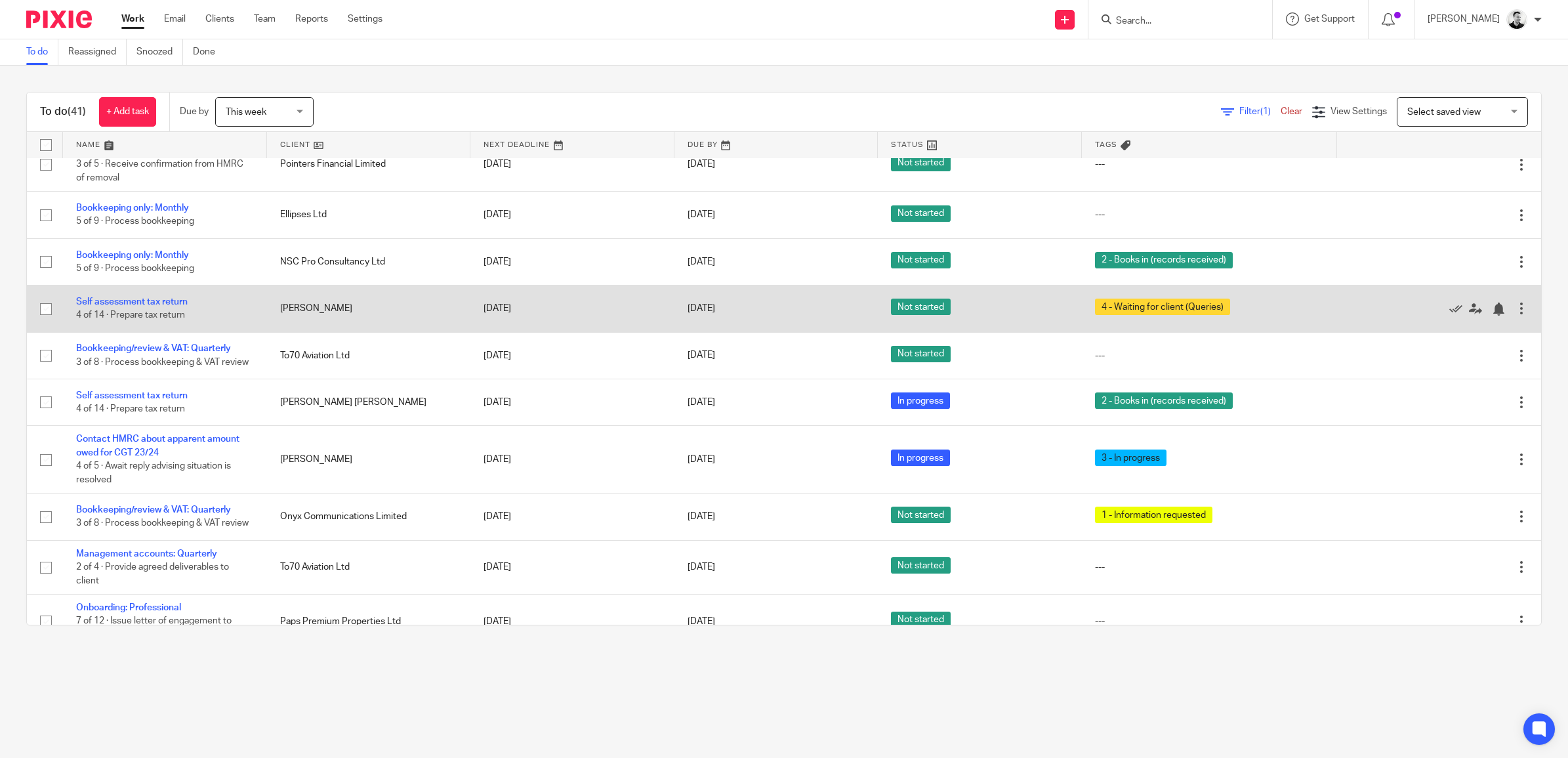
scroll to position [1395, 0]
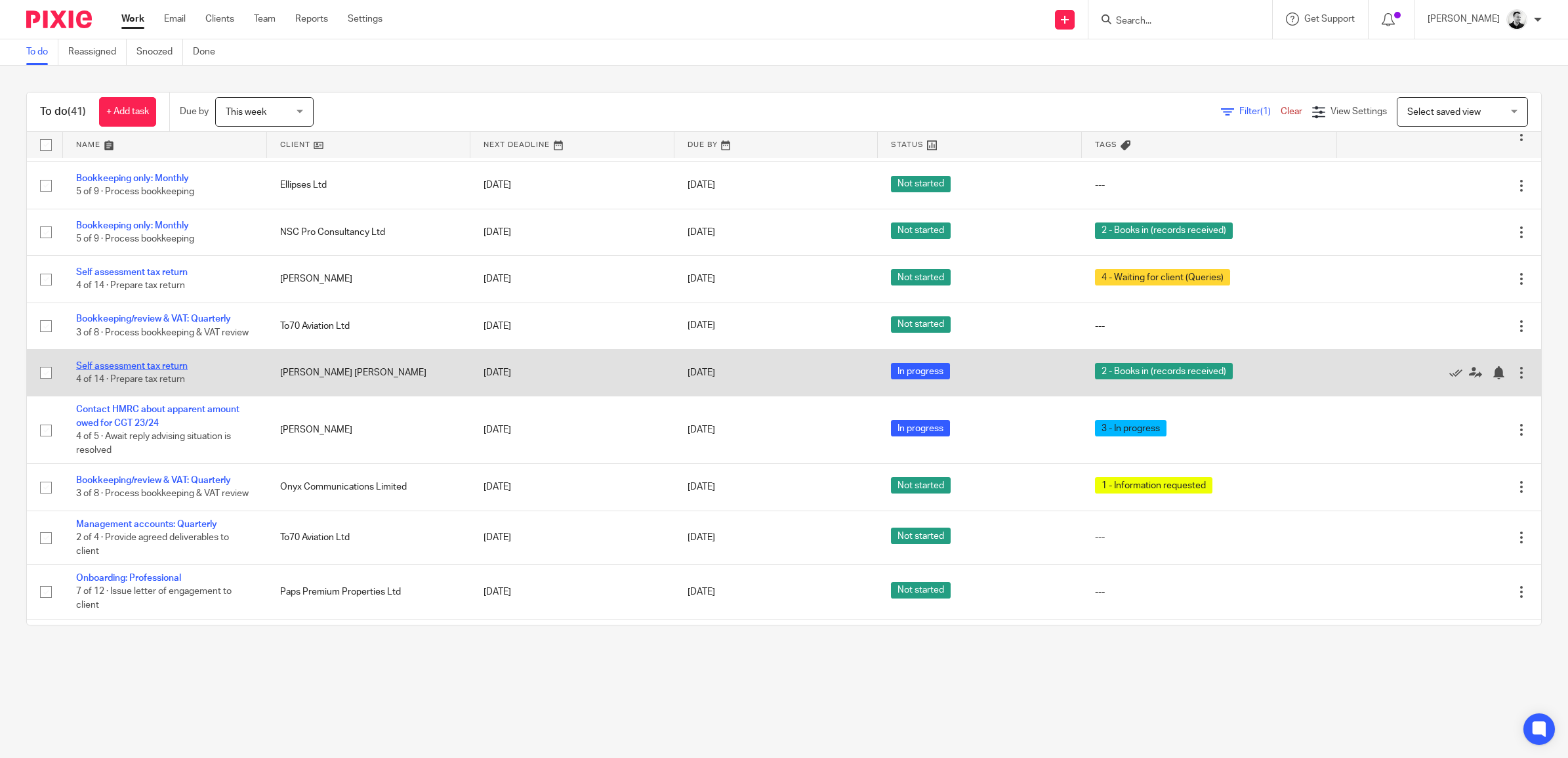
click at [149, 371] on link "Self assessment tax return" at bounding box center [132, 366] width 111 height 9
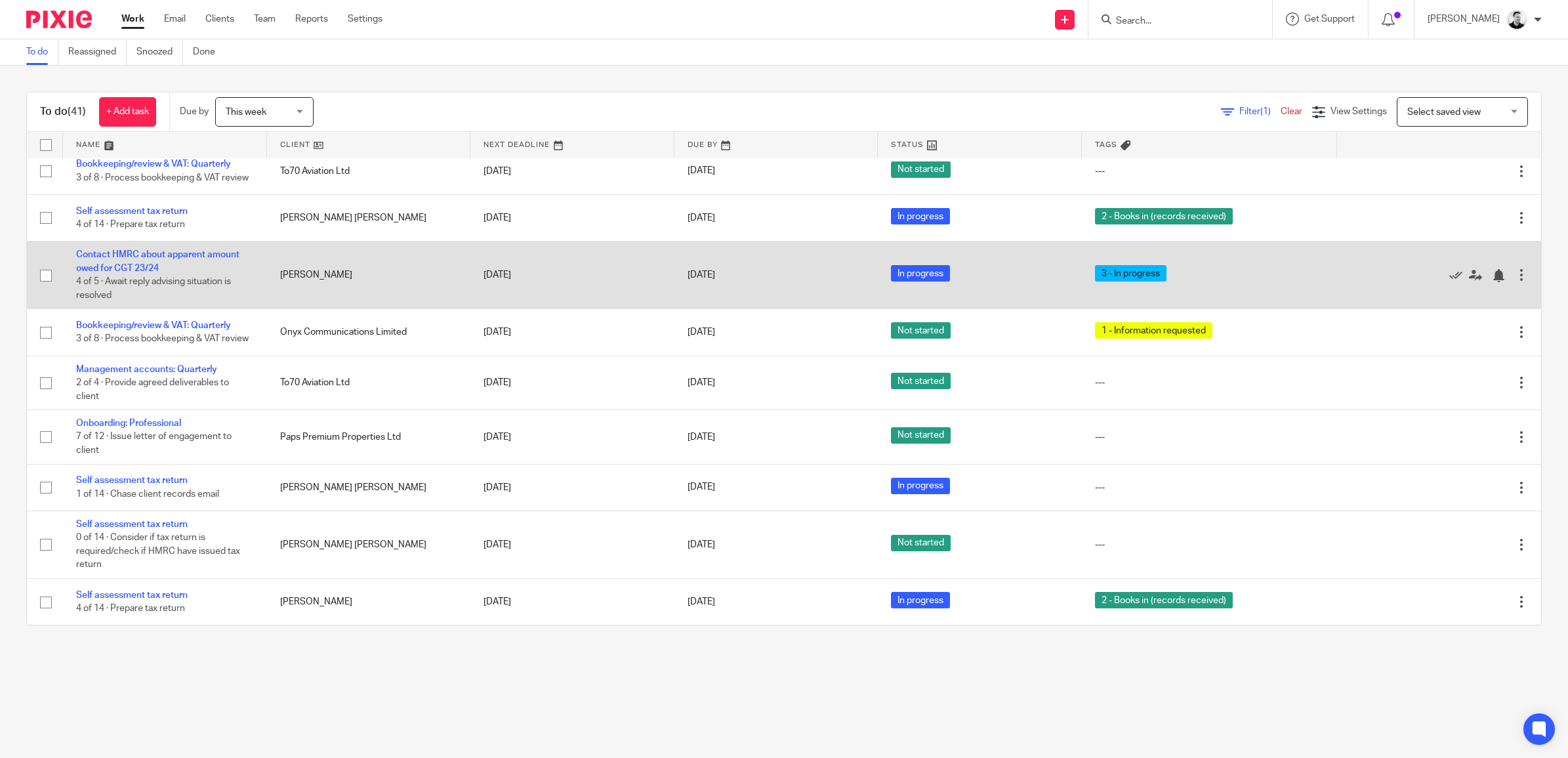
scroll to position [1585, 0]
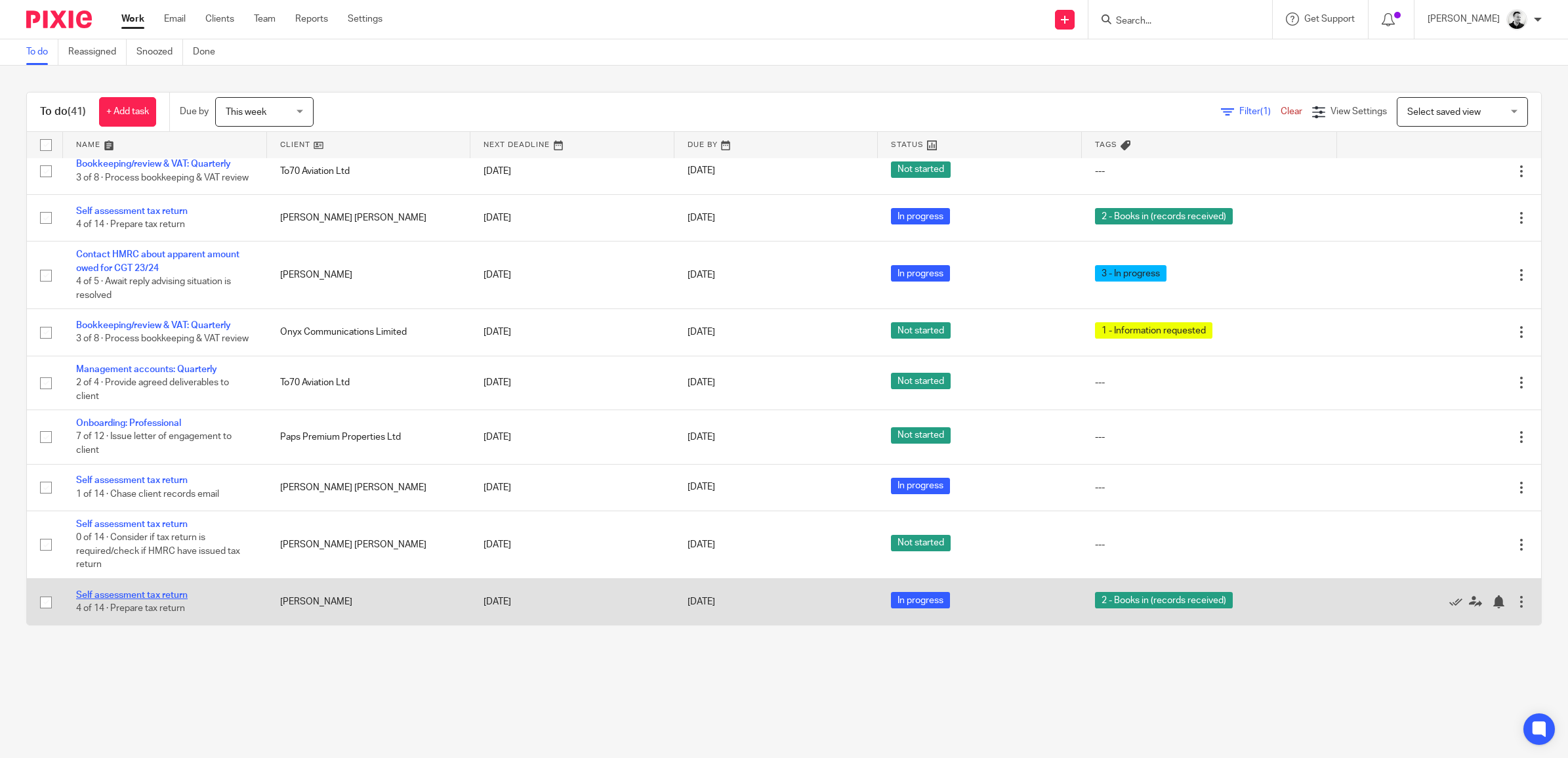
click at [158, 598] on link "Self assessment tax return" at bounding box center [132, 595] width 111 height 9
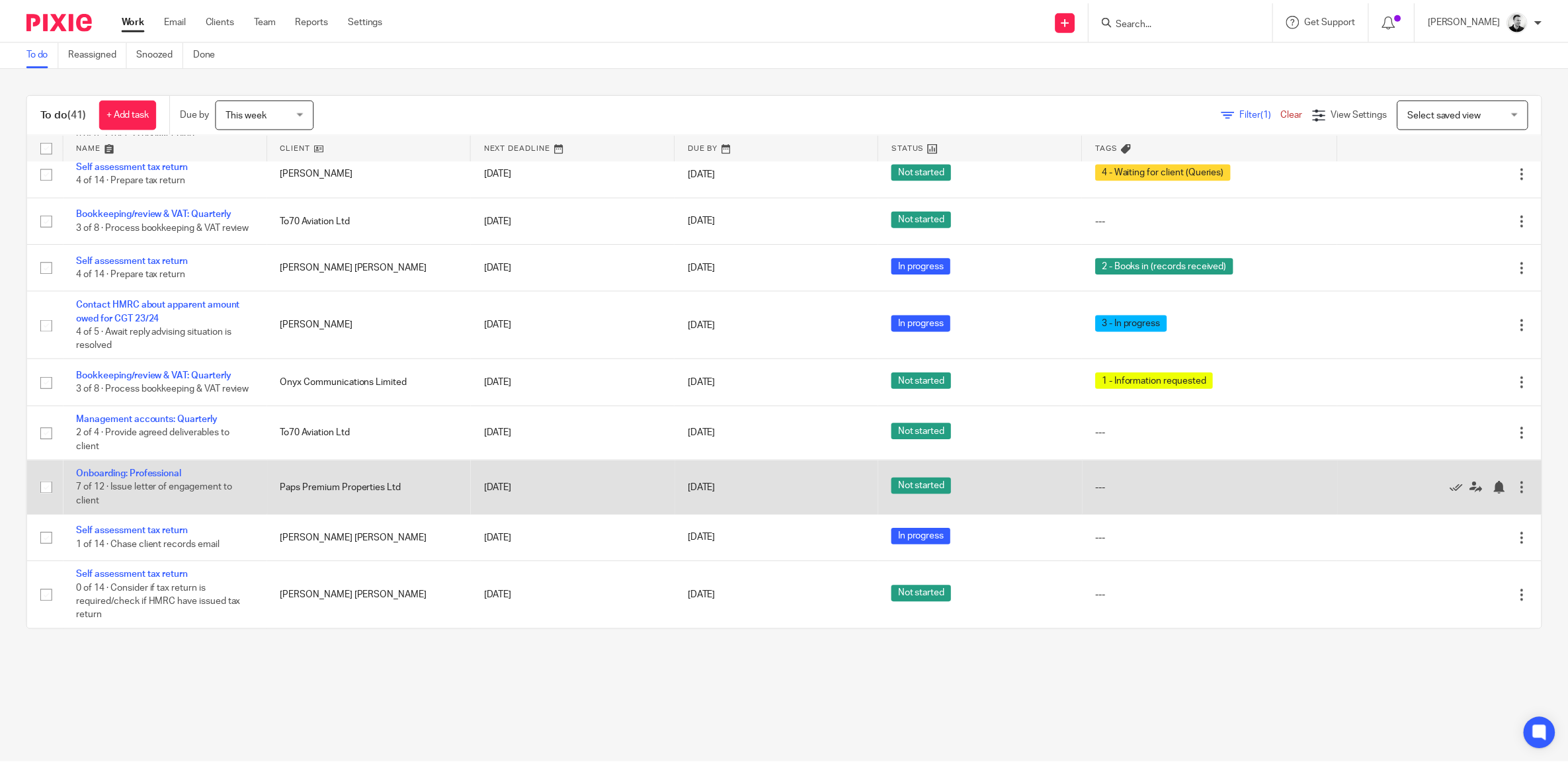
scroll to position [1432, 0]
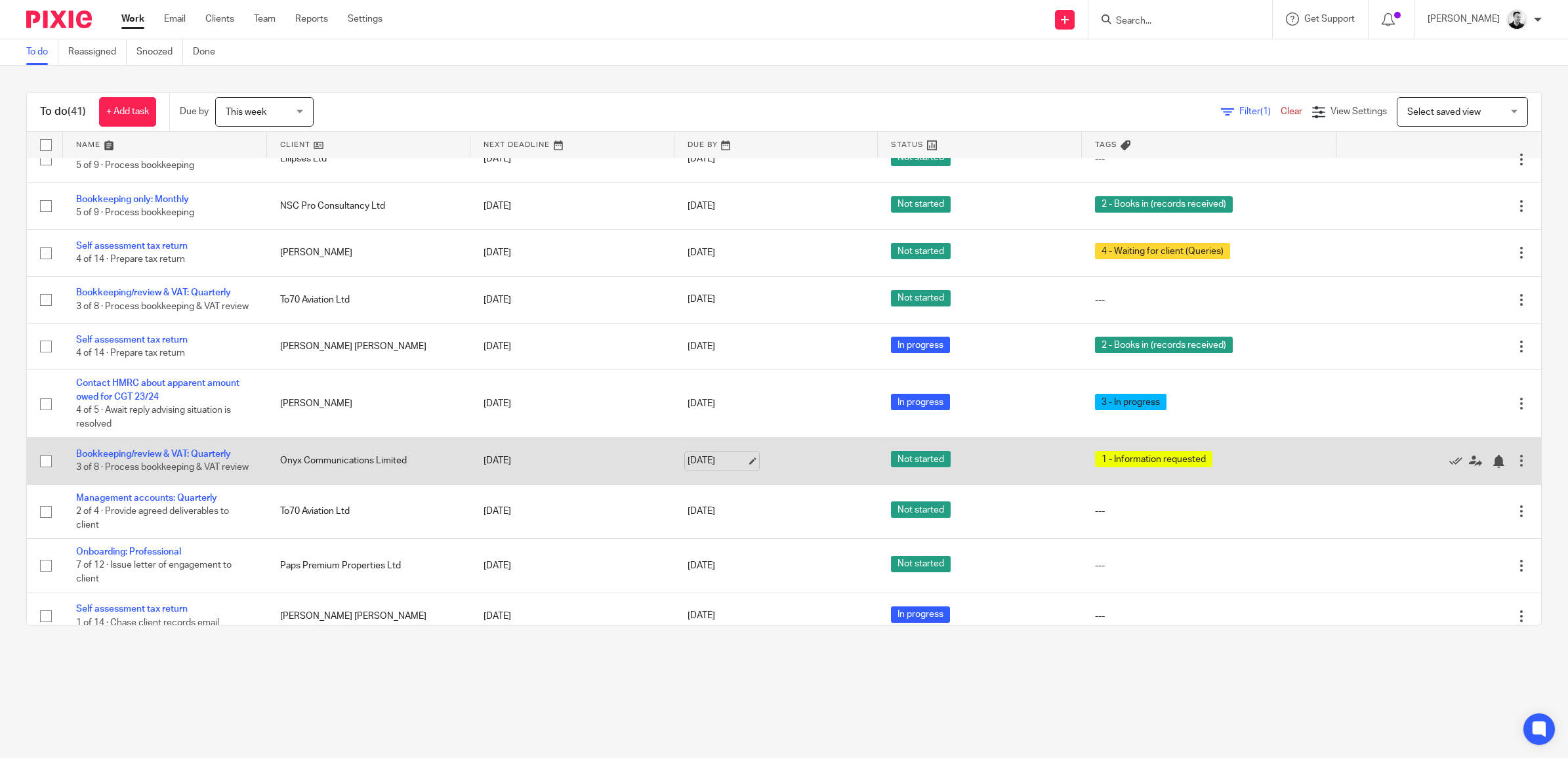
click at [691, 468] on link "17 Oct 2025" at bounding box center [717, 461] width 59 height 14
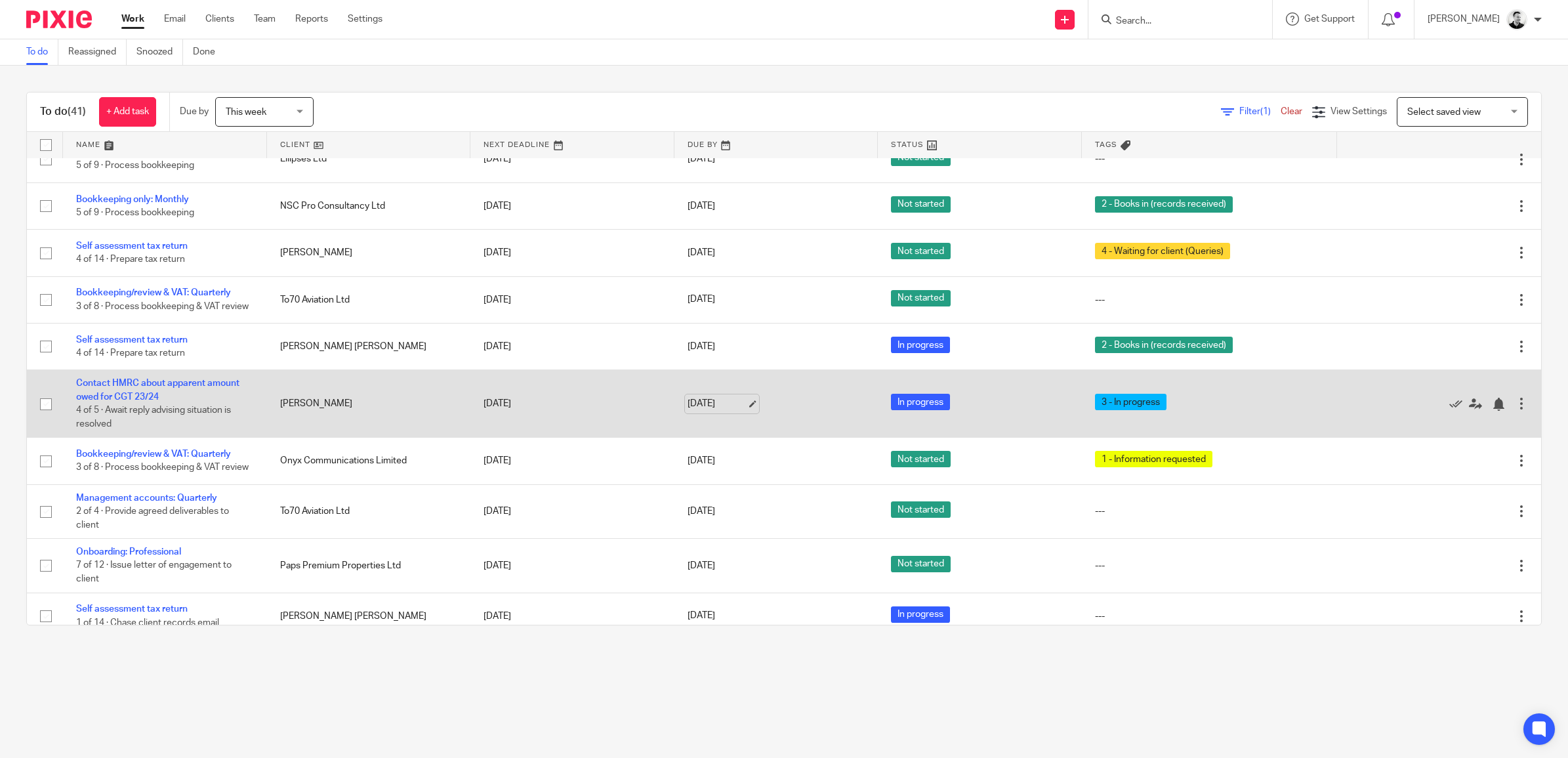
click at [702, 411] on link "17 Oct 2025" at bounding box center [717, 404] width 59 height 14
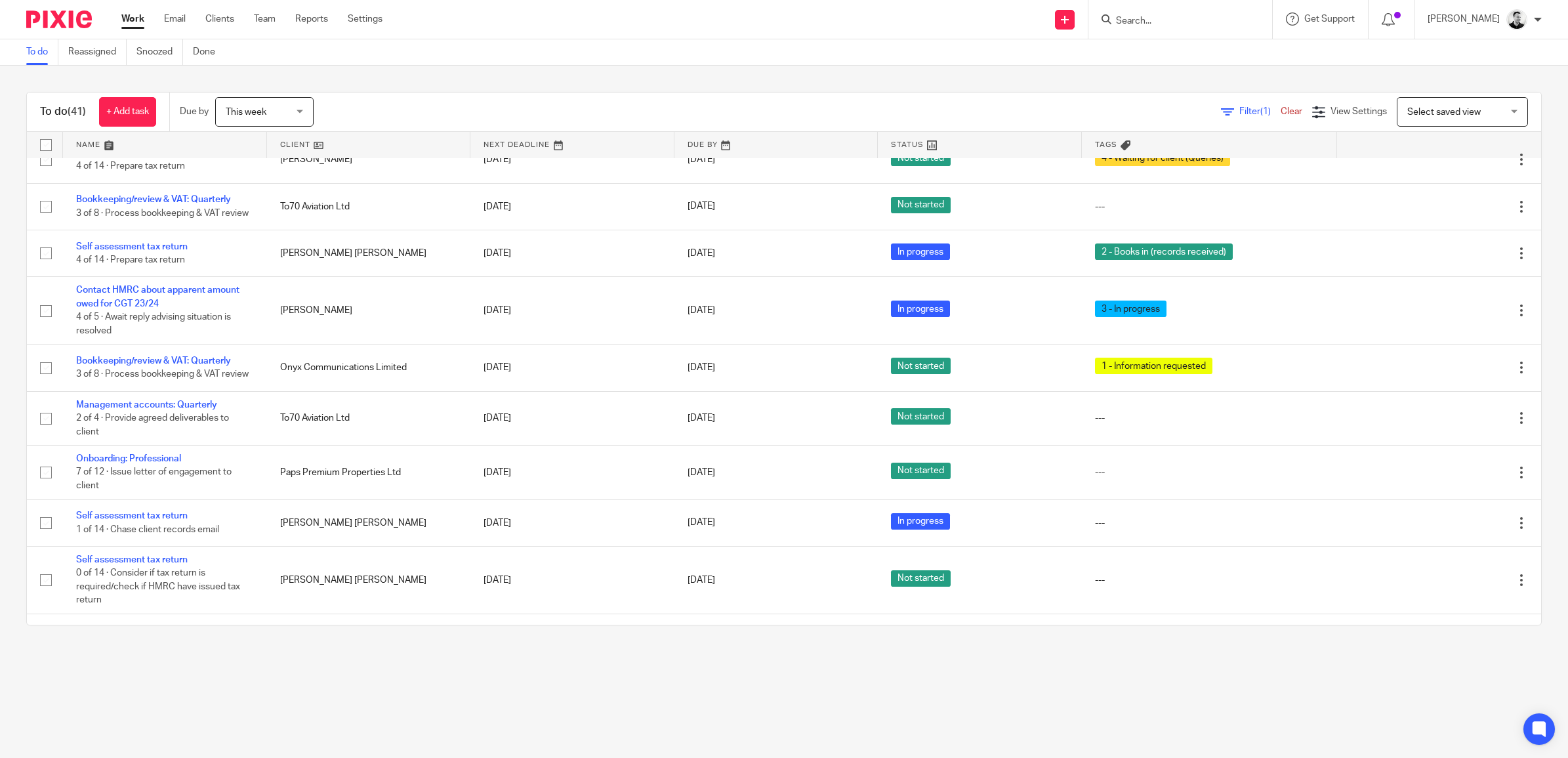
scroll to position [1585, 0]
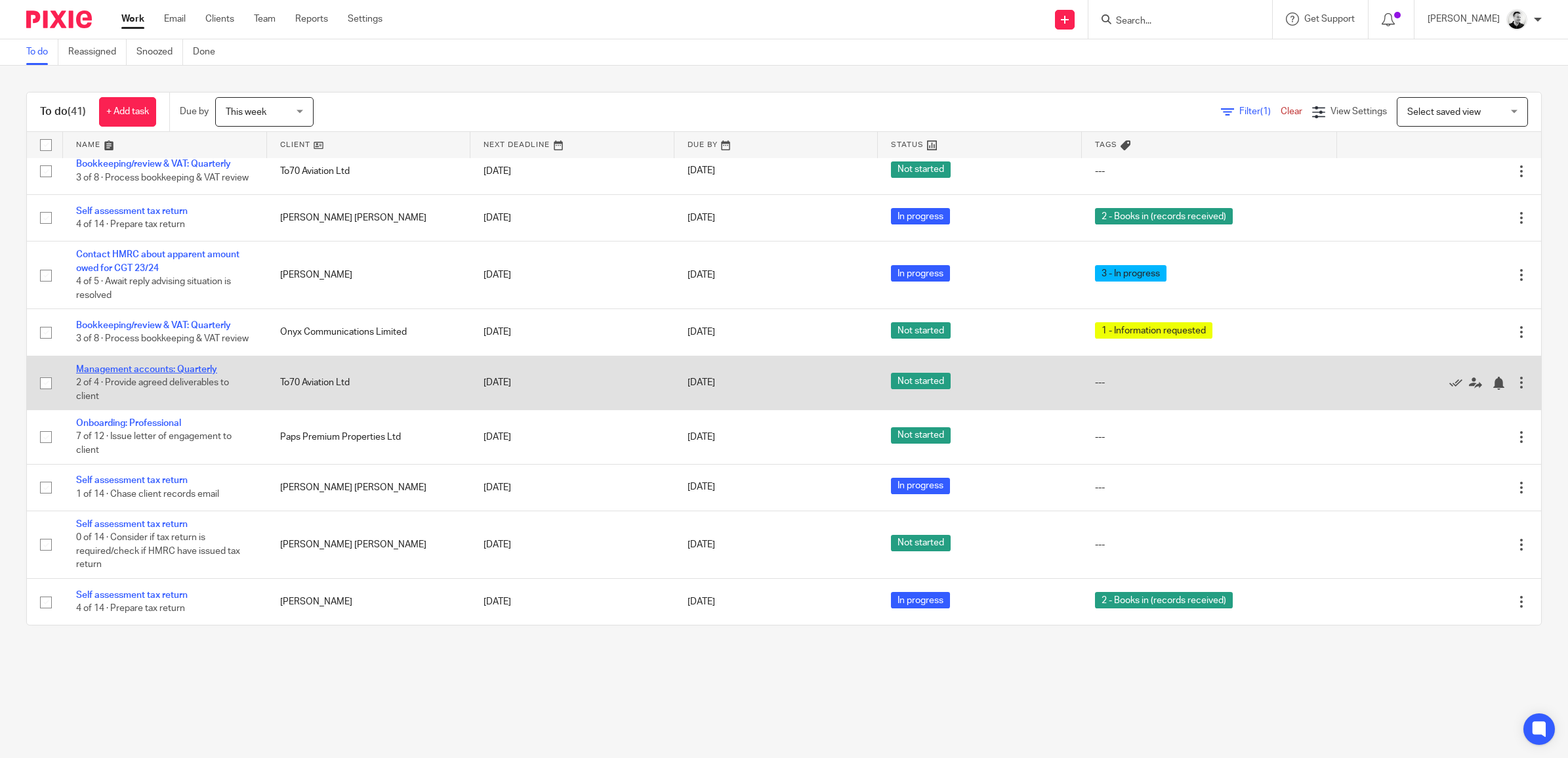
click at [204, 369] on link "Management accounts: Quarterly" at bounding box center [147, 369] width 141 height 9
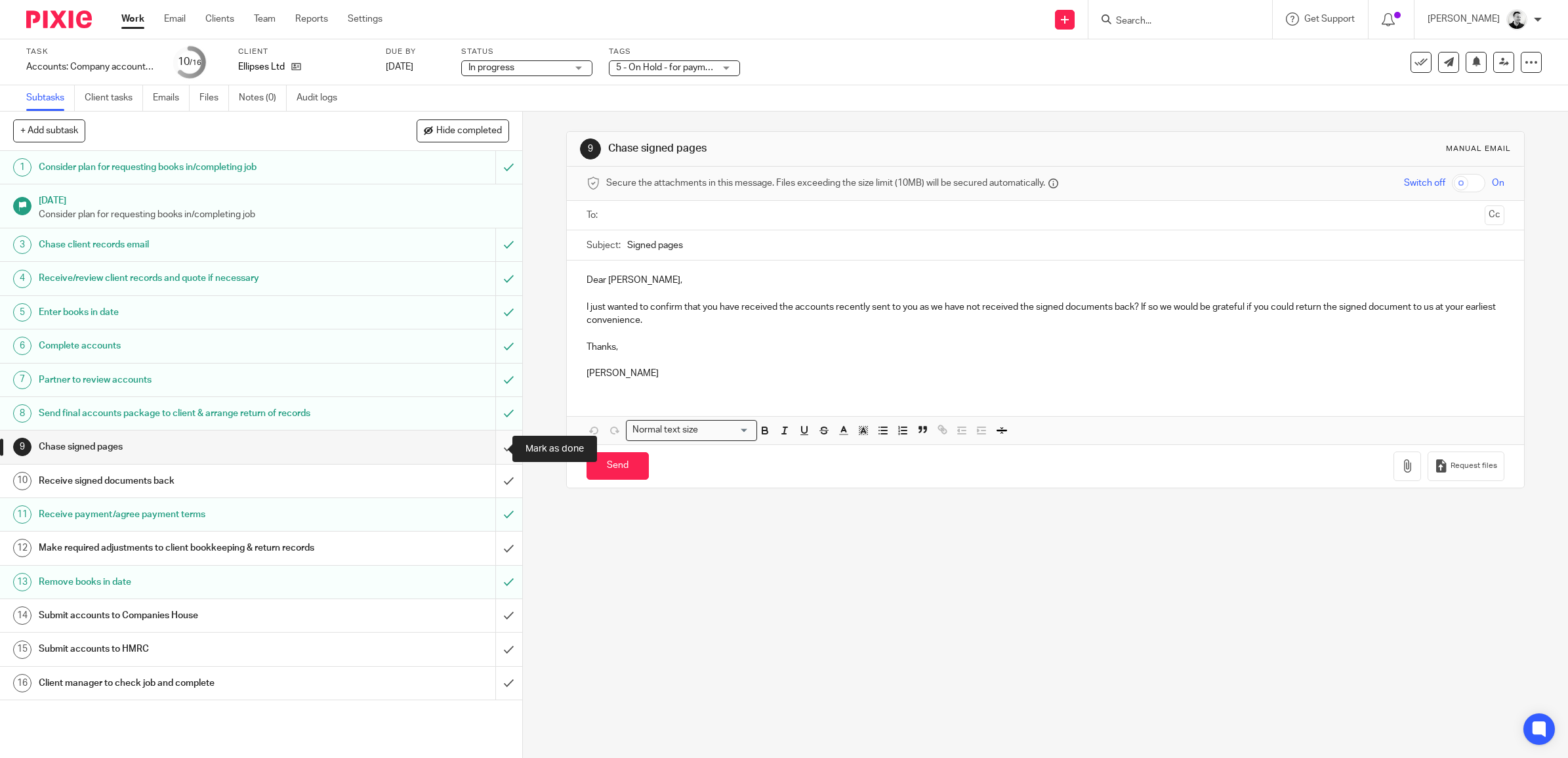
click at [493, 444] on input "submit" at bounding box center [261, 447] width 522 height 33
click at [493, 471] on input "submit" at bounding box center [261, 481] width 522 height 33
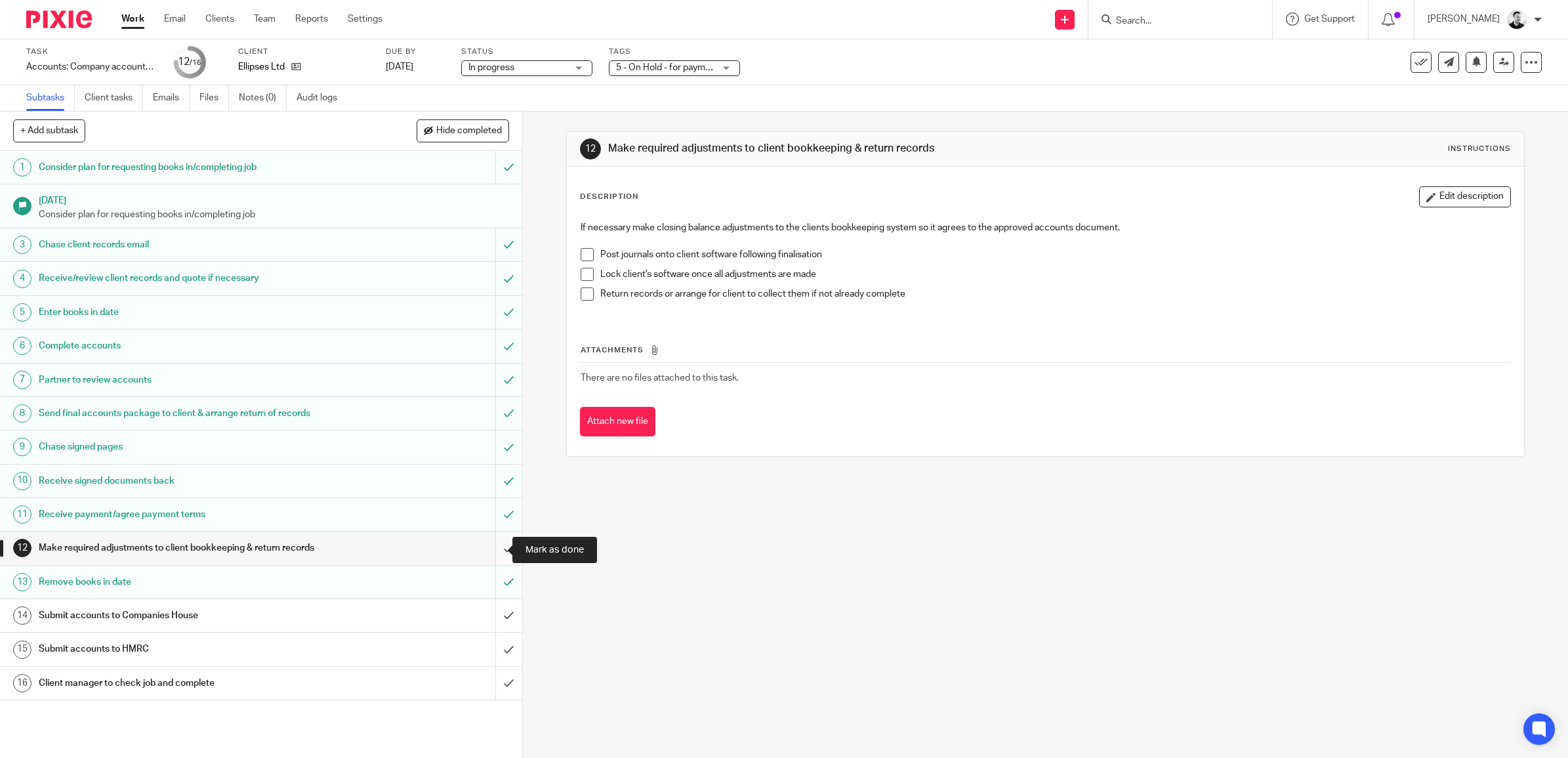
click at [489, 553] on input "submit" at bounding box center [261, 548] width 522 height 33
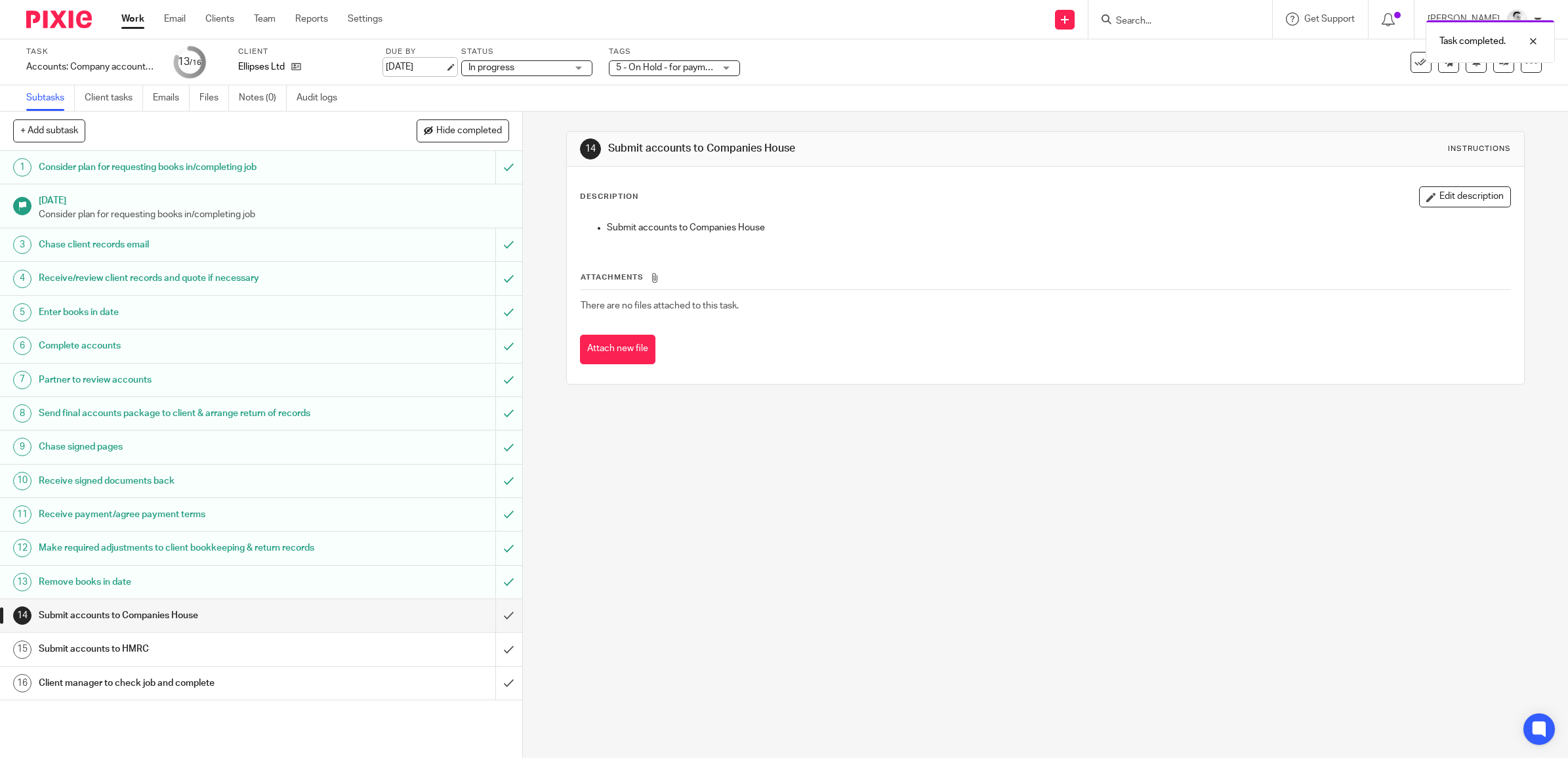
click at [424, 66] on link "[DATE]" at bounding box center [415, 68] width 59 height 14
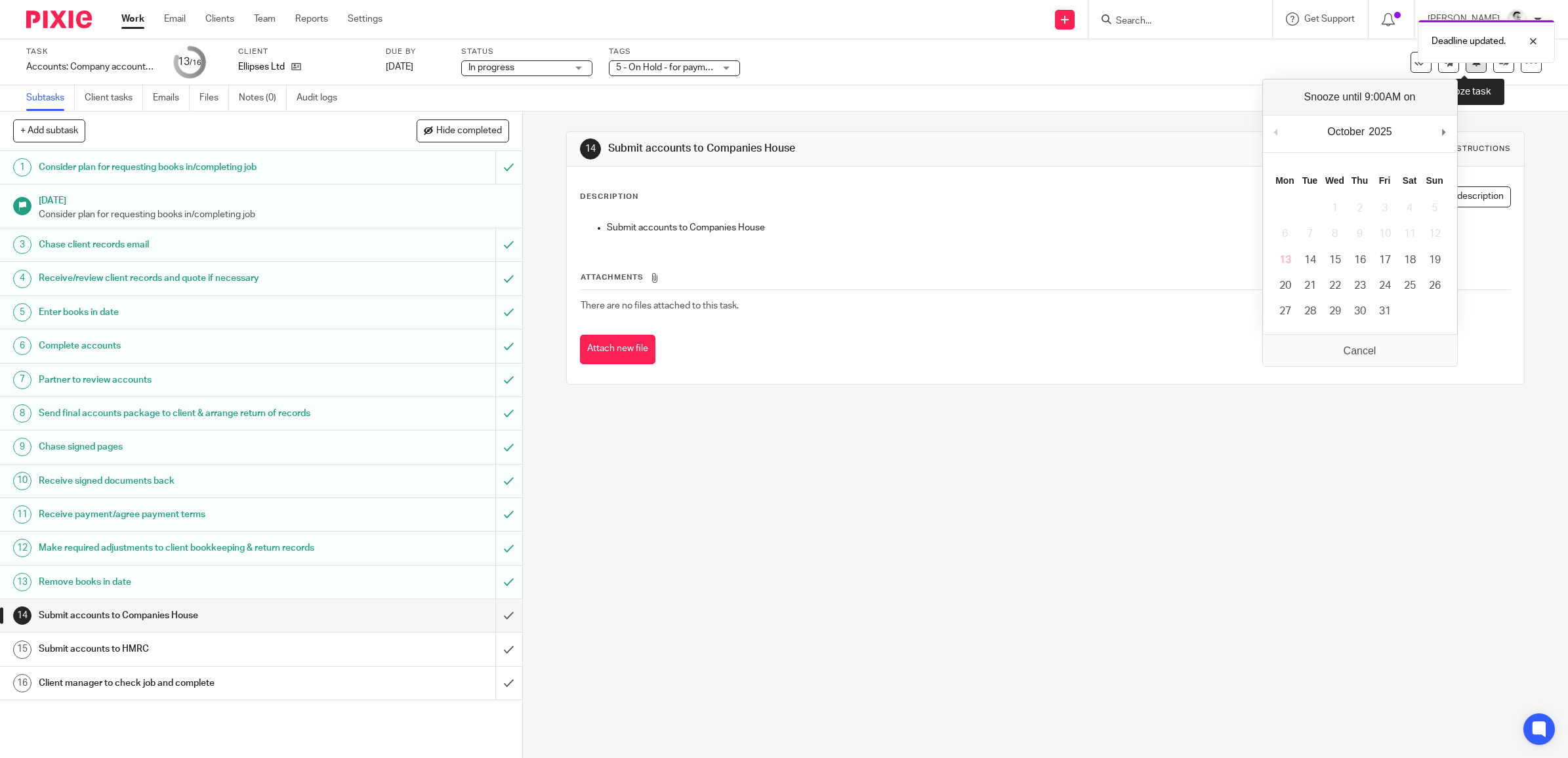
click at [1466, 69] on button at bounding box center [1476, 63] width 21 height 21
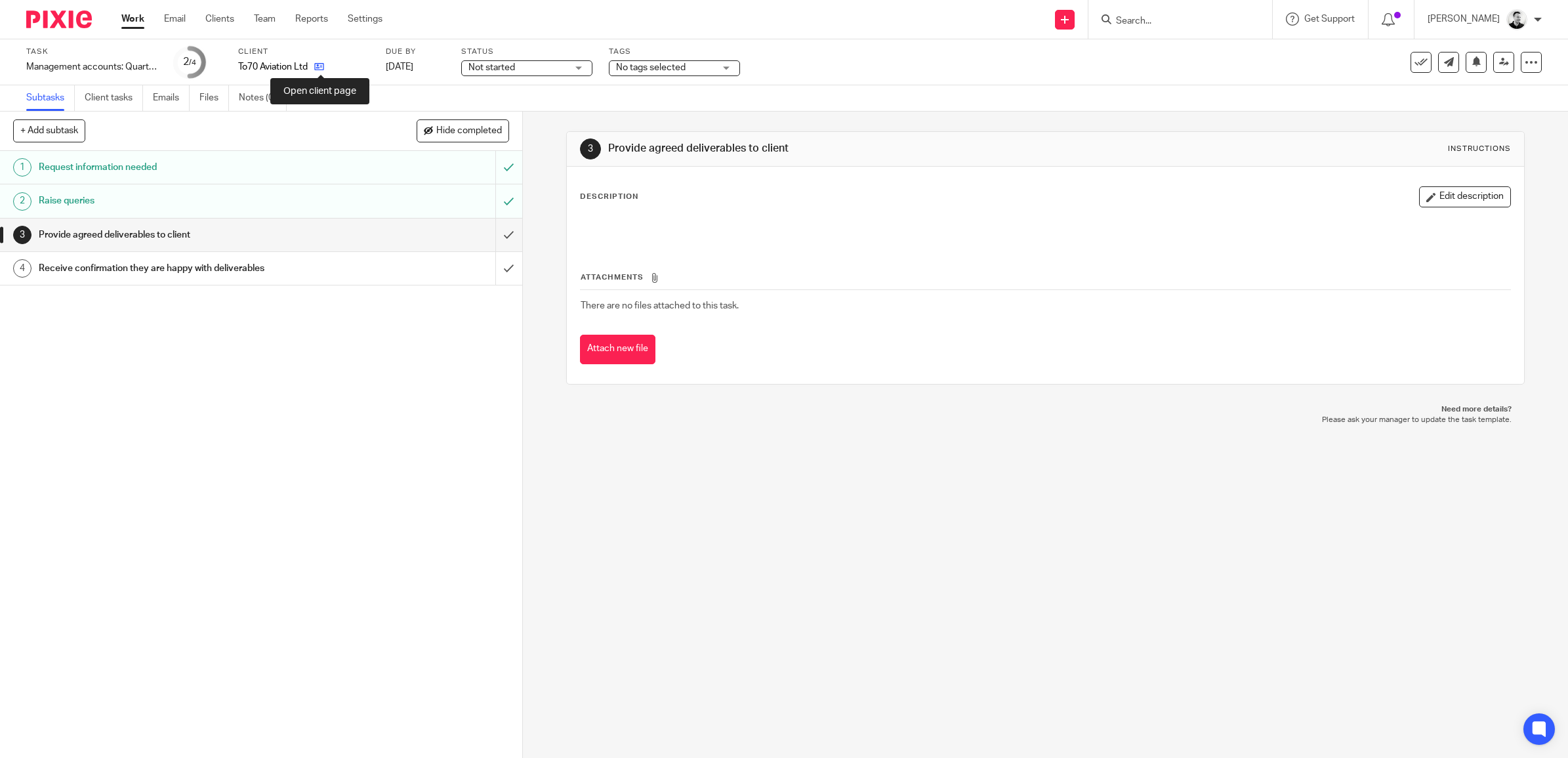
click at [318, 67] on icon at bounding box center [319, 67] width 10 height 10
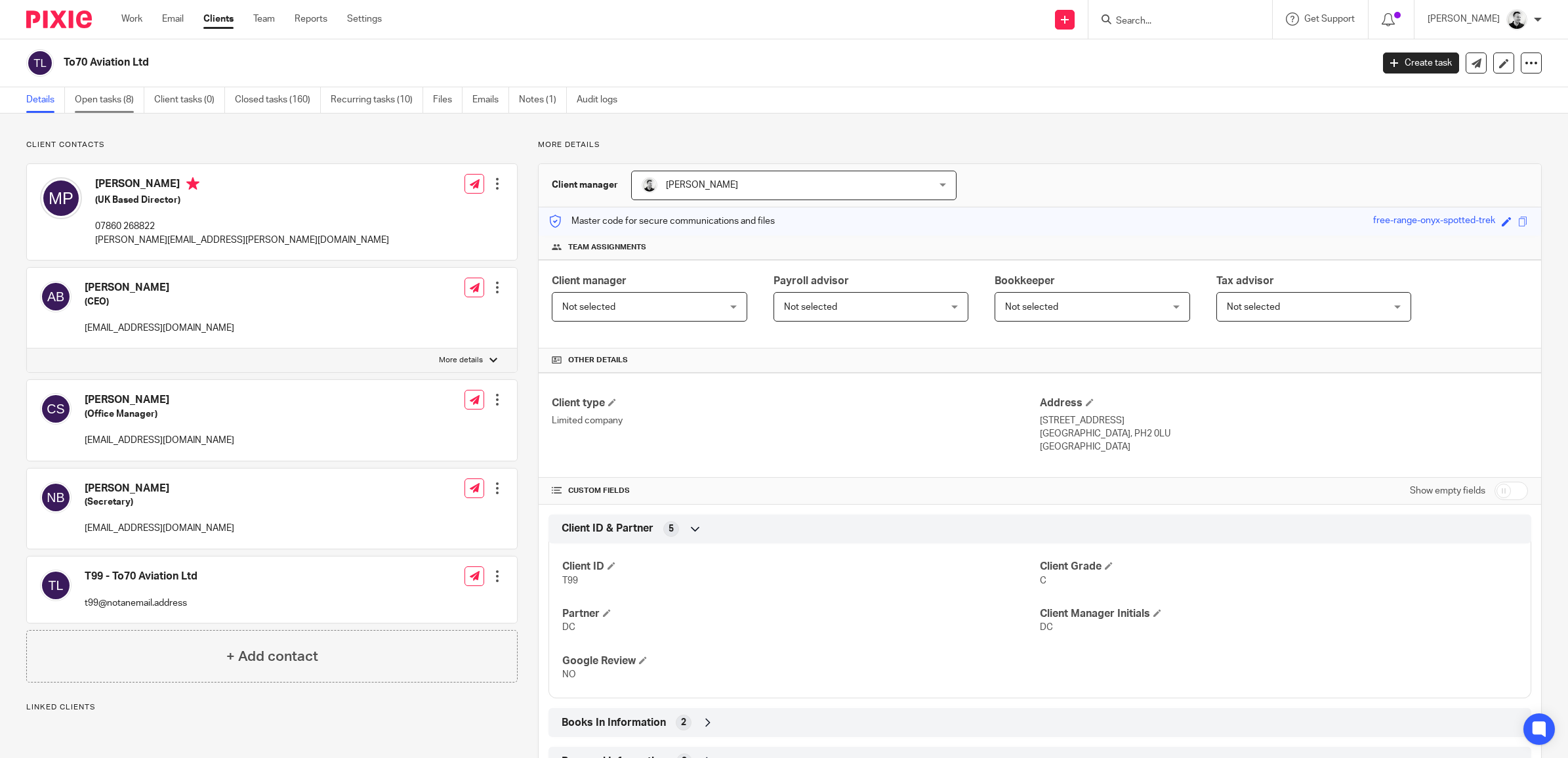
click at [110, 103] on link "Open tasks (8)" at bounding box center [109, 100] width 70 height 25
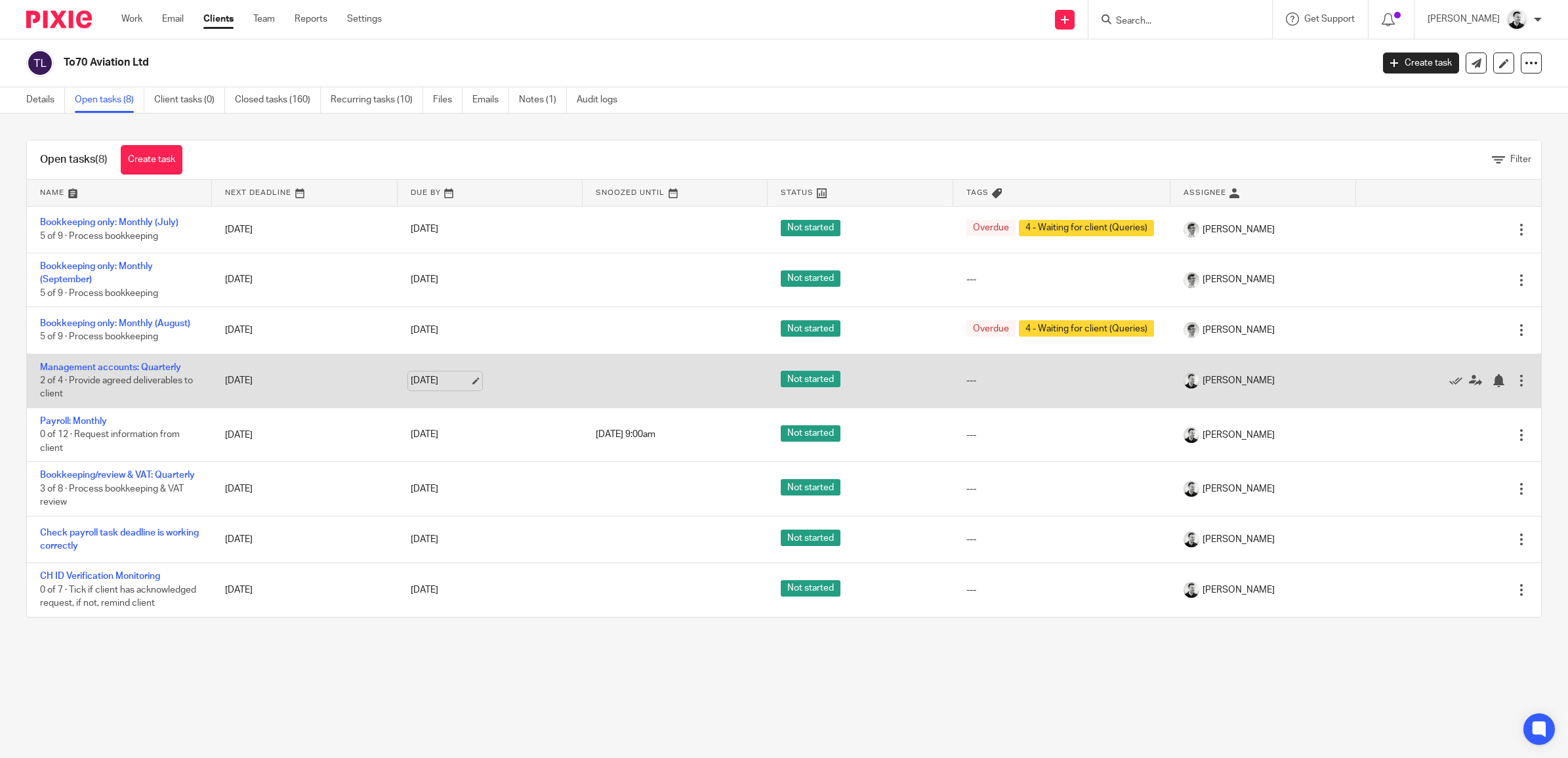
click at [430, 387] on link "[DATE]" at bounding box center [440, 381] width 59 height 14
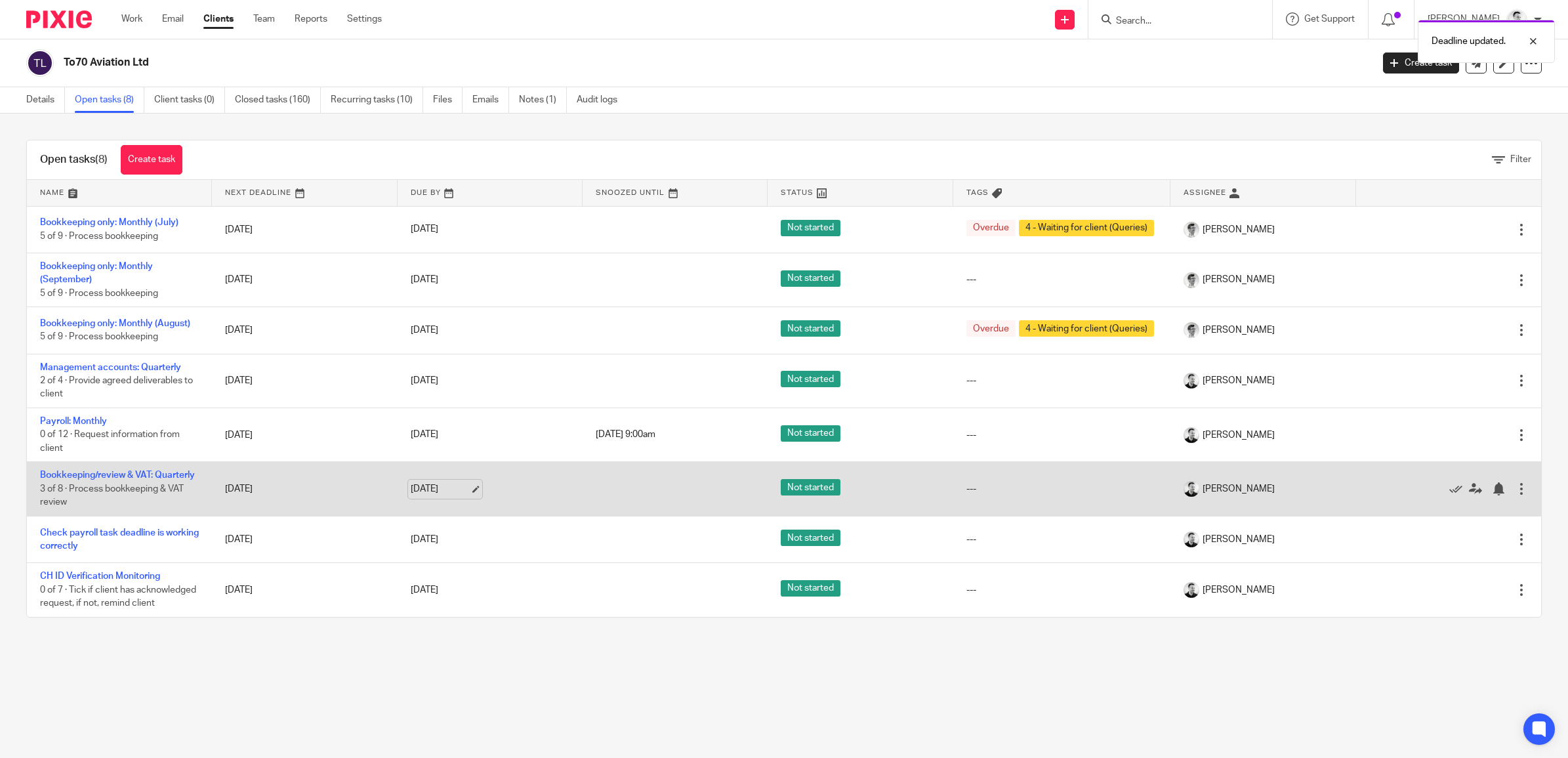
click at [444, 496] on link "[DATE]" at bounding box center [440, 489] width 59 height 14
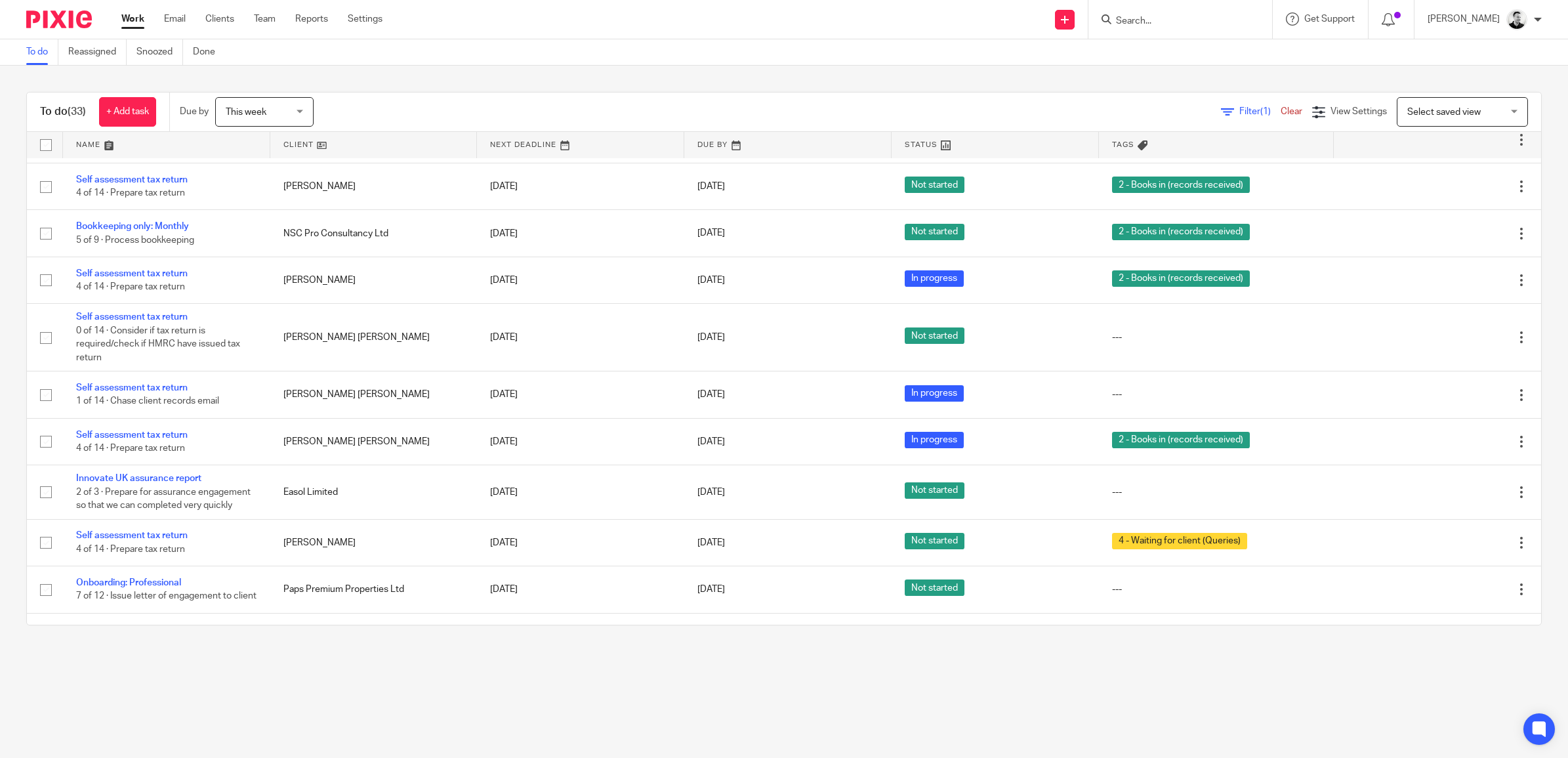
scroll to position [1241, 0]
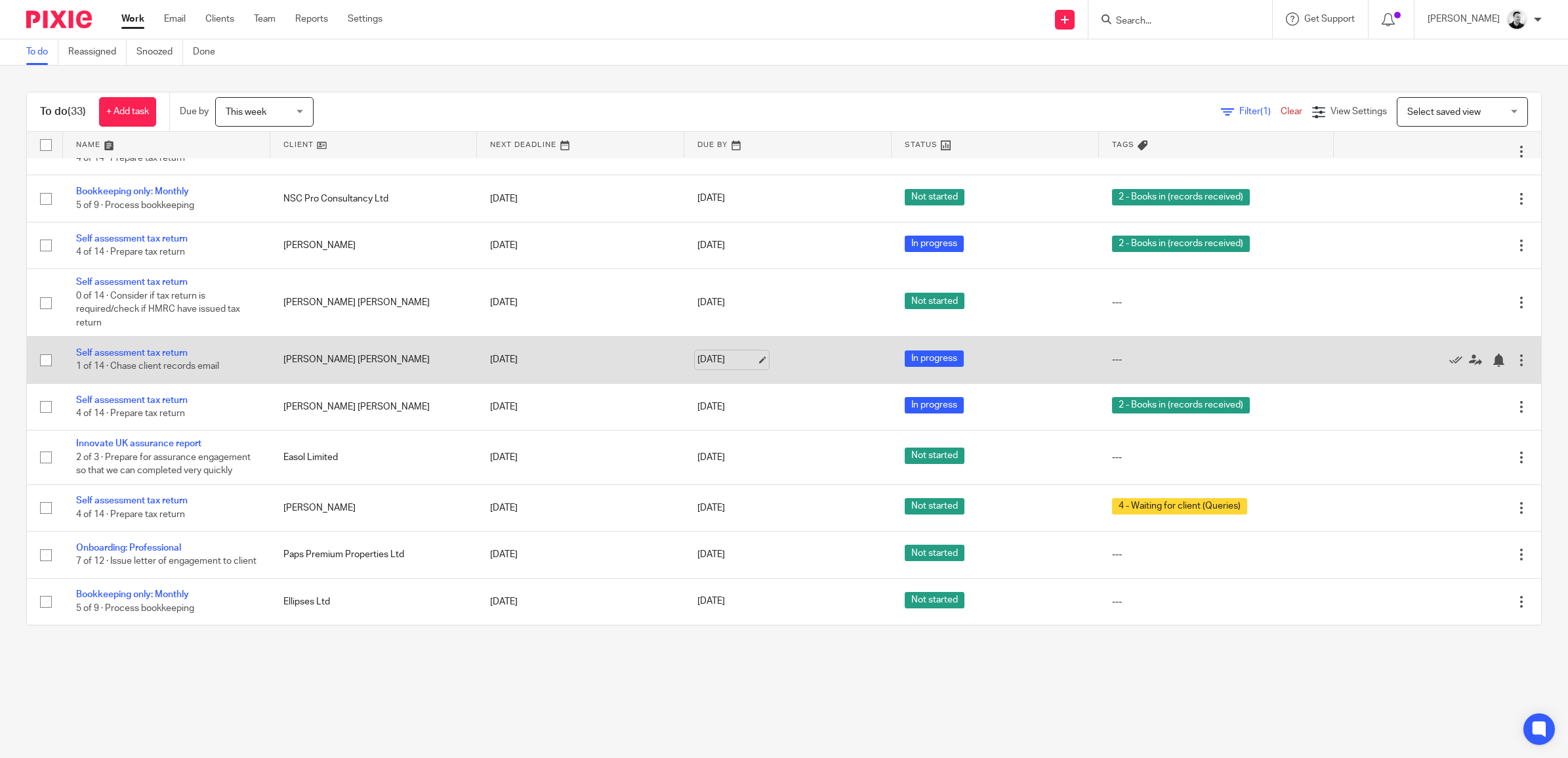
click at [715, 353] on link "[DATE]" at bounding box center [727, 360] width 59 height 14
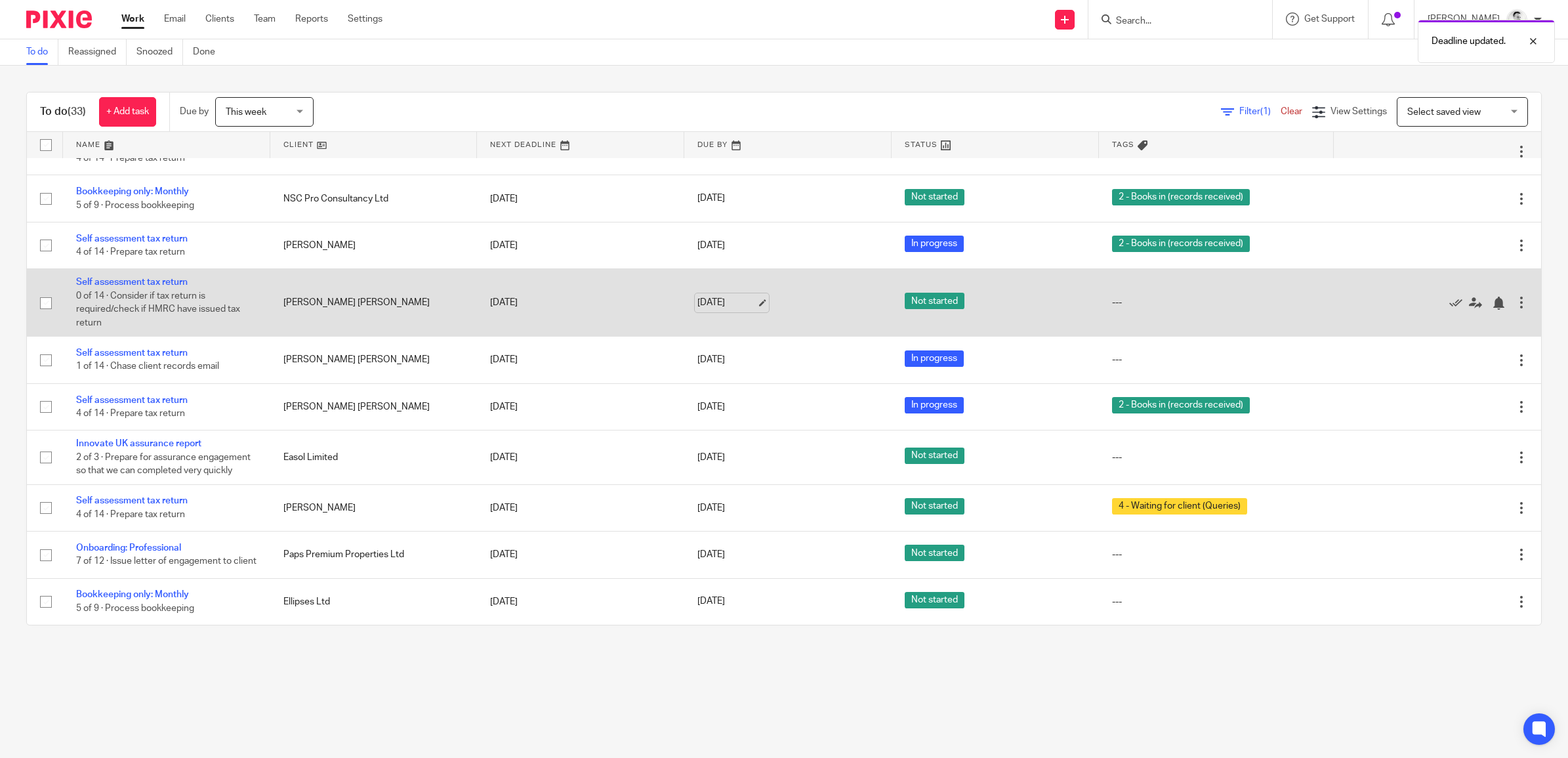
click at [710, 296] on link "[DATE]" at bounding box center [727, 303] width 59 height 14
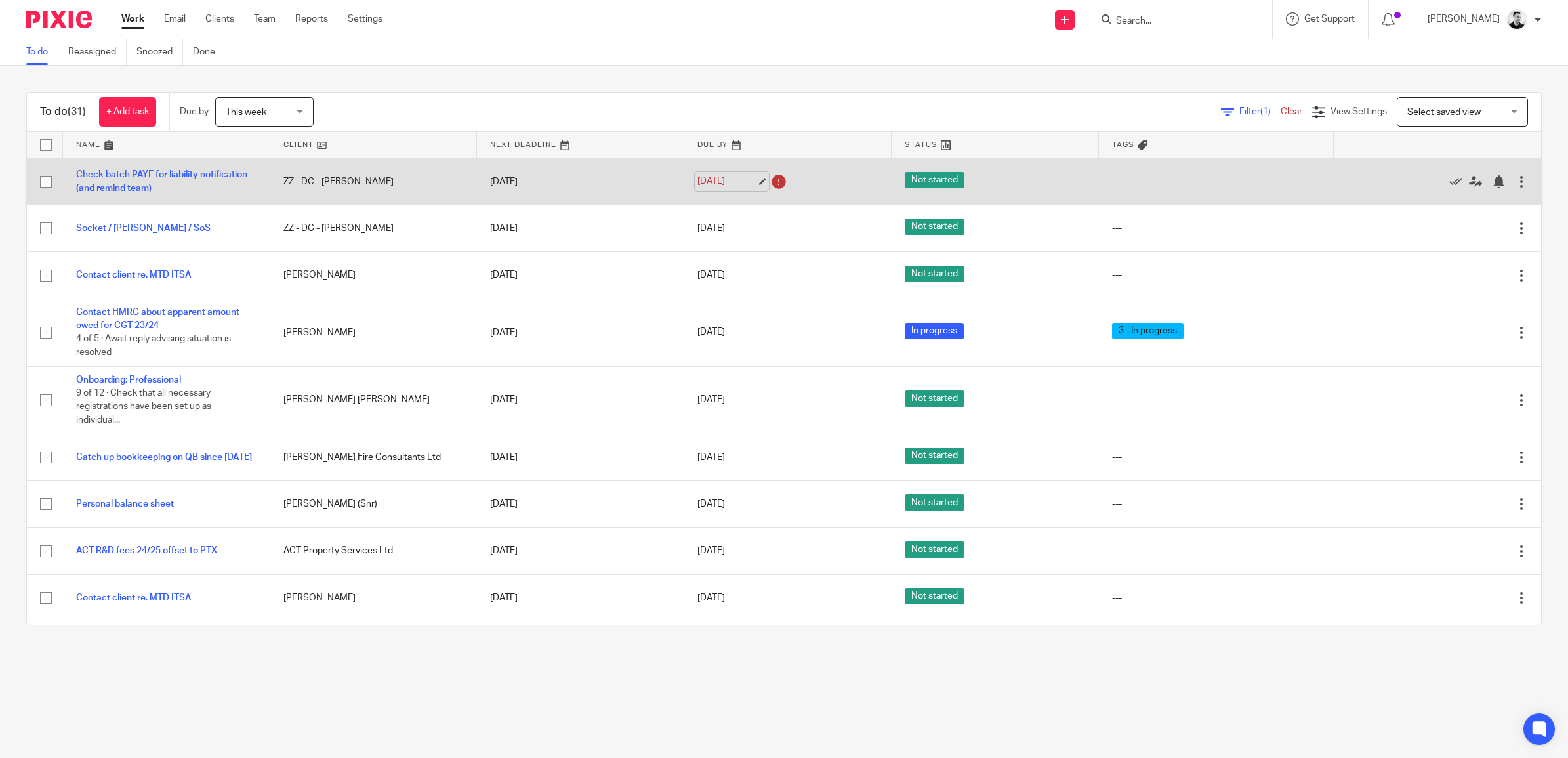
click at [727, 176] on link "[DATE]" at bounding box center [727, 182] width 59 height 14
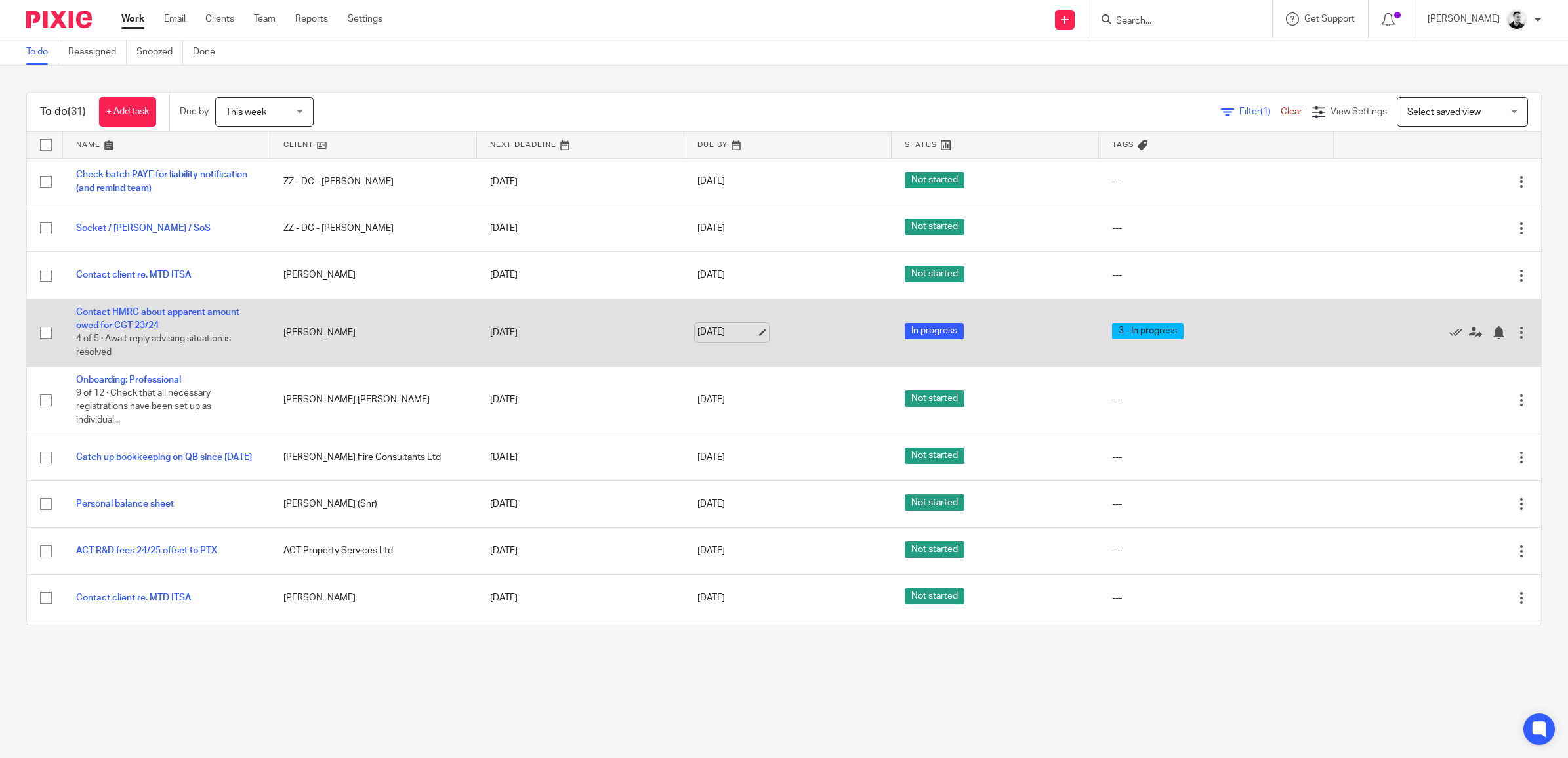
click at [712, 332] on link "[DATE]" at bounding box center [727, 333] width 59 height 14
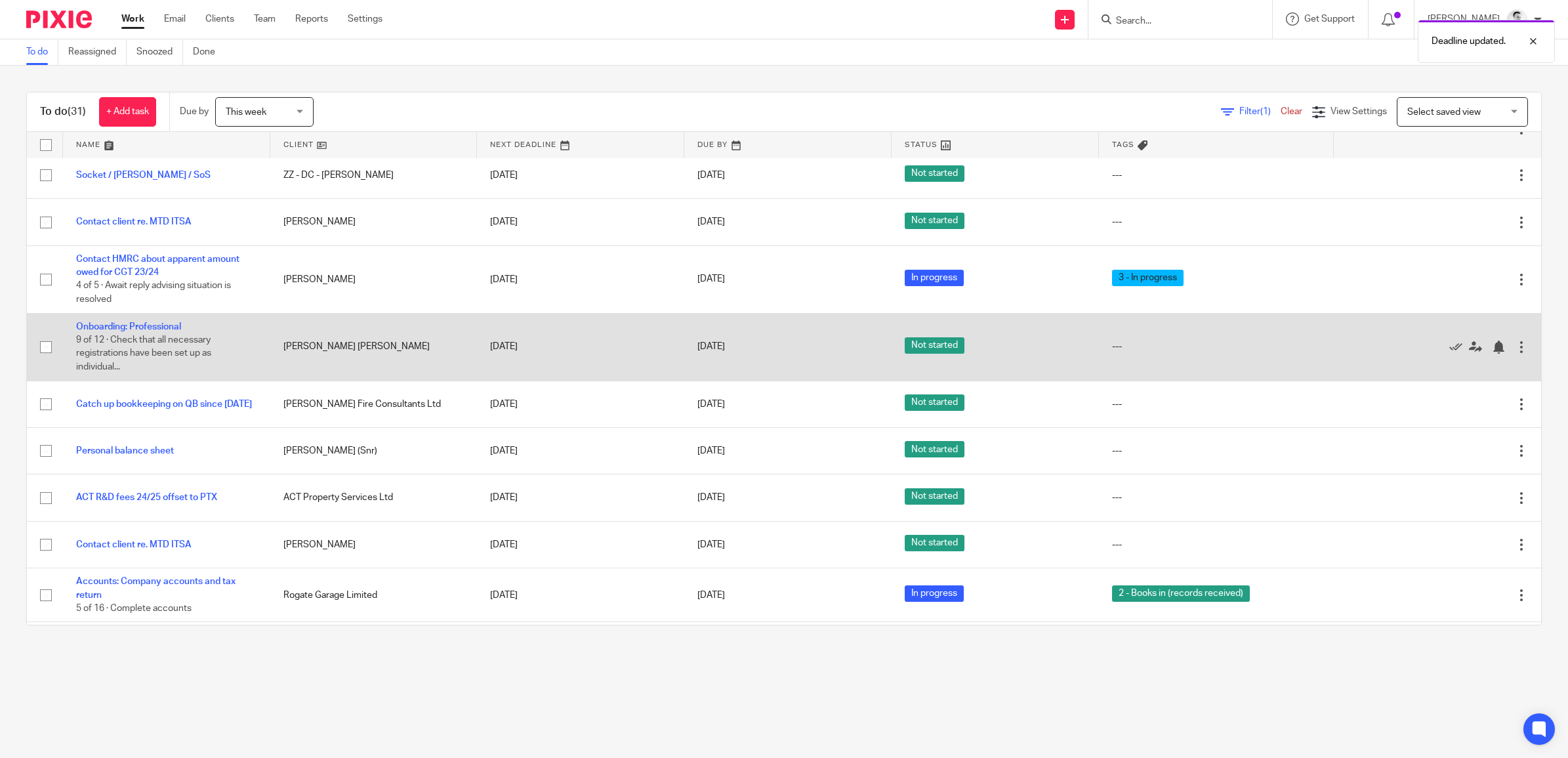
scroll to position [82, 0]
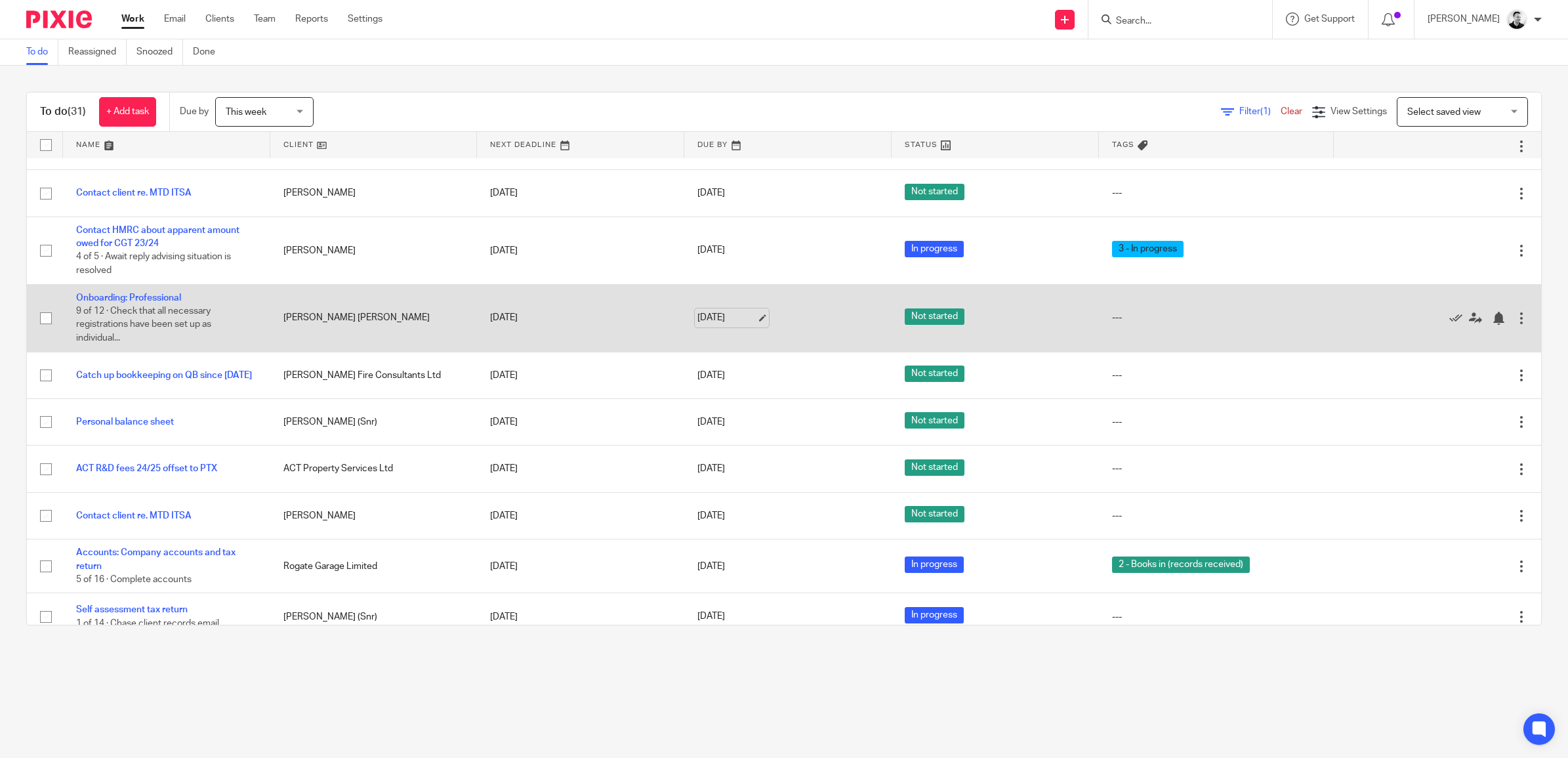
click at [707, 323] on link "[DATE]" at bounding box center [727, 318] width 59 height 14
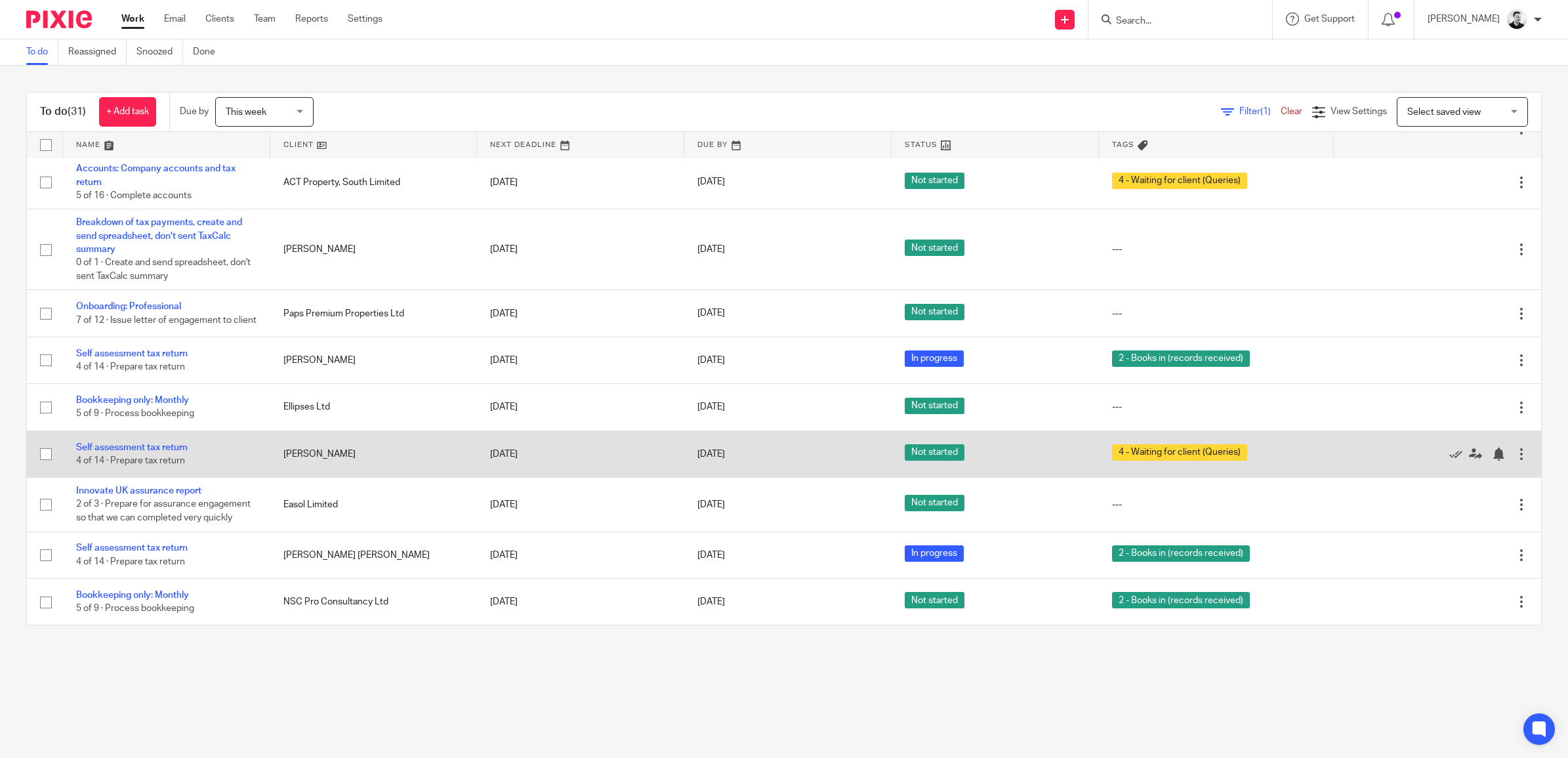
scroll to position [1126, 0]
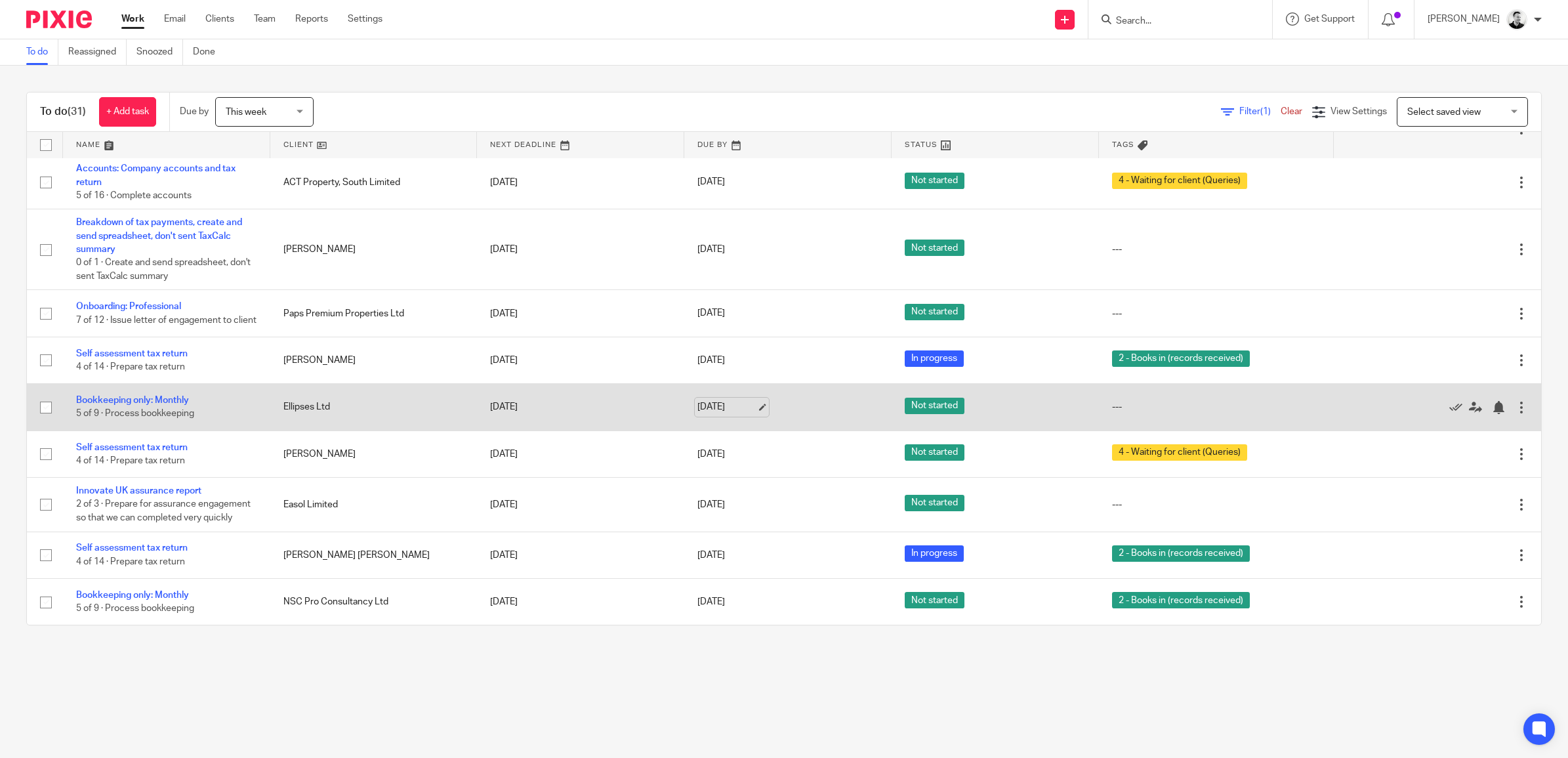
click at [718, 402] on link "[DATE]" at bounding box center [727, 408] width 59 height 14
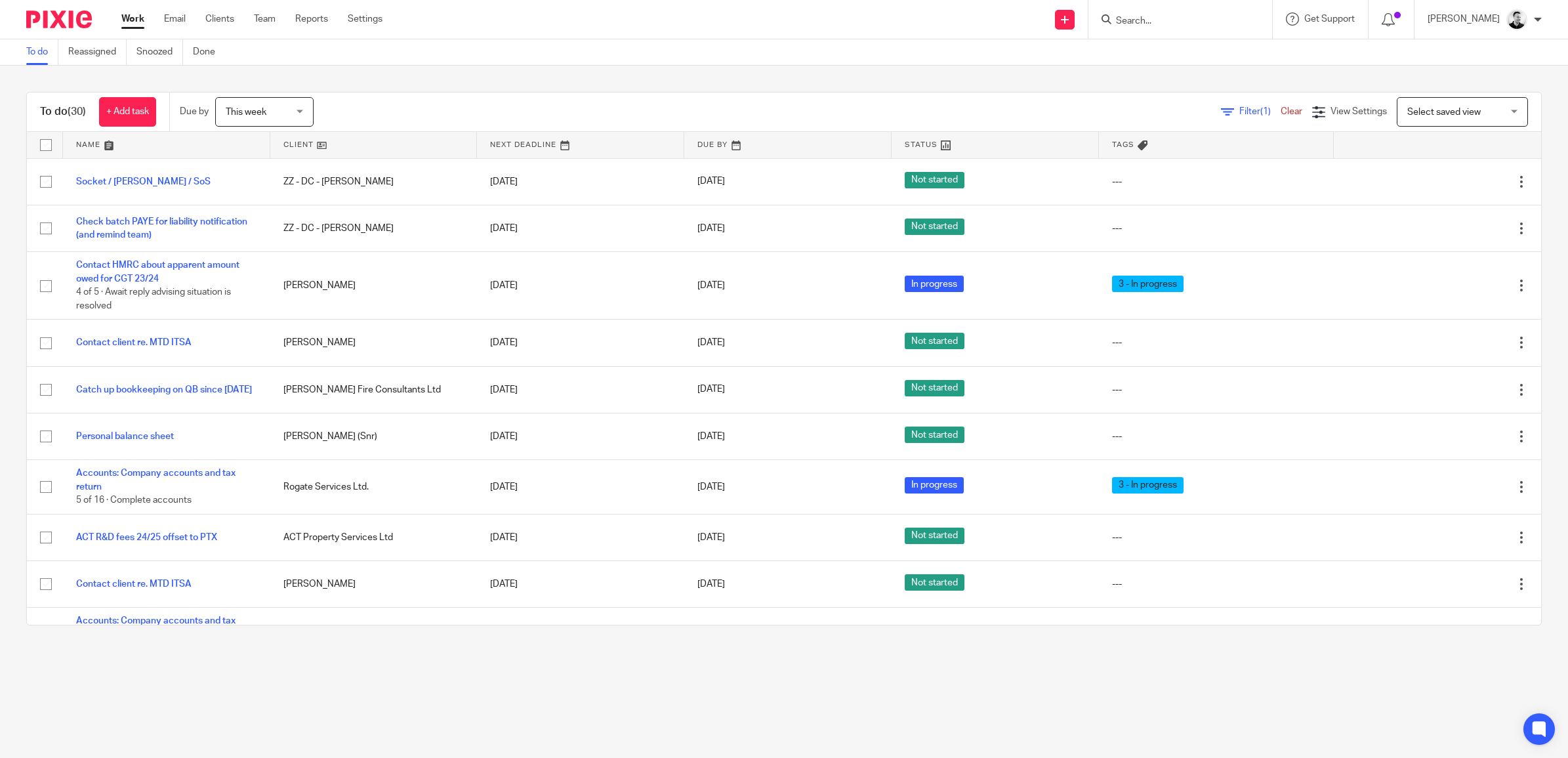
click at [283, 109] on span "This week" at bounding box center [260, 111] width 70 height 27
click at [255, 168] on span "[DATE]" at bounding box center [241, 166] width 27 height 9
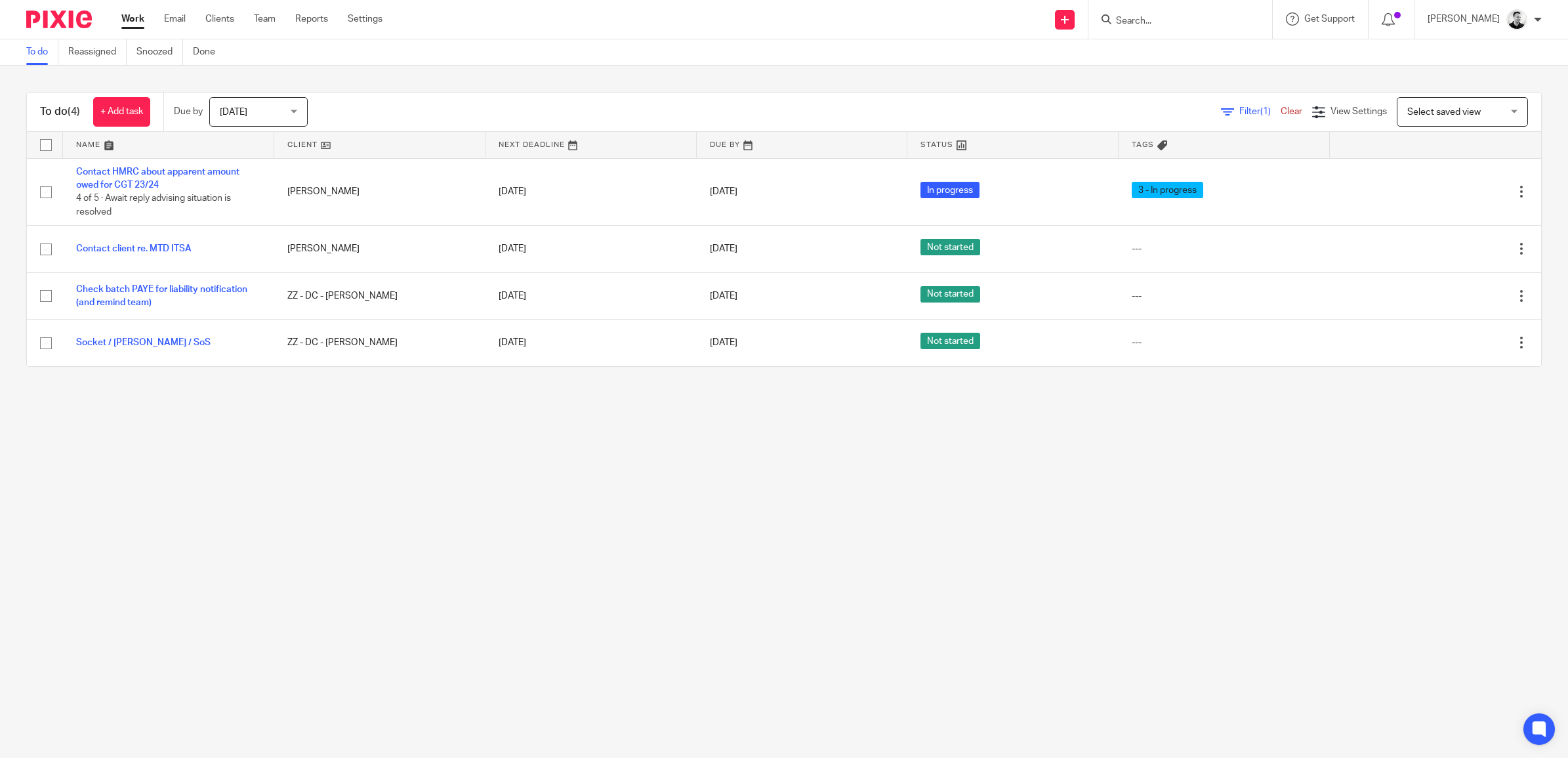
click at [1168, 12] on form at bounding box center [1185, 19] width 140 height 16
click at [1153, 17] on input "Search" at bounding box center [1174, 21] width 118 height 12
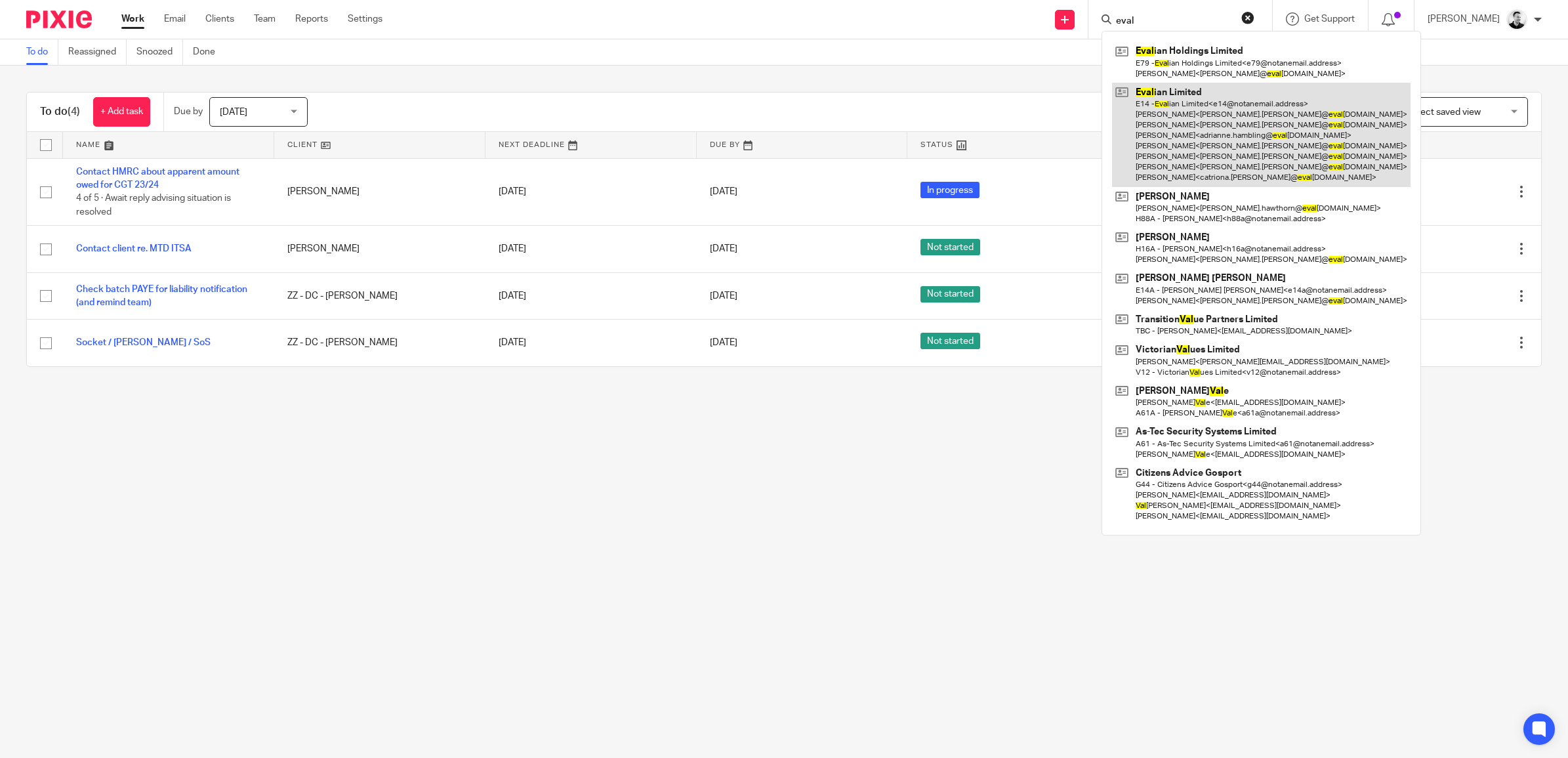
type input "eval"
click at [1188, 112] on link at bounding box center [1261, 135] width 299 height 104
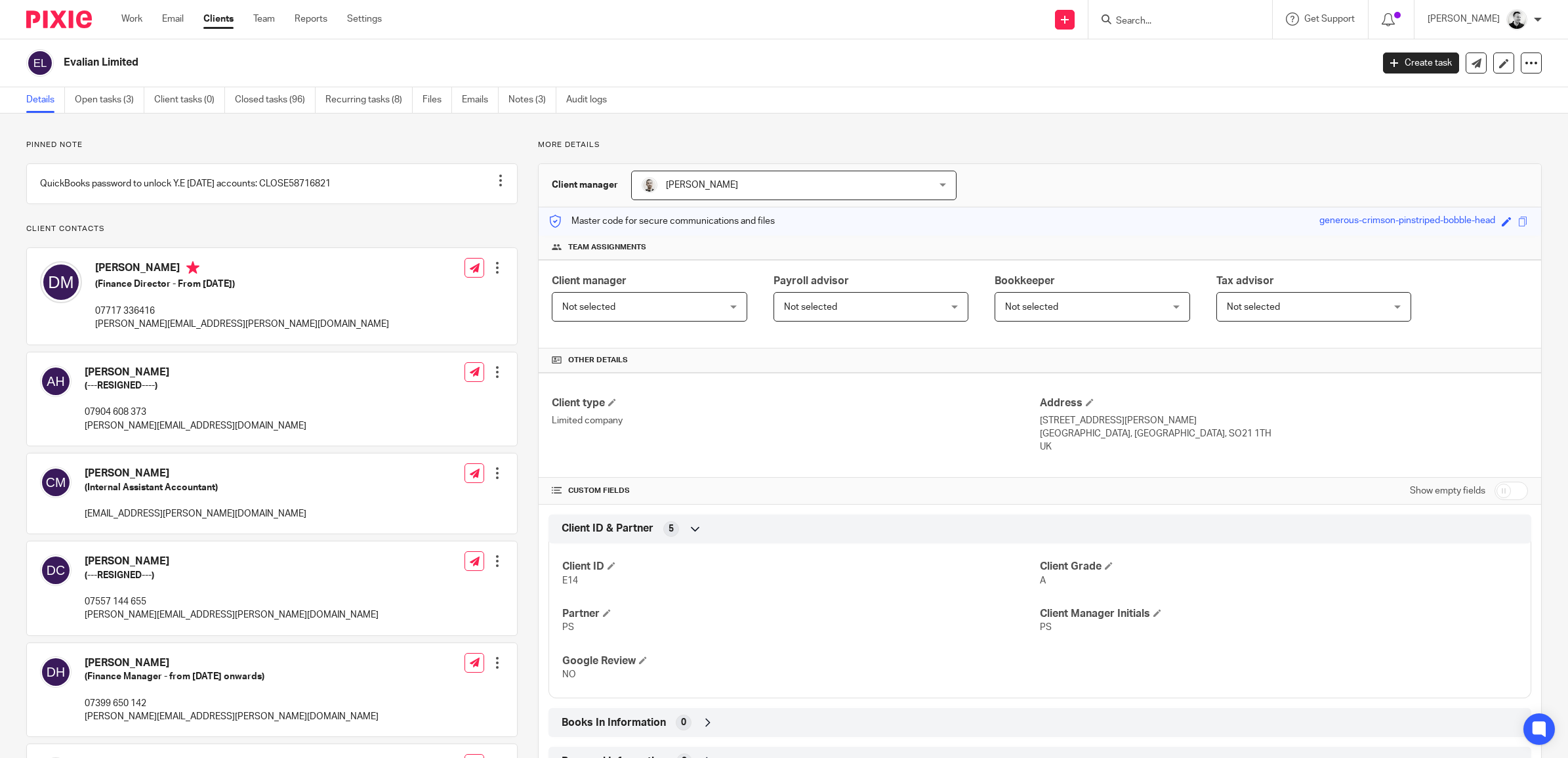
drag, startPoint x: 63, startPoint y: 59, endPoint x: 138, endPoint y: 69, distance: 75.7
click at [138, 69] on h2 "Evalian Limited" at bounding box center [583, 63] width 1039 height 14
copy h2 "Evalian Limited"
click at [128, 20] on link "Work" at bounding box center [132, 19] width 21 height 13
